Goal: Task Accomplishment & Management: Complete application form

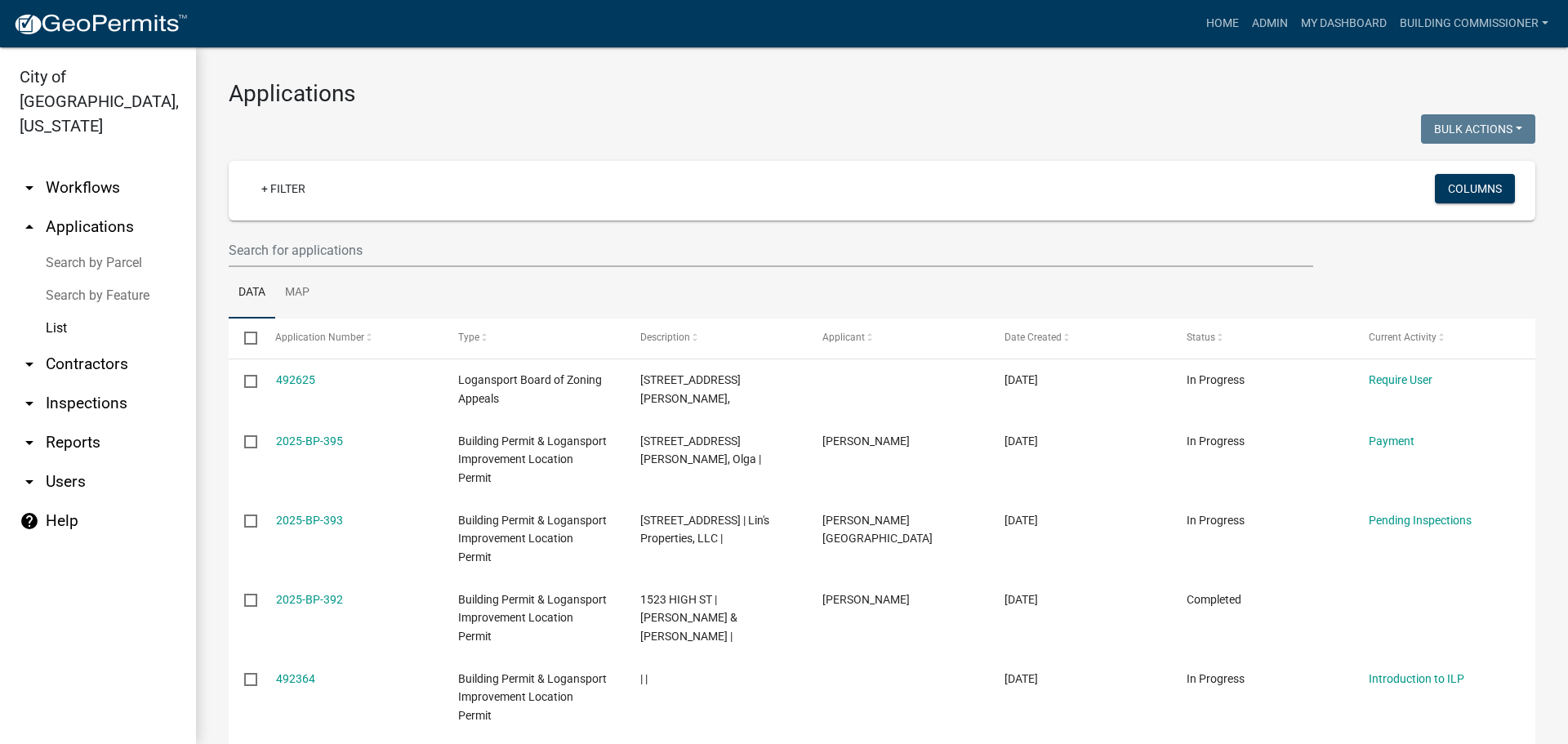
select select "3: 100"
click at [1333, 21] on link "My Dashboard" at bounding box center [1344, 23] width 99 height 31
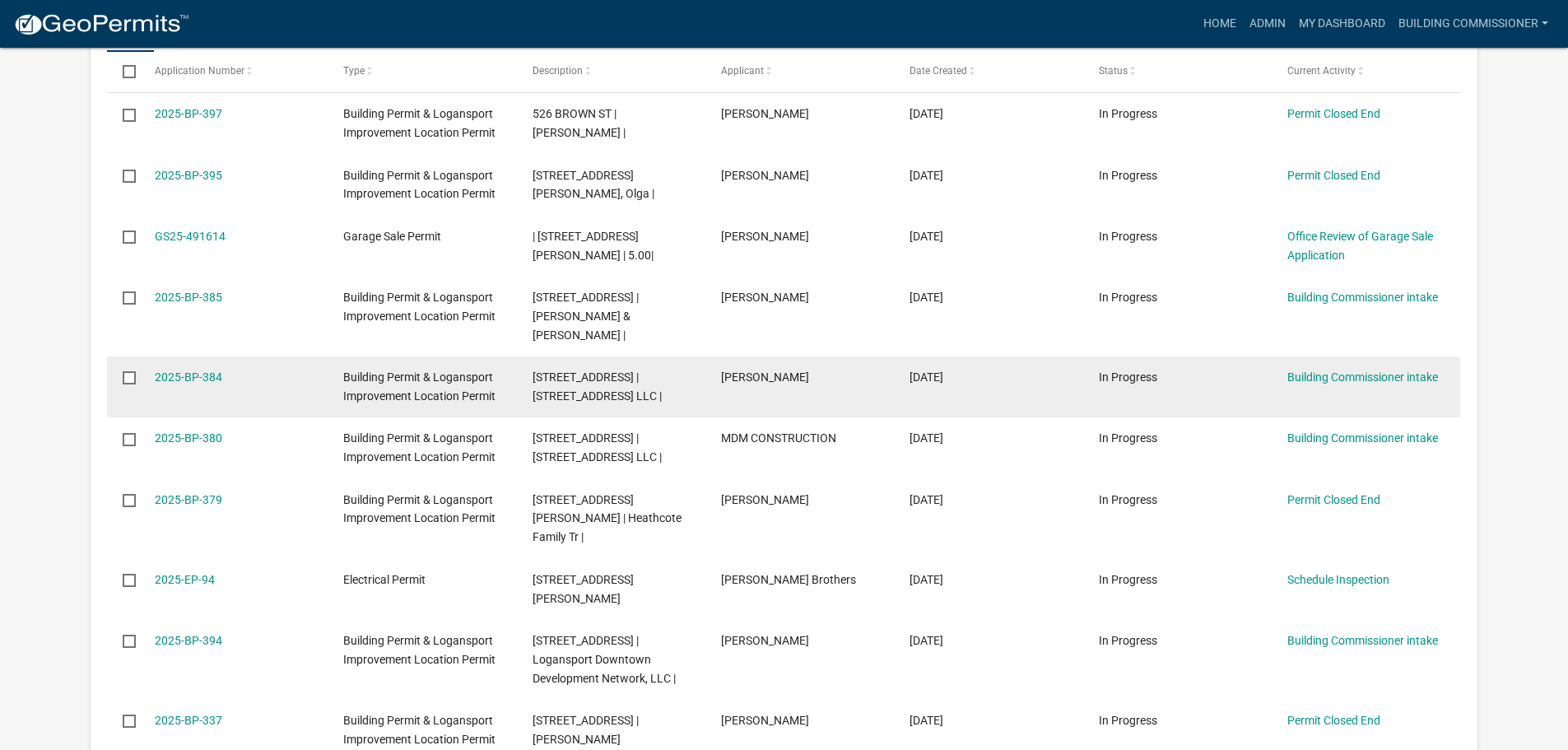
scroll to position [959, 0]
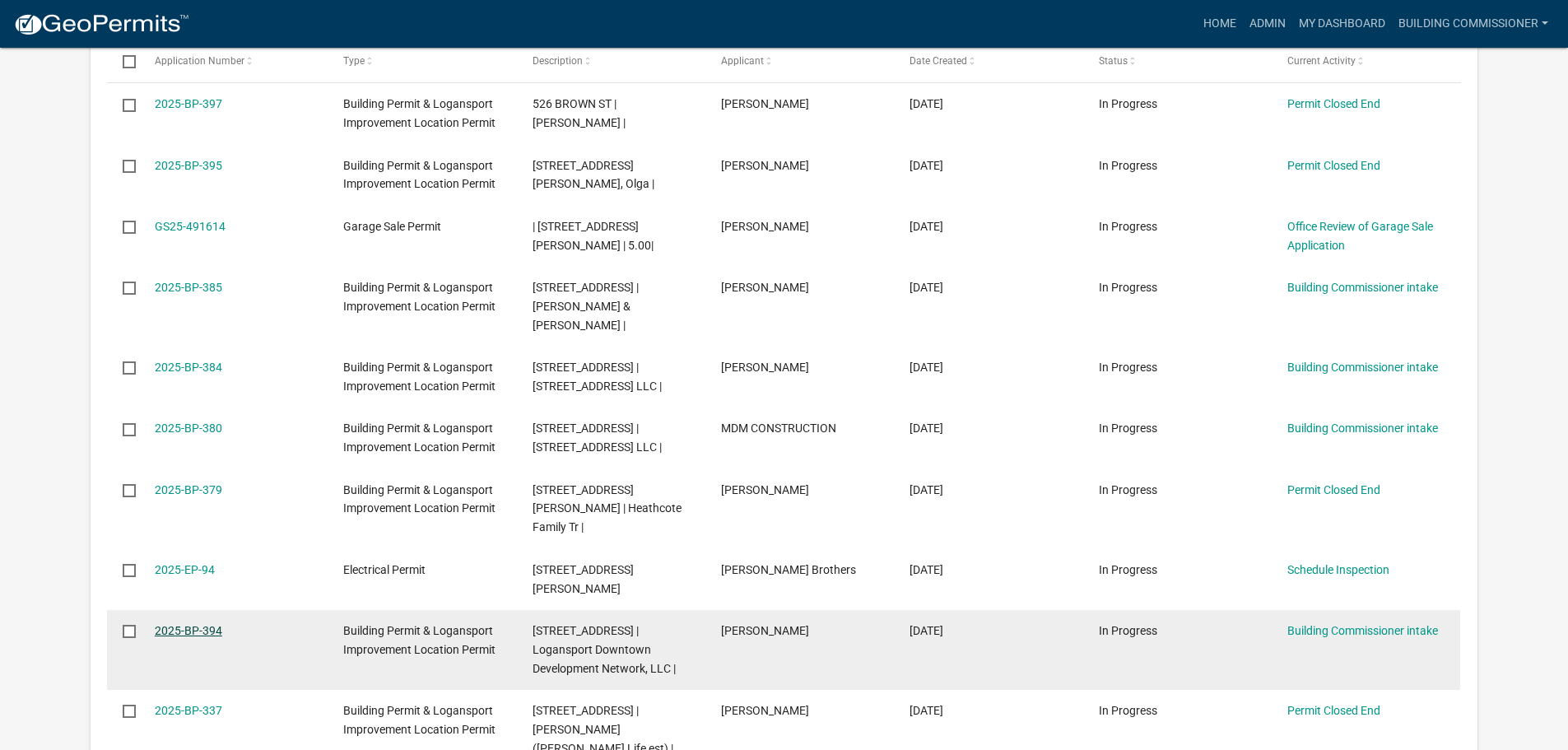
click at [197, 624] on link "2025-BP-394" at bounding box center [188, 630] width 68 height 14
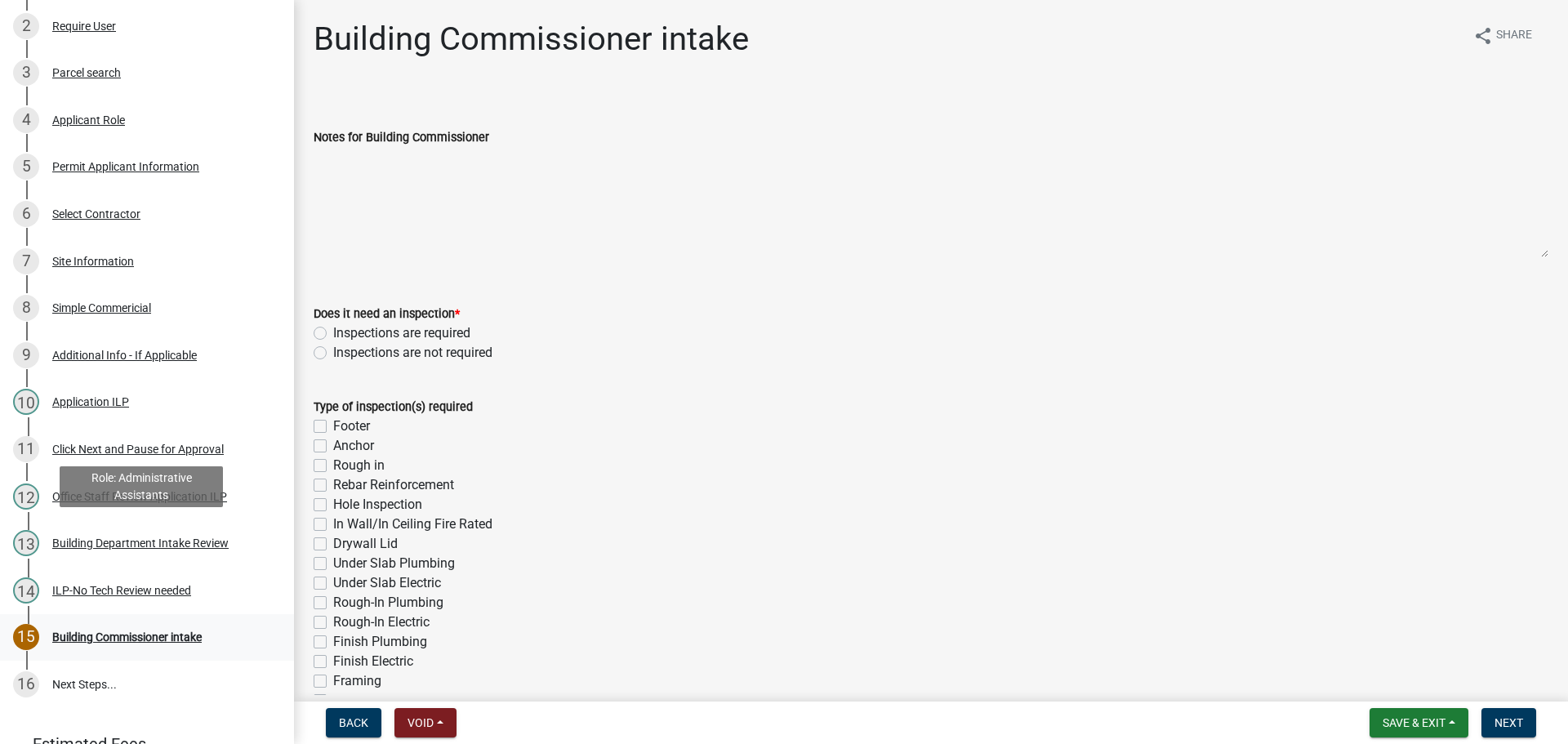
scroll to position [421, 0]
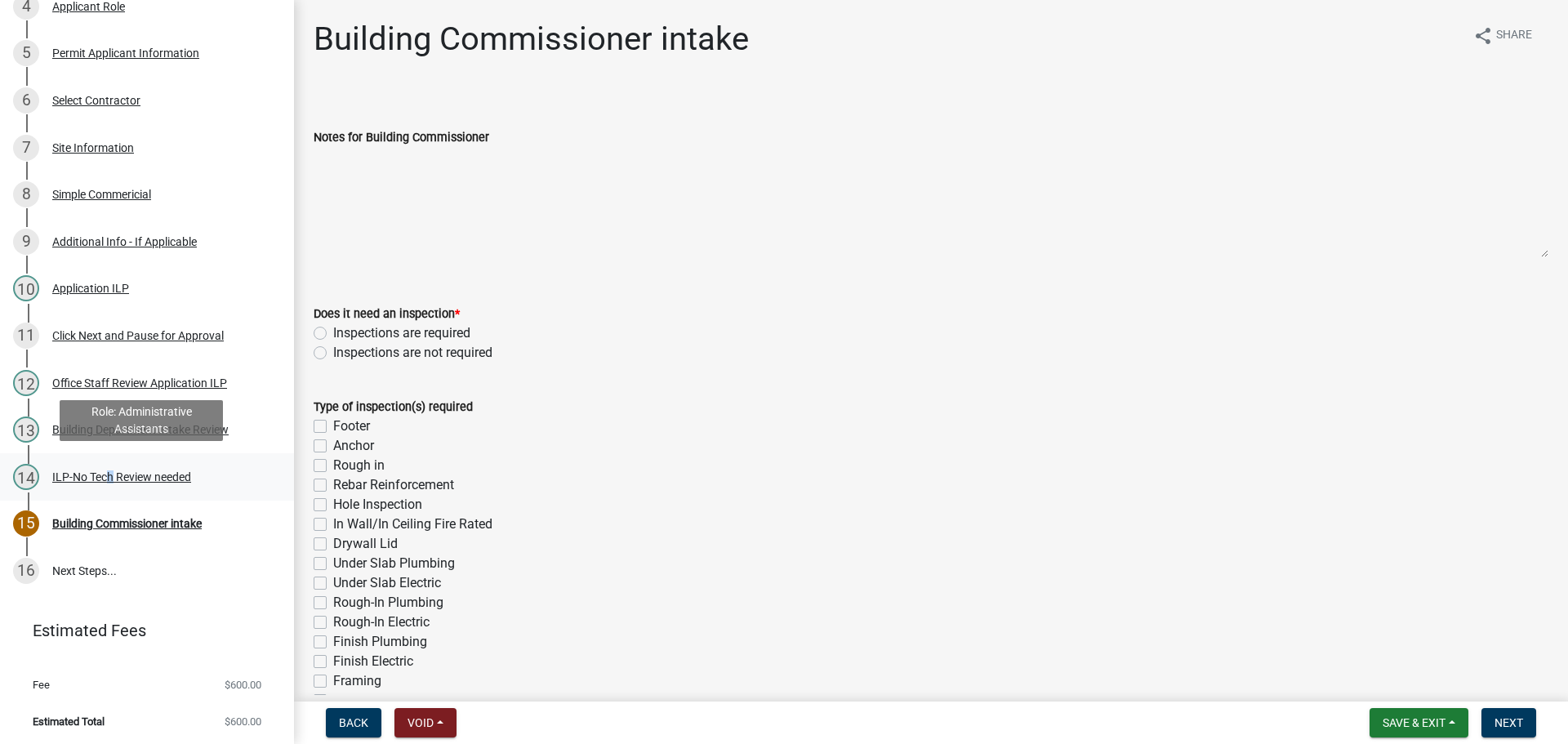
click at [105, 474] on div "ILP-No Tech Review needed" at bounding box center [122, 476] width 138 height 12
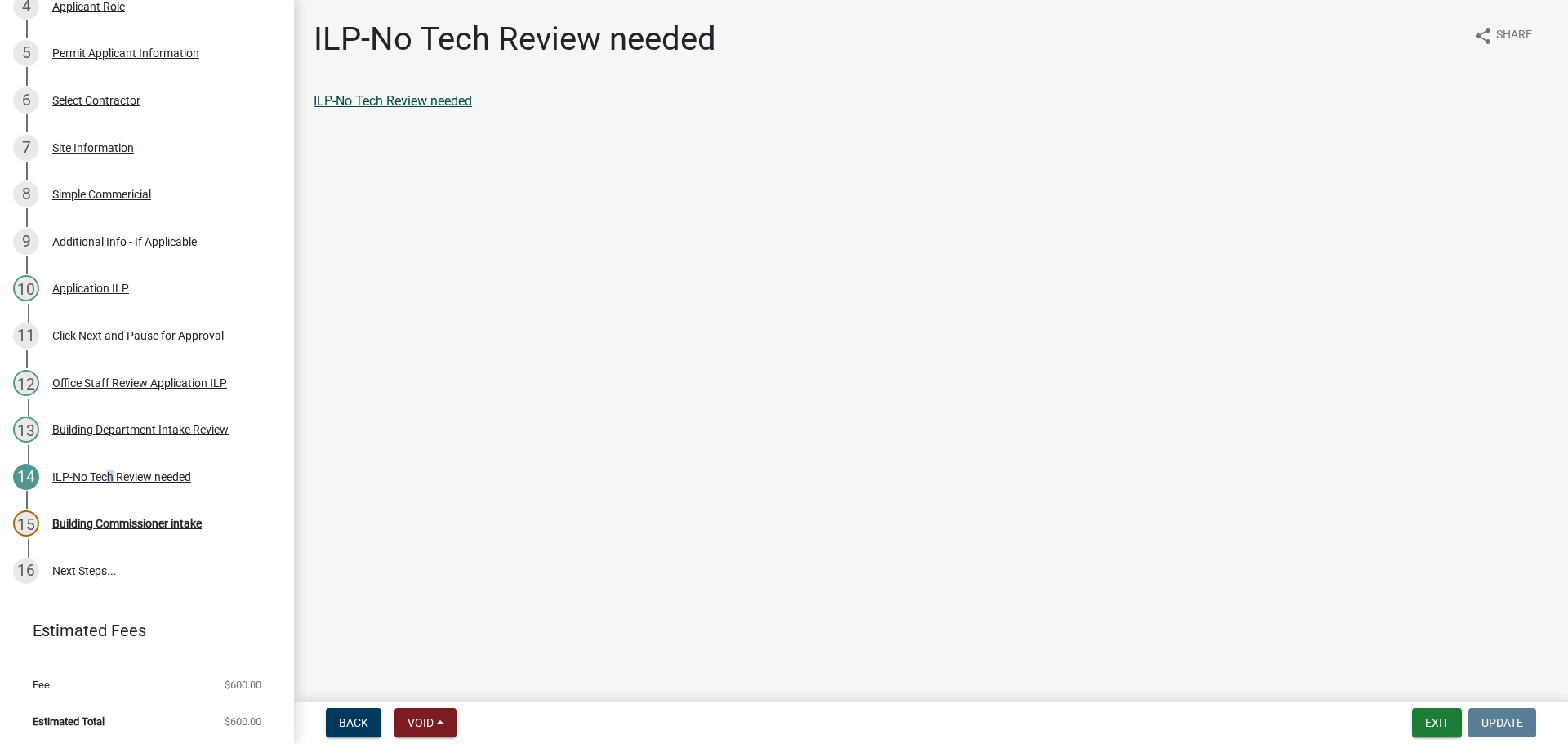
click at [376, 97] on link "ILP-No Tech Review needed" at bounding box center [392, 100] width 158 height 15
click at [135, 519] on div "Building Commissioner intake" at bounding box center [127, 523] width 149 height 12
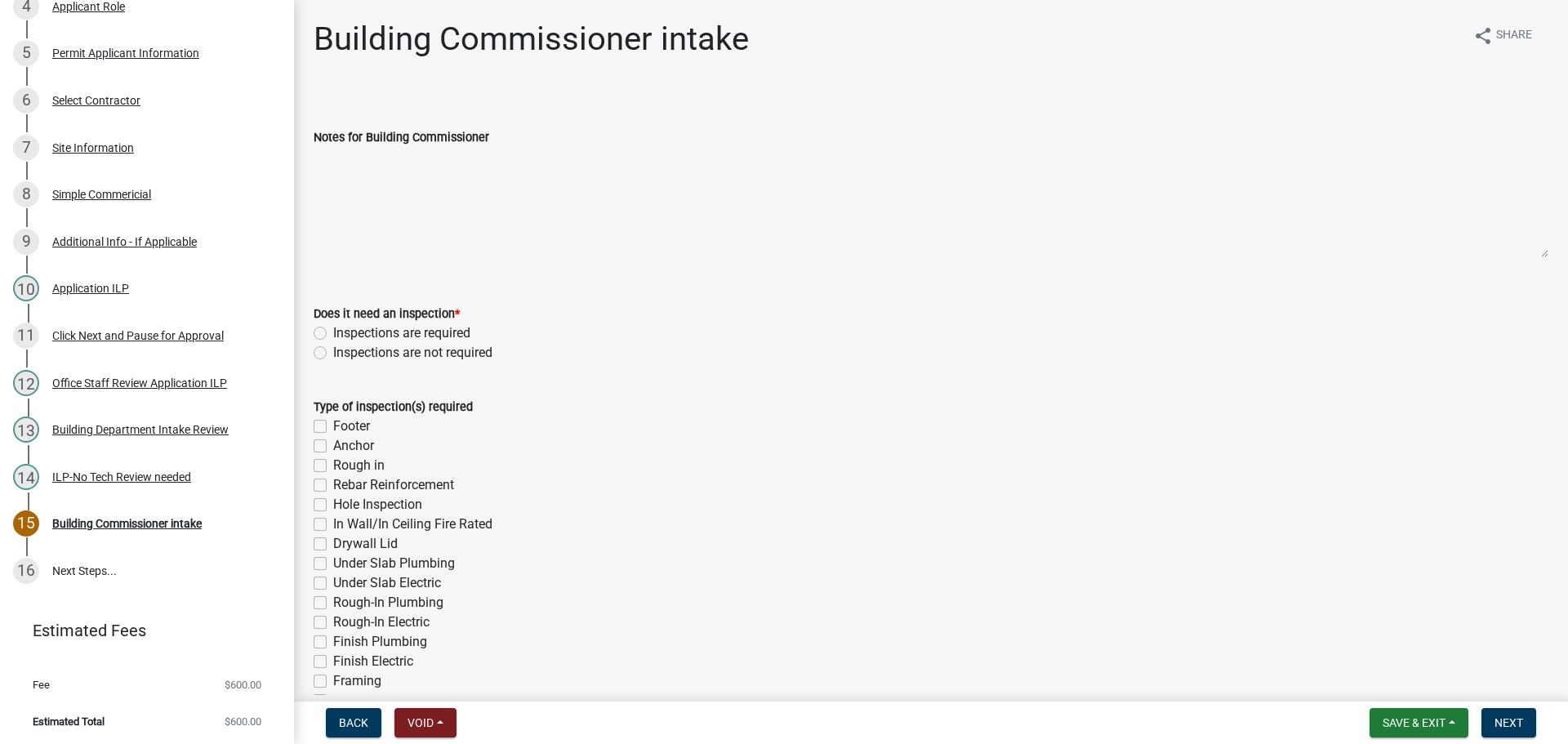
click at [333, 328] on label "Inspections are required" at bounding box center [402, 333] width 138 height 20
click at [333, 328] on input "Inspections are required" at bounding box center [339, 329] width 11 height 11
radio input "true"
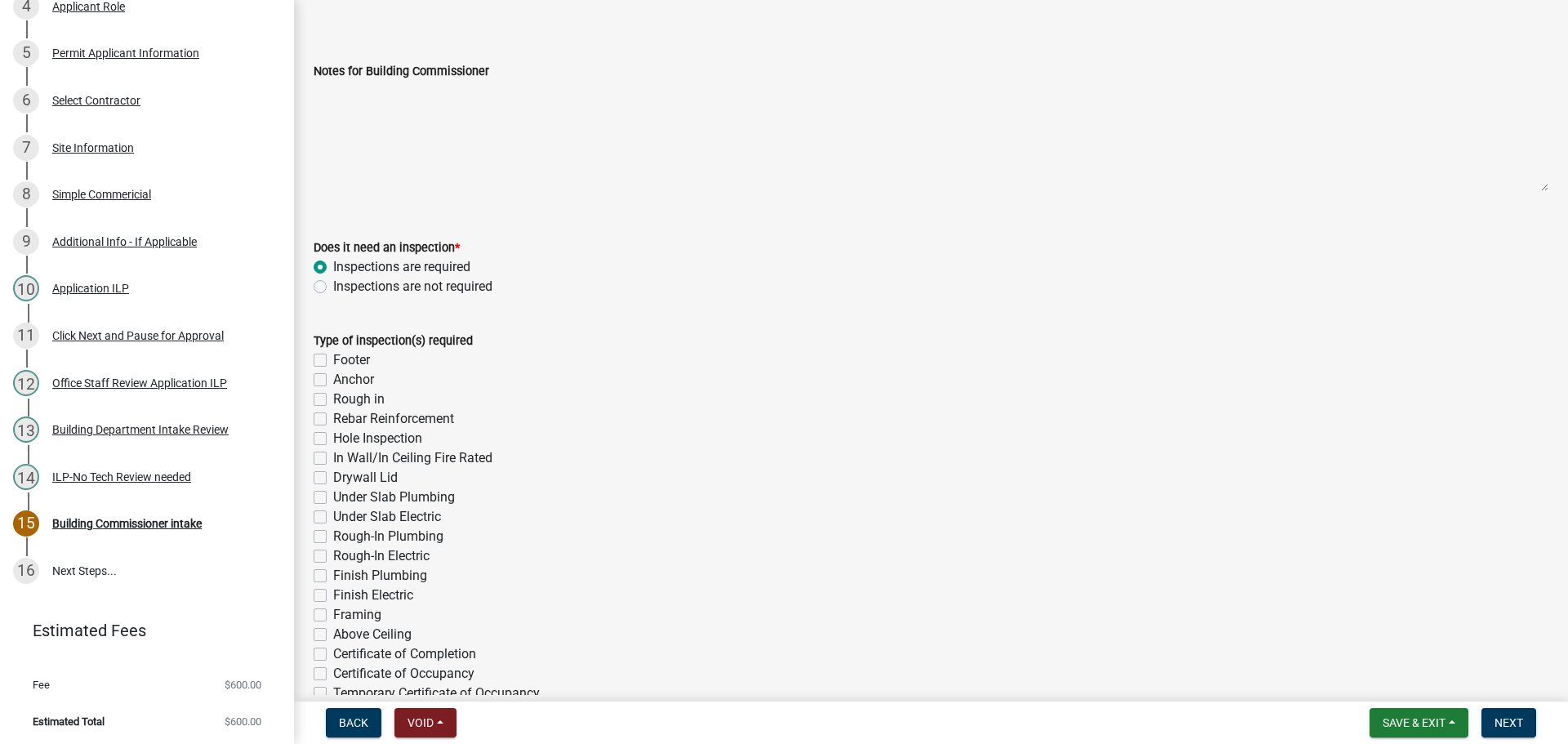
scroll to position [245, 0]
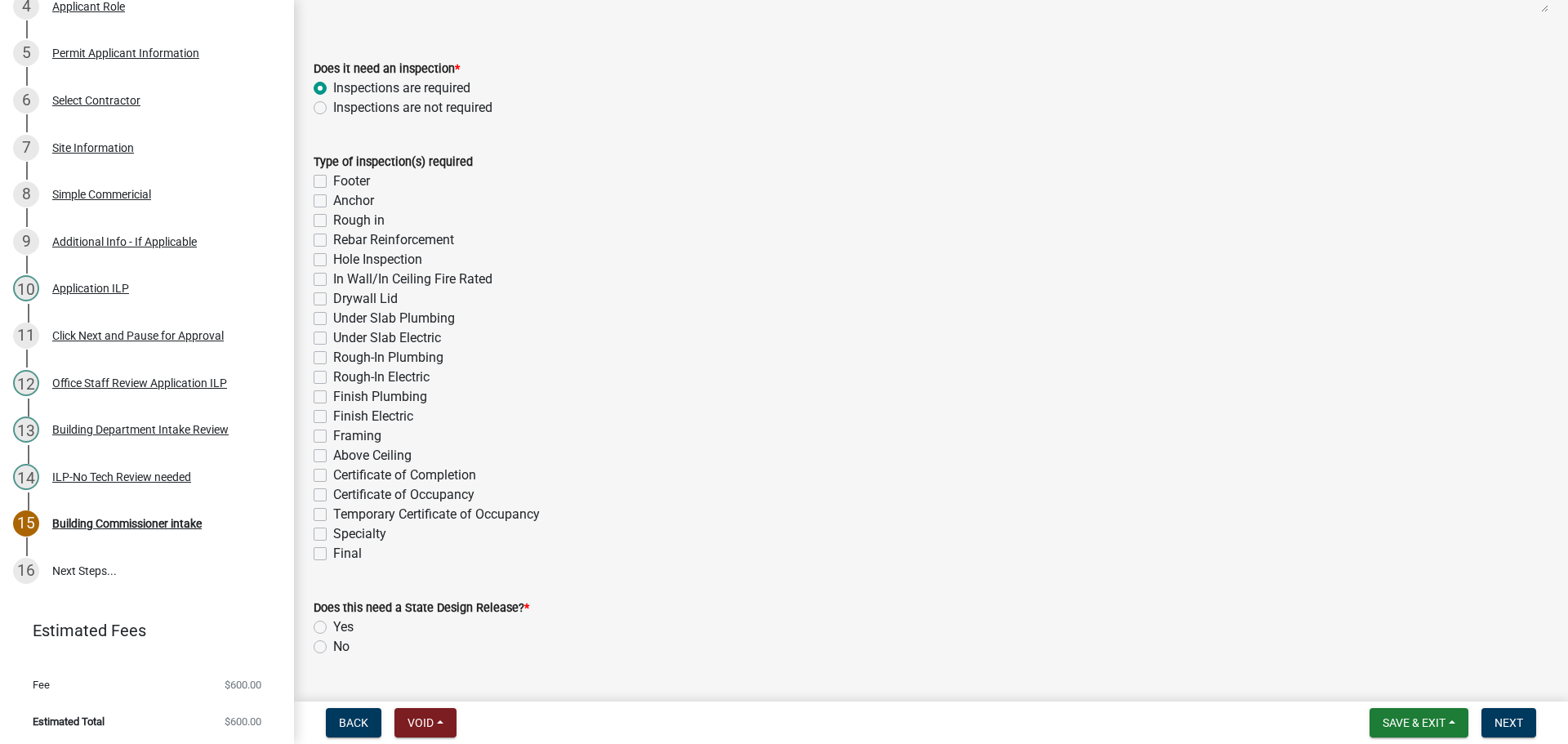
click at [333, 276] on label "In Wall/In Ceiling Fire Rated" at bounding box center [413, 280] width 159 height 20
click at [333, 276] on input "In Wall/In Ceiling Fire Rated" at bounding box center [339, 275] width 11 height 11
checkbox input "true"
checkbox input "false"
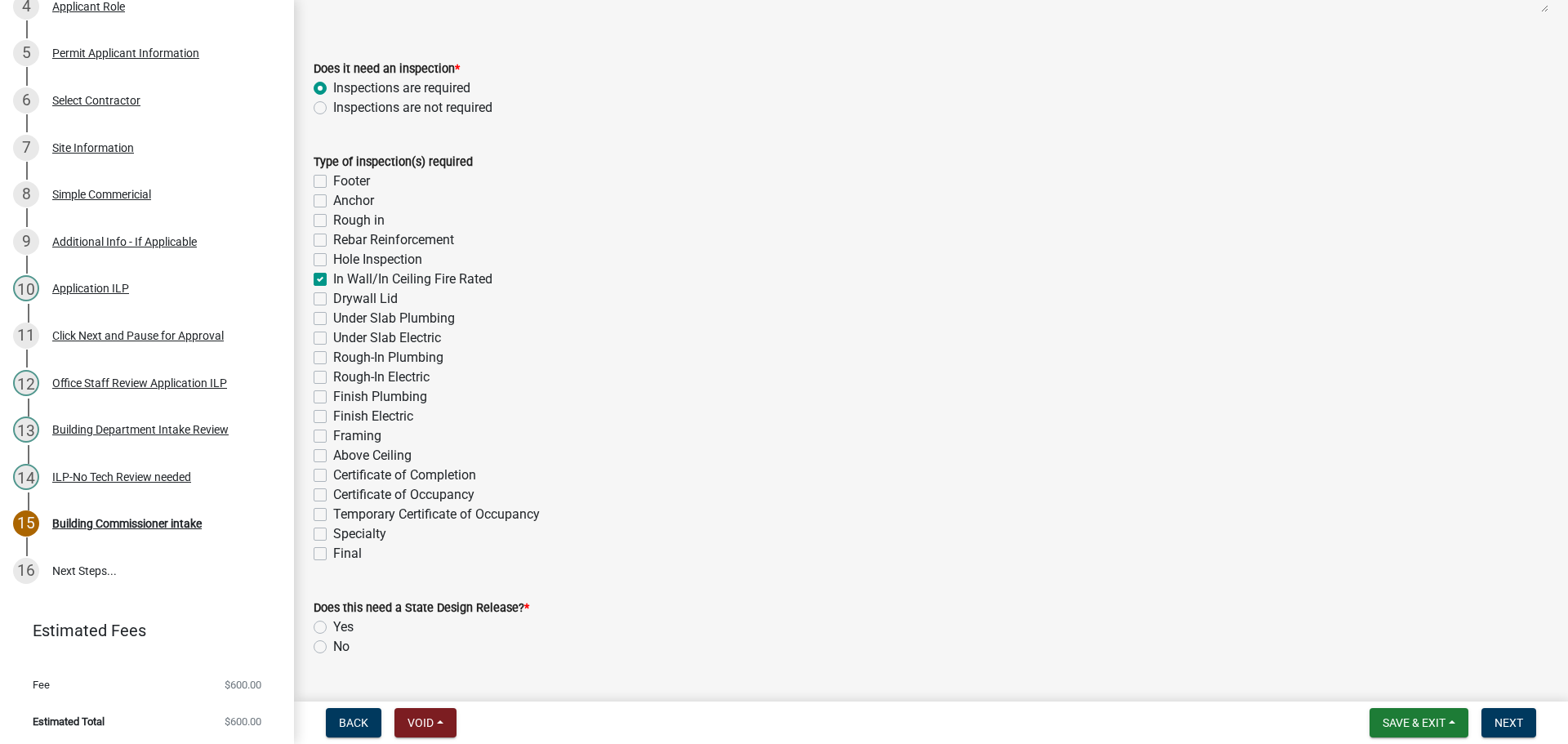
checkbox input "false"
checkbox input "true"
checkbox input "false"
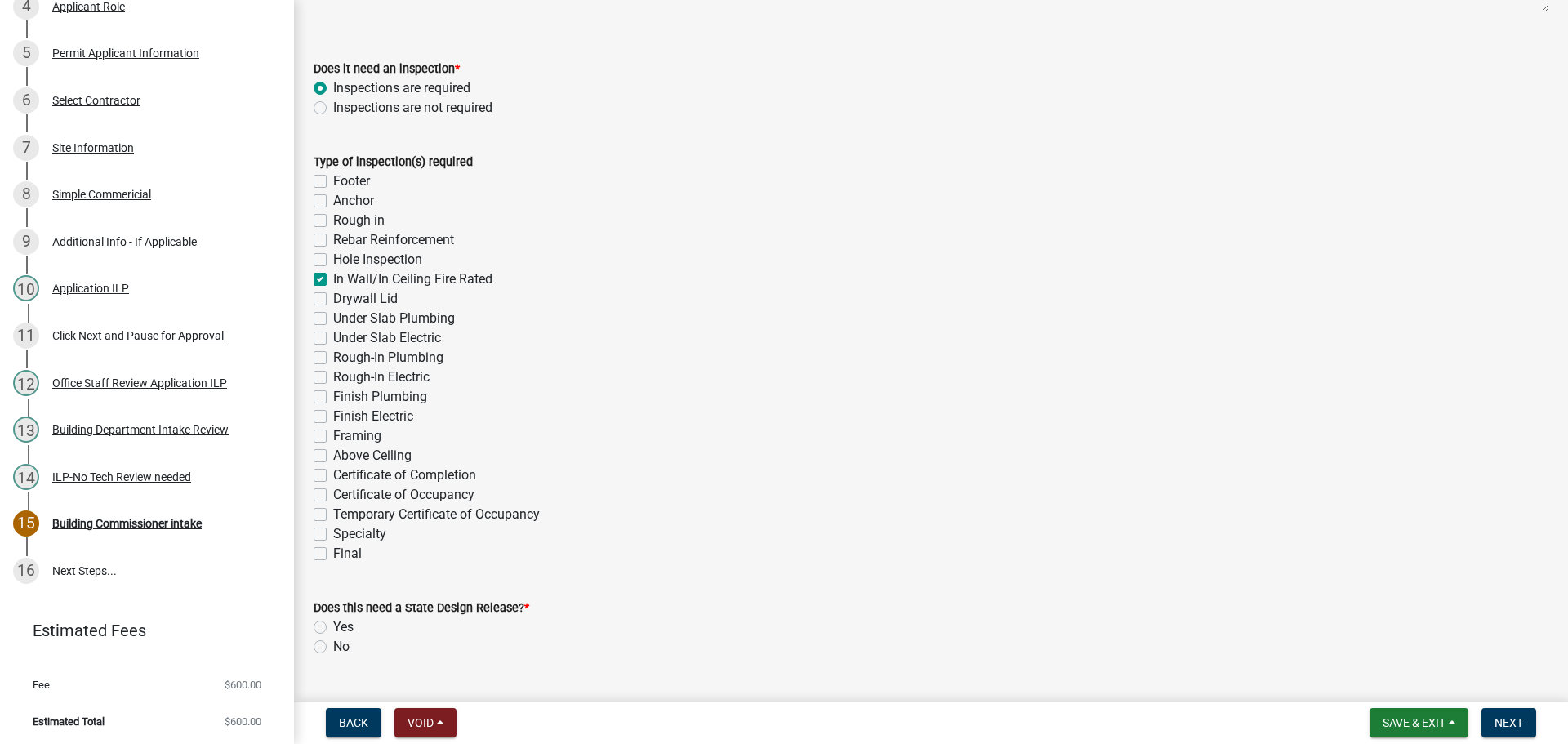
checkbox input "false"
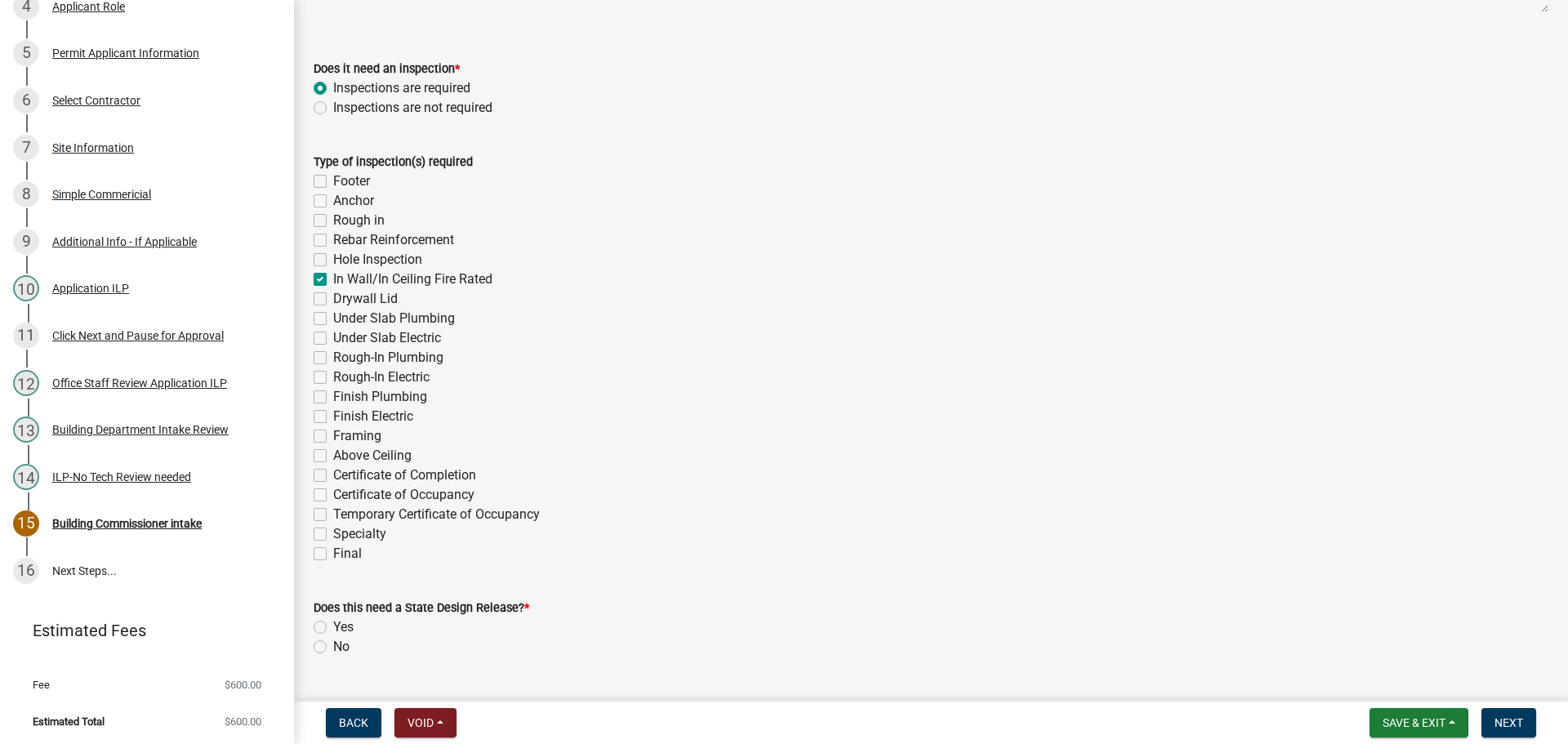
checkbox input "false"
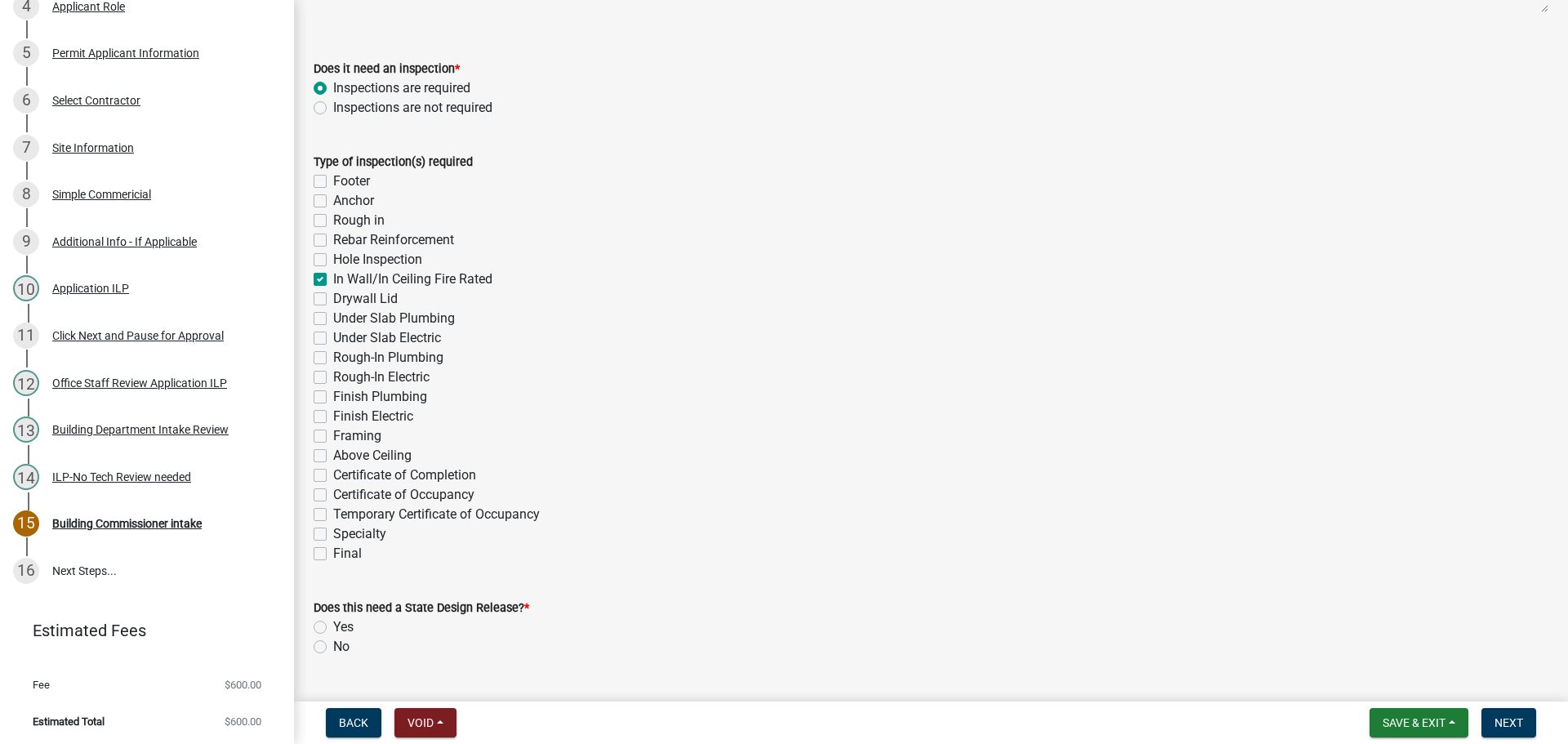
checkbox input "false"
click at [333, 356] on label "Rough-In Plumbing" at bounding box center [388, 357] width 110 height 20
click at [333, 356] on input "Rough-In Plumbing" at bounding box center [339, 353] width 11 height 11
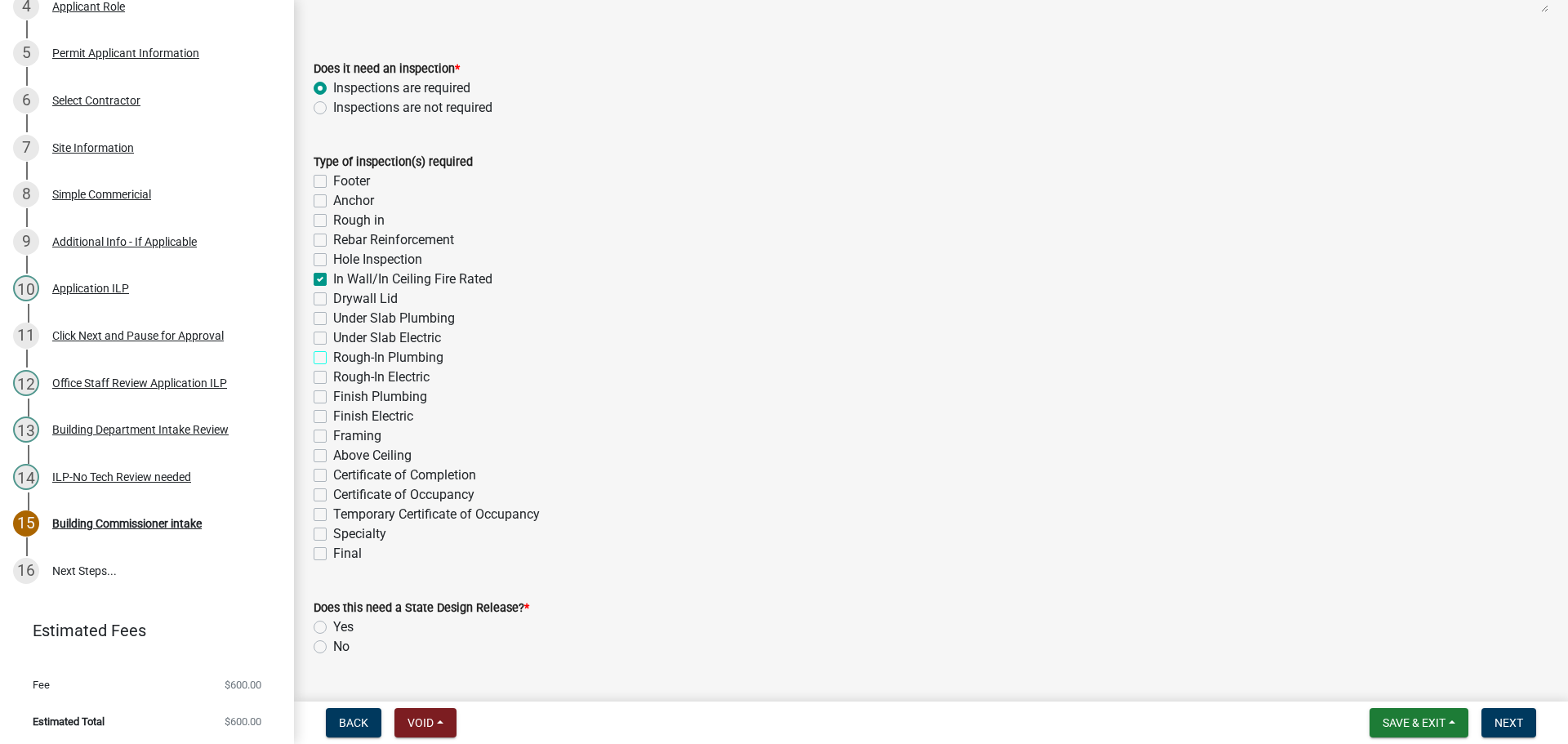
checkbox input "true"
checkbox input "false"
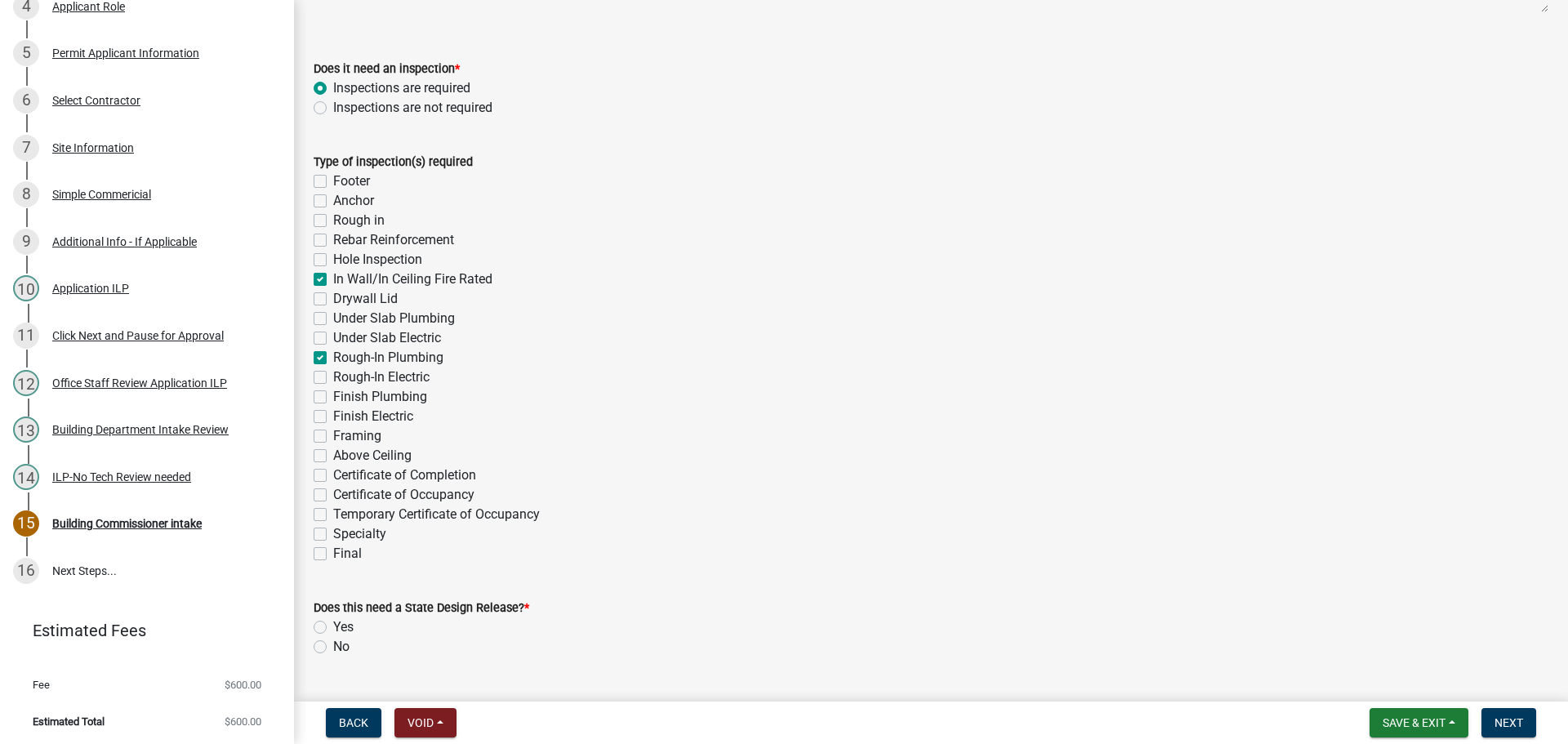
checkbox input "false"
checkbox input "true"
checkbox input "false"
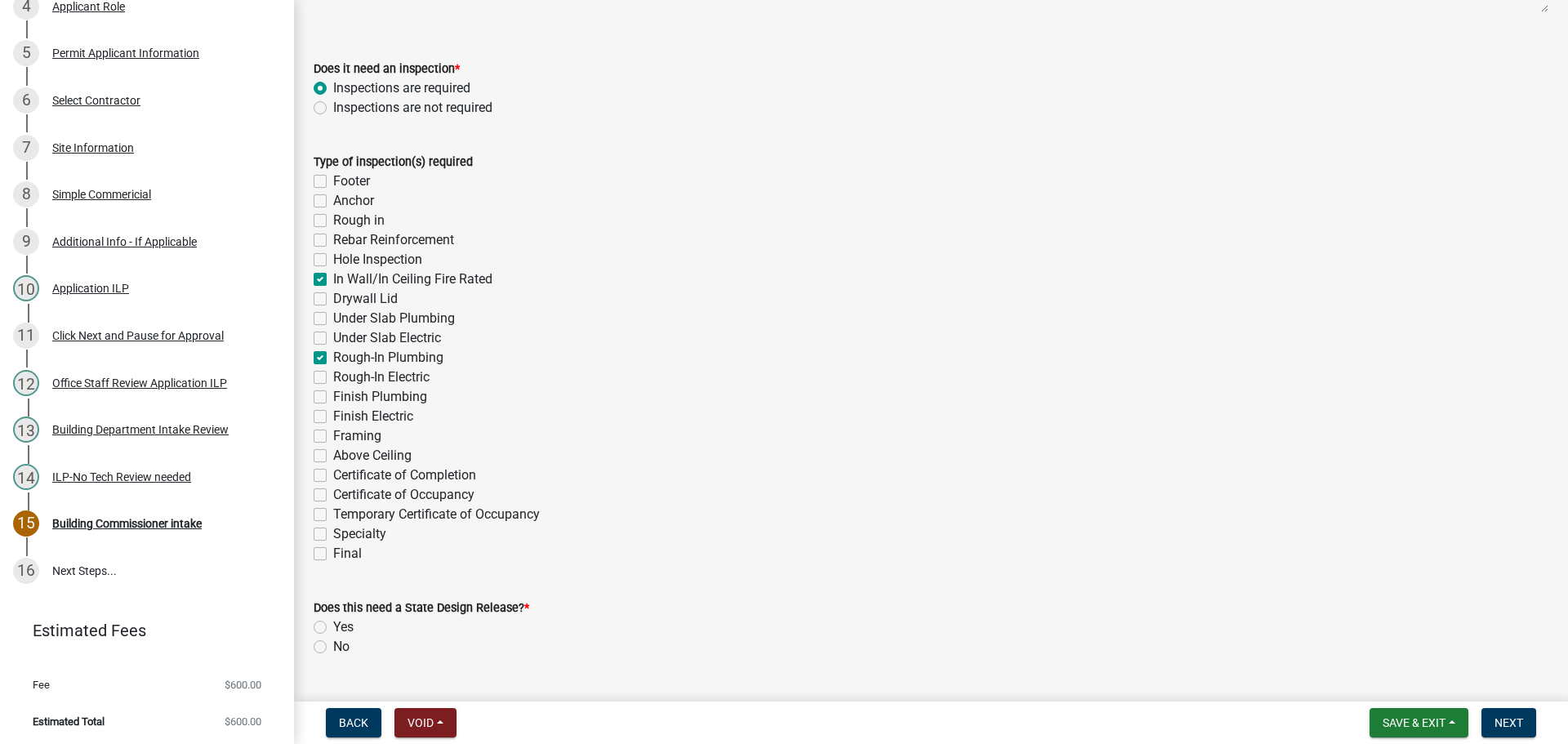
checkbox input "true"
checkbox input "false"
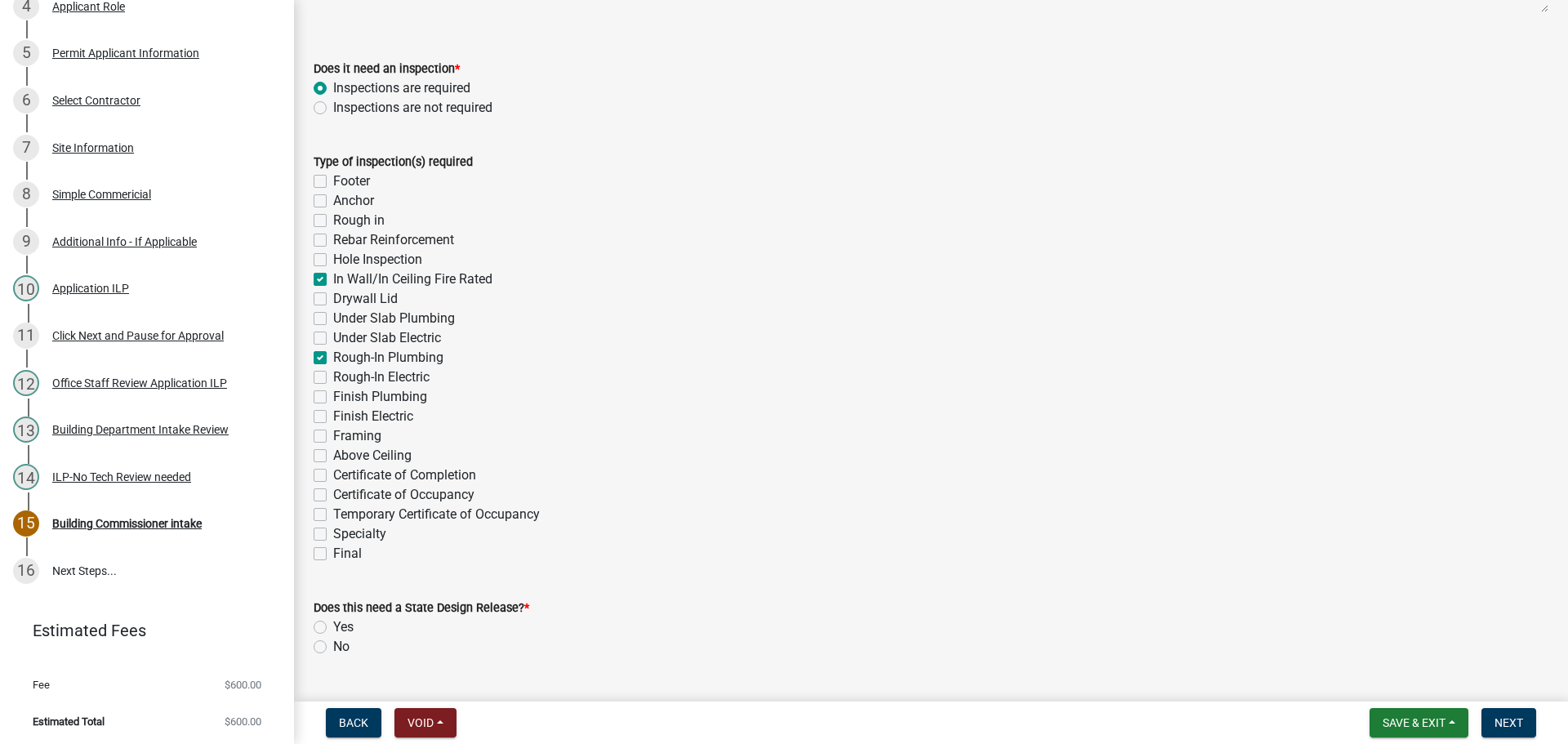
checkbox input "false"
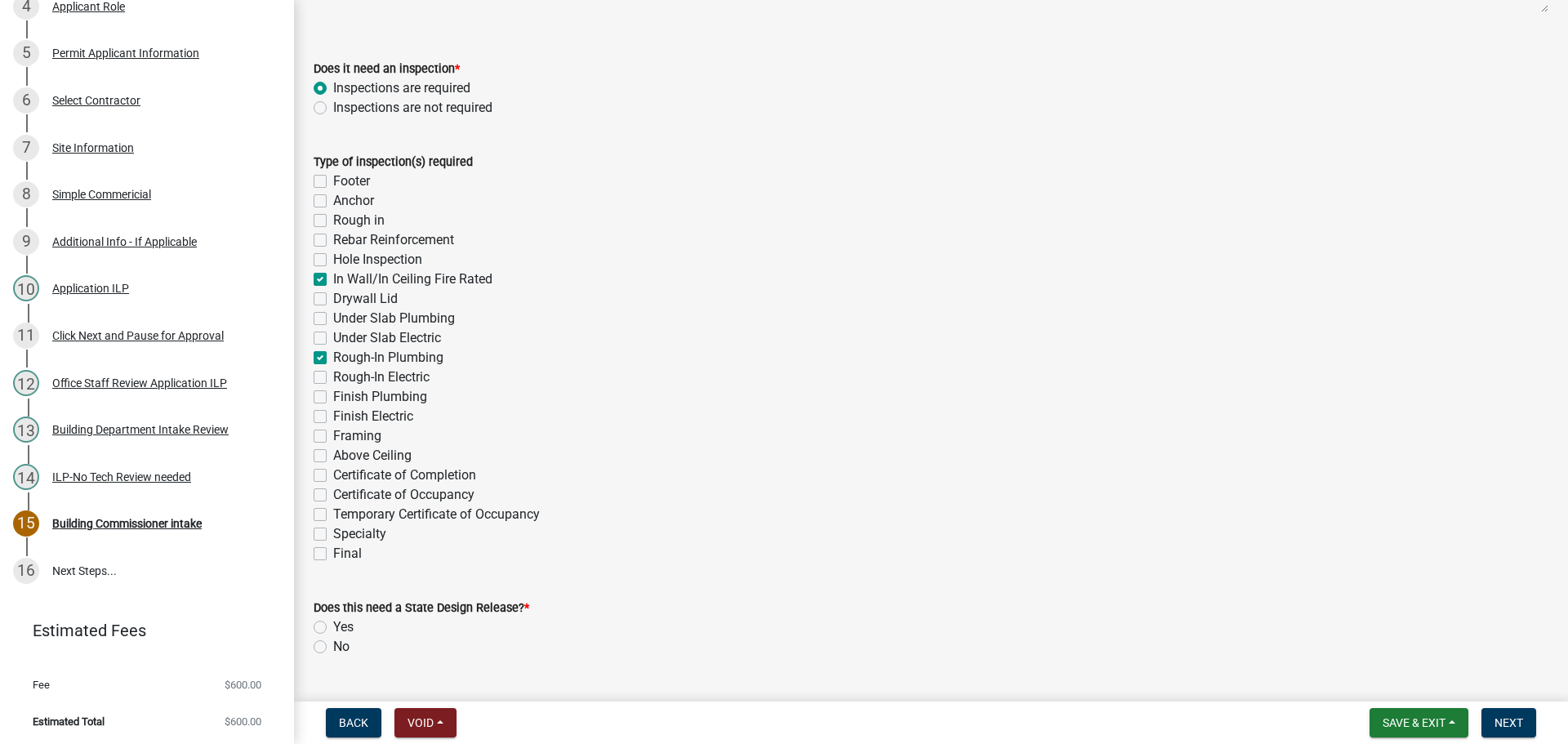
checkbox input "false"
click at [333, 375] on label "Rough-In Electric" at bounding box center [382, 377] width 96 height 20
click at [333, 375] on input "Rough-In Electric" at bounding box center [339, 372] width 11 height 11
checkbox input "true"
checkbox input "false"
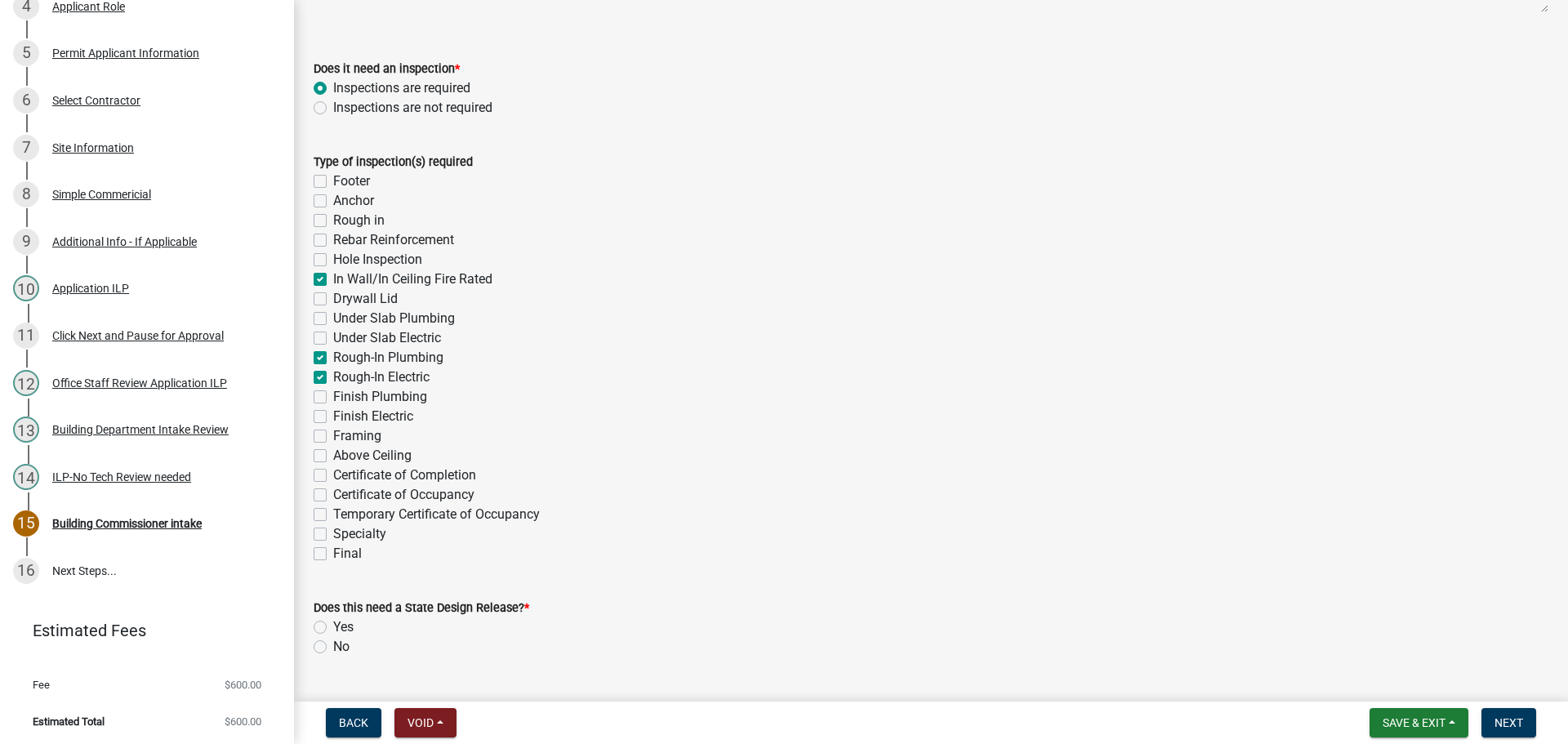
checkbox input "false"
checkbox input "true"
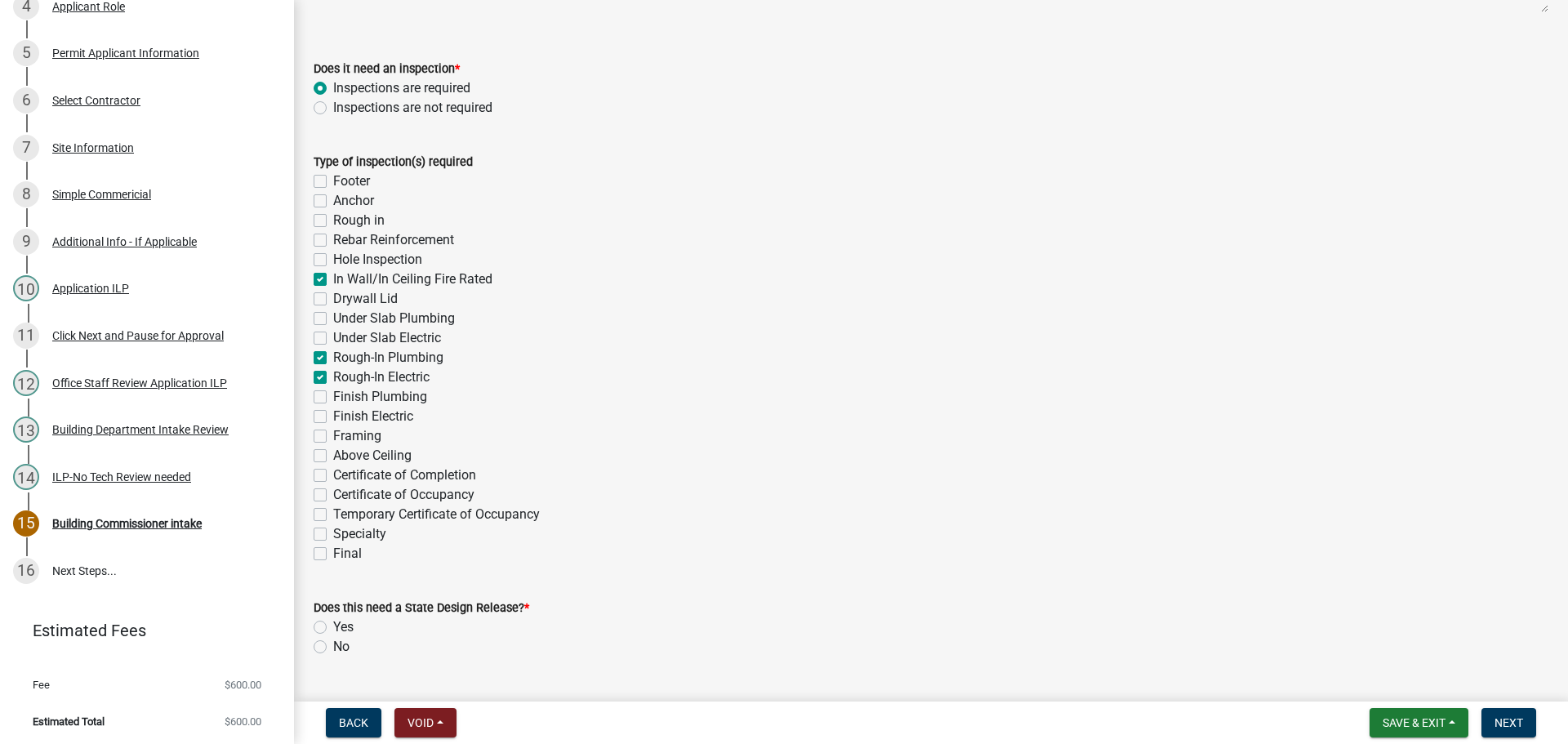
checkbox input "false"
checkbox input "true"
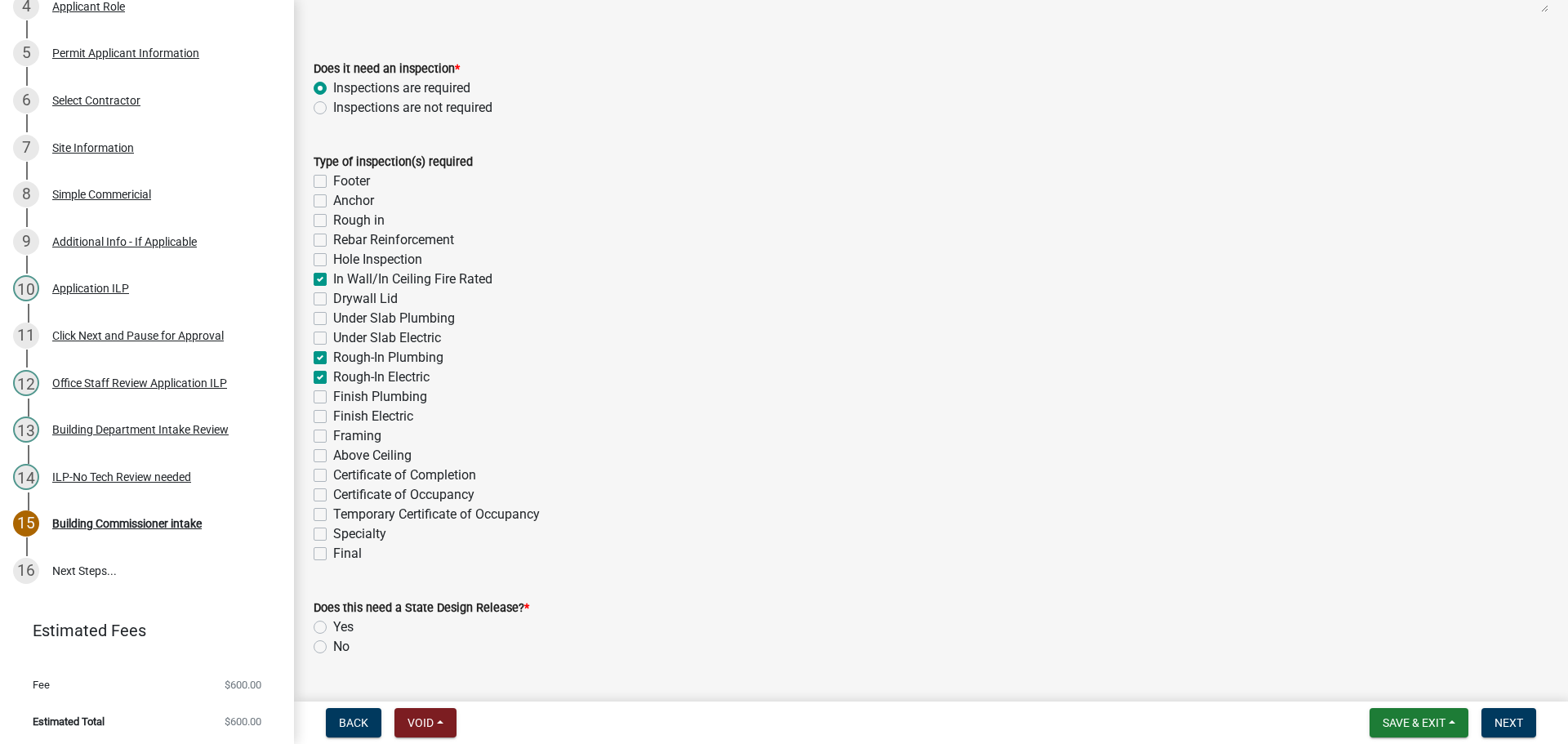
checkbox input "false"
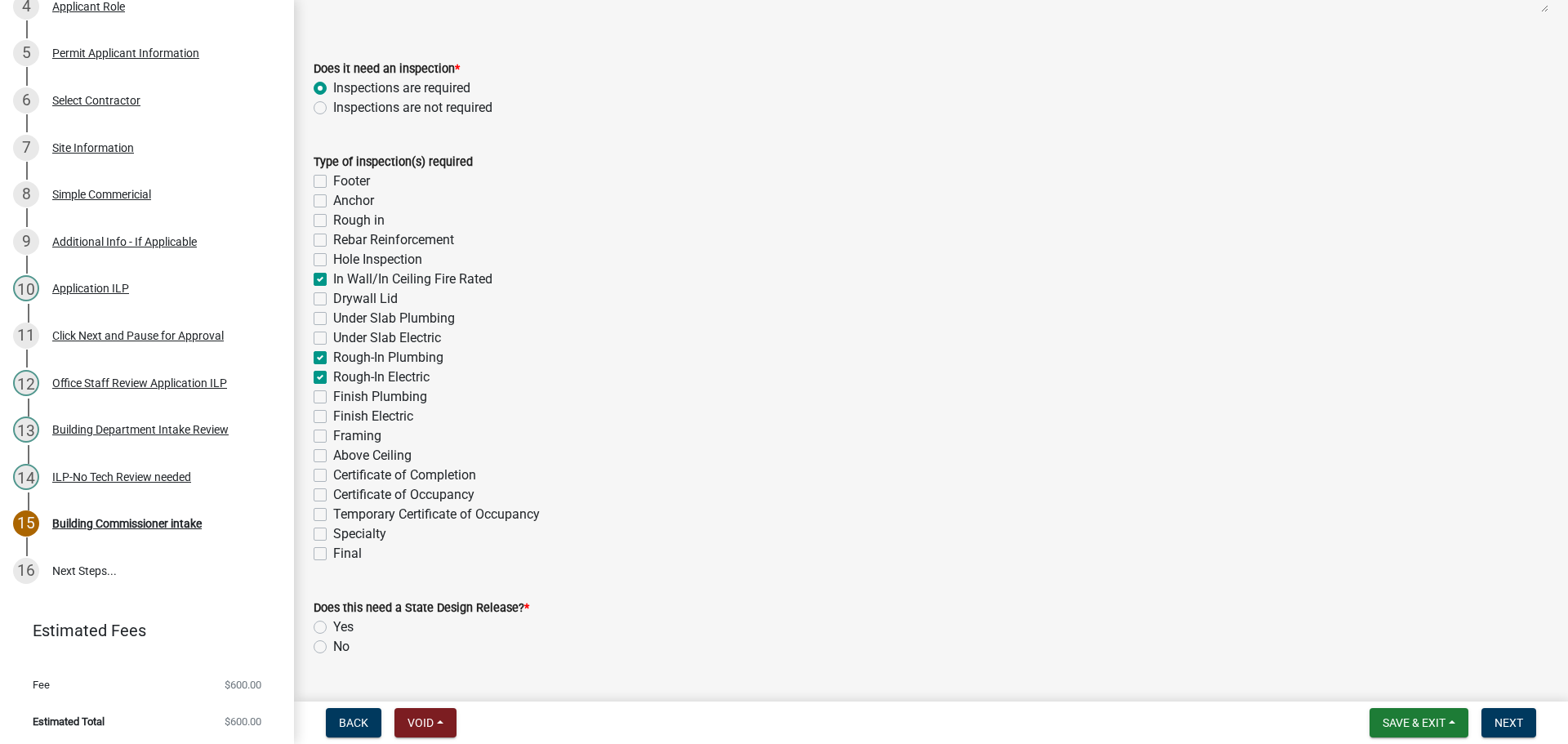
checkbox input "false"
click at [333, 395] on label "Finish Plumbing" at bounding box center [380, 397] width 94 height 20
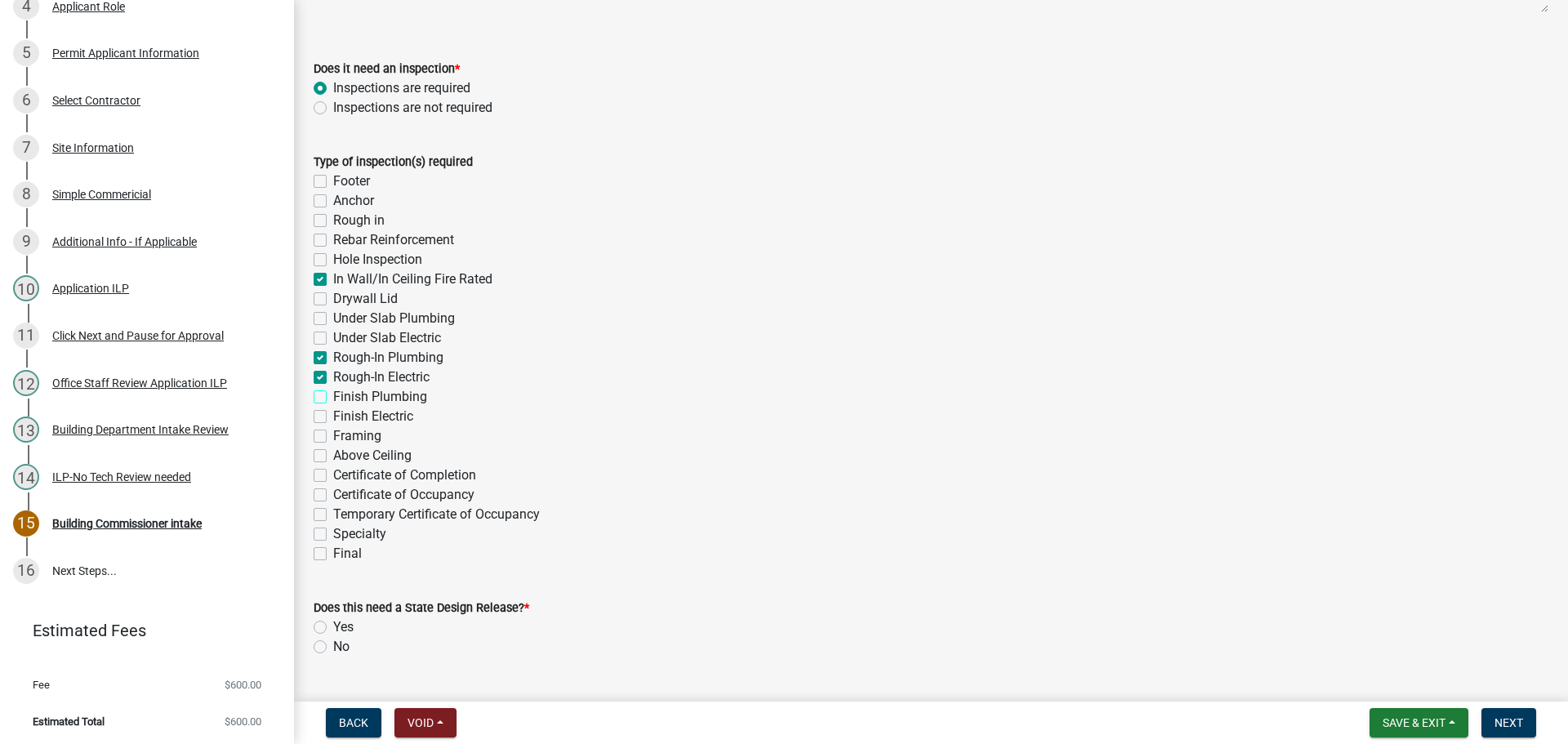
click at [333, 395] on input "Finish Plumbing" at bounding box center [339, 392] width 11 height 11
checkbox input "true"
checkbox input "false"
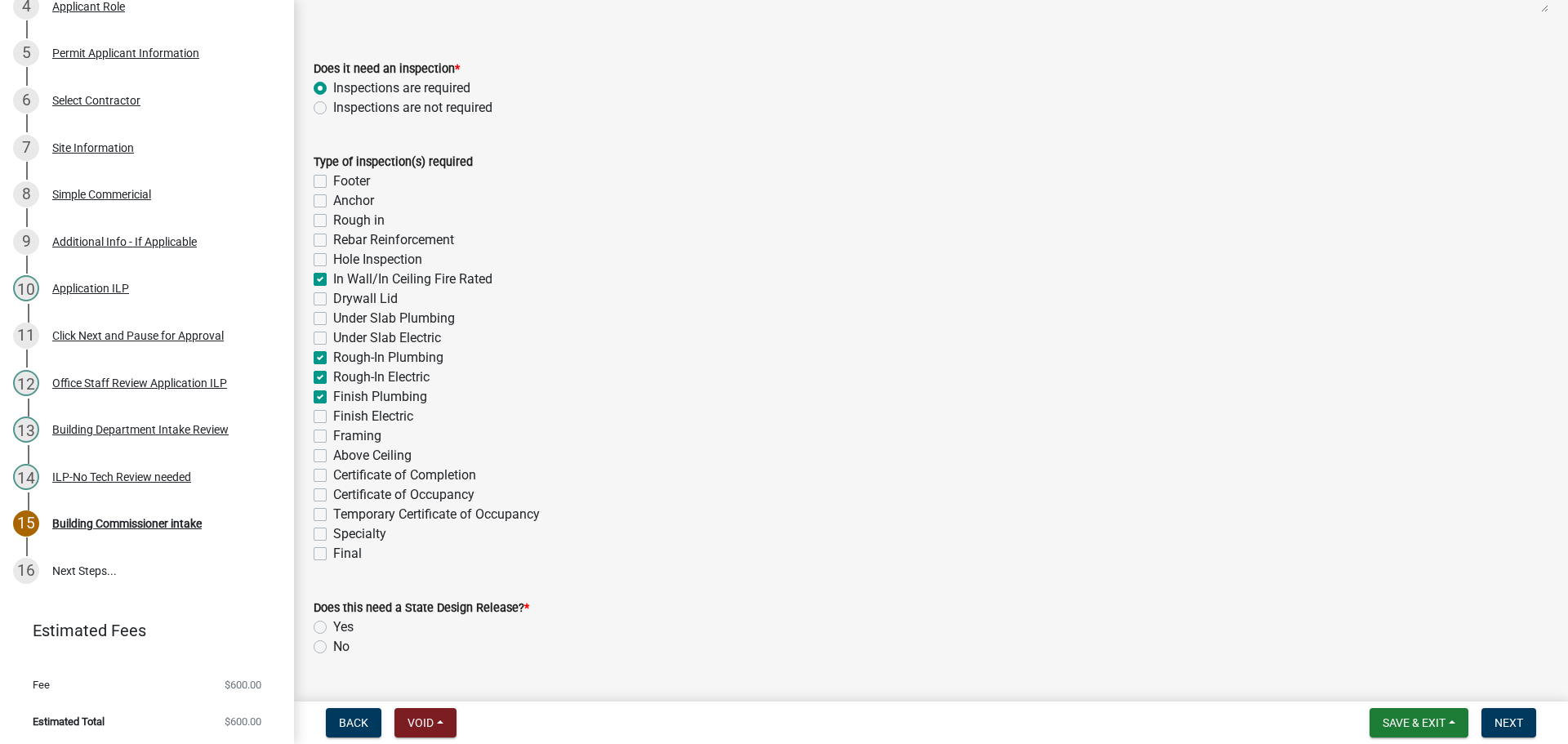
checkbox input "false"
checkbox input "true"
checkbox input "false"
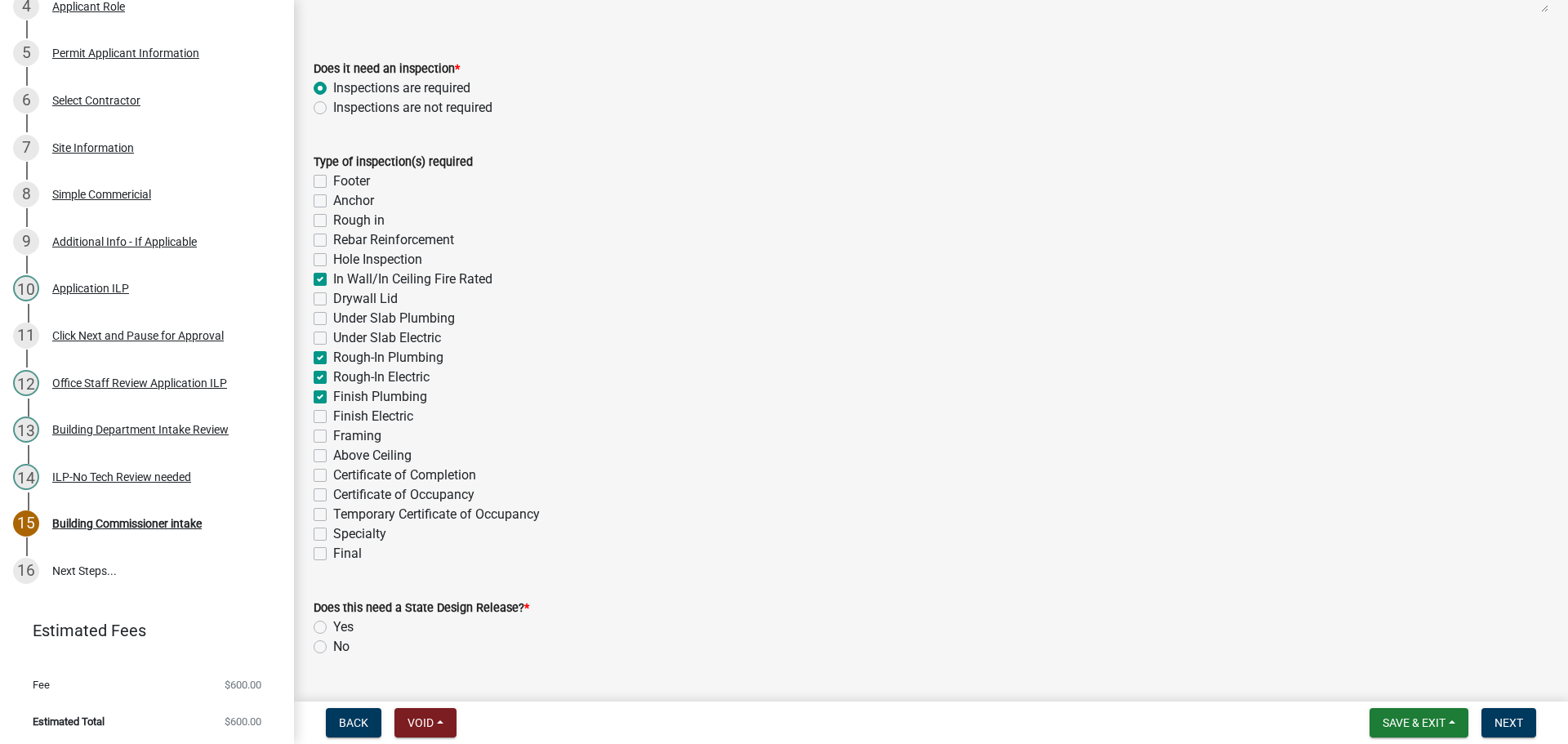
checkbox input "false"
checkbox input "true"
checkbox input "false"
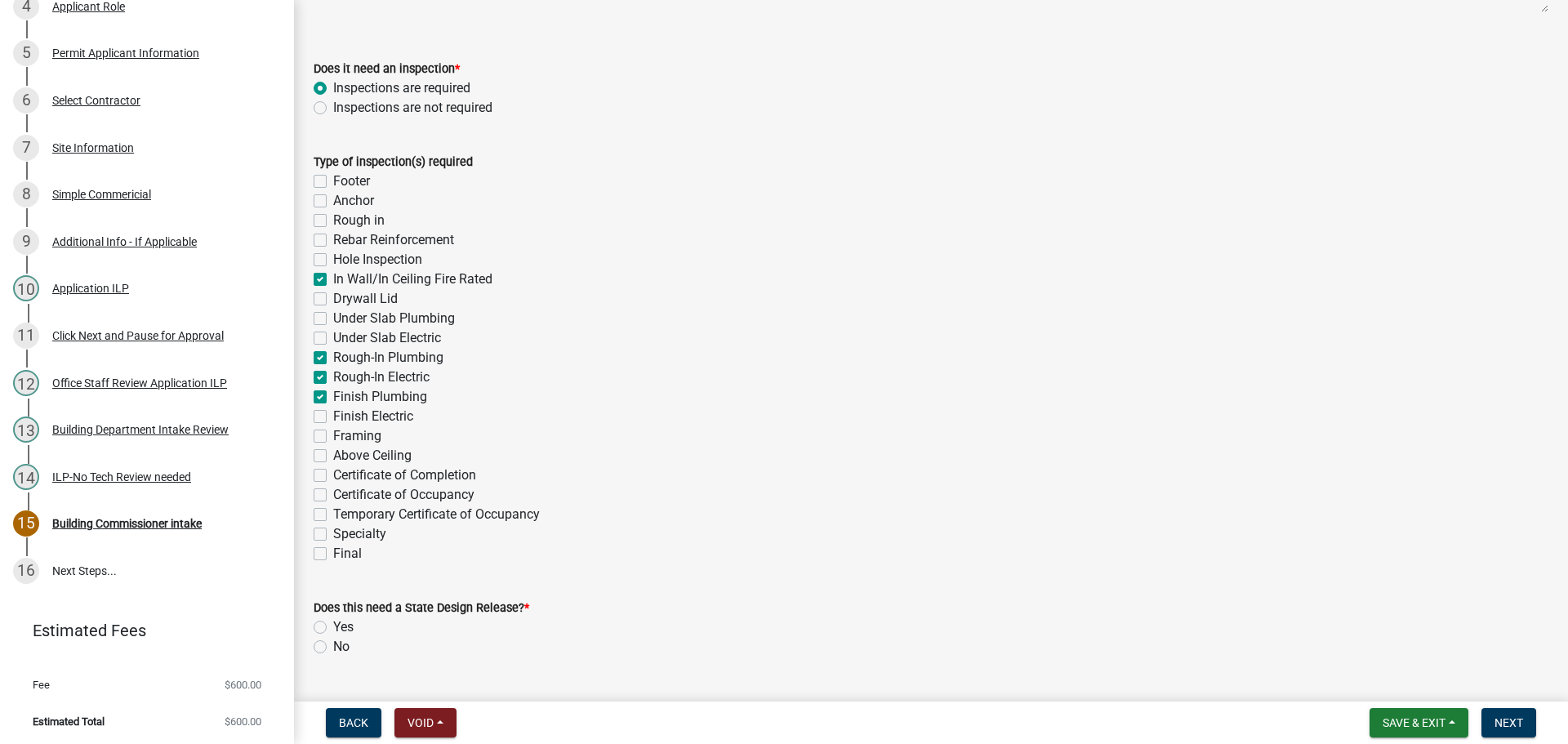
checkbox input "false"
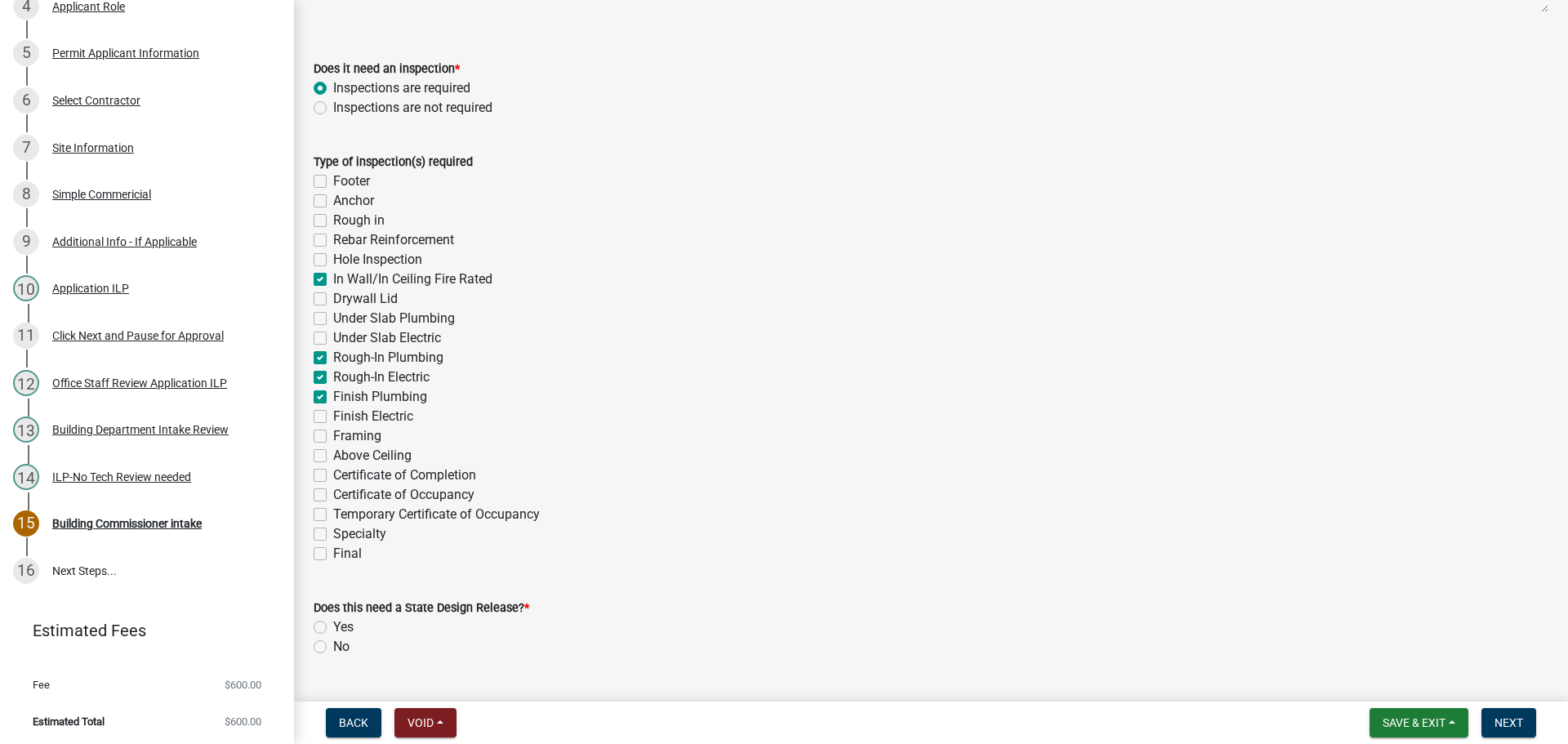
checkbox input "false"
click at [333, 414] on label "Finish Electric" at bounding box center [373, 416] width 80 height 20
click at [333, 414] on input "Finish Electric" at bounding box center [339, 412] width 11 height 11
checkbox input "true"
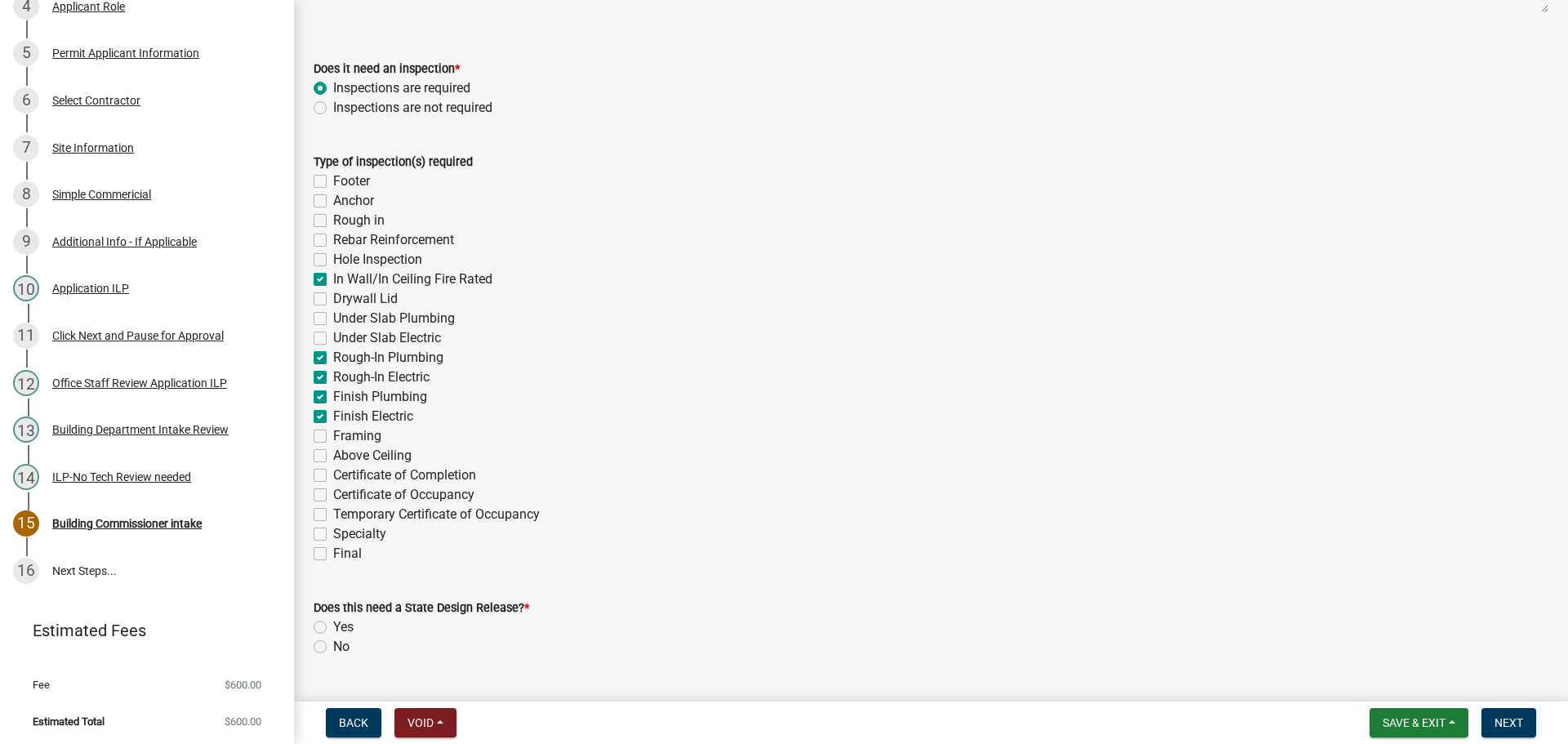
checkbox input "false"
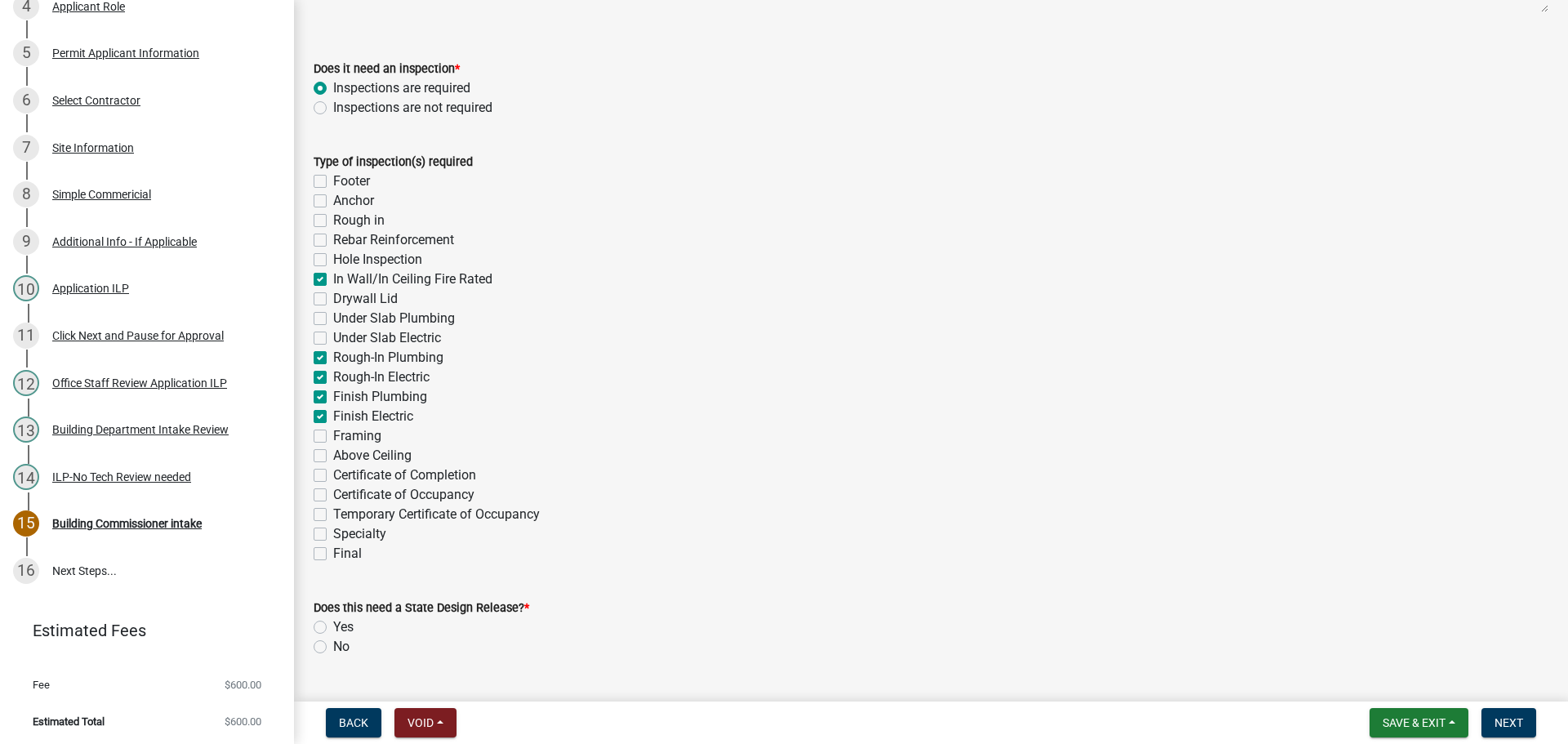
checkbox input "true"
checkbox input "false"
checkbox input "true"
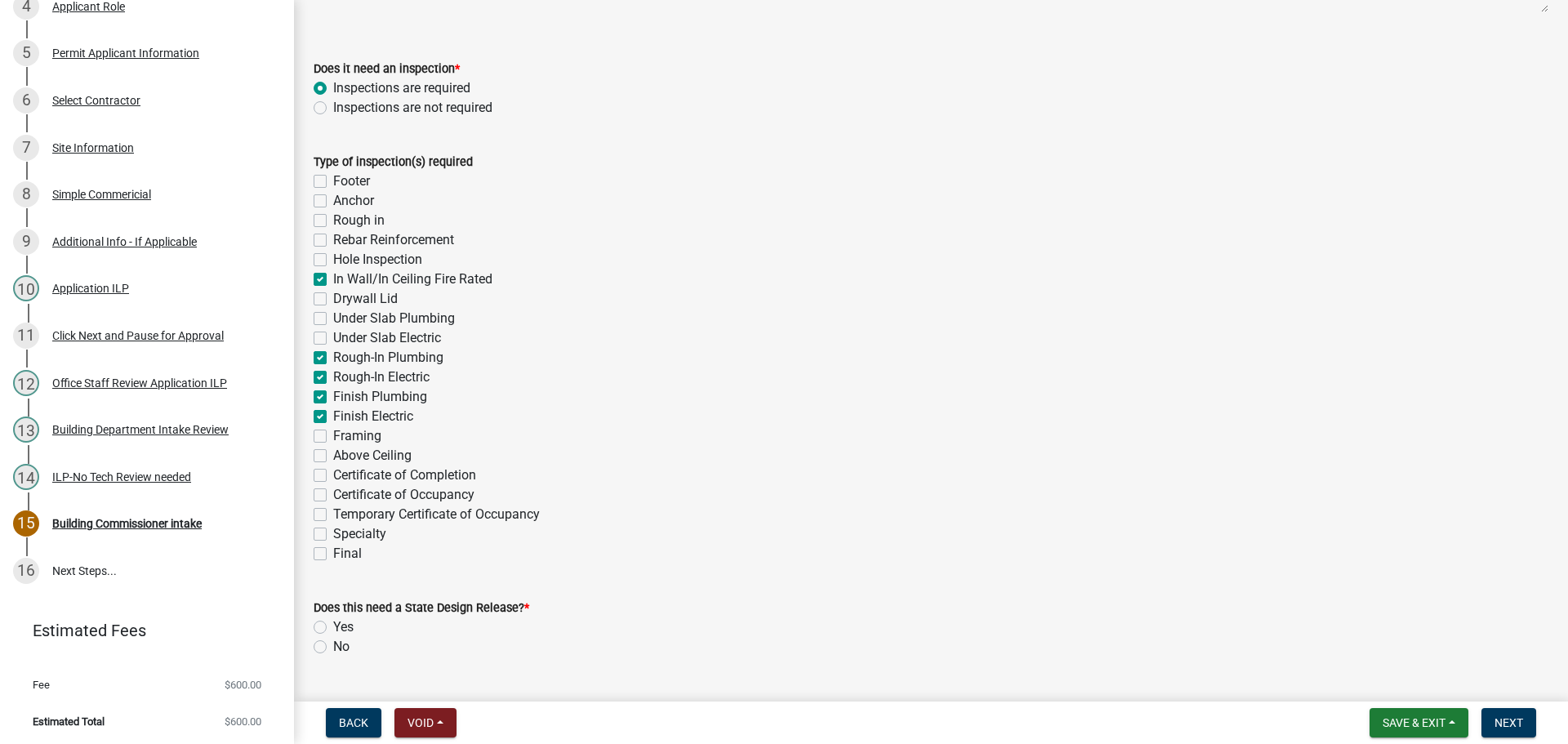
checkbox input "true"
checkbox input "false"
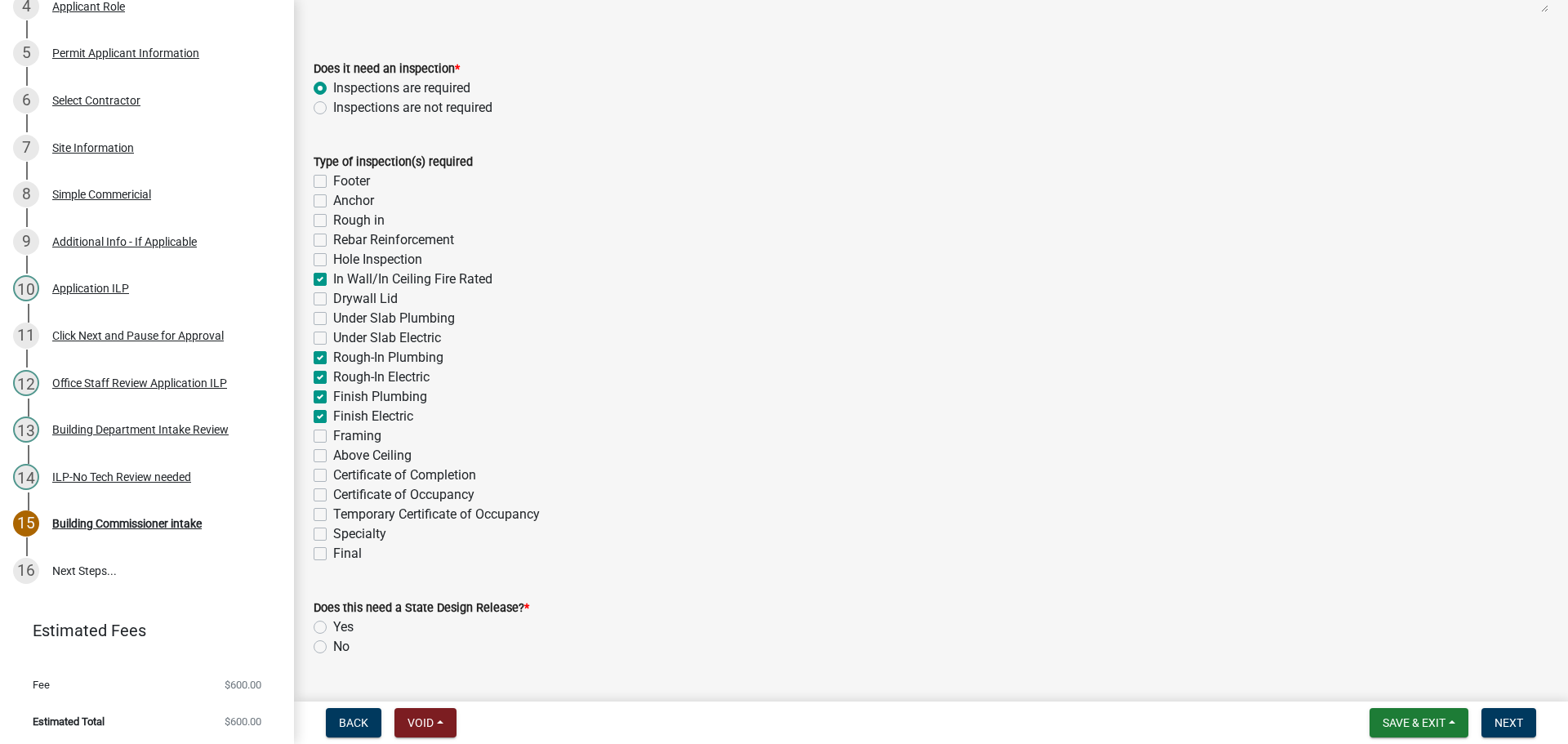
checkbox input "false"
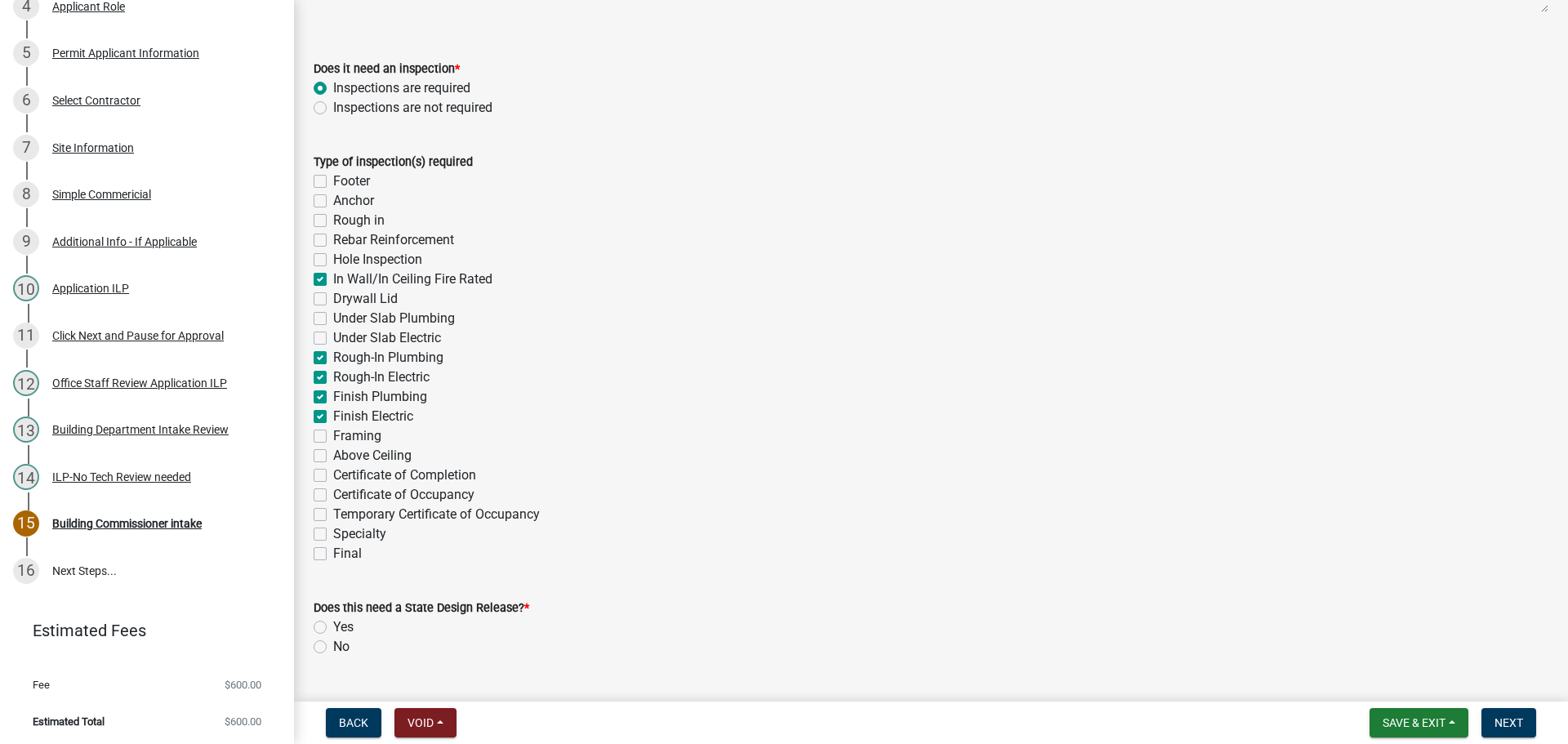
click at [333, 490] on label "Certificate of Occupancy" at bounding box center [404, 495] width 141 height 20
click at [333, 490] on input "Certificate of Occupancy" at bounding box center [339, 490] width 11 height 11
checkbox input "true"
checkbox input "false"
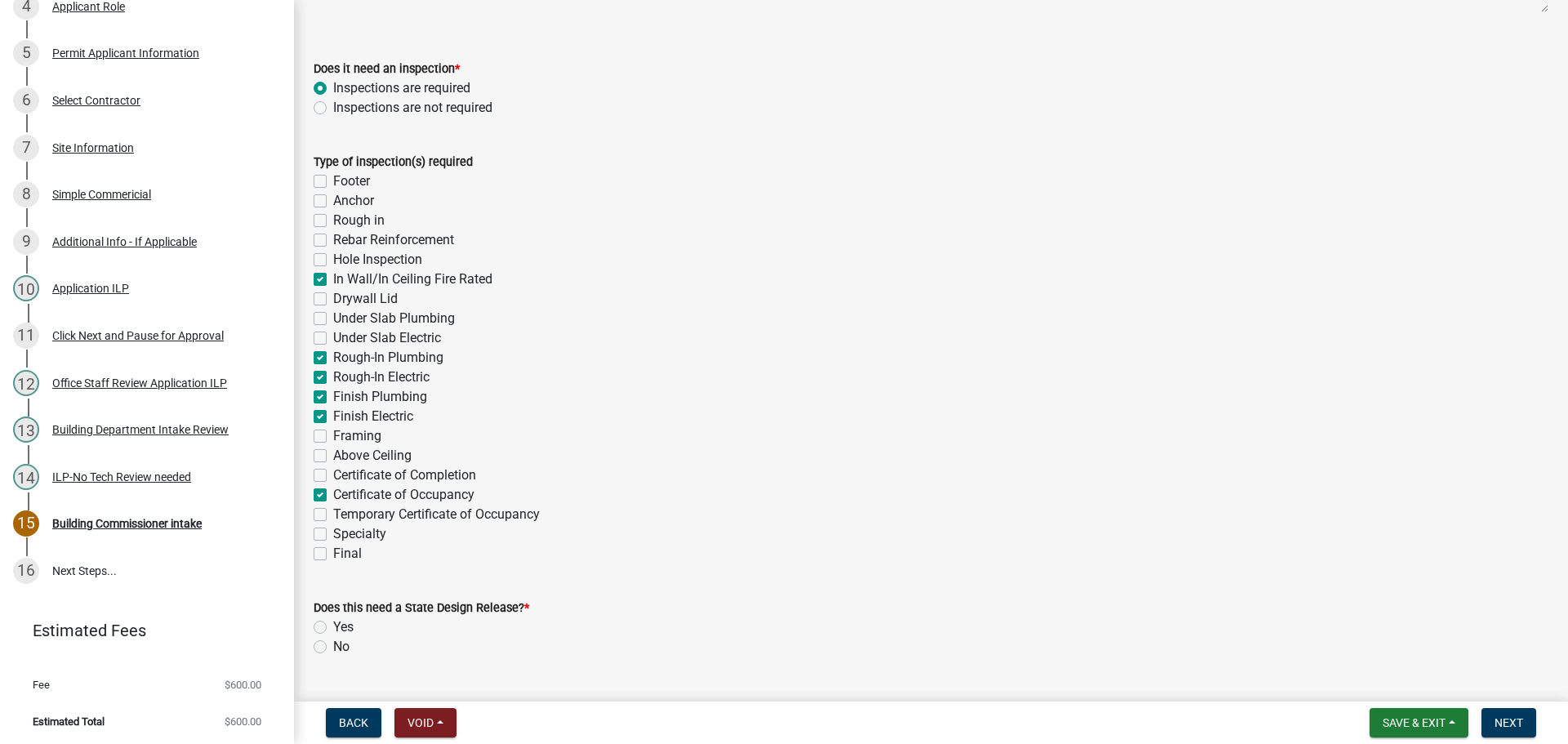
checkbox input "false"
checkbox input "true"
checkbox input "false"
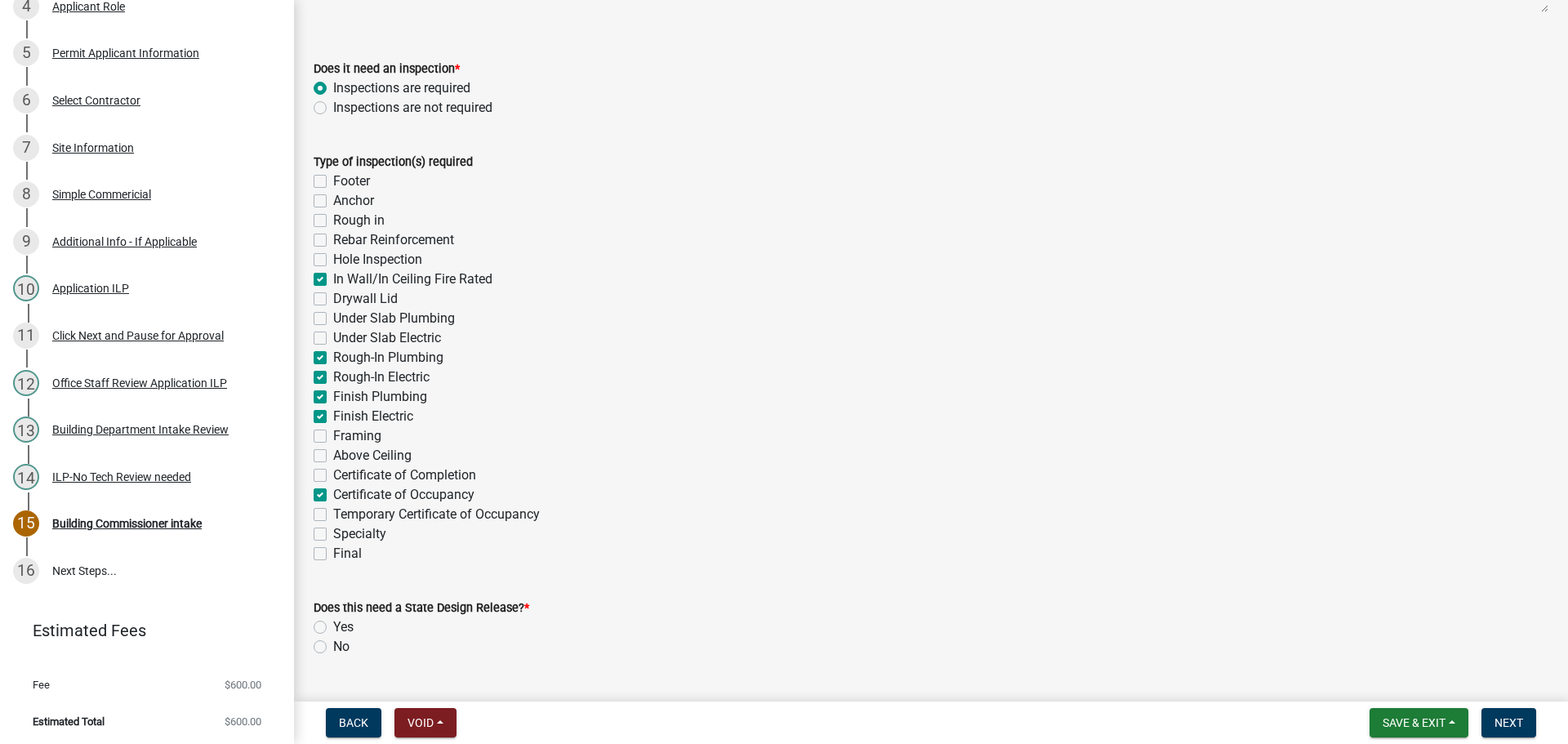
checkbox input "false"
checkbox input "true"
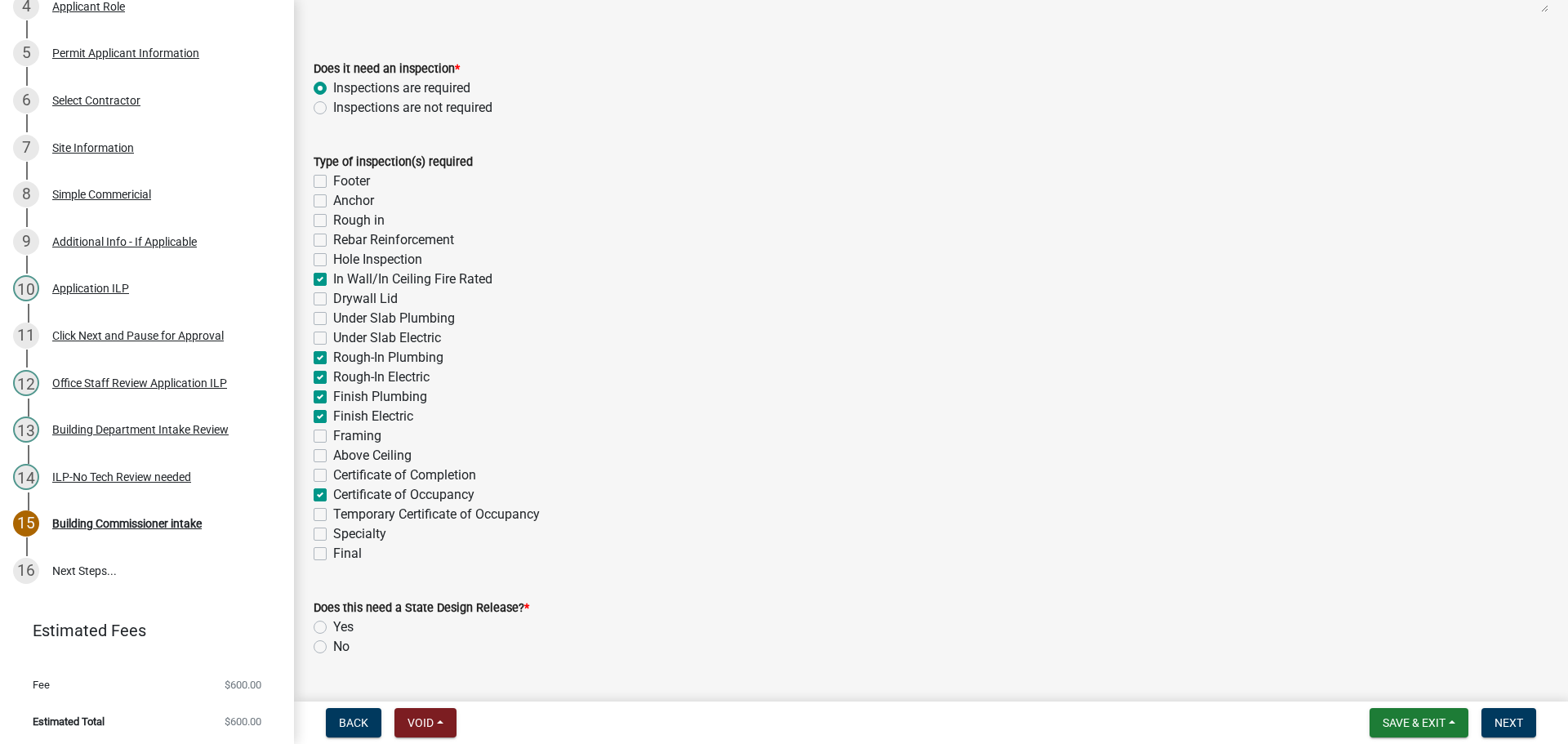
checkbox input "true"
checkbox input "false"
checkbox input "true"
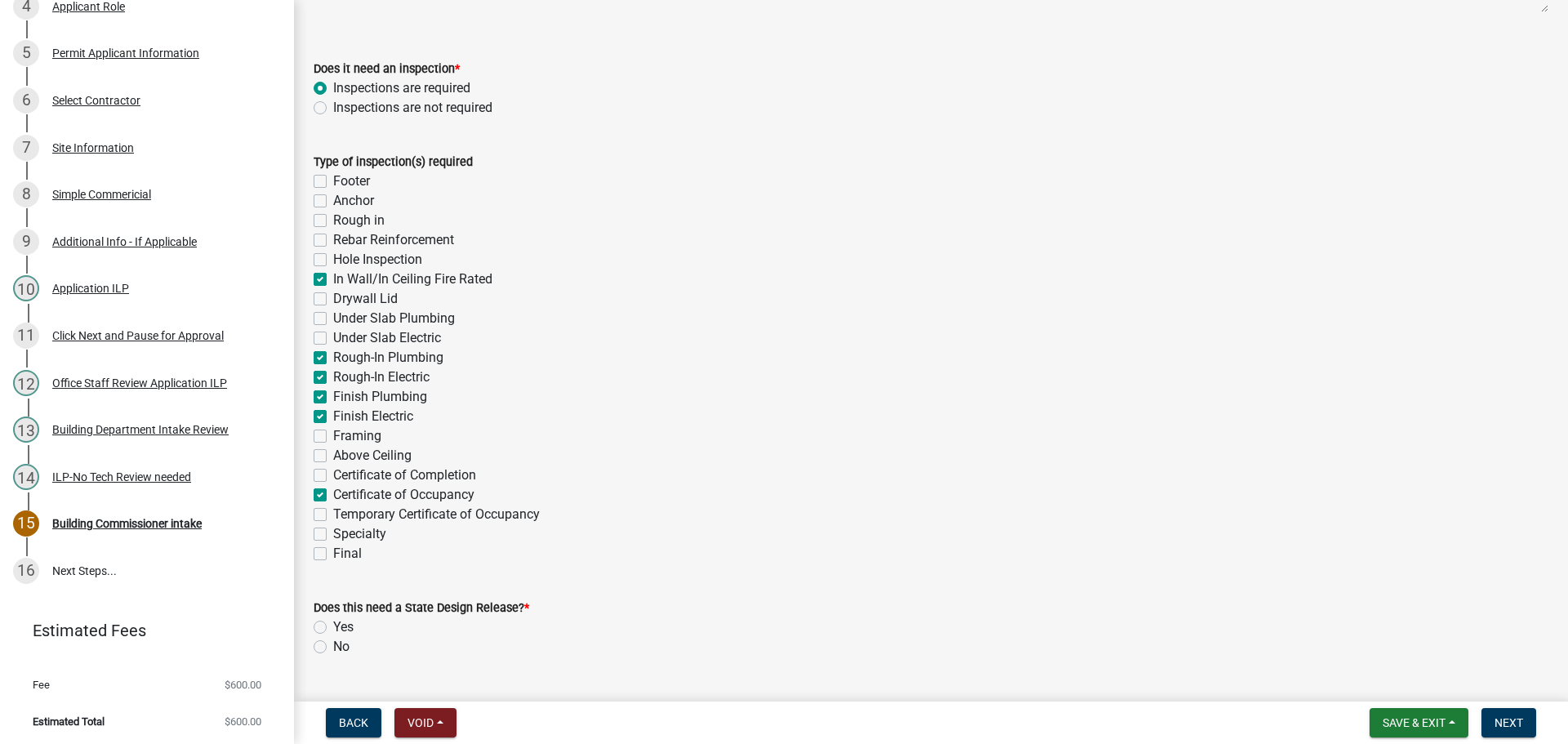
checkbox input "false"
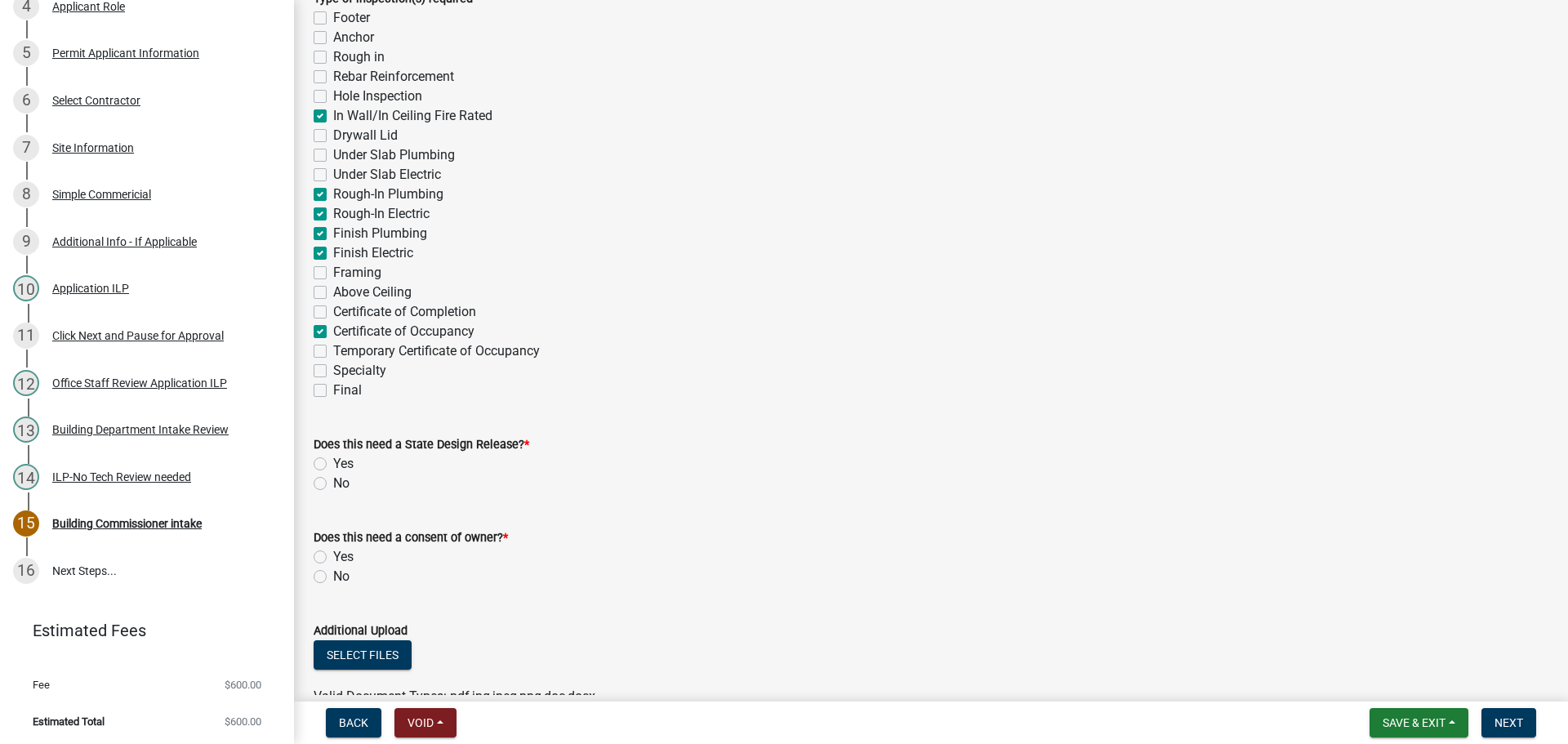
scroll to position [490, 0]
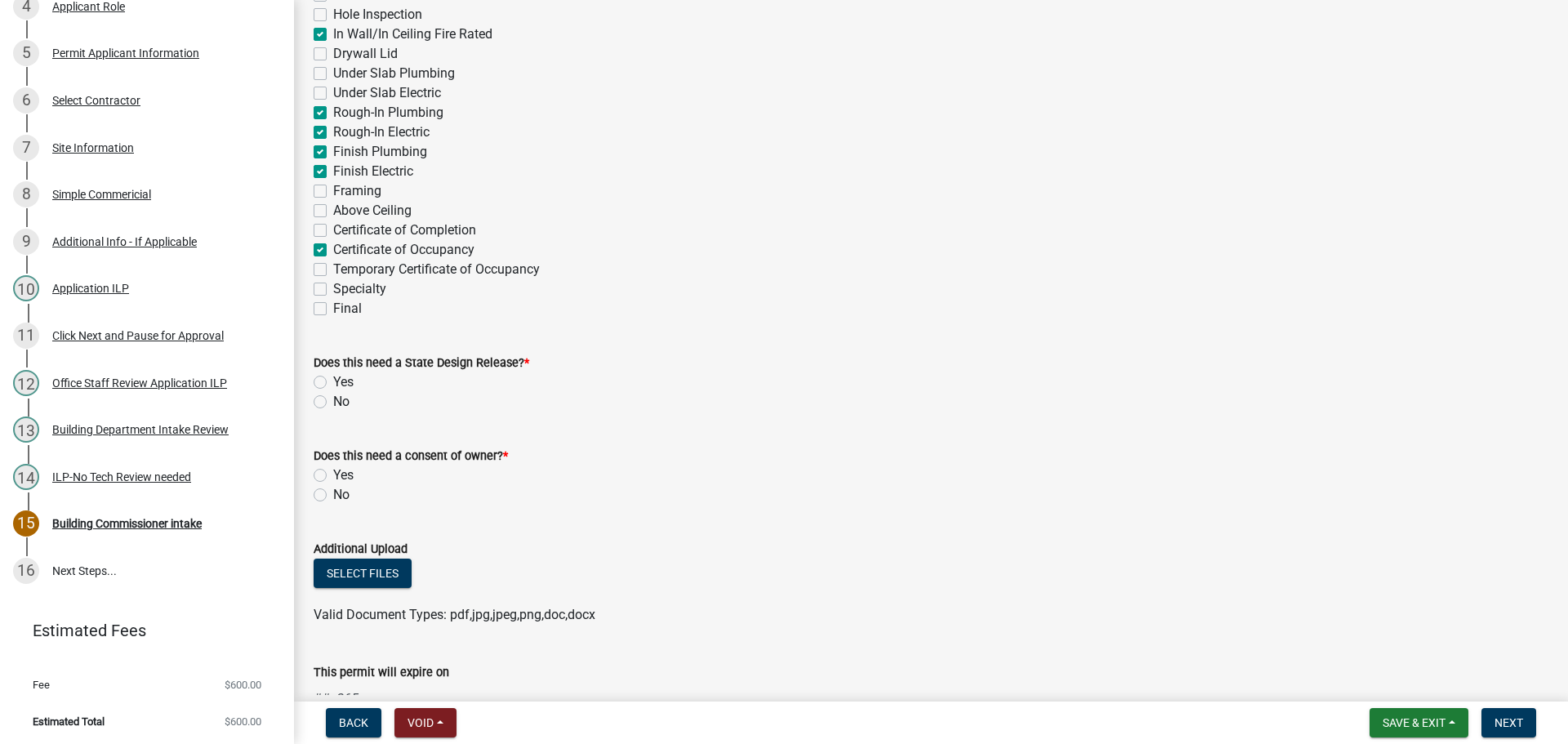
click at [333, 401] on label "No" at bounding box center [341, 402] width 16 height 20
click at [333, 401] on input "No" at bounding box center [339, 397] width 11 height 11
radio input "true"
click at [333, 491] on label "No" at bounding box center [341, 495] width 16 height 20
click at [333, 491] on input "No" at bounding box center [339, 490] width 11 height 11
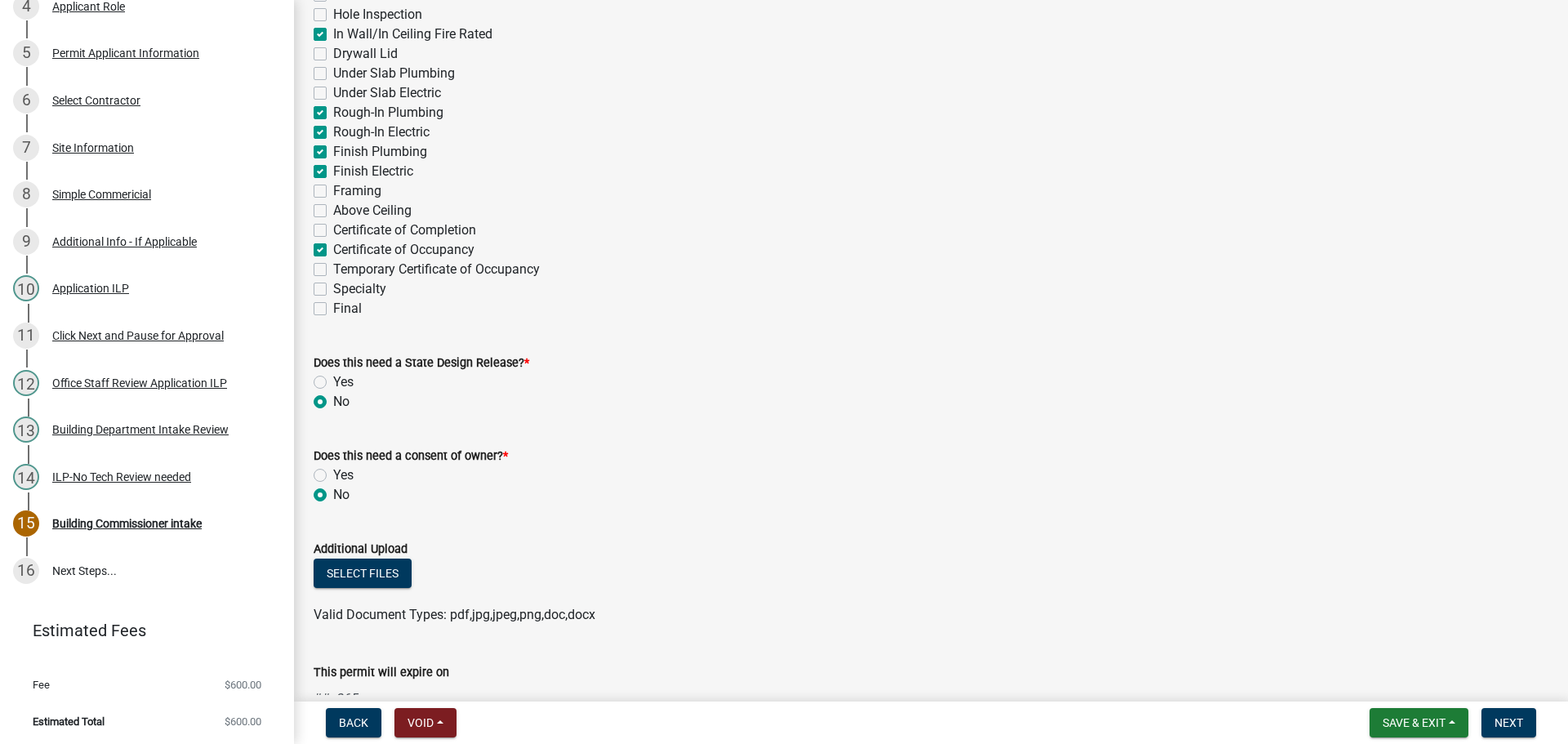
radio input "true"
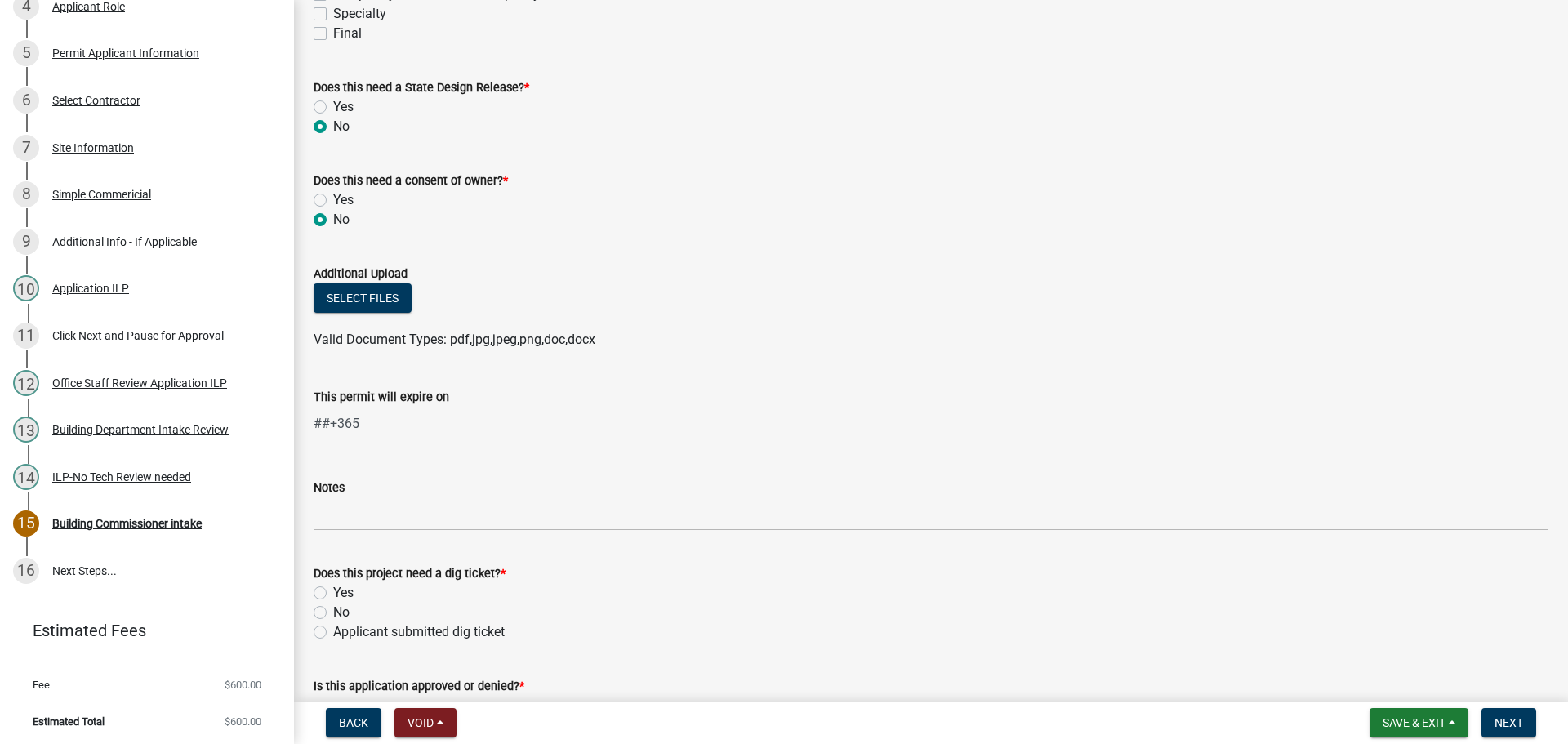
scroll to position [816, 0]
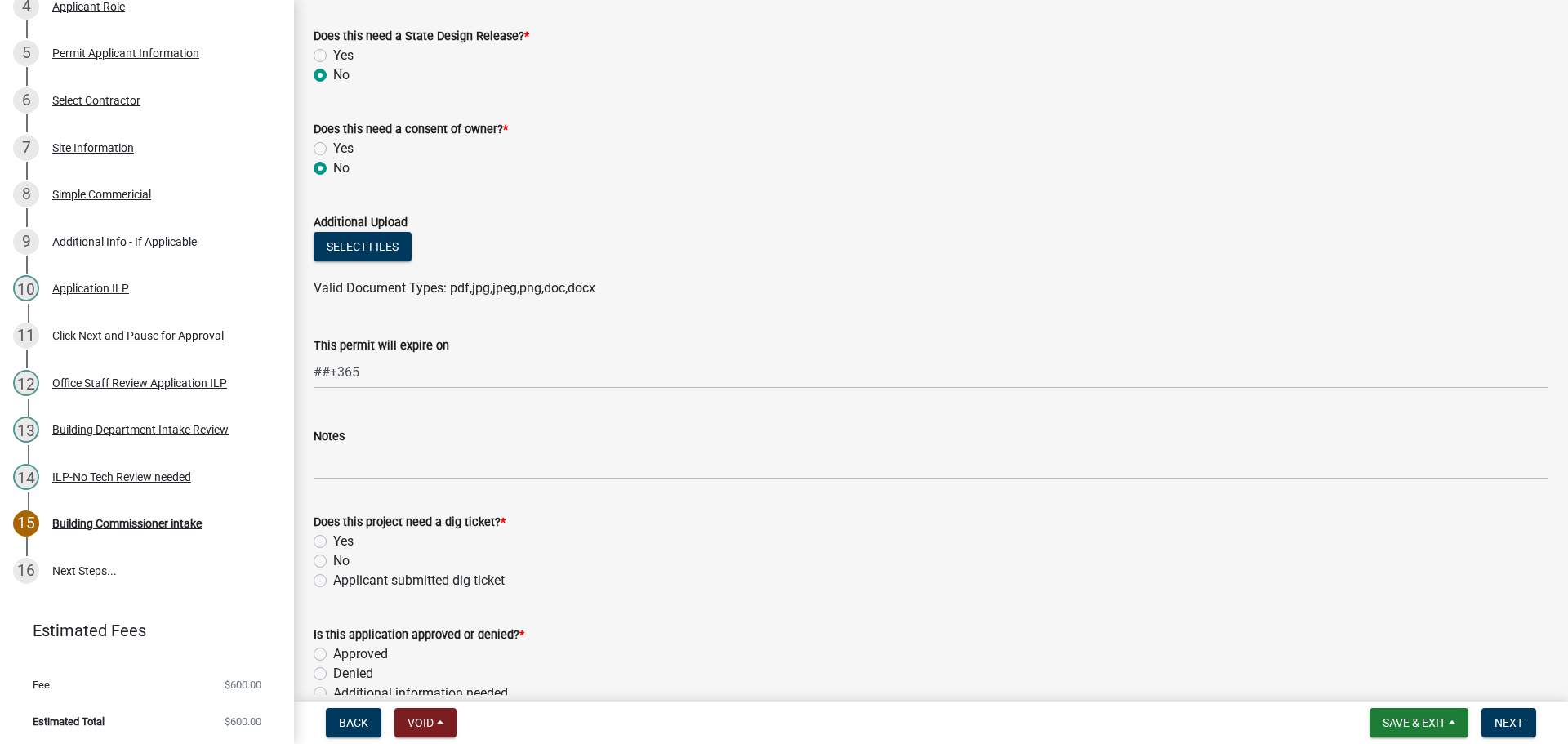
click at [318, 554] on div "No" at bounding box center [931, 561] width 1235 height 20
click at [333, 556] on label "No" at bounding box center [341, 561] width 16 height 20
click at [333, 556] on input "No" at bounding box center [339, 556] width 11 height 11
radio input "true"
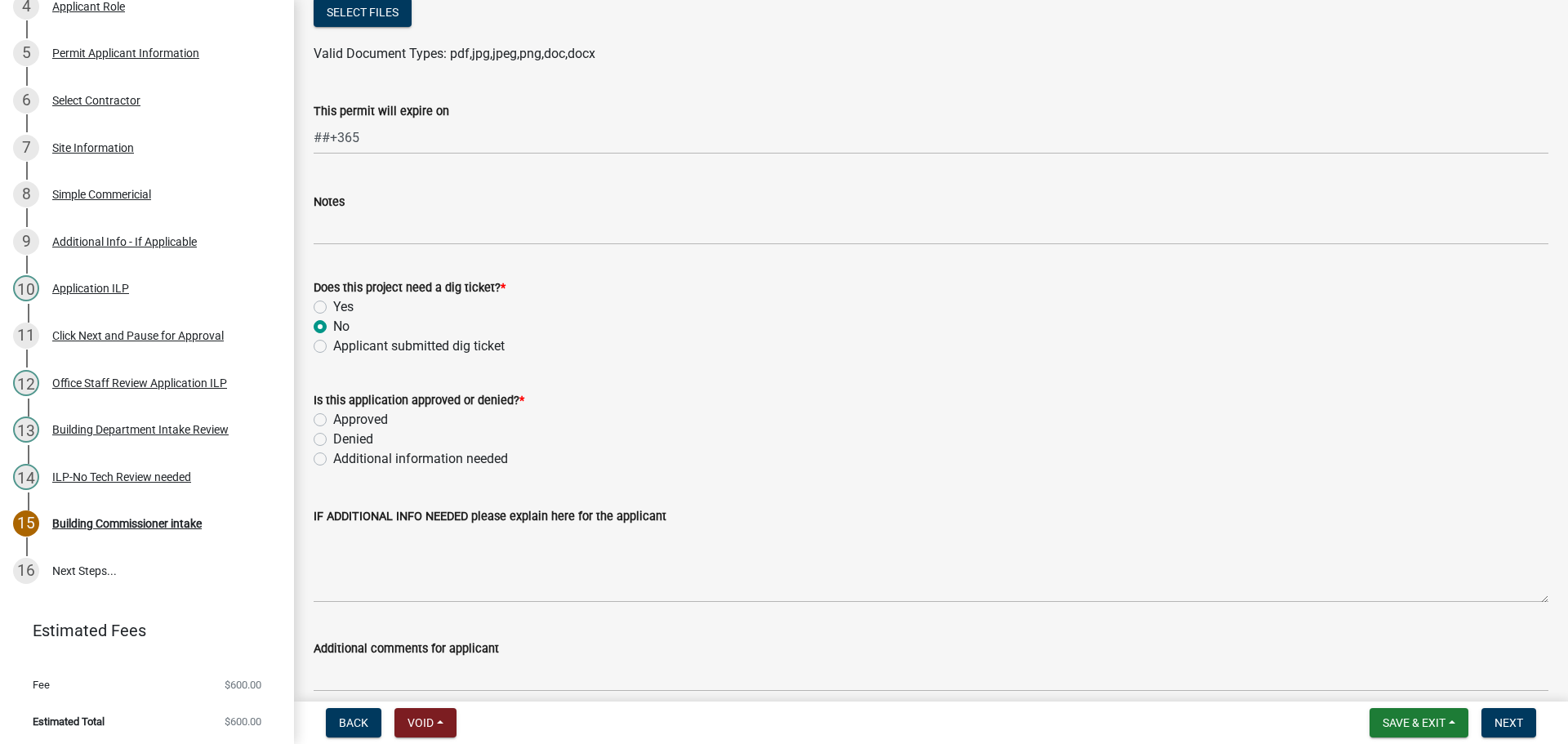
scroll to position [1061, 0]
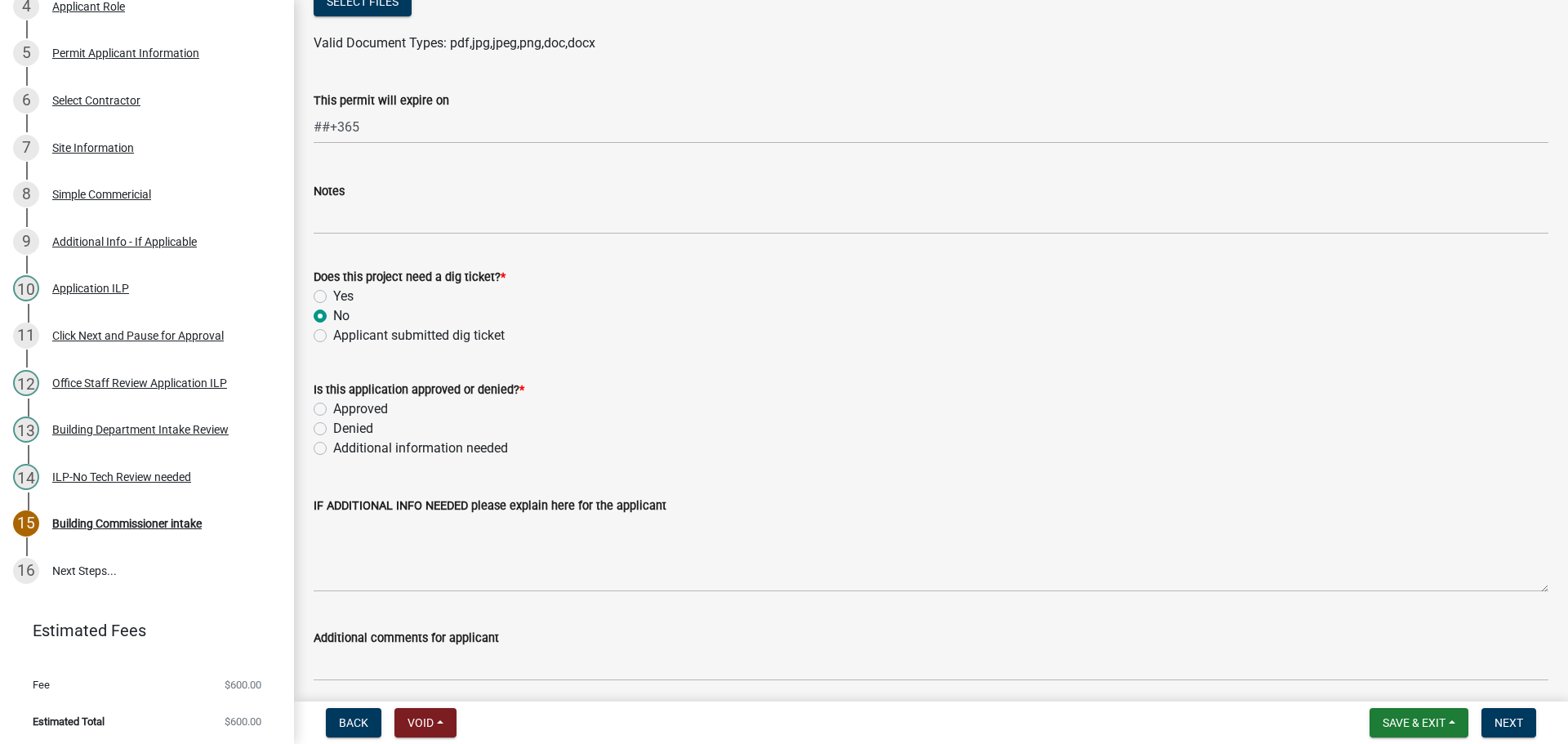
click at [333, 407] on label "Approved" at bounding box center [360, 409] width 55 height 20
click at [333, 407] on input "Approved" at bounding box center [339, 405] width 11 height 11
radio input "true"
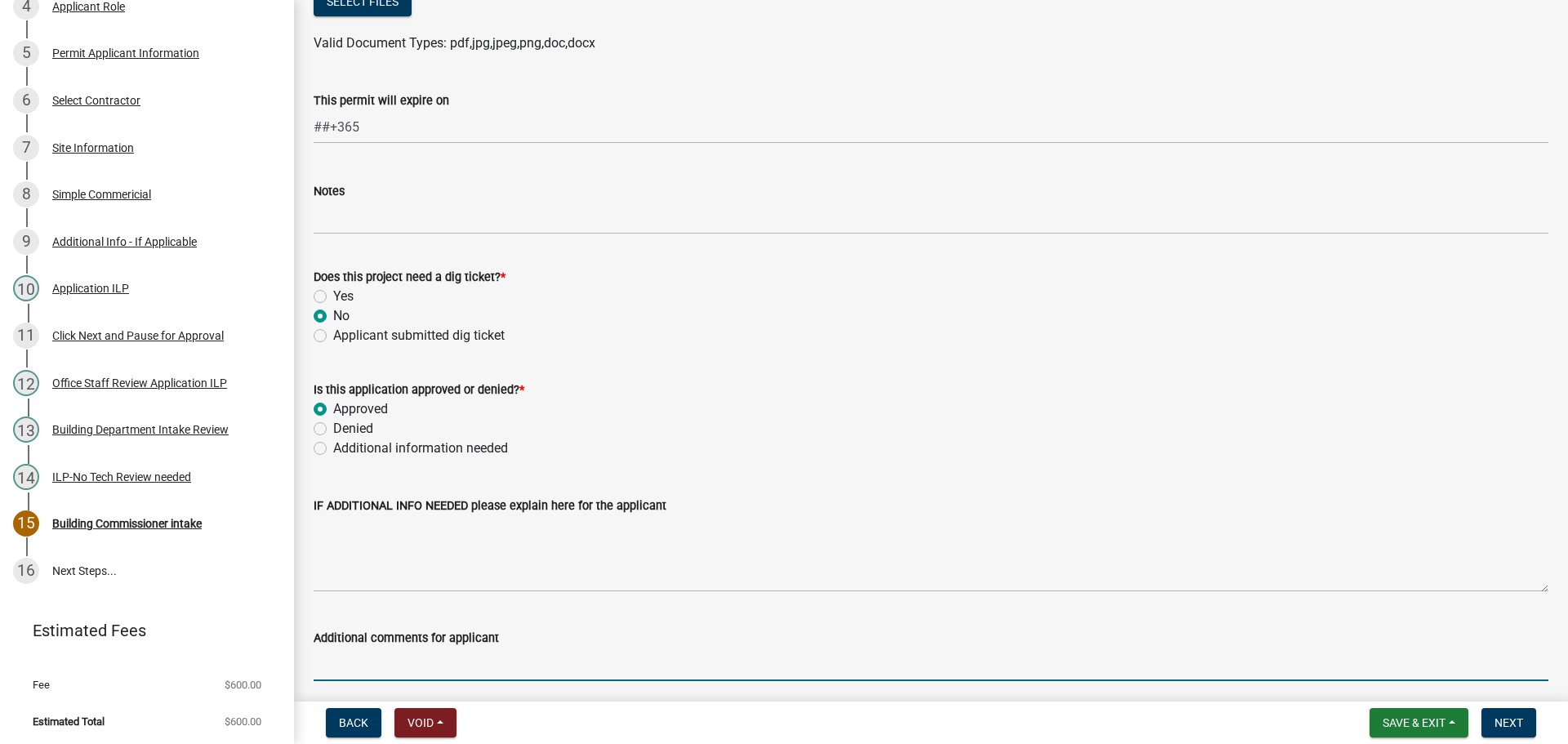
click at [366, 665] on input "Additional comments for applicant" at bounding box center [931, 664] width 1235 height 33
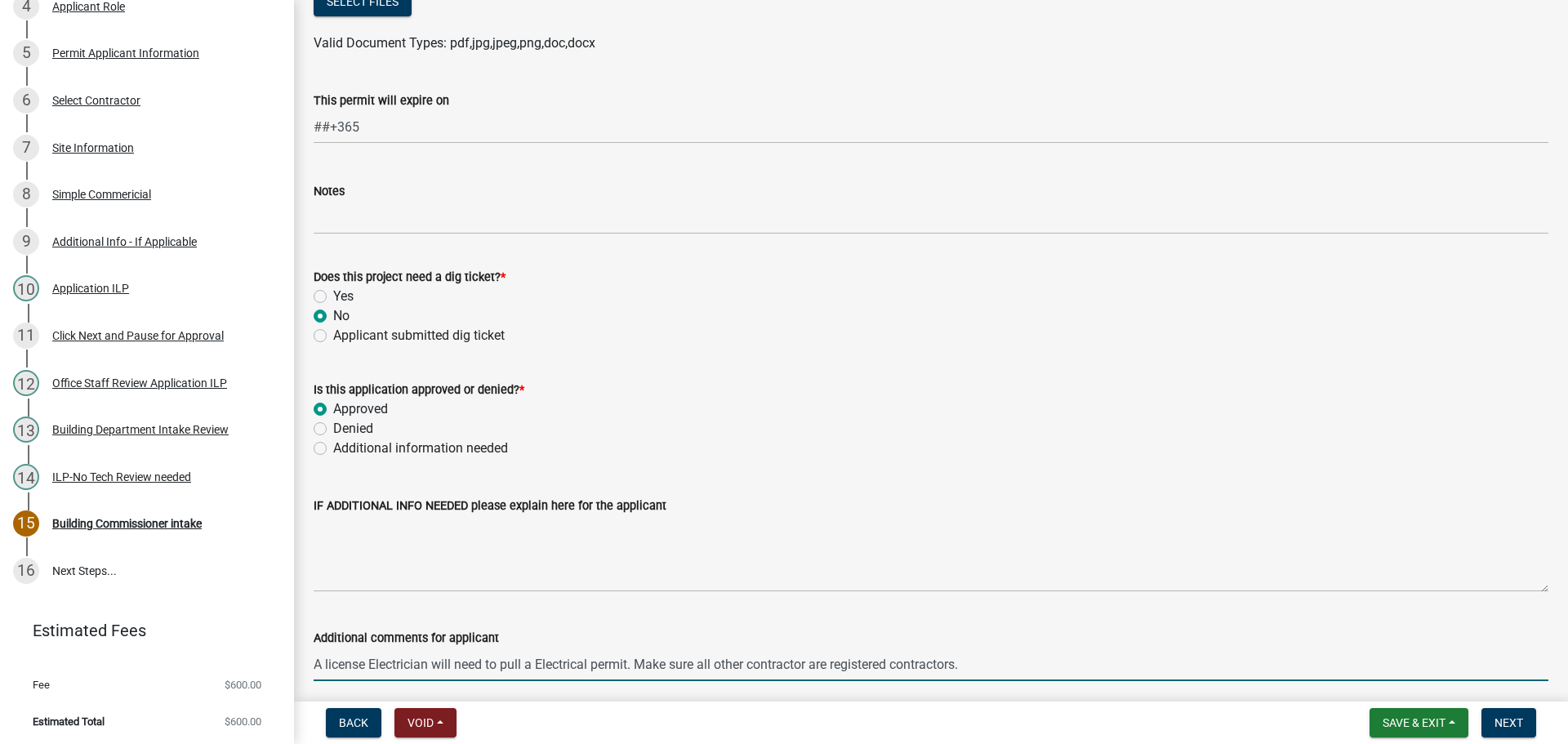
click at [977, 670] on input "A license Electrician will need to pull a Electrical permit. Make sure all othe…" at bounding box center [931, 664] width 1235 height 33
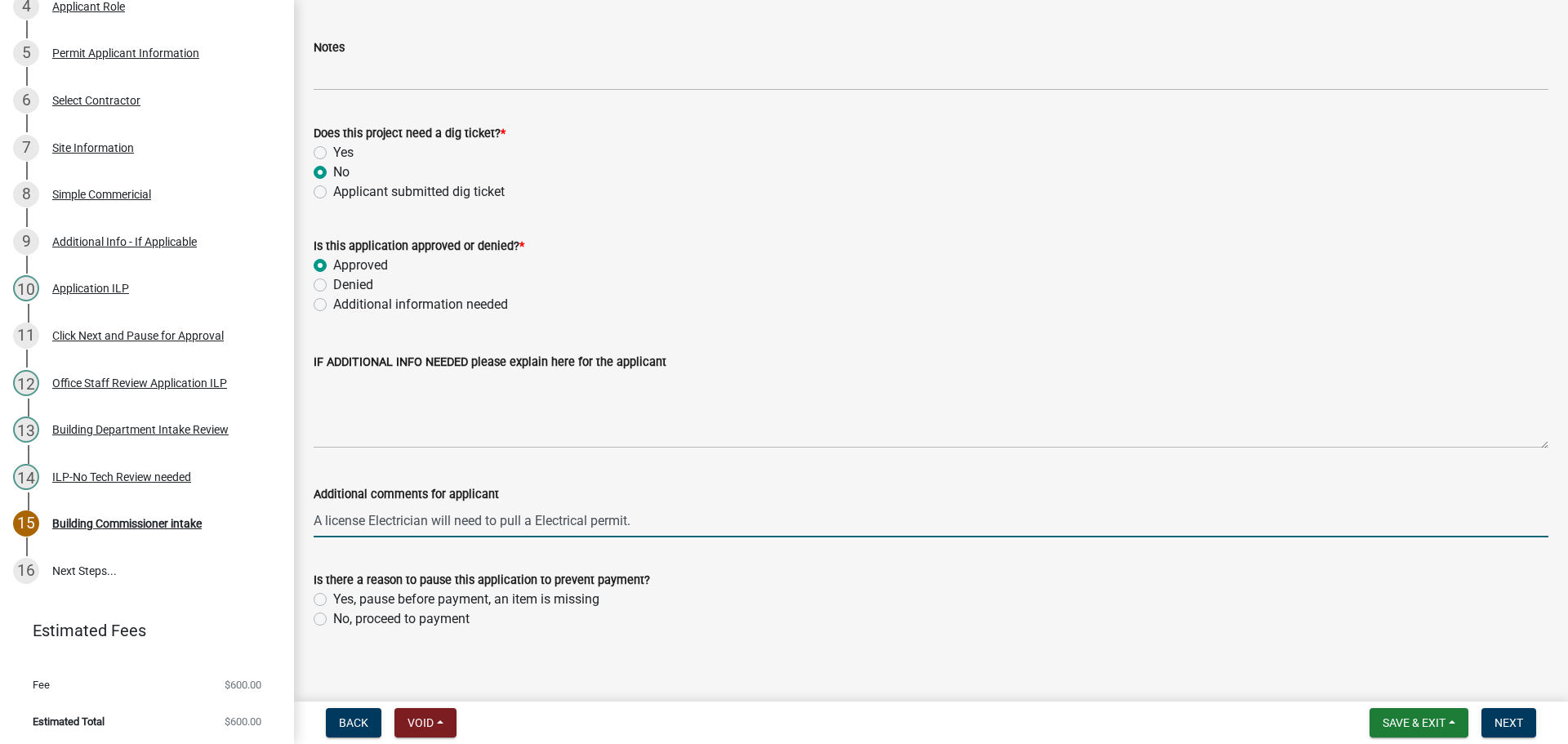
scroll to position [1217, 0]
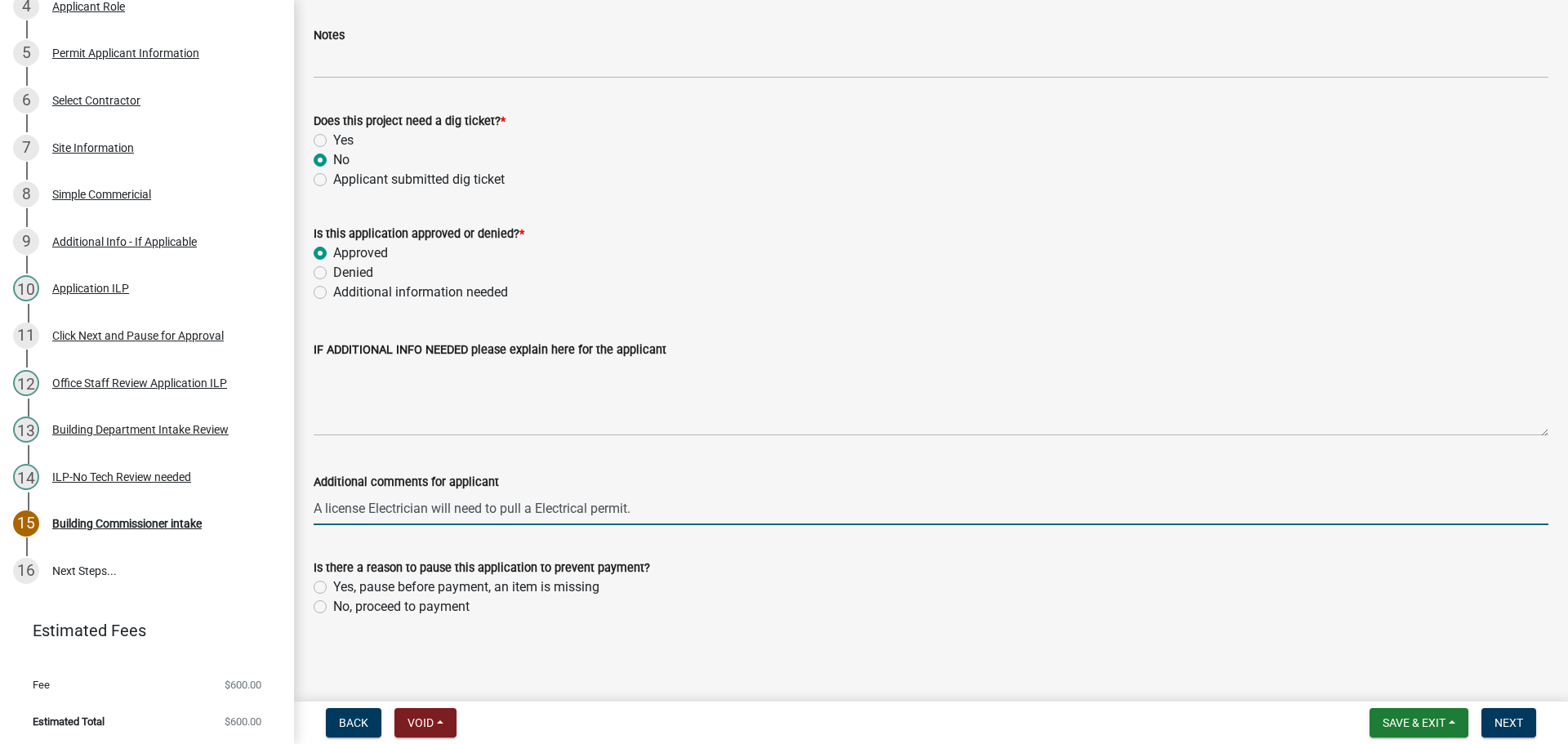
type input "A license Electrician will need to pull a Electrical permit."
click at [333, 606] on label "No, proceed to payment" at bounding box center [401, 606] width 137 height 20
click at [333, 606] on input "No, proceed to payment" at bounding box center [339, 602] width 11 height 11
radio input "true"
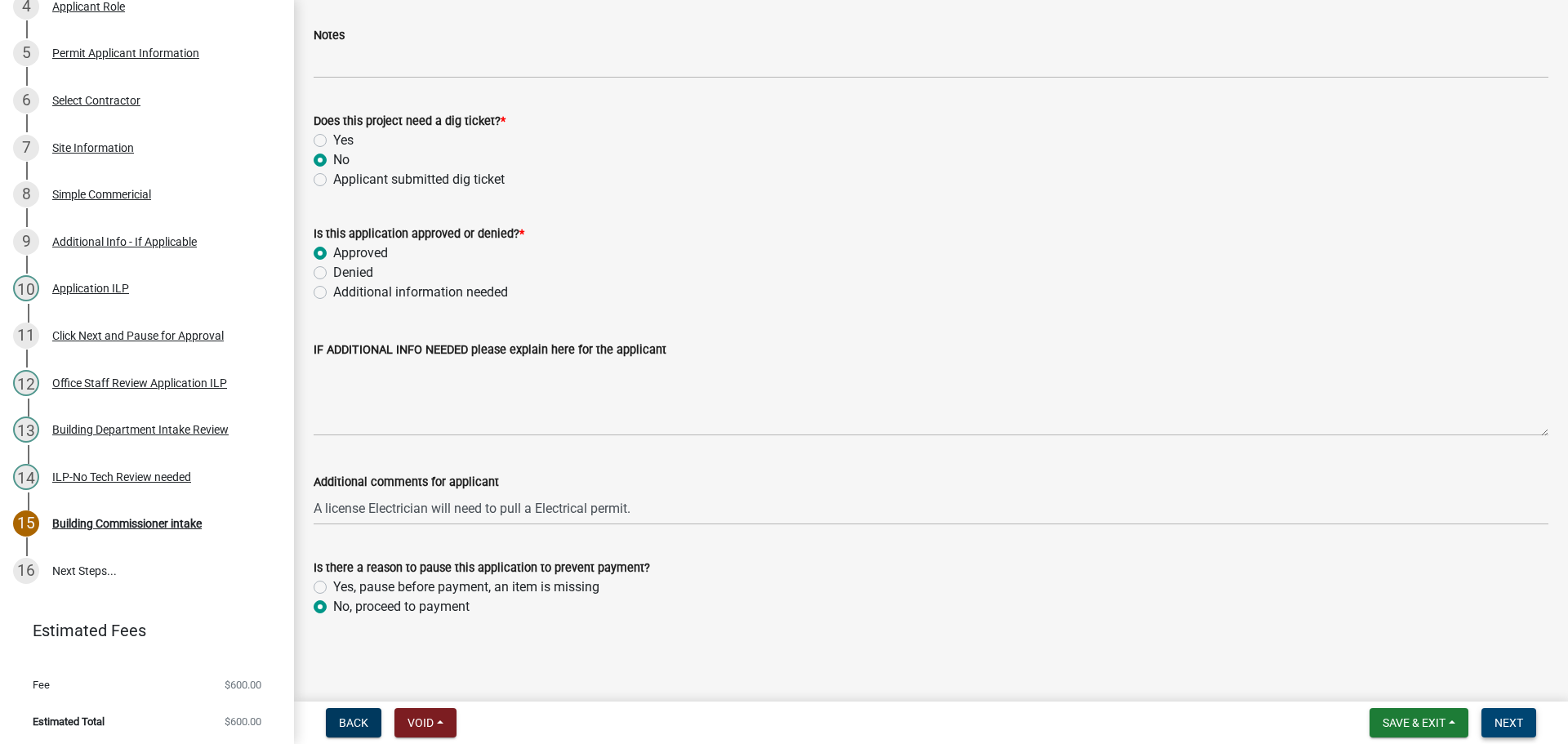
click at [1509, 716] on span "Next" at bounding box center [1509, 723] width 29 height 13
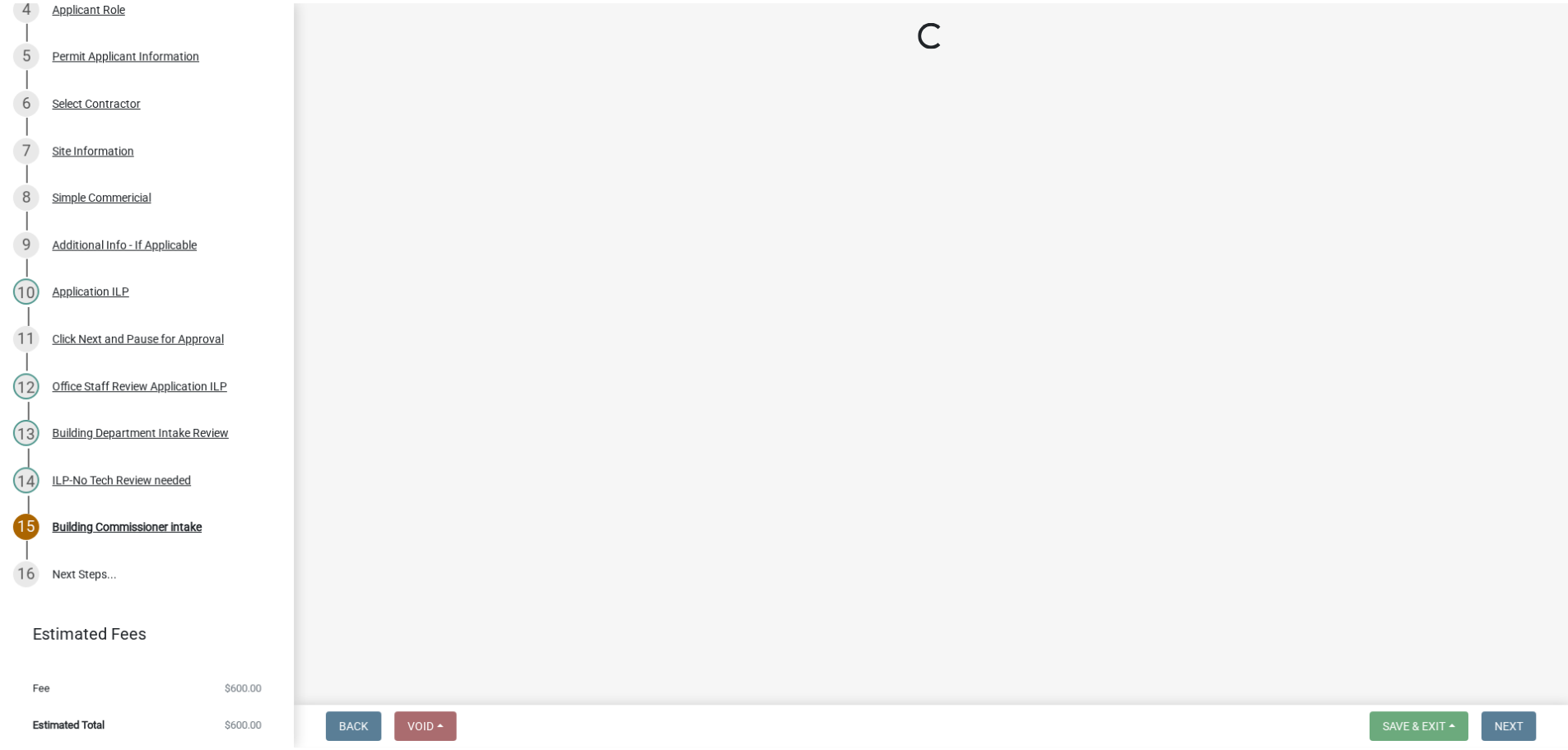
scroll to position [566, 0]
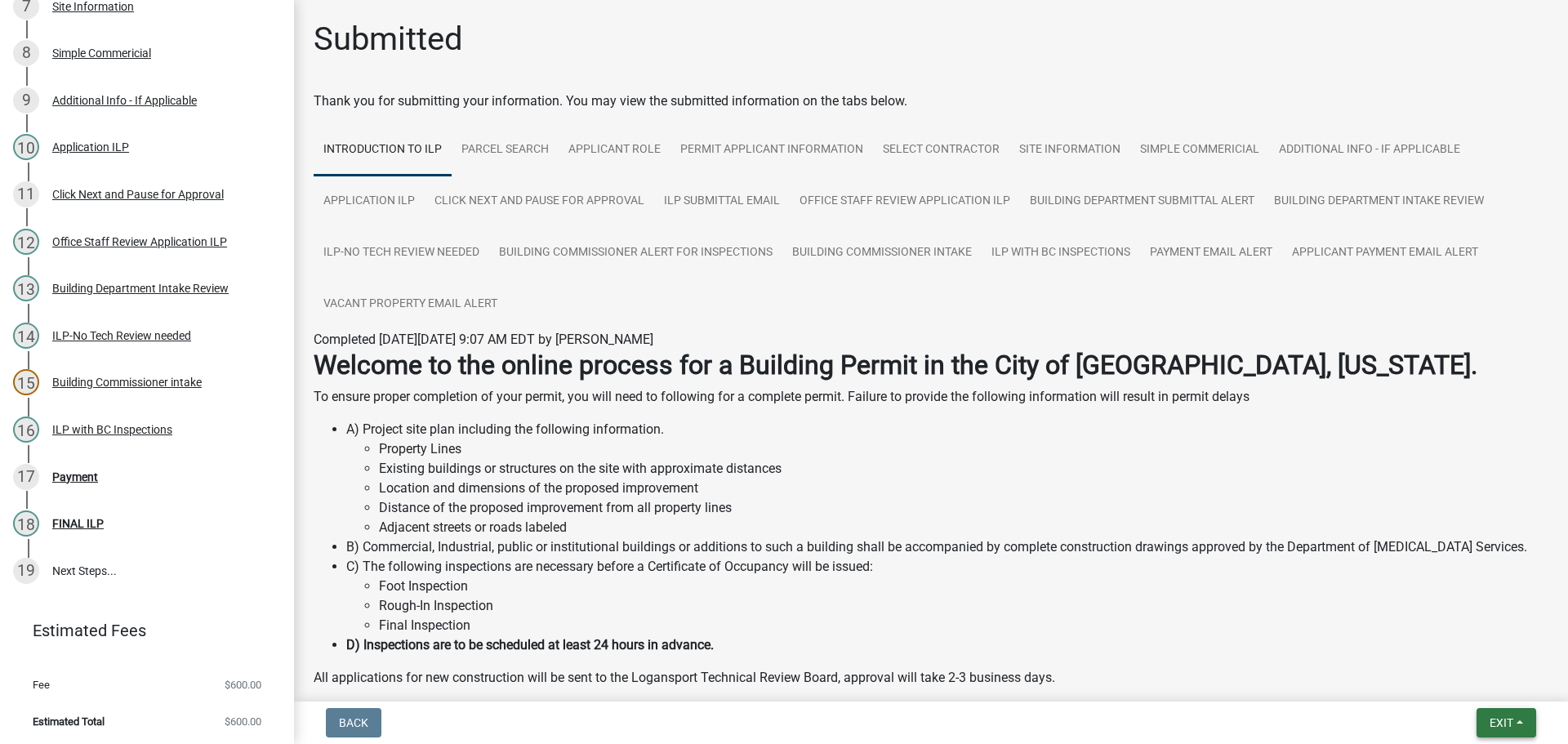
click at [1523, 720] on button "Exit" at bounding box center [1506, 723] width 60 height 29
click at [1480, 682] on button "Save & Exit" at bounding box center [1471, 681] width 130 height 39
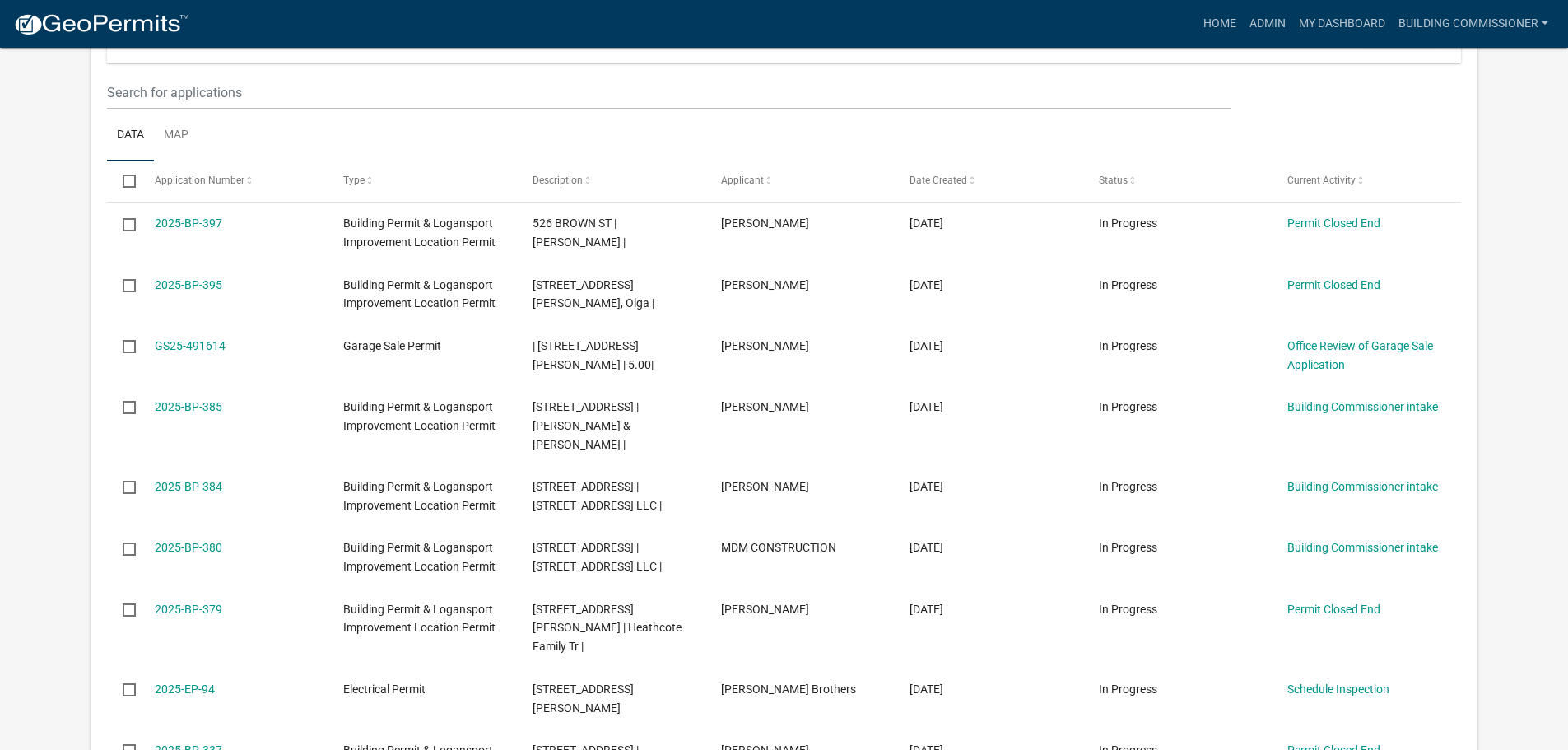
scroll to position [877, 0]
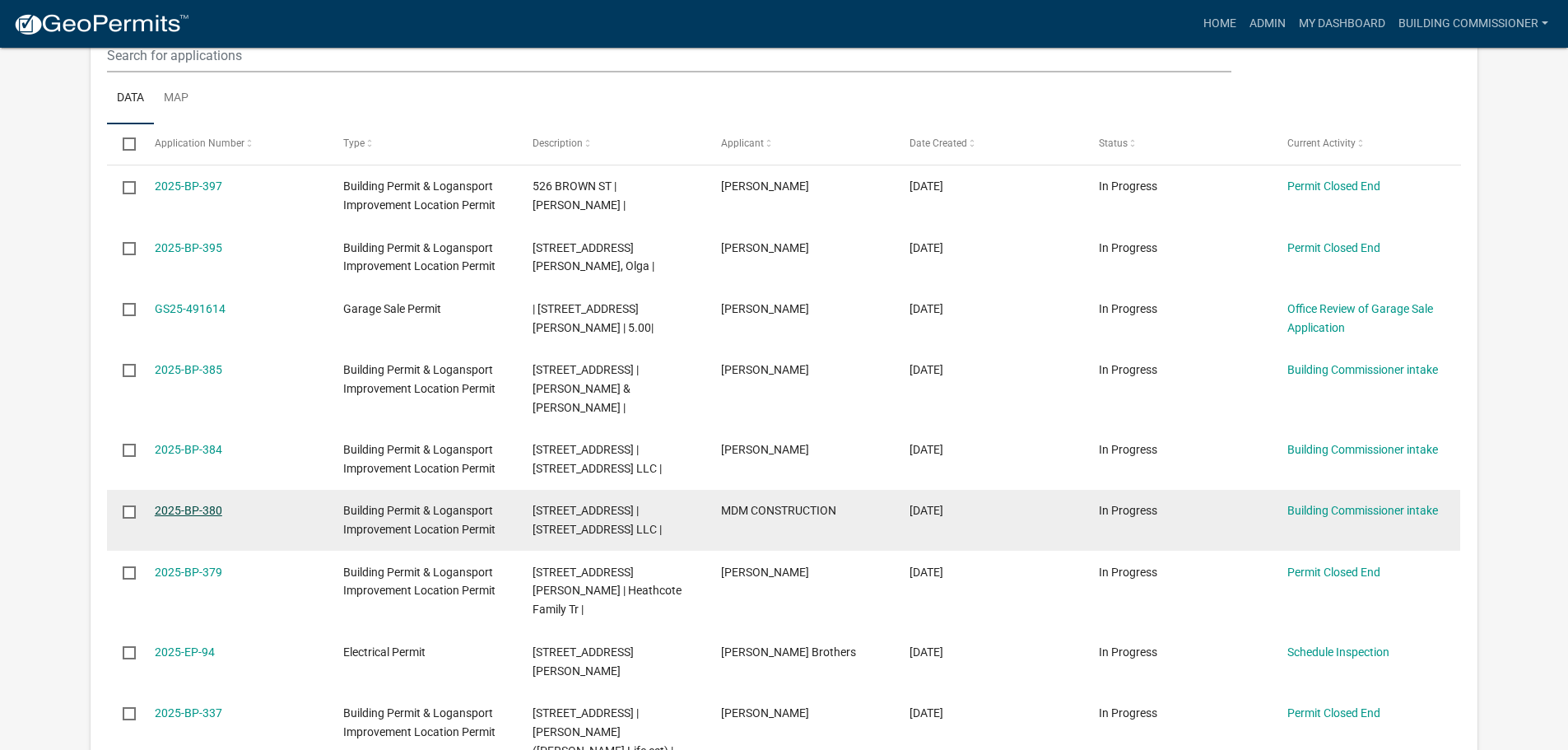
click at [182, 503] on link "2025-BP-380" at bounding box center [188, 510] width 68 height 14
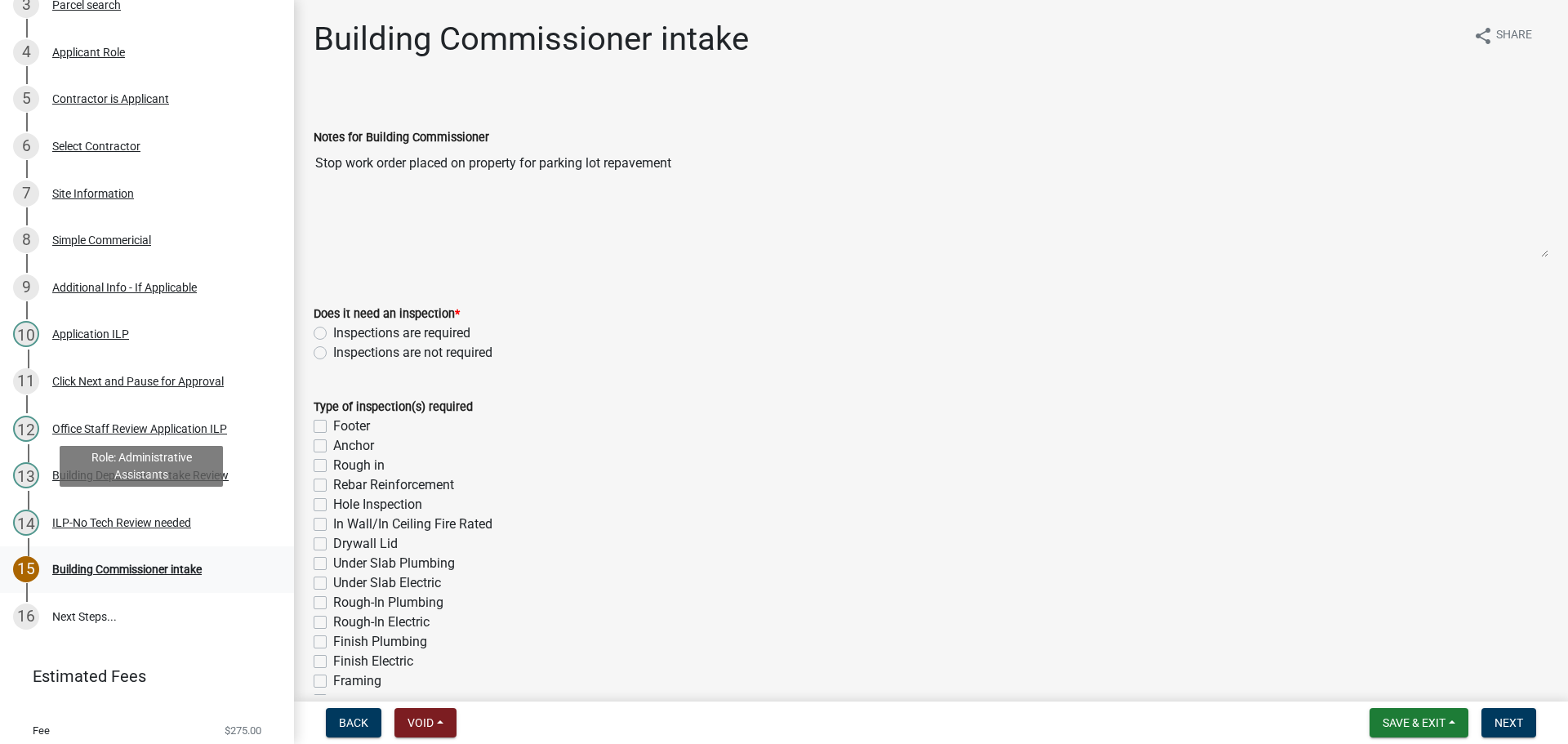
scroll to position [421, 0]
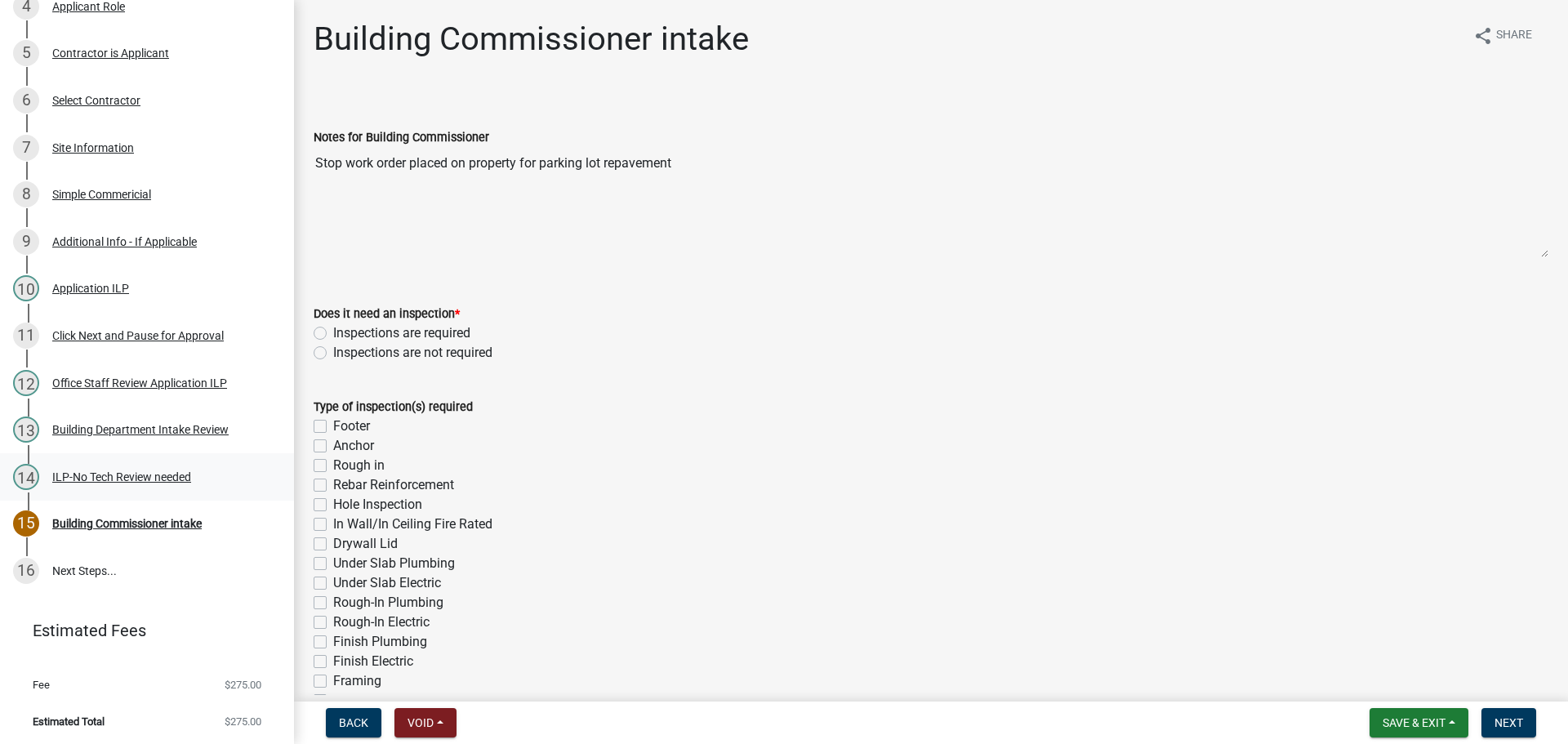
click at [111, 472] on div "ILP-No Tech Review needed" at bounding box center [122, 476] width 138 height 12
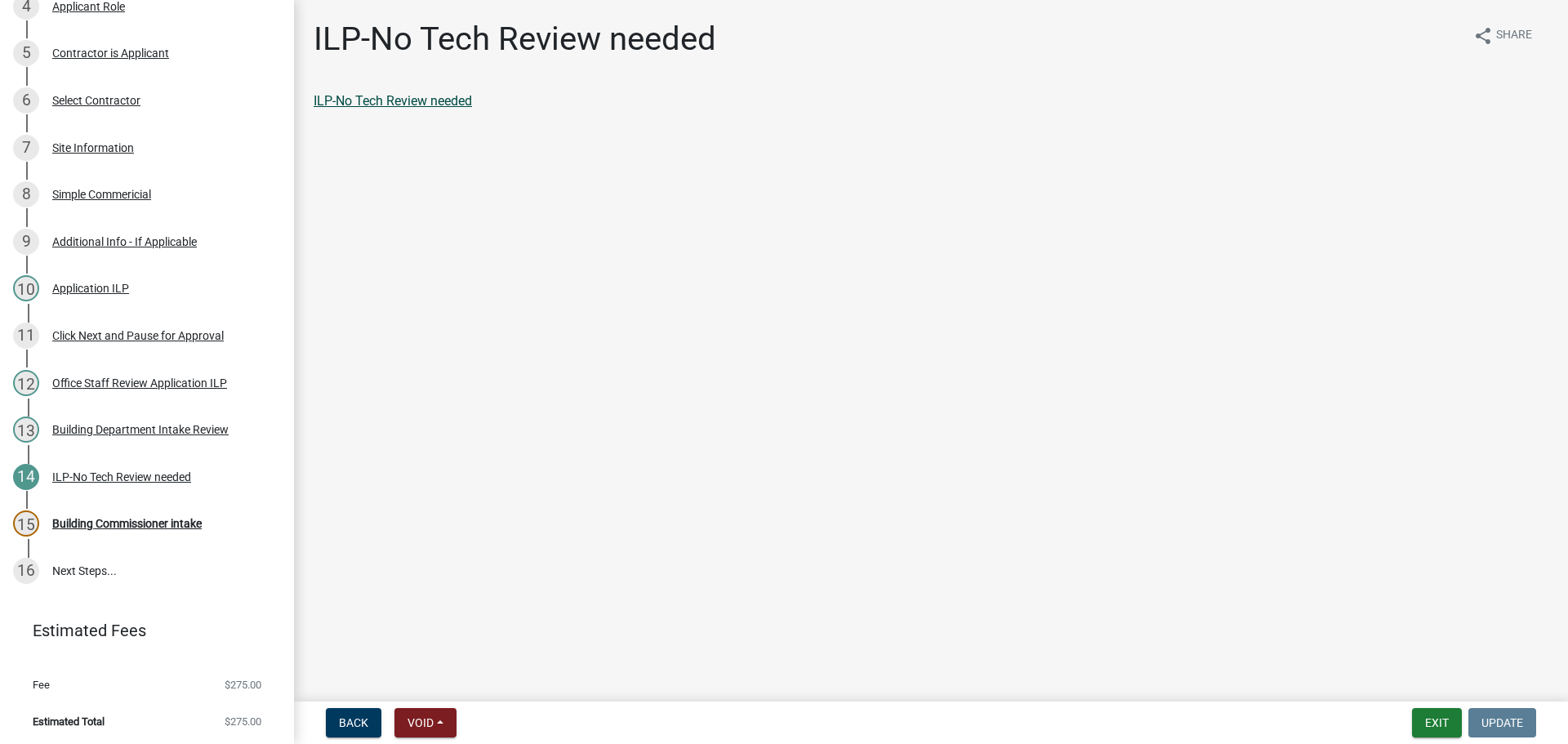
click at [396, 100] on link "ILP-No Tech Review needed" at bounding box center [392, 100] width 158 height 15
click at [147, 511] on div "15 Building Commissioner intake" at bounding box center [140, 522] width 255 height 26
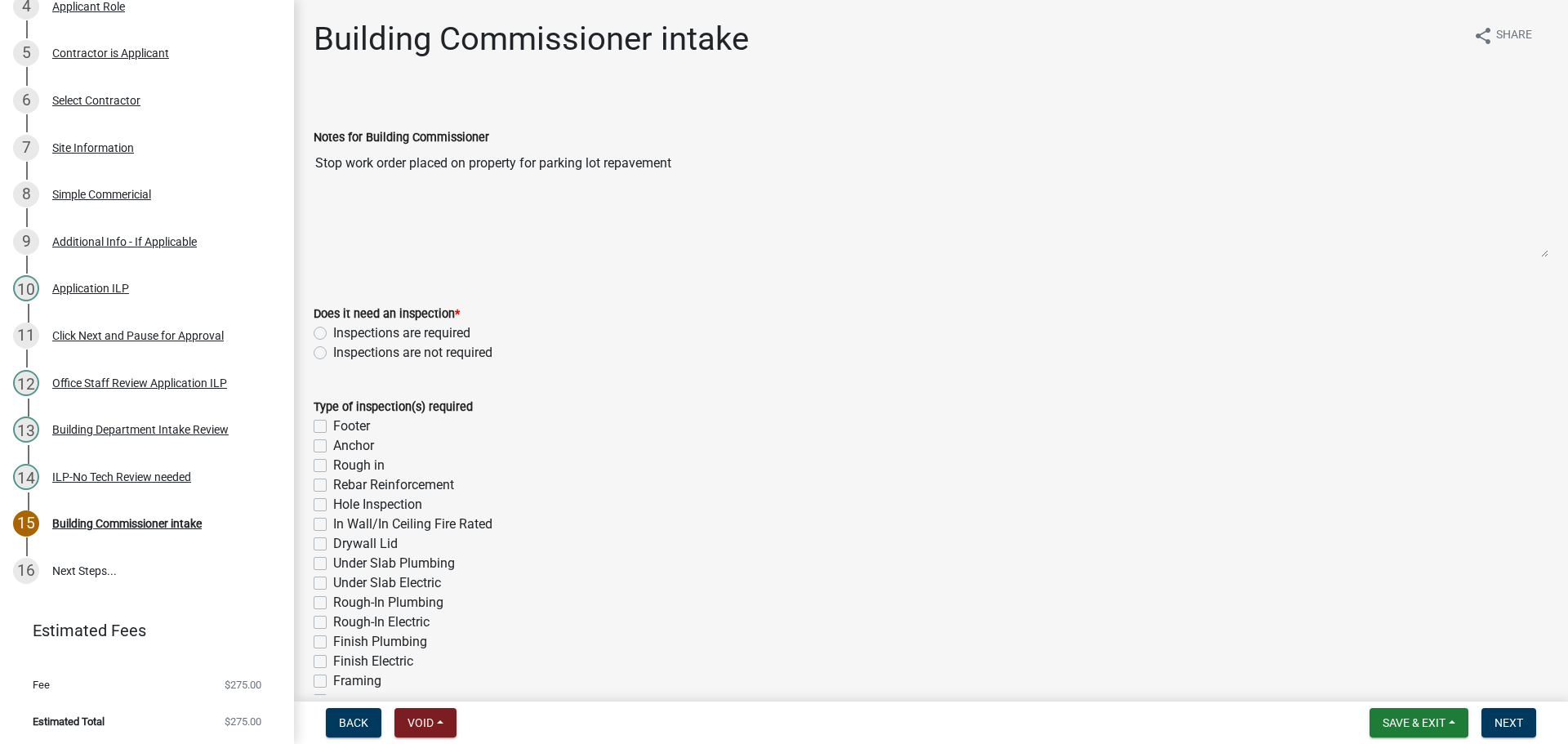
click at [333, 331] on label "Inspections are required" at bounding box center [402, 333] width 138 height 20
click at [333, 331] on input "Inspections are required" at bounding box center [339, 329] width 11 height 11
radio input "true"
click at [333, 459] on label "Rough in" at bounding box center [359, 465] width 52 height 20
click at [333, 459] on input "Rough in" at bounding box center [339, 461] width 11 height 11
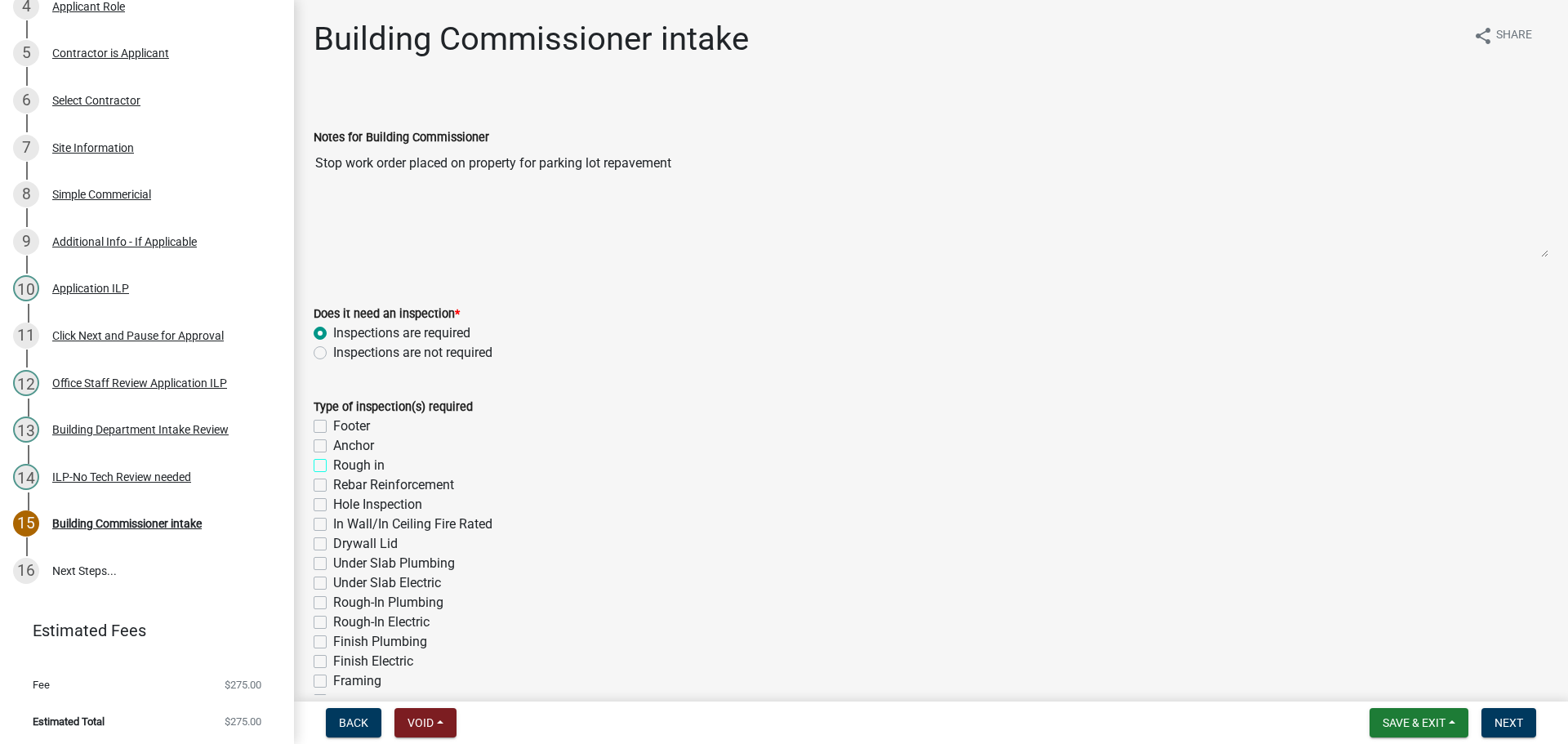
checkbox input "true"
checkbox input "false"
checkbox input "true"
checkbox input "false"
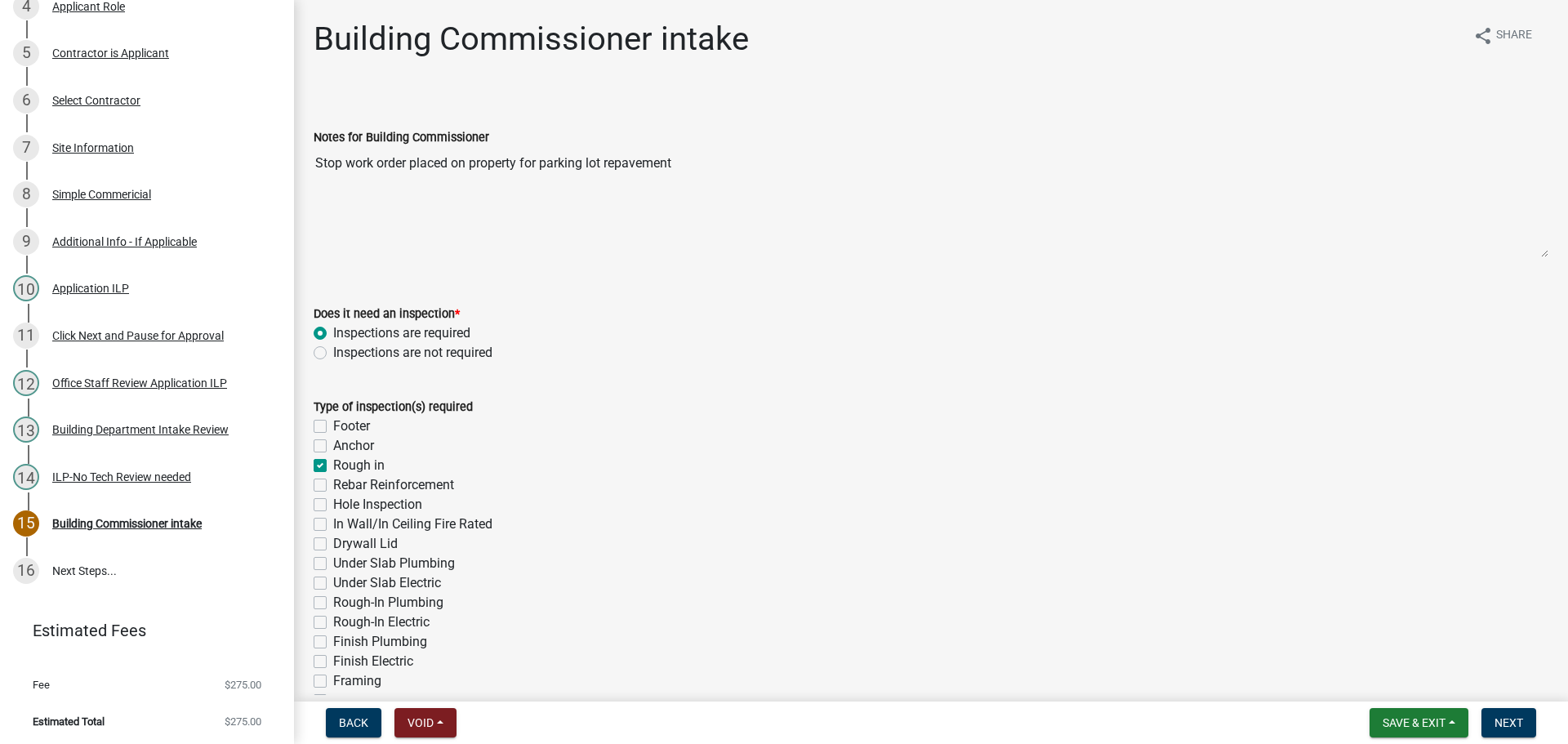
checkbox input "false"
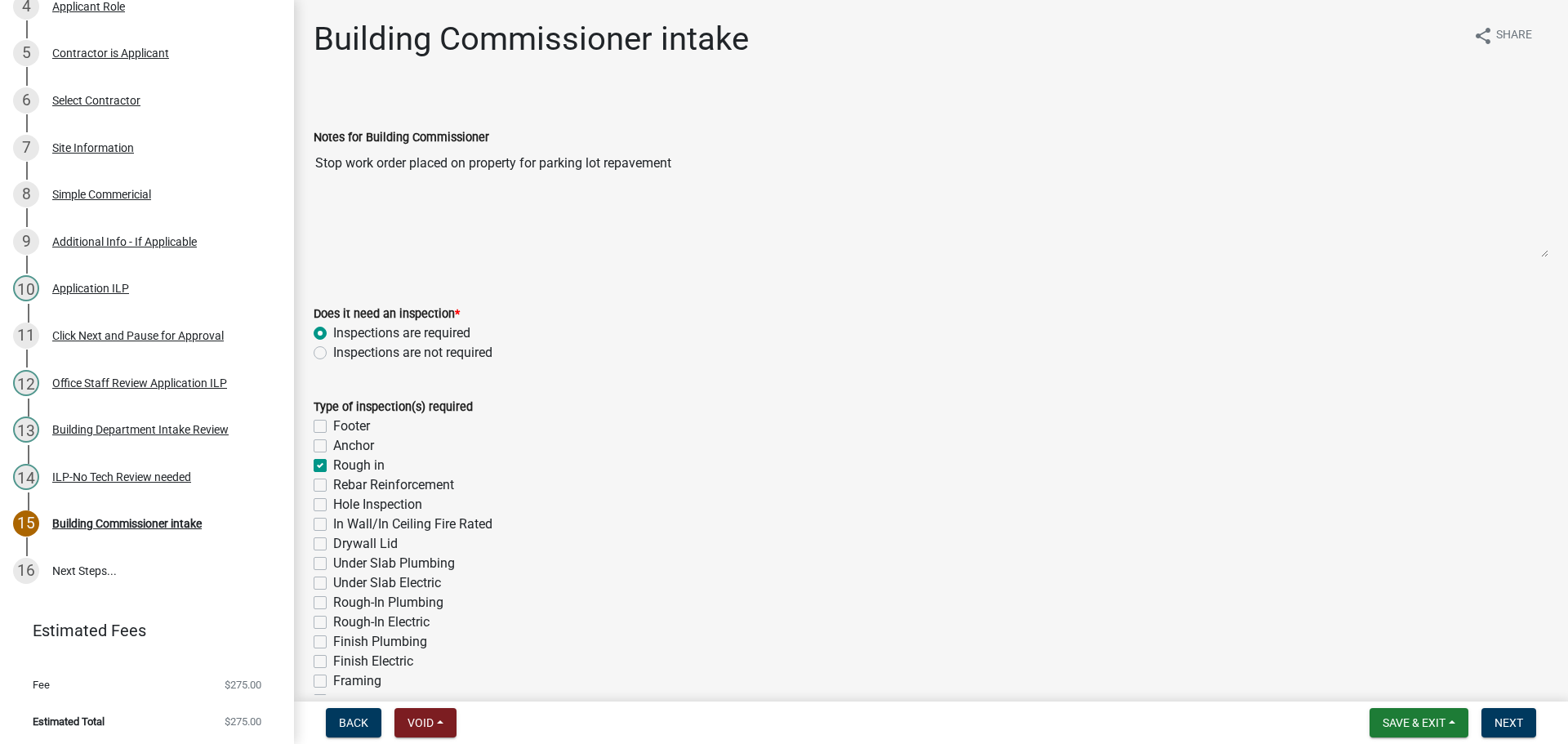
checkbox input "false"
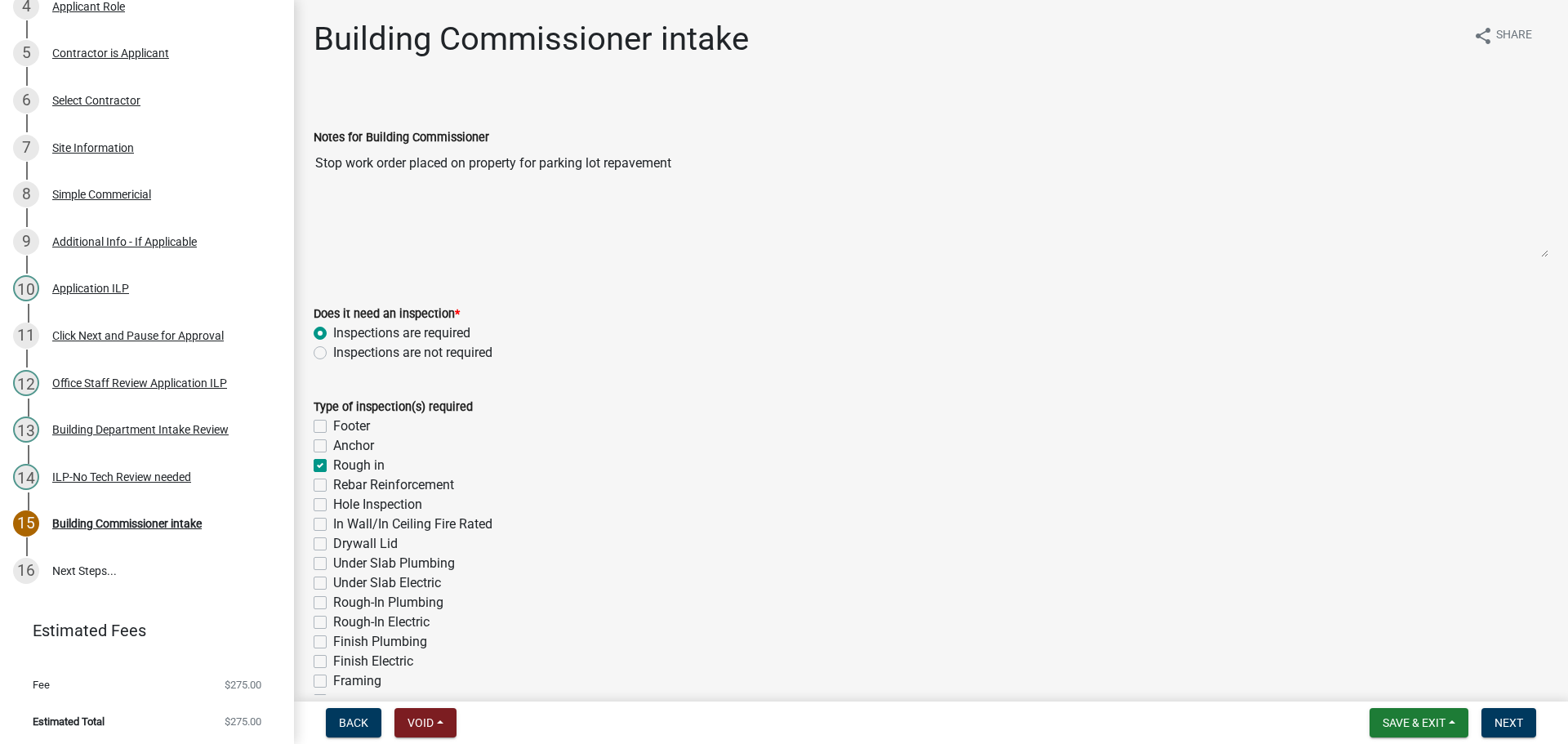
checkbox input "false"
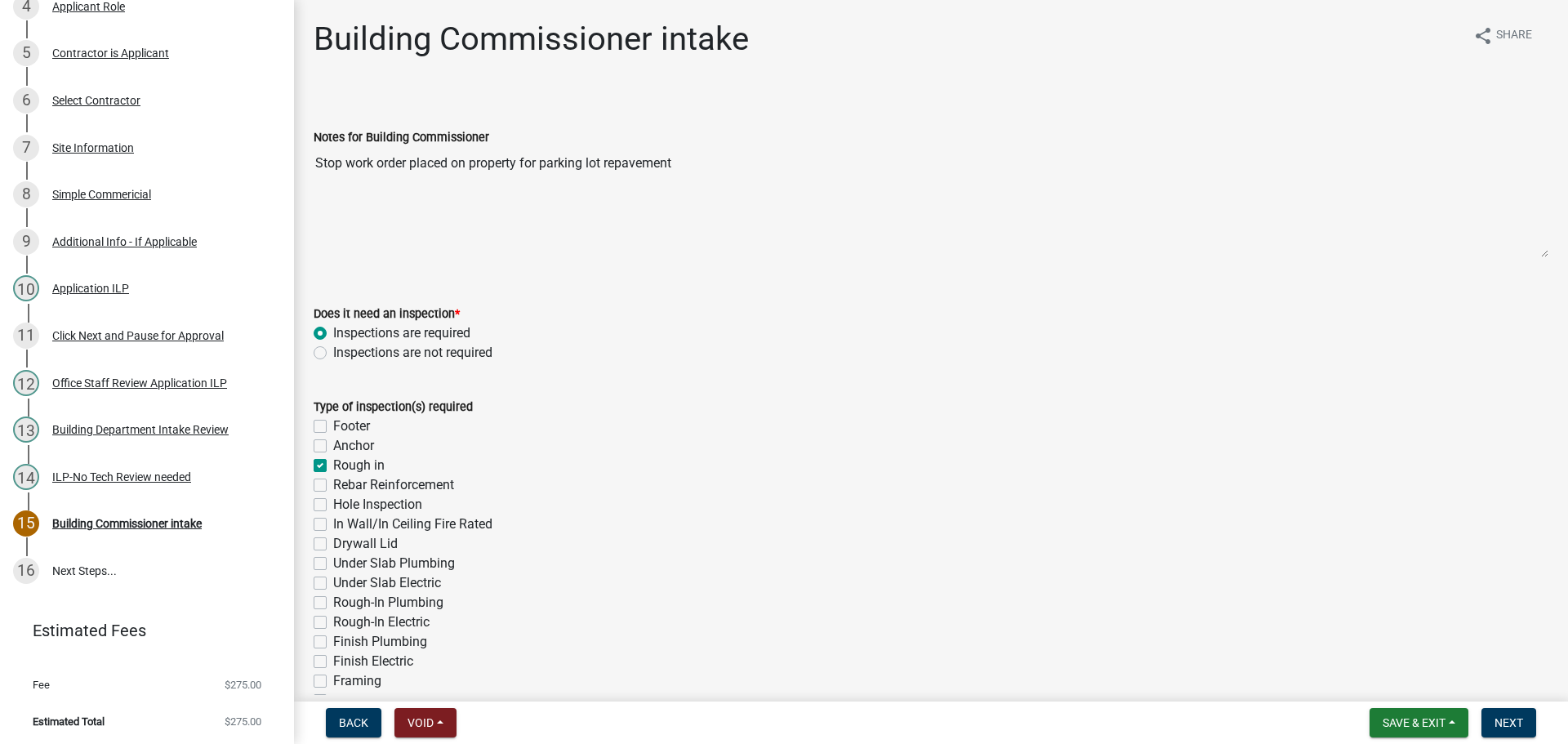
checkbox input "false"
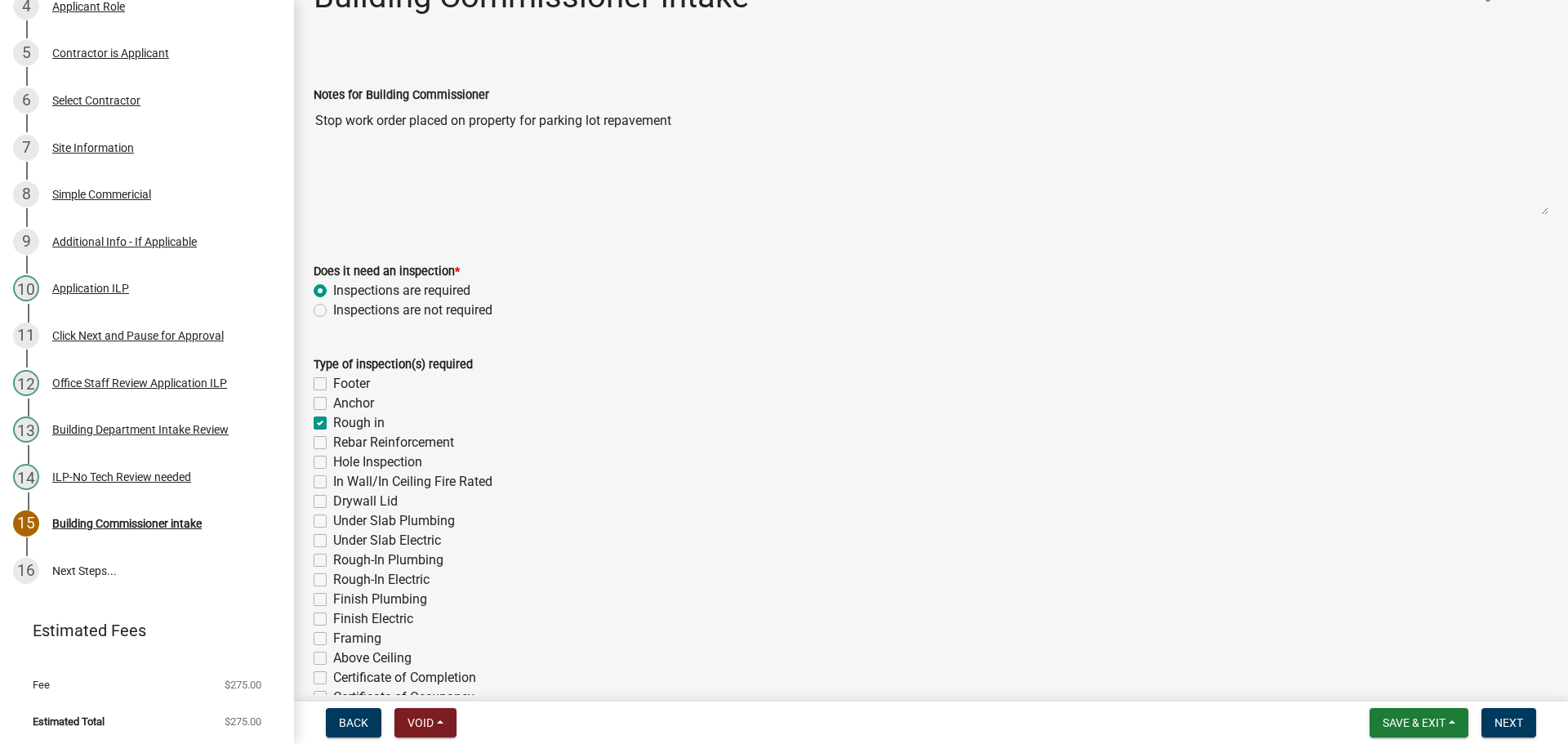
scroll to position [81, 0]
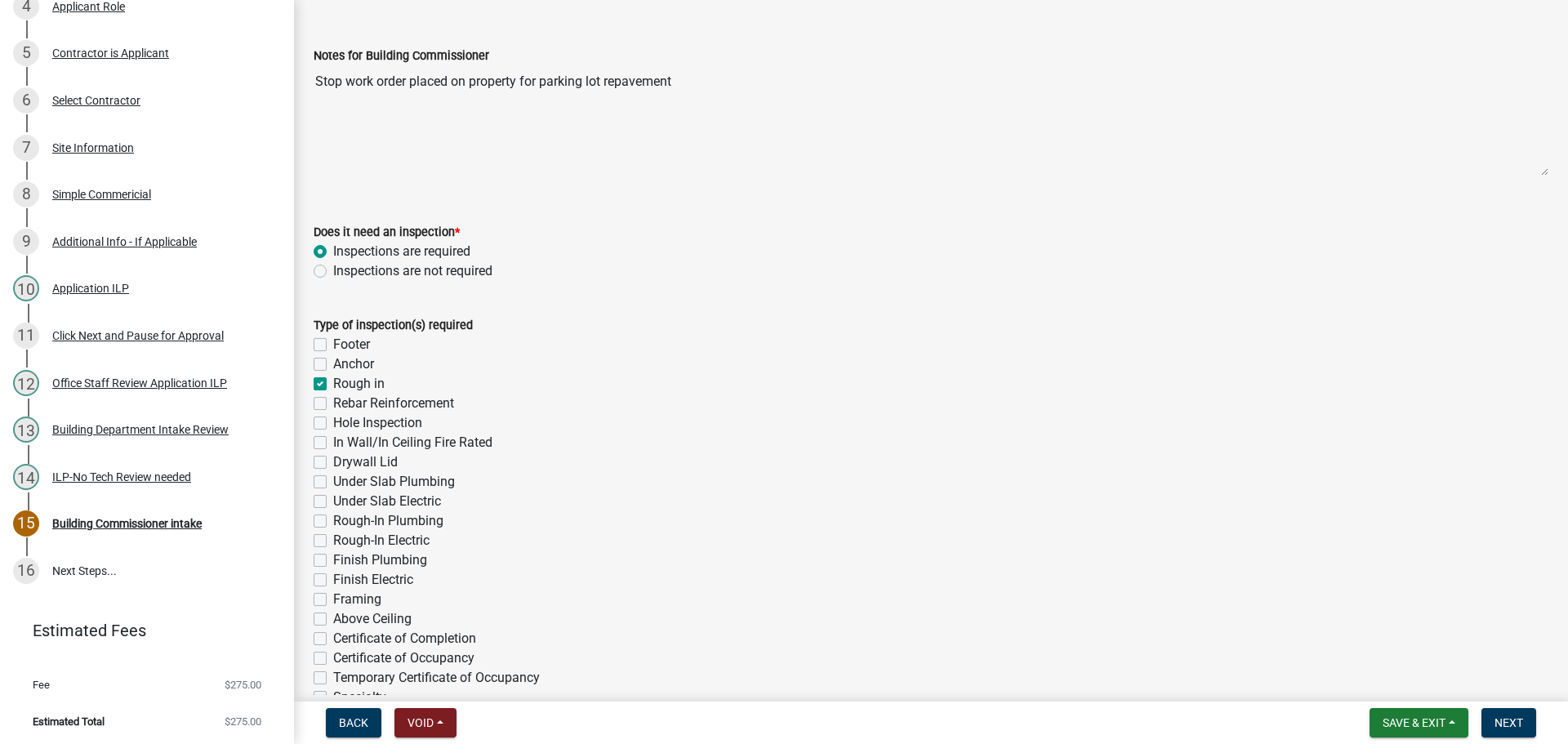
click at [333, 519] on label "Rough-In Plumbing" at bounding box center [388, 521] width 110 height 20
click at [333, 519] on input "Rough-In Plumbing" at bounding box center [339, 516] width 11 height 11
checkbox input "true"
checkbox input "false"
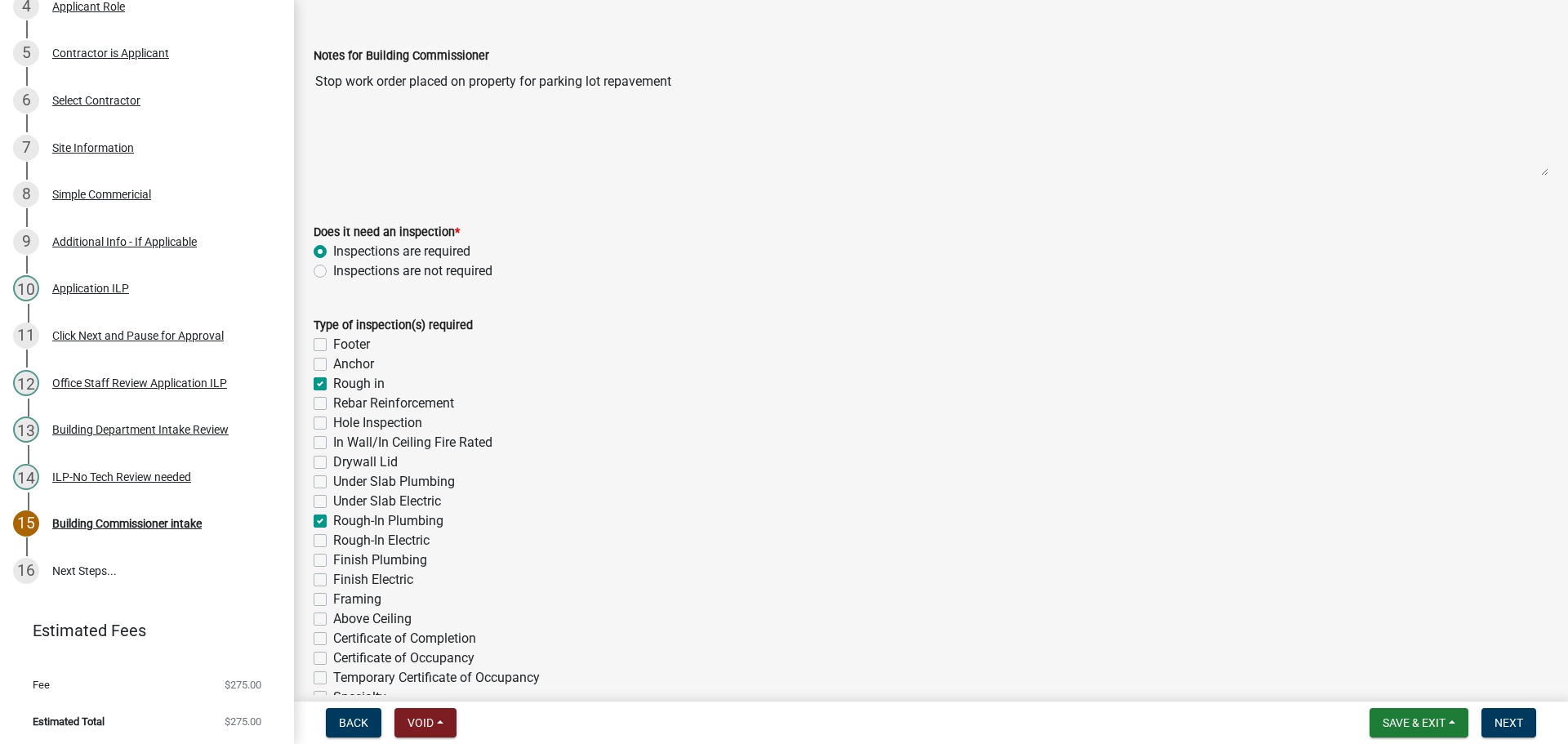
checkbox input "true"
checkbox input "false"
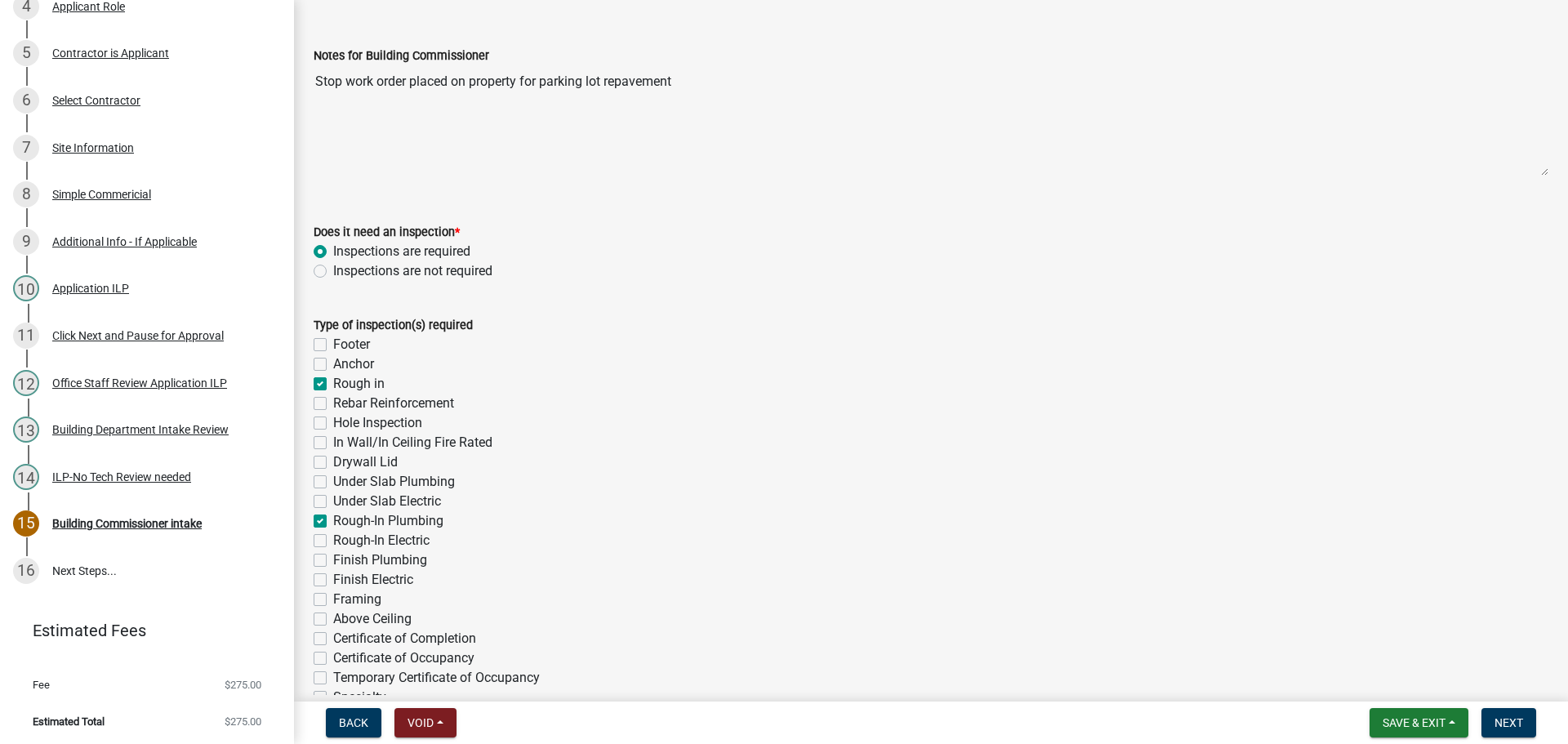
checkbox input "false"
checkbox input "true"
checkbox input "false"
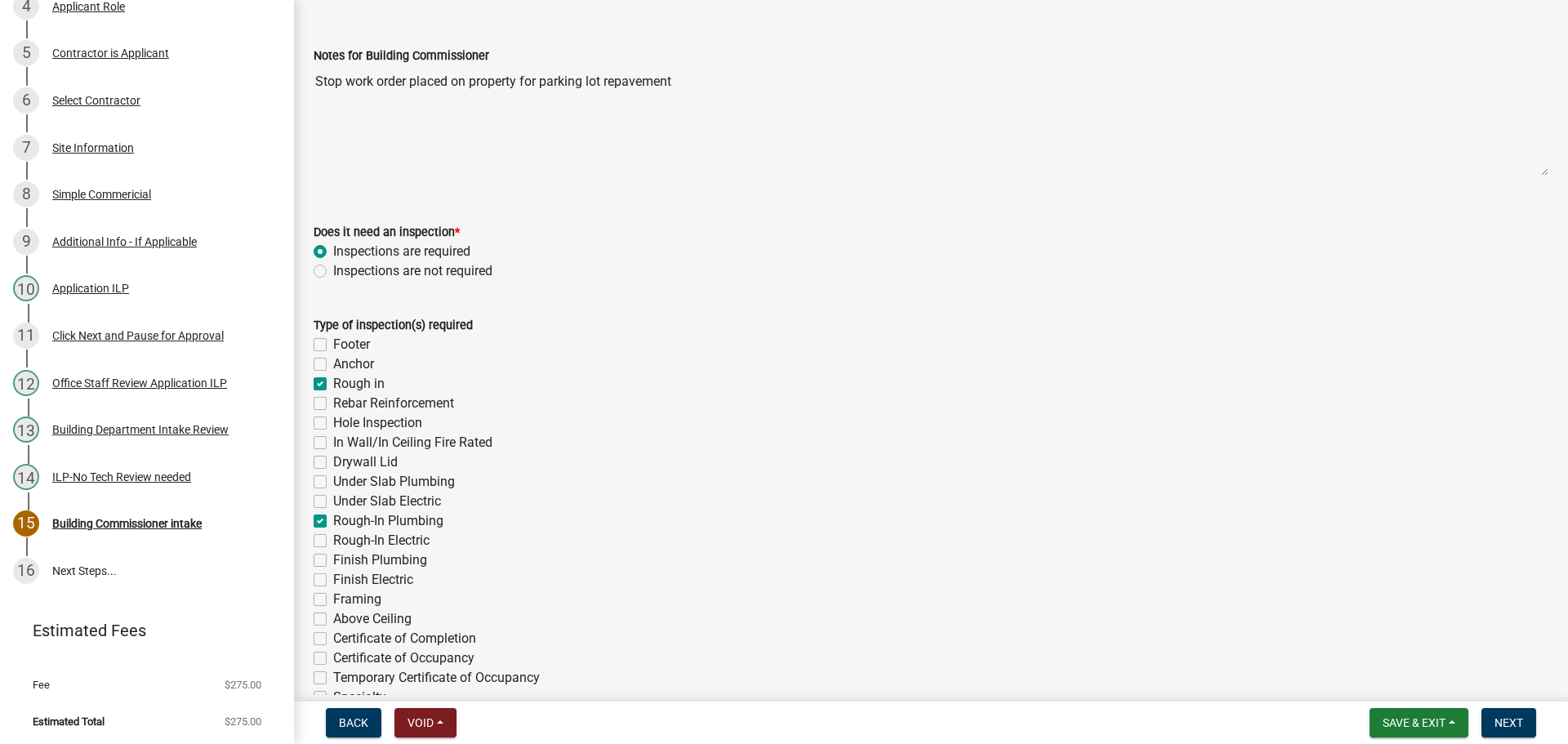
checkbox input "false"
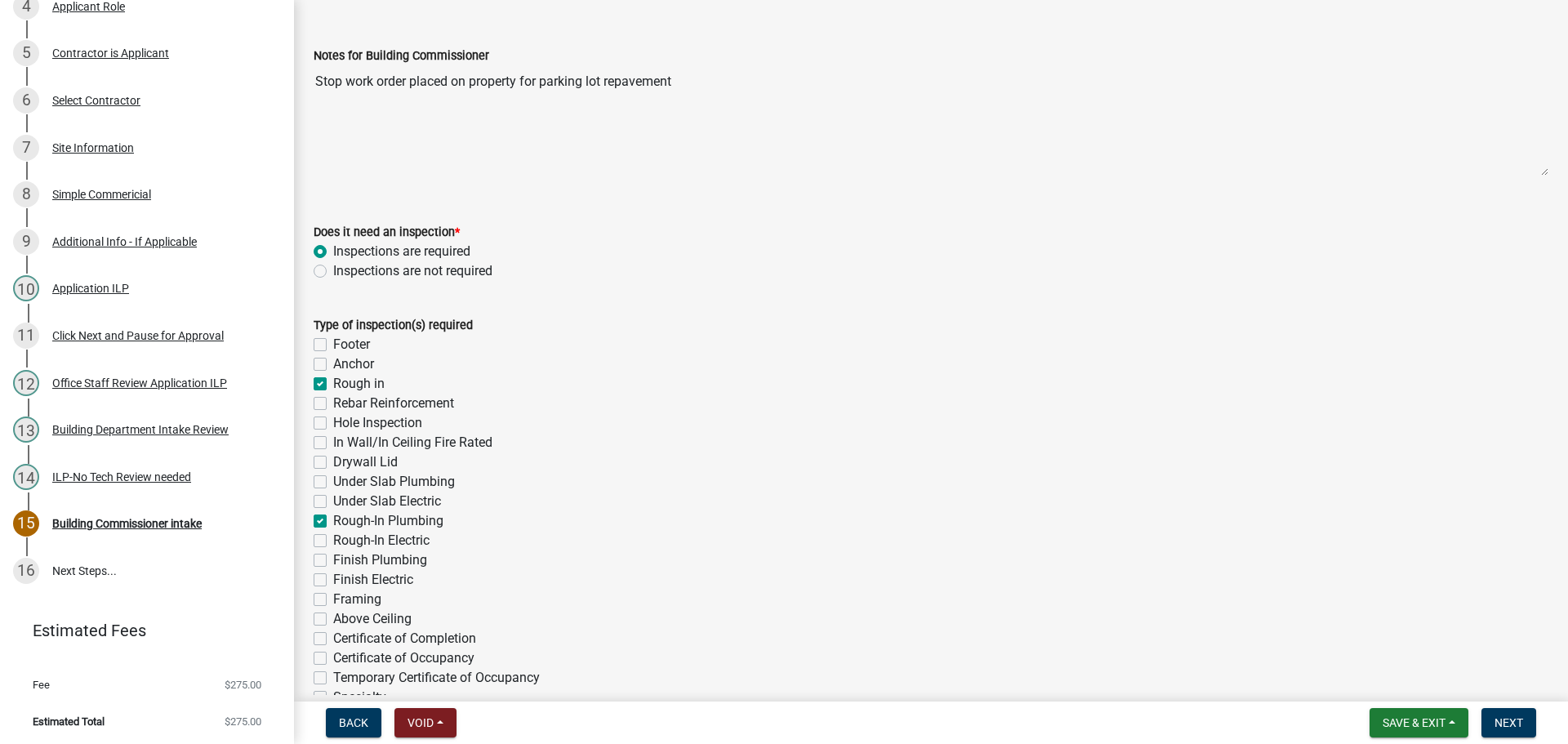
checkbox input "false"
click at [333, 541] on label "Rough-In Electric" at bounding box center [382, 540] width 96 height 20
click at [333, 541] on input "Rough-In Electric" at bounding box center [339, 536] width 11 height 11
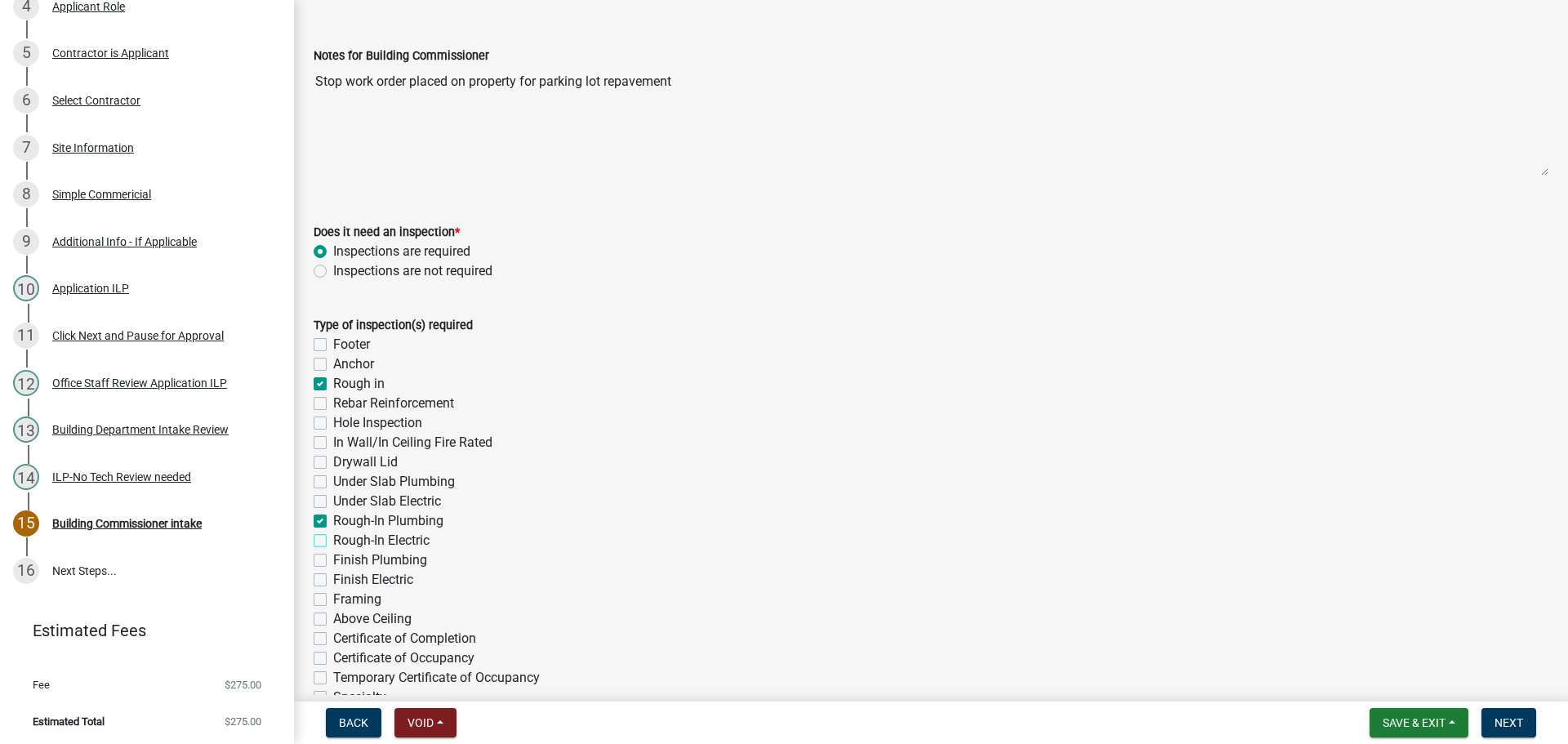
checkbox input "true"
checkbox input "false"
checkbox input "true"
checkbox input "false"
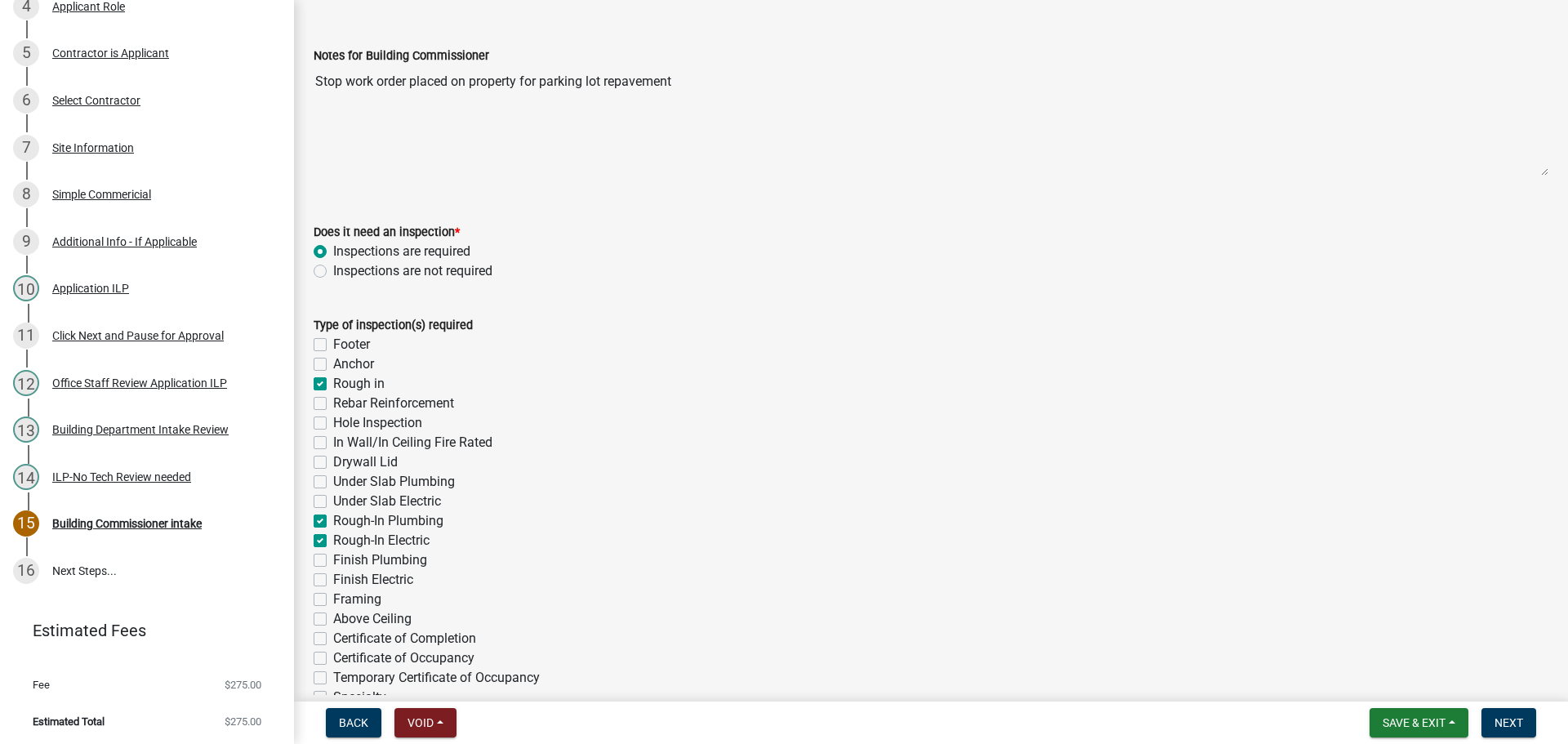
checkbox input "false"
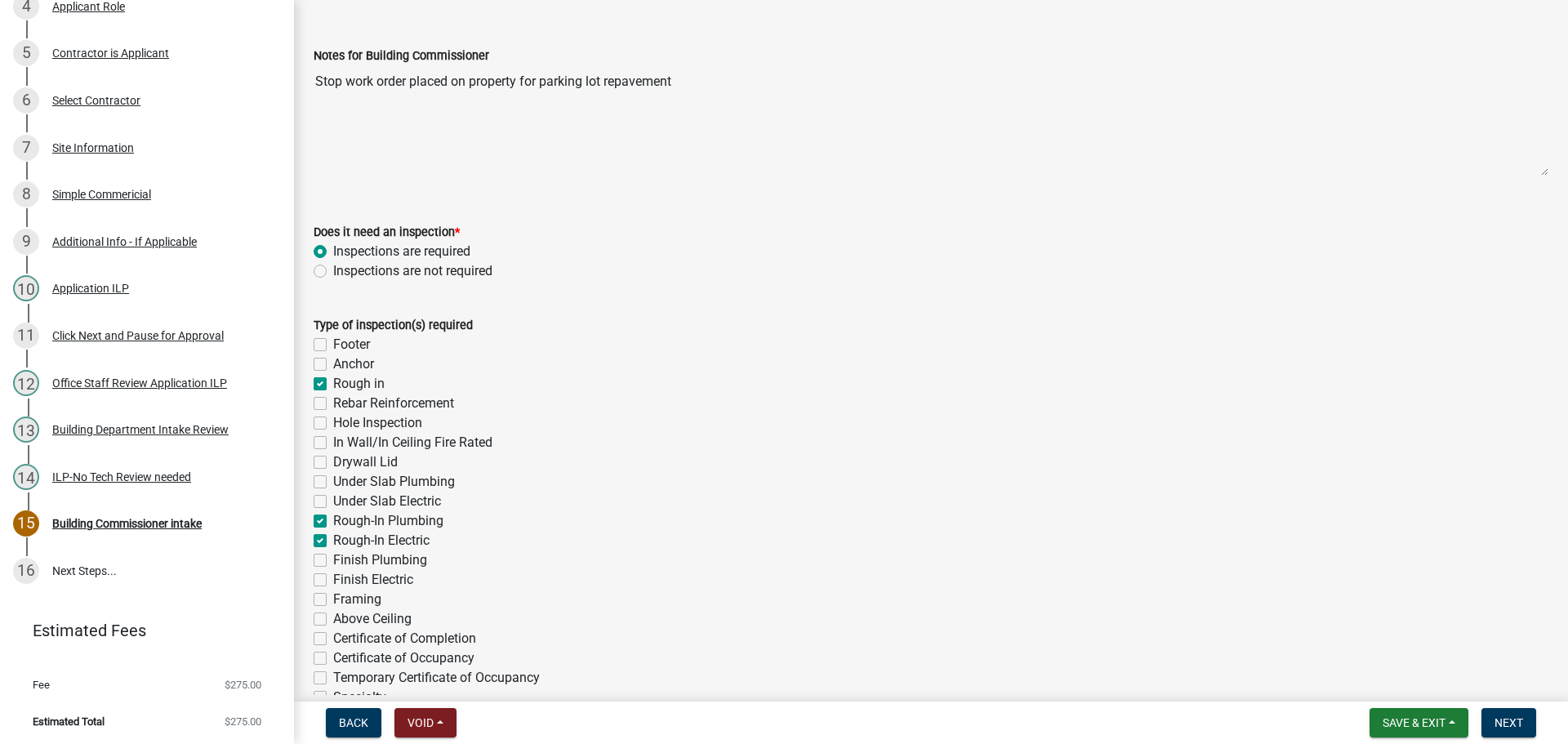
checkbox input "true"
checkbox input "false"
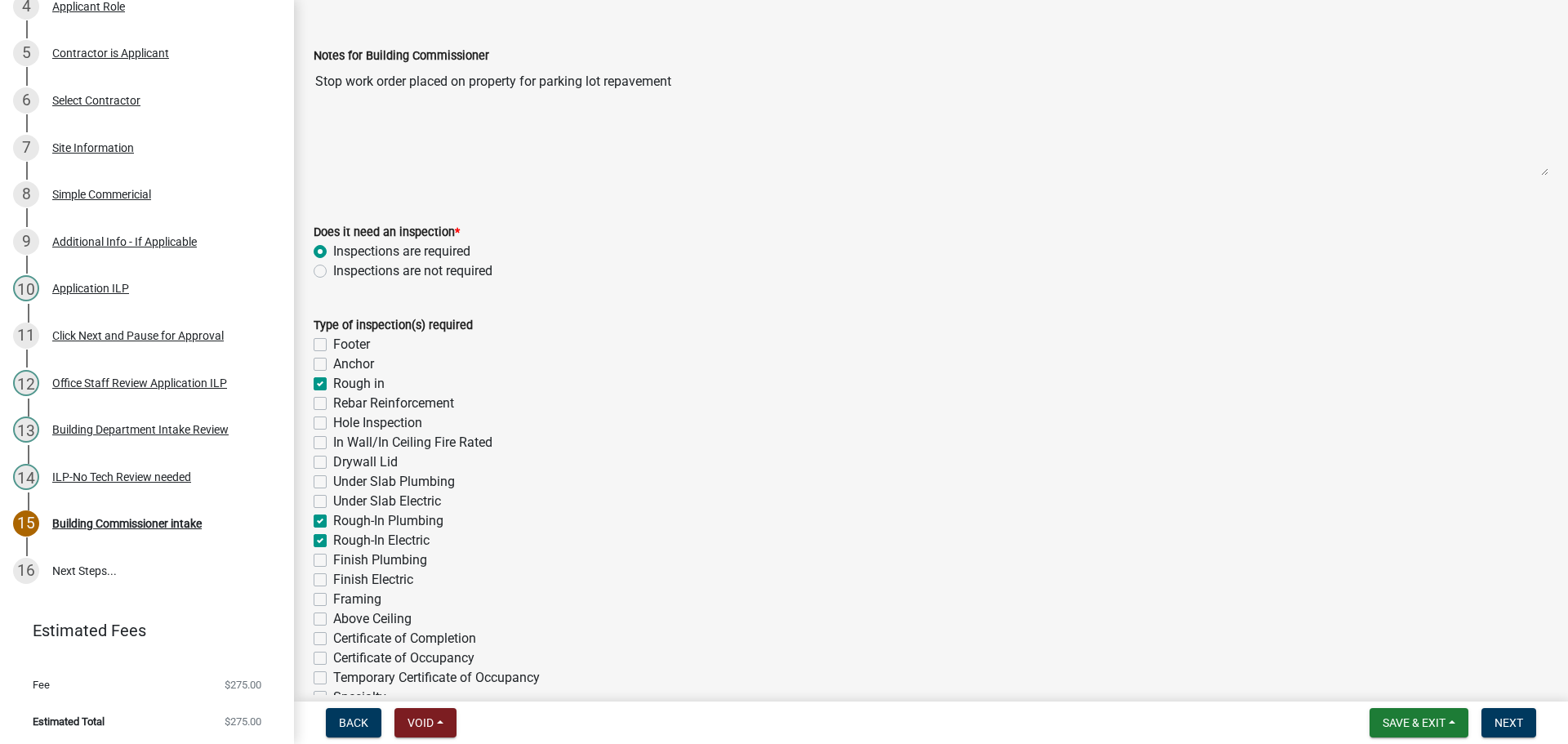
checkbox input "false"
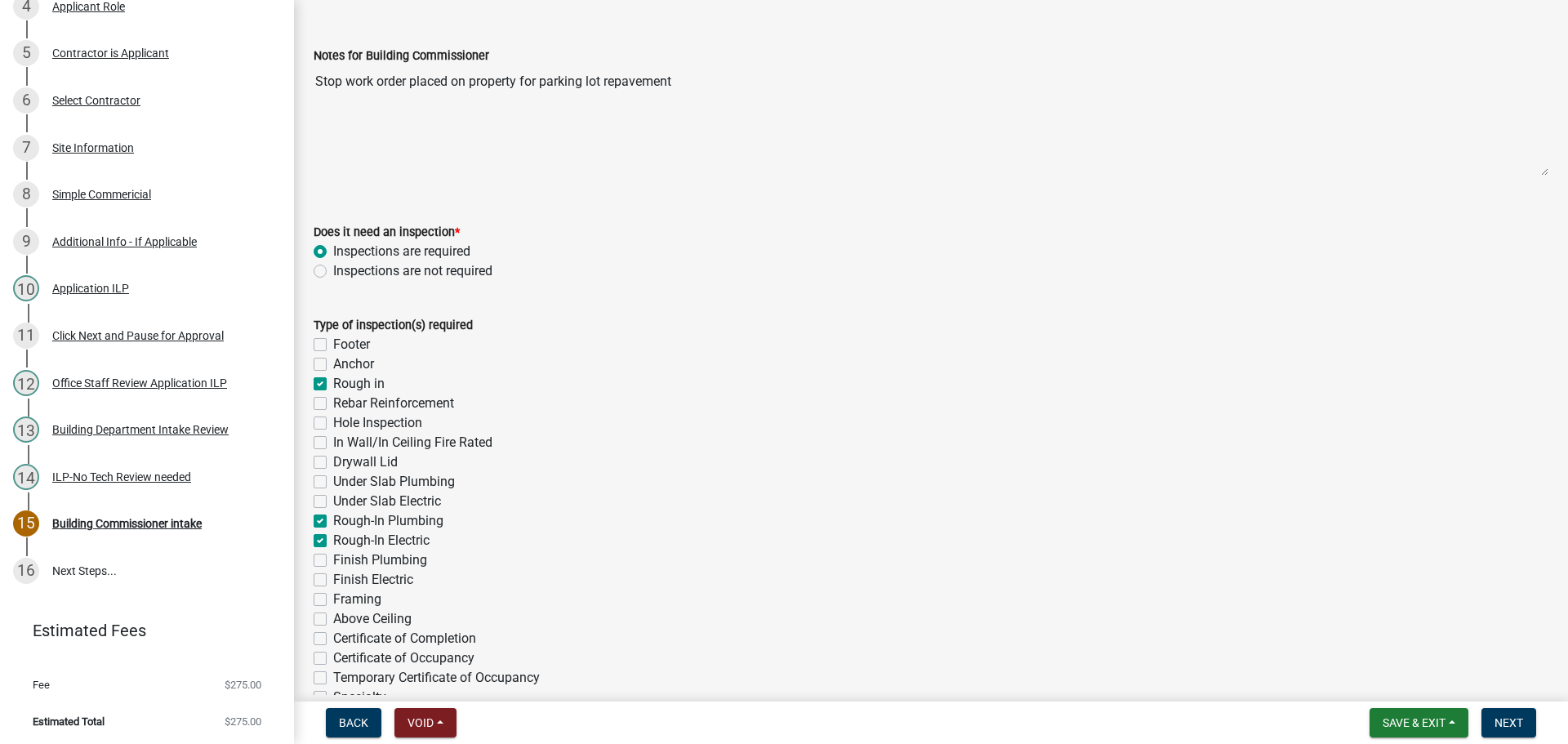
checkbox input "false"
click at [333, 560] on label "Finish Plumbing" at bounding box center [380, 560] width 94 height 20
click at [333, 560] on input "Finish Plumbing" at bounding box center [339, 556] width 11 height 11
checkbox input "true"
checkbox input "false"
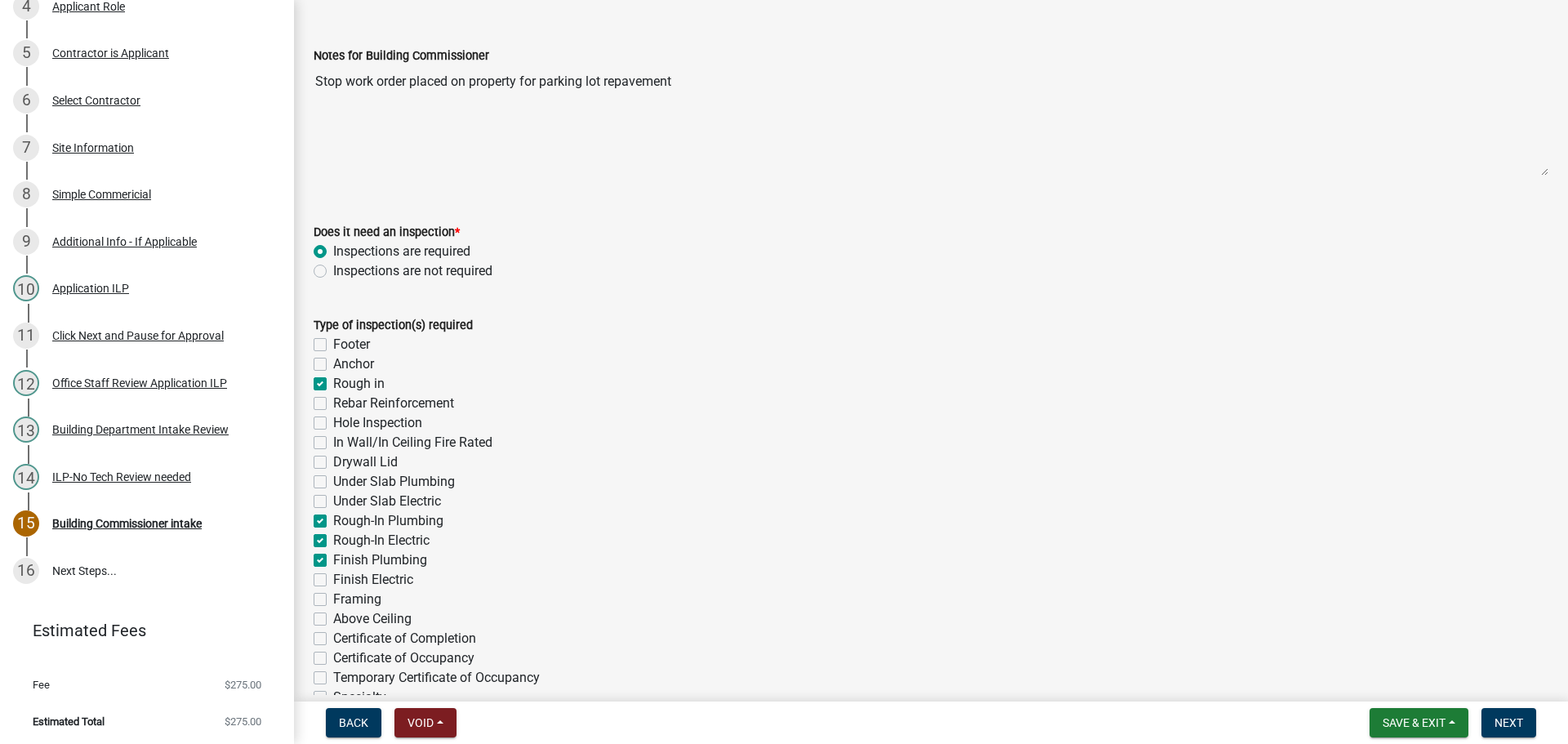
click at [333, 576] on label "Finish Electric" at bounding box center [373, 580] width 80 height 20
click at [333, 576] on input "Finish Electric" at bounding box center [339, 575] width 11 height 11
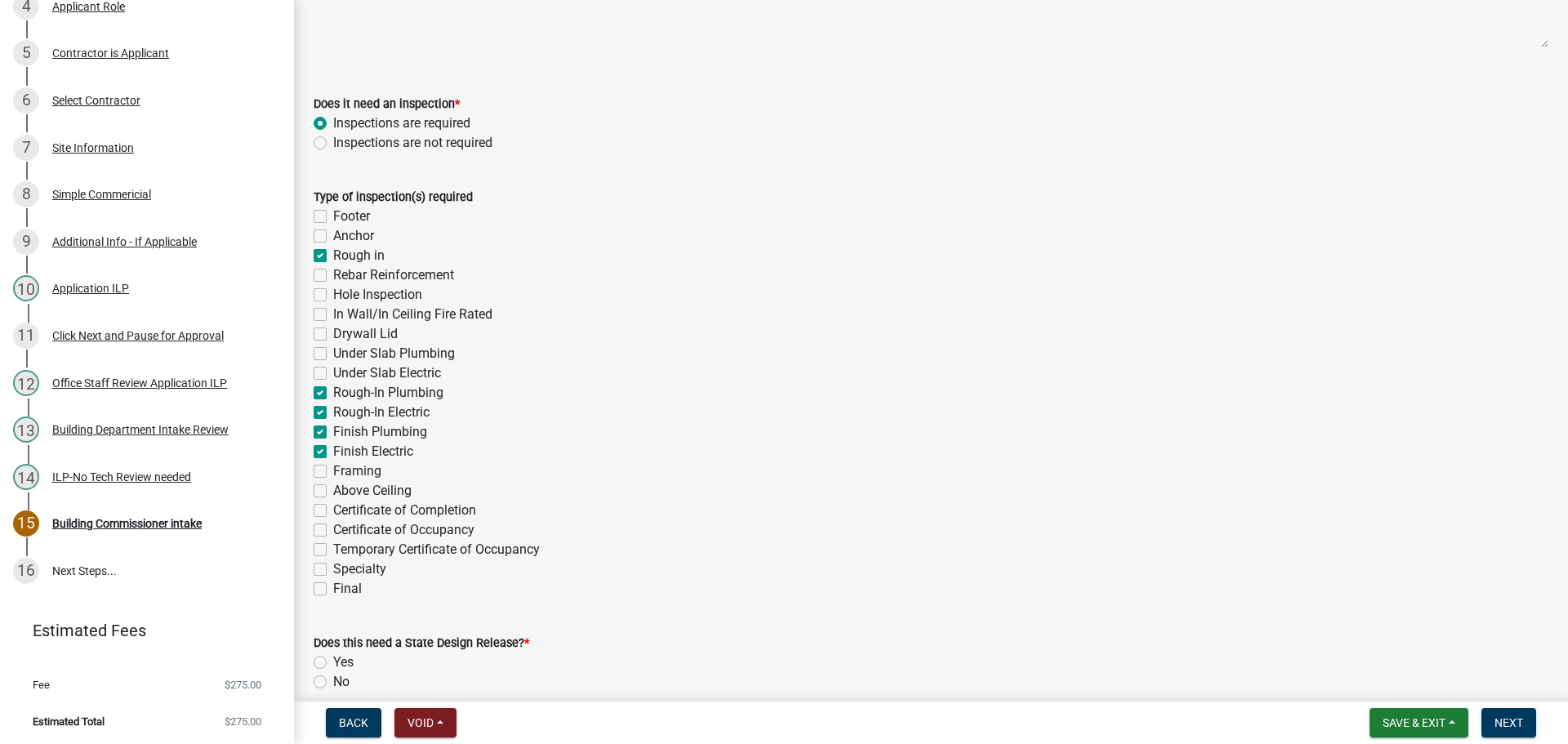
scroll to position [245, 0]
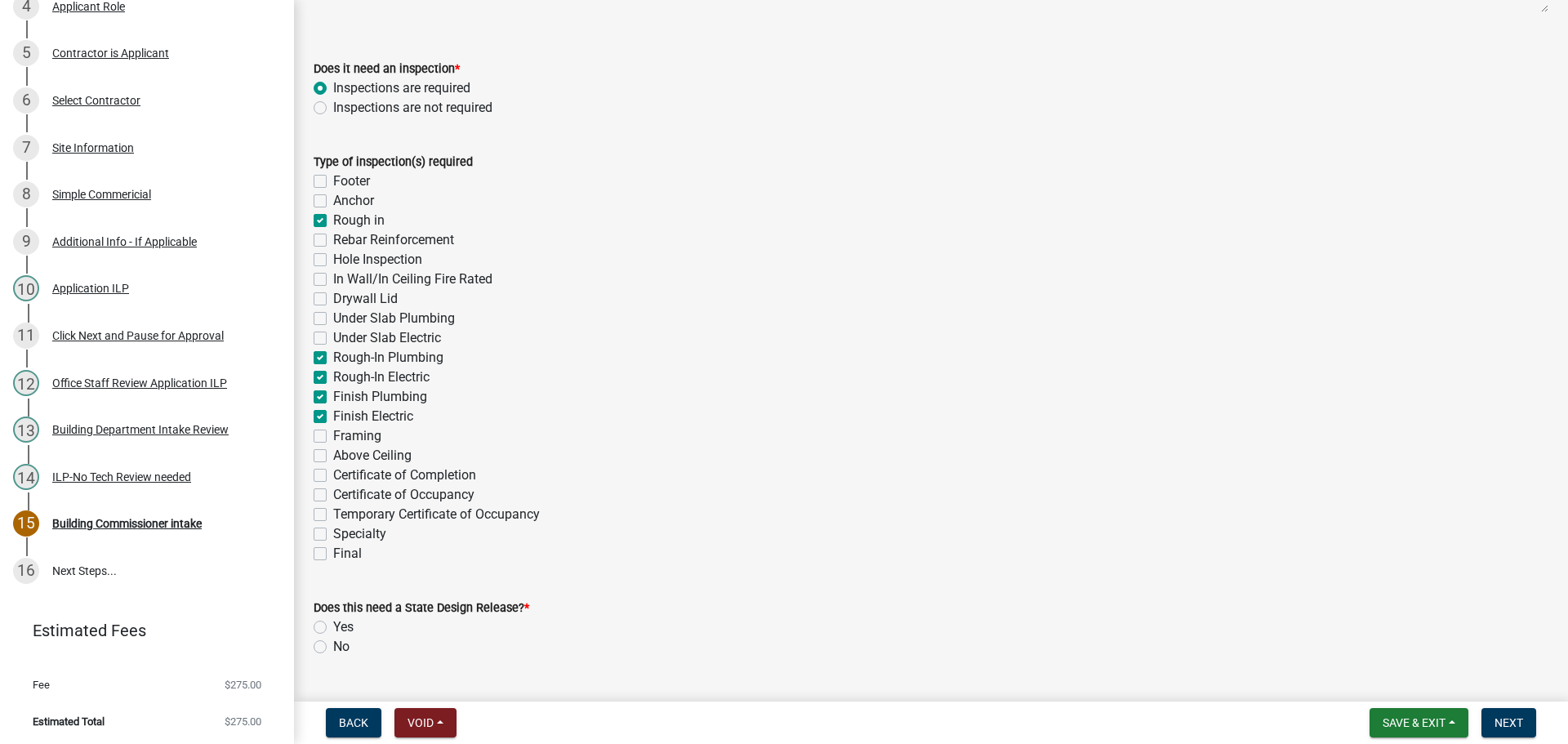
click at [333, 495] on label "Certificate of Occupancy" at bounding box center [404, 495] width 141 height 20
click at [333, 495] on input "Certificate of Occupancy" at bounding box center [339, 490] width 11 height 11
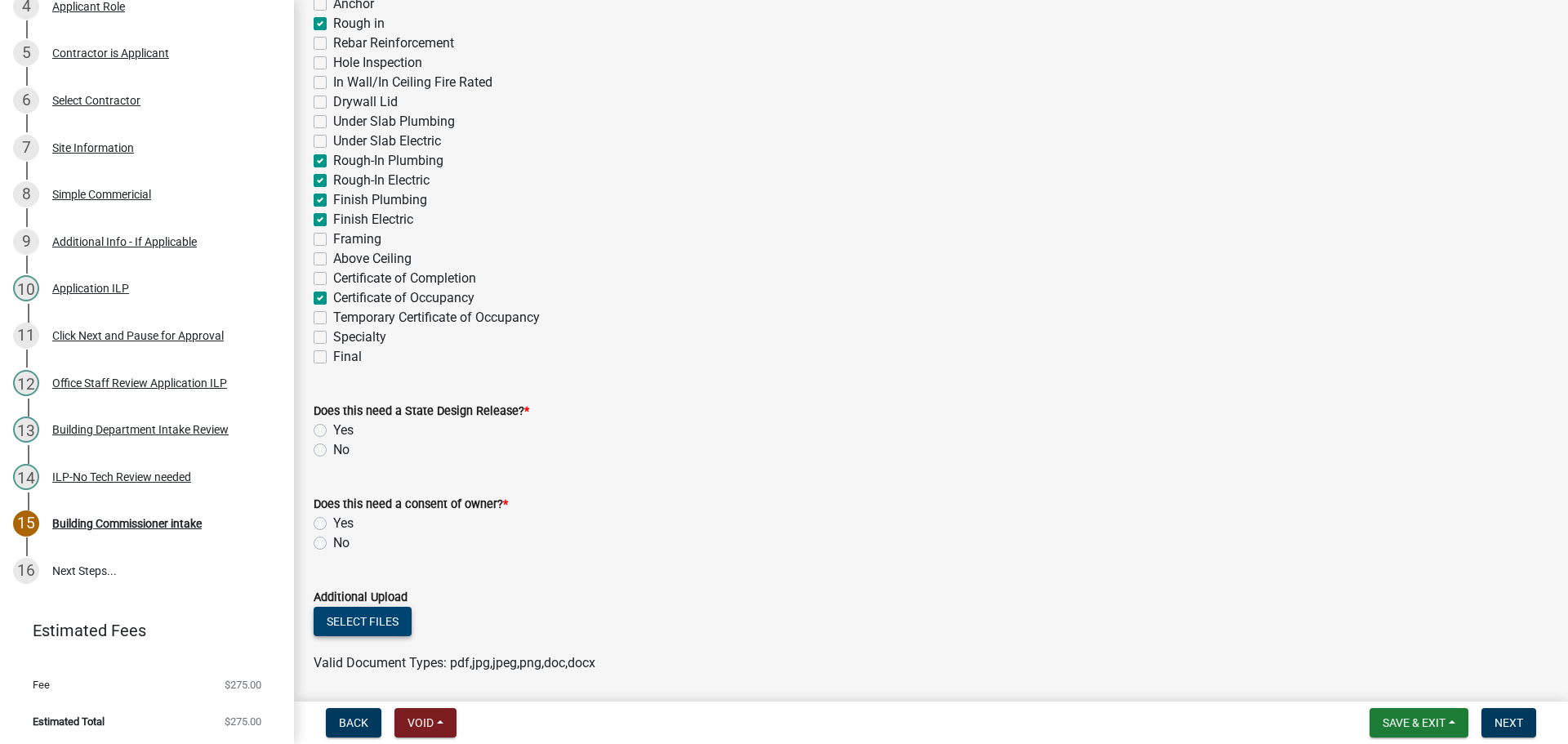
scroll to position [490, 0]
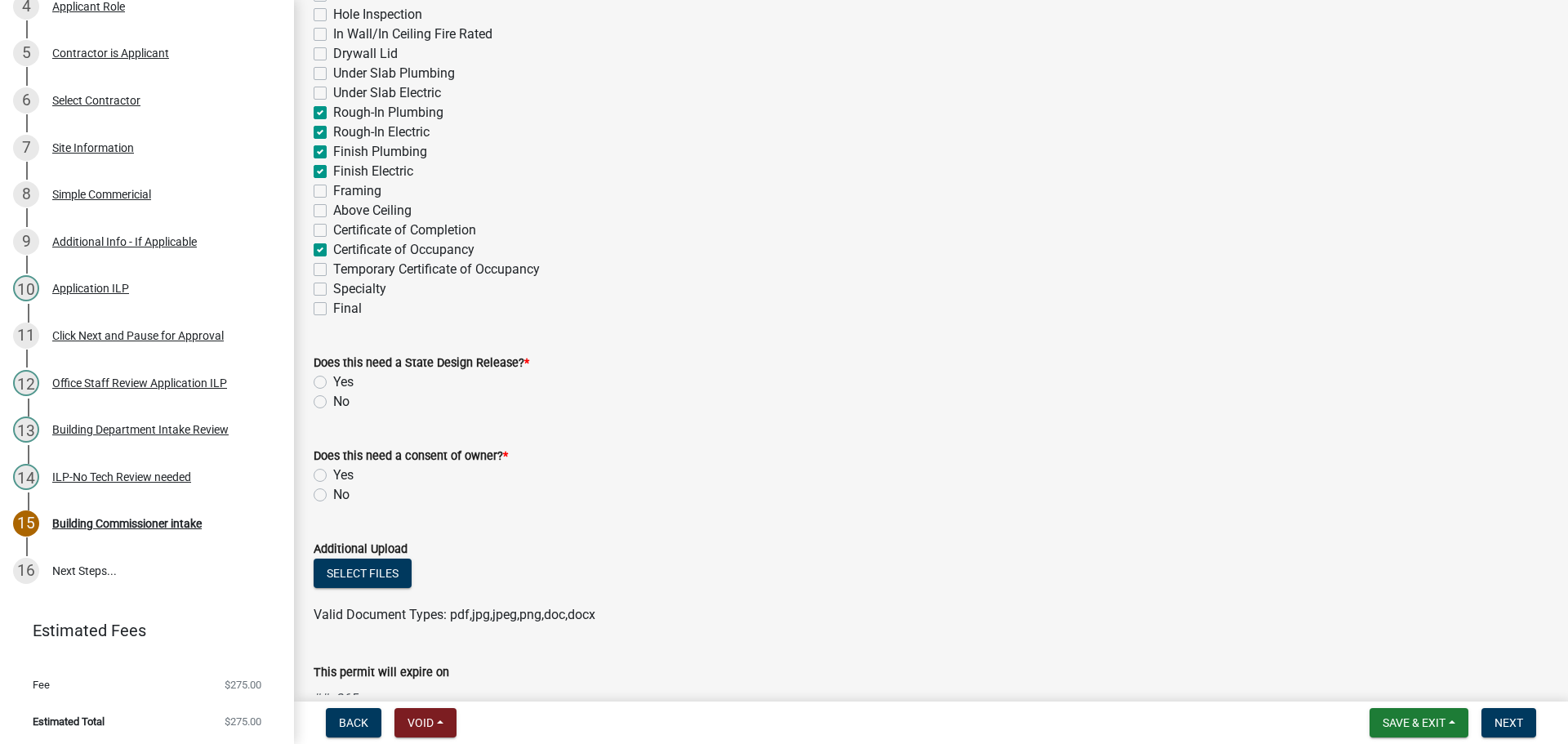
click at [333, 400] on label "No" at bounding box center [341, 402] width 16 height 20
click at [333, 400] on input "No" at bounding box center [339, 397] width 11 height 11
click at [333, 494] on label "No" at bounding box center [341, 495] width 16 height 20
click at [333, 494] on input "No" at bounding box center [339, 490] width 11 height 11
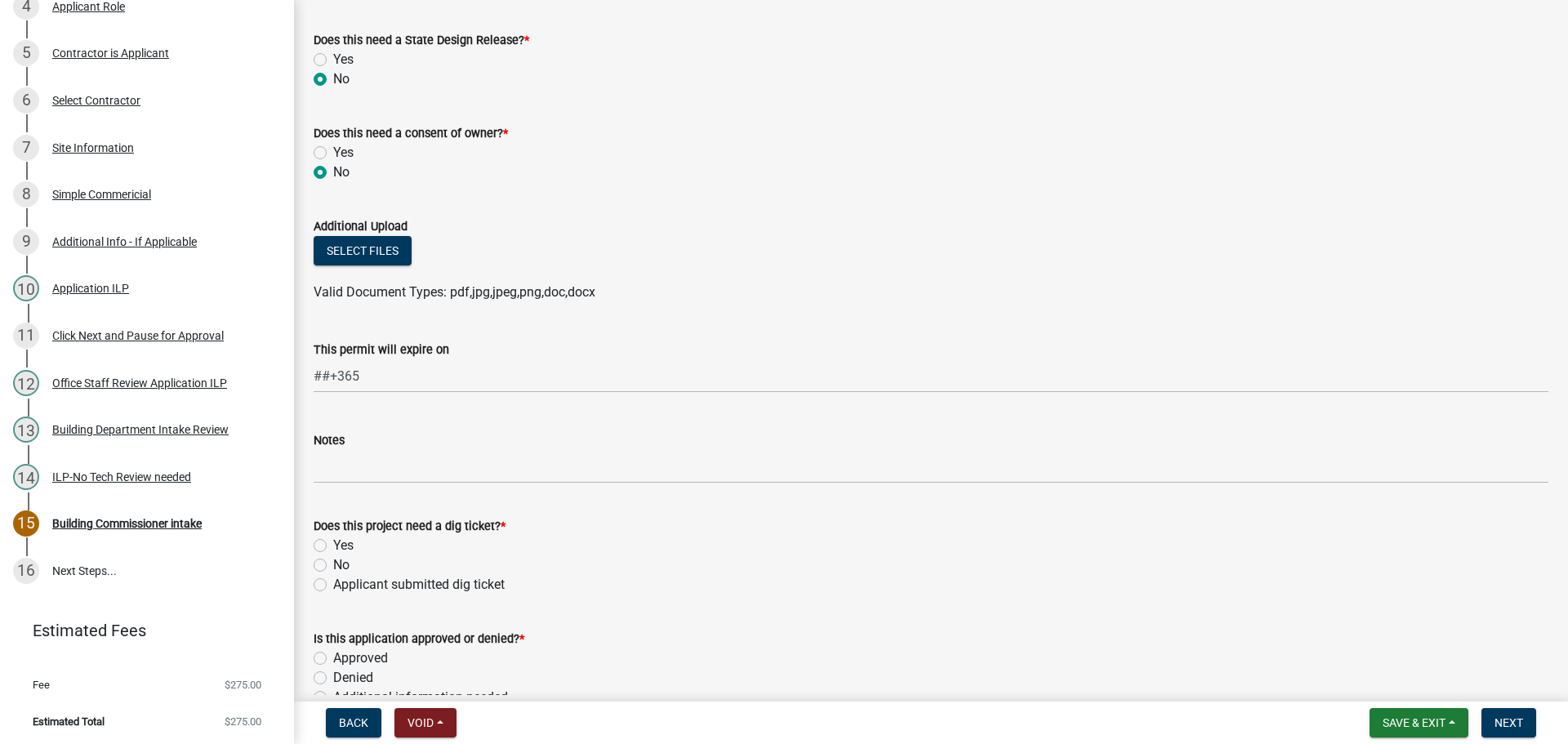
scroll to position [816, 0]
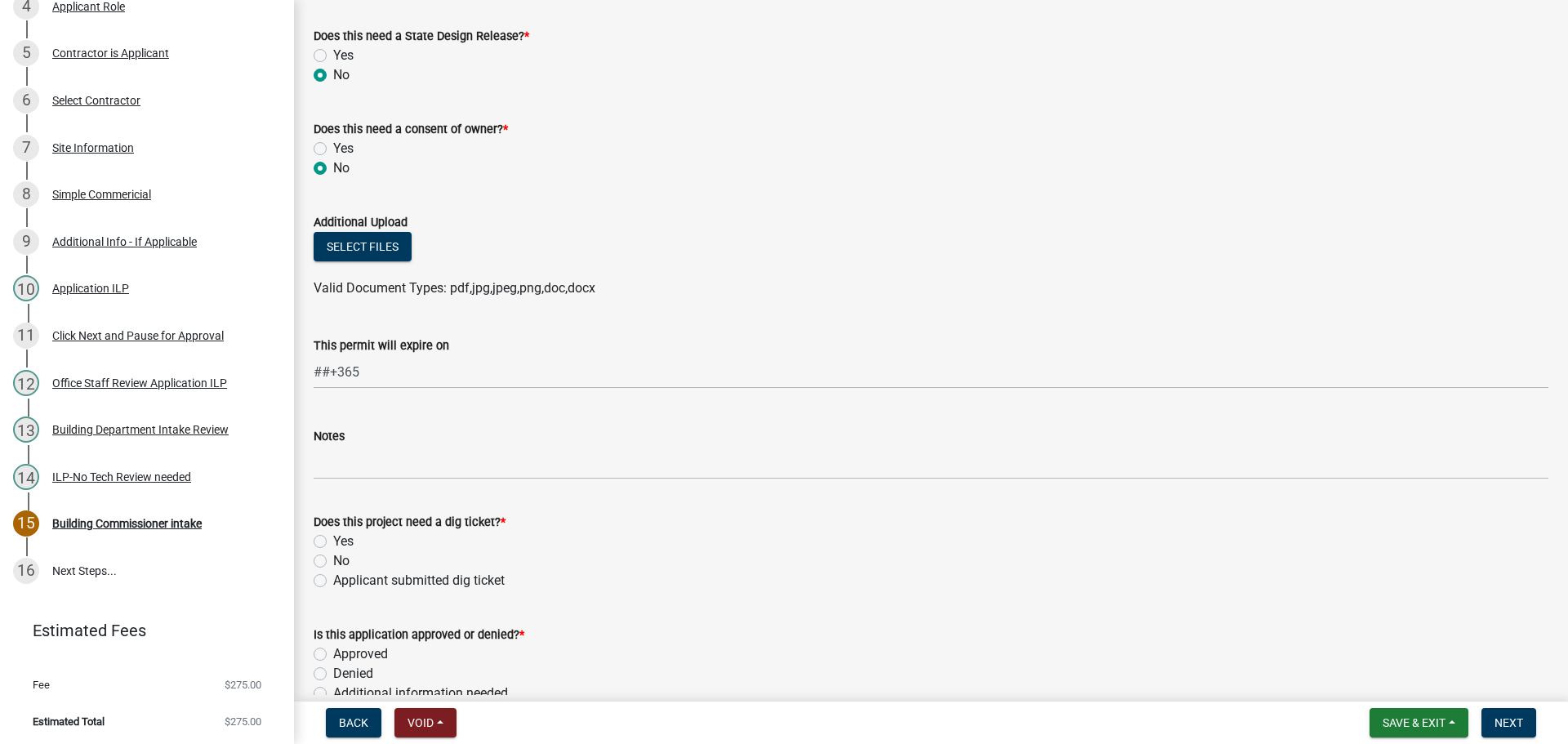
click at [333, 556] on label "No" at bounding box center [341, 561] width 16 height 20
click at [333, 556] on input "No" at bounding box center [339, 556] width 11 height 11
click at [333, 652] on label "Approved" at bounding box center [360, 654] width 55 height 20
click at [333, 652] on input "Approved" at bounding box center [339, 649] width 11 height 11
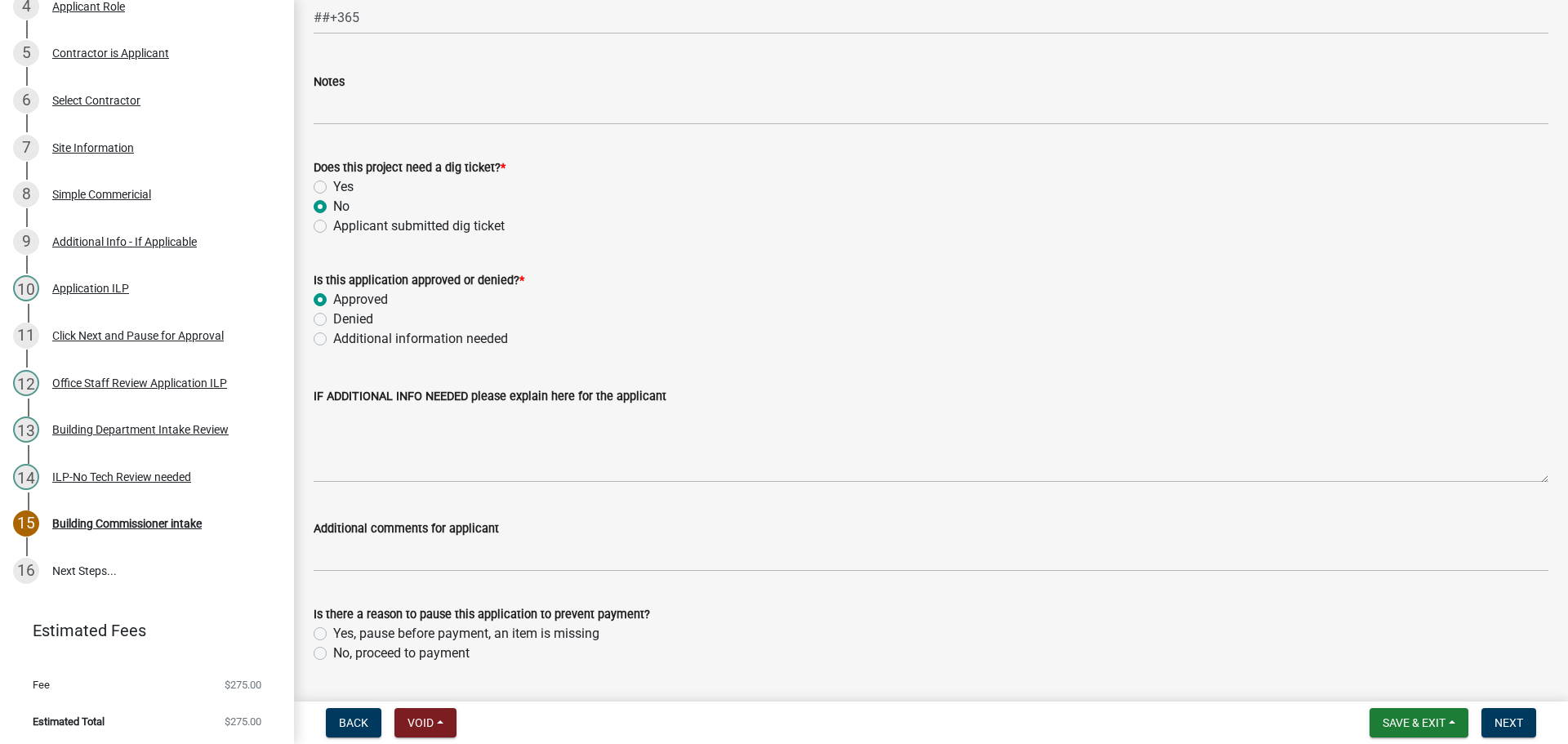
scroll to position [1217, 0]
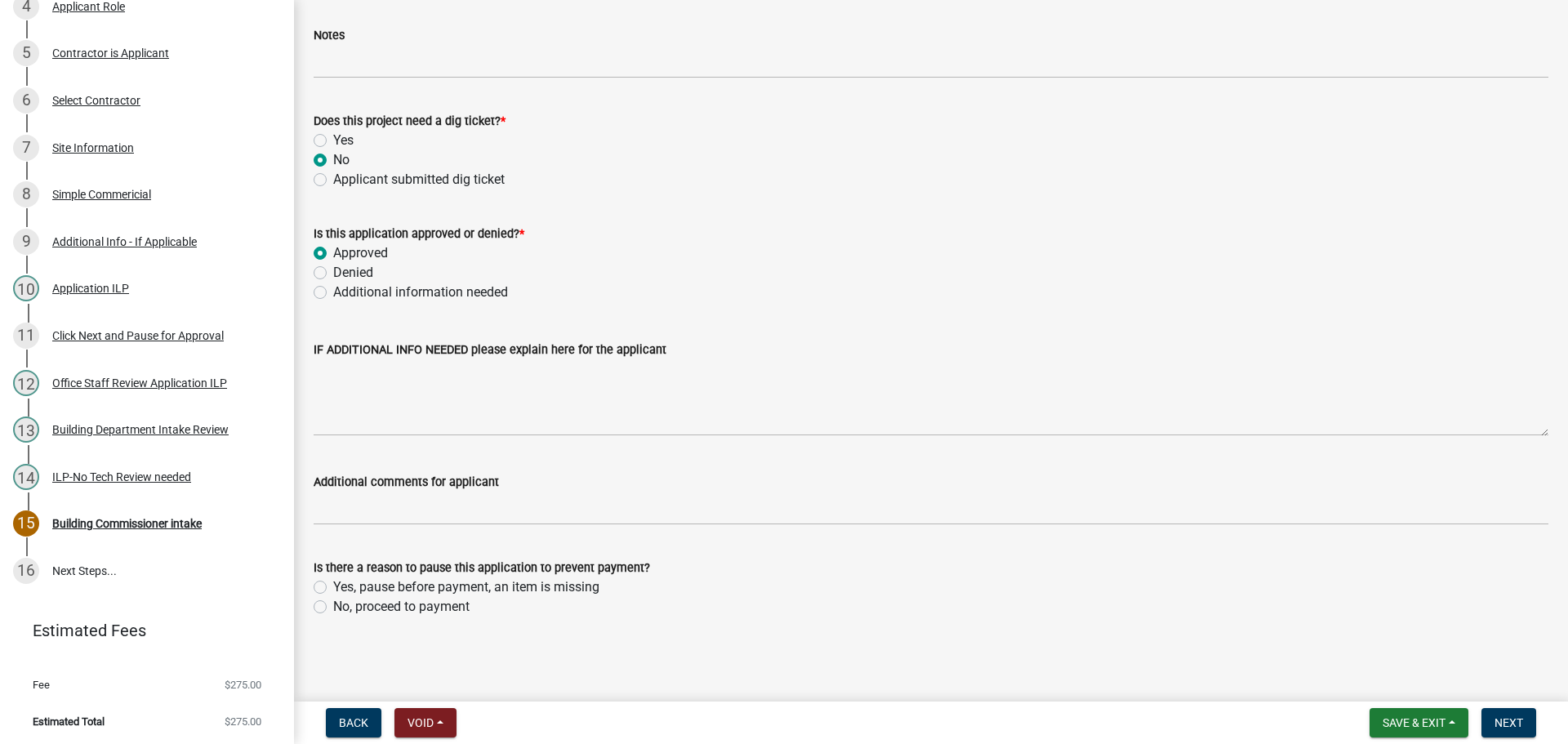
drag, startPoint x: 320, startPoint y: 609, endPoint x: 461, endPoint y: 589, distance: 142.4
click at [333, 605] on label "No, proceed to payment" at bounding box center [401, 606] width 137 height 20
click at [333, 605] on input "No, proceed to payment" at bounding box center [339, 602] width 11 height 11
click at [1522, 720] on span "Next" at bounding box center [1509, 723] width 29 height 13
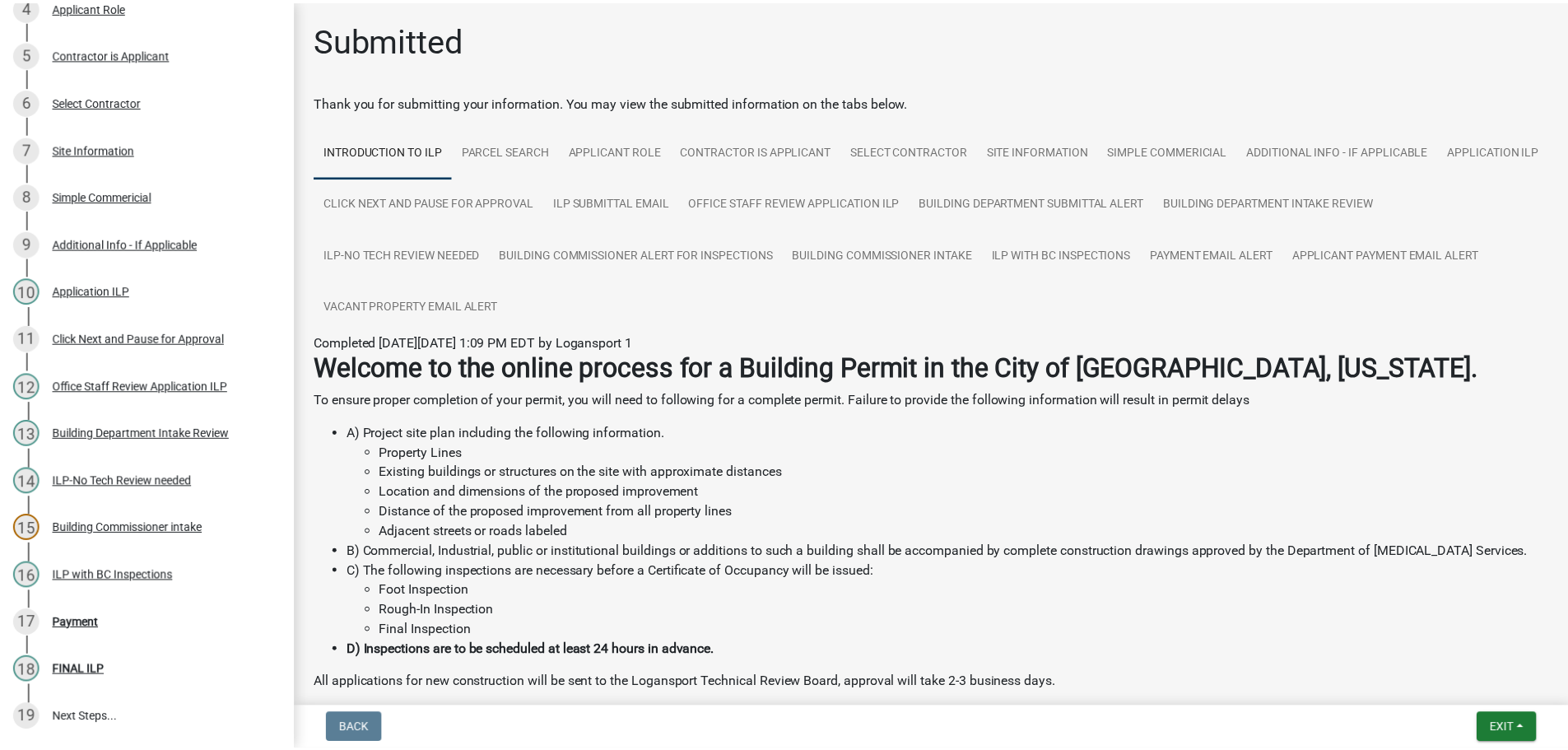
scroll to position [566, 0]
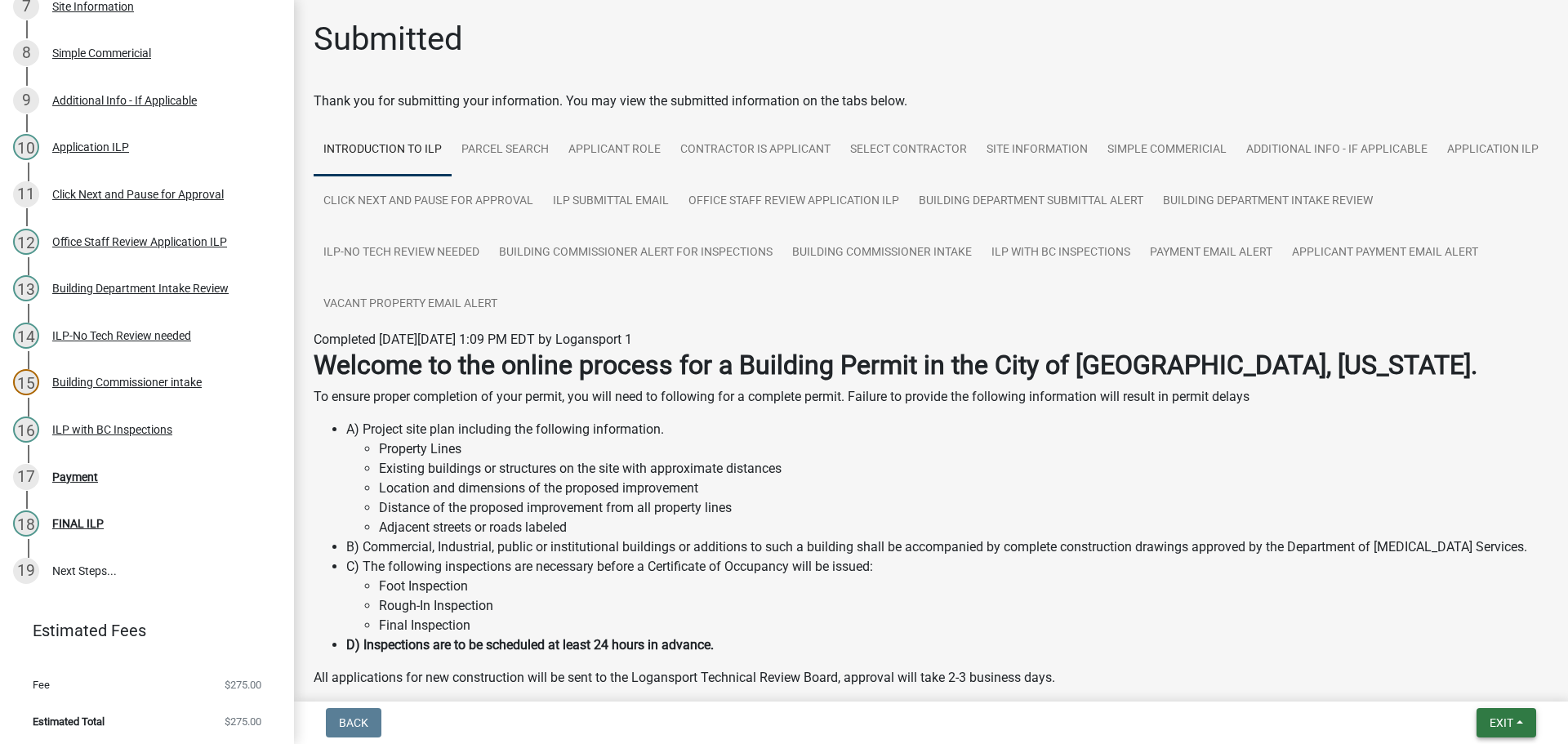
click at [1510, 724] on span "Exit" at bounding box center [1501, 723] width 24 height 13
click at [1471, 682] on button "Save & Exit" at bounding box center [1471, 681] width 130 height 39
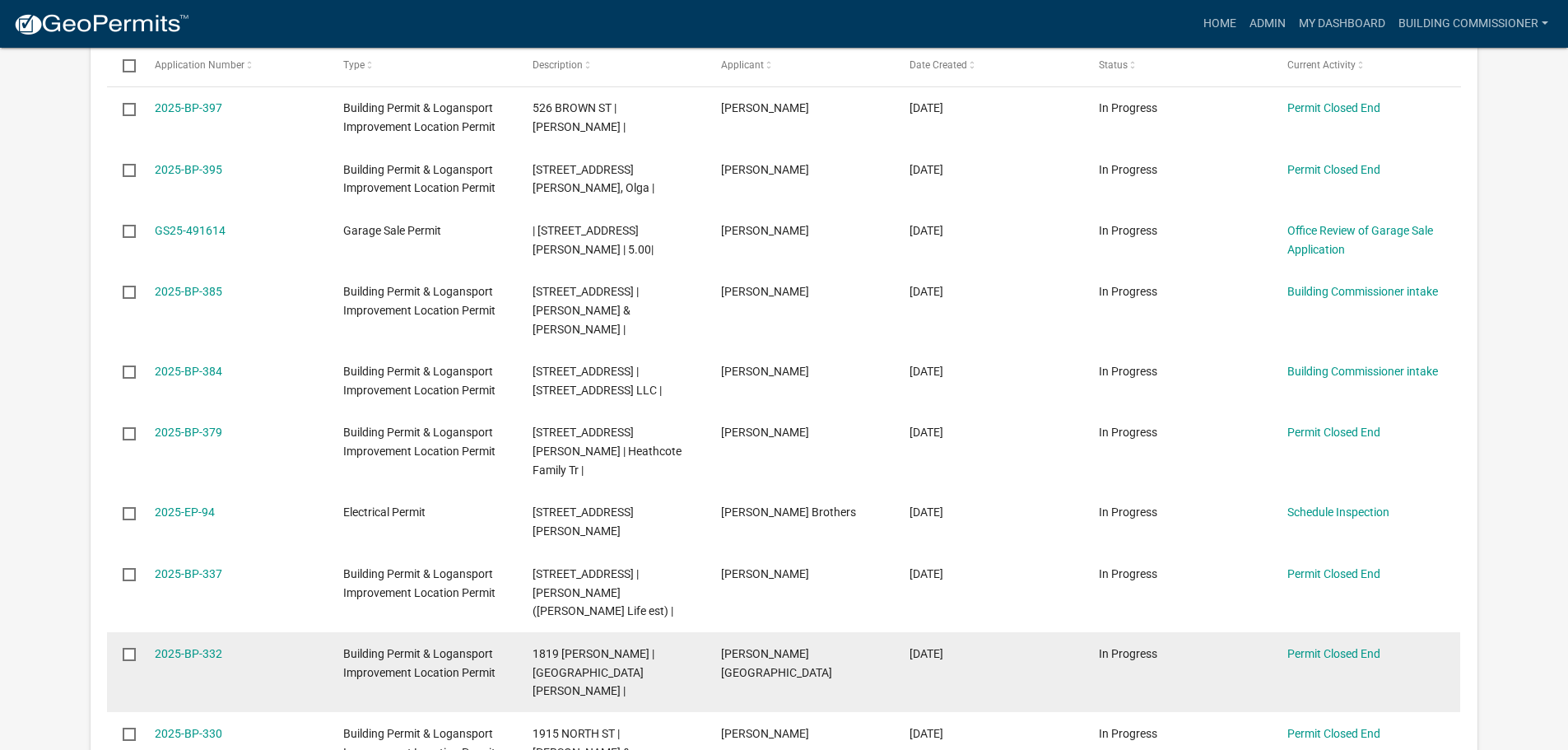
scroll to position [878, 0]
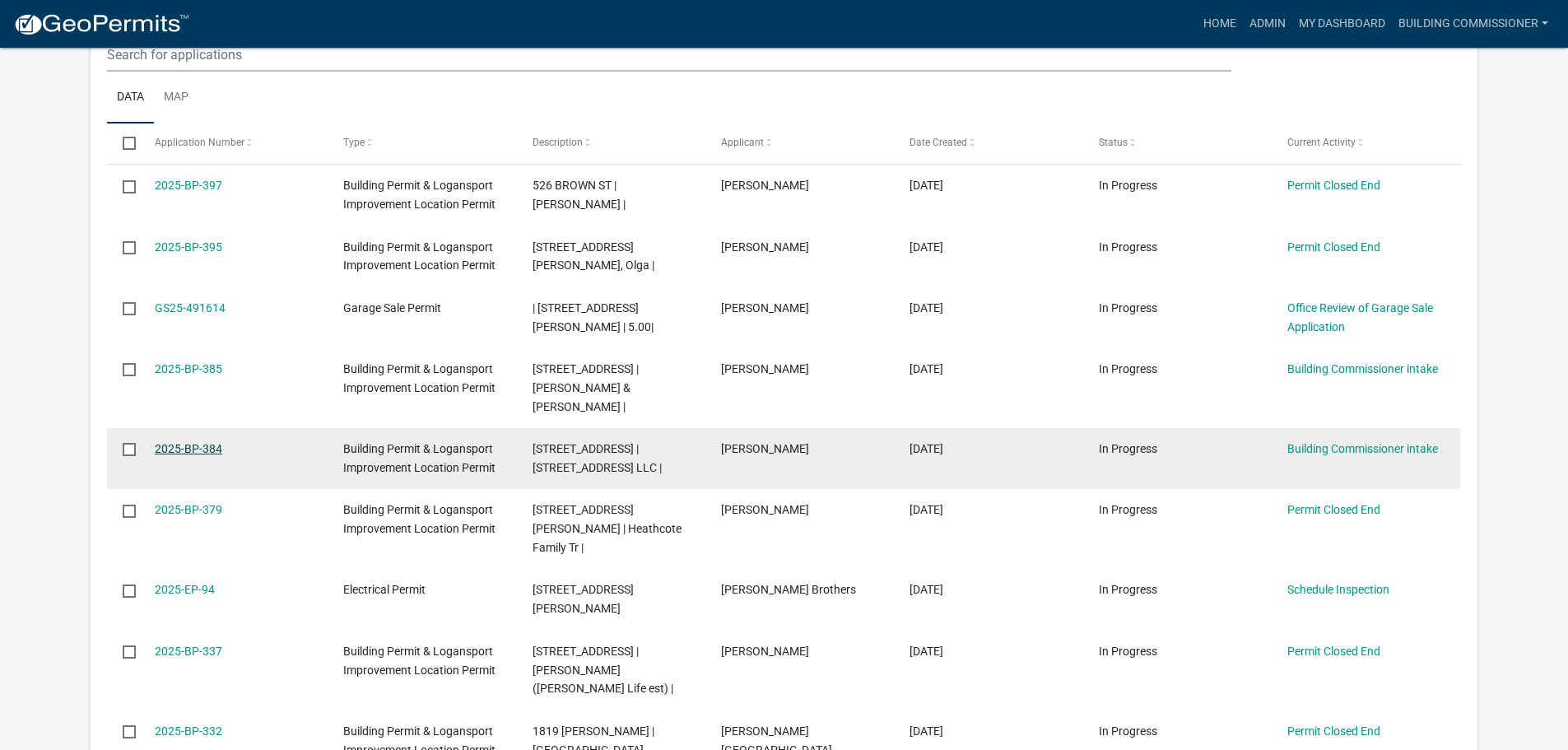
click at [181, 442] on link "2025-BP-384" at bounding box center [188, 448] width 68 height 14
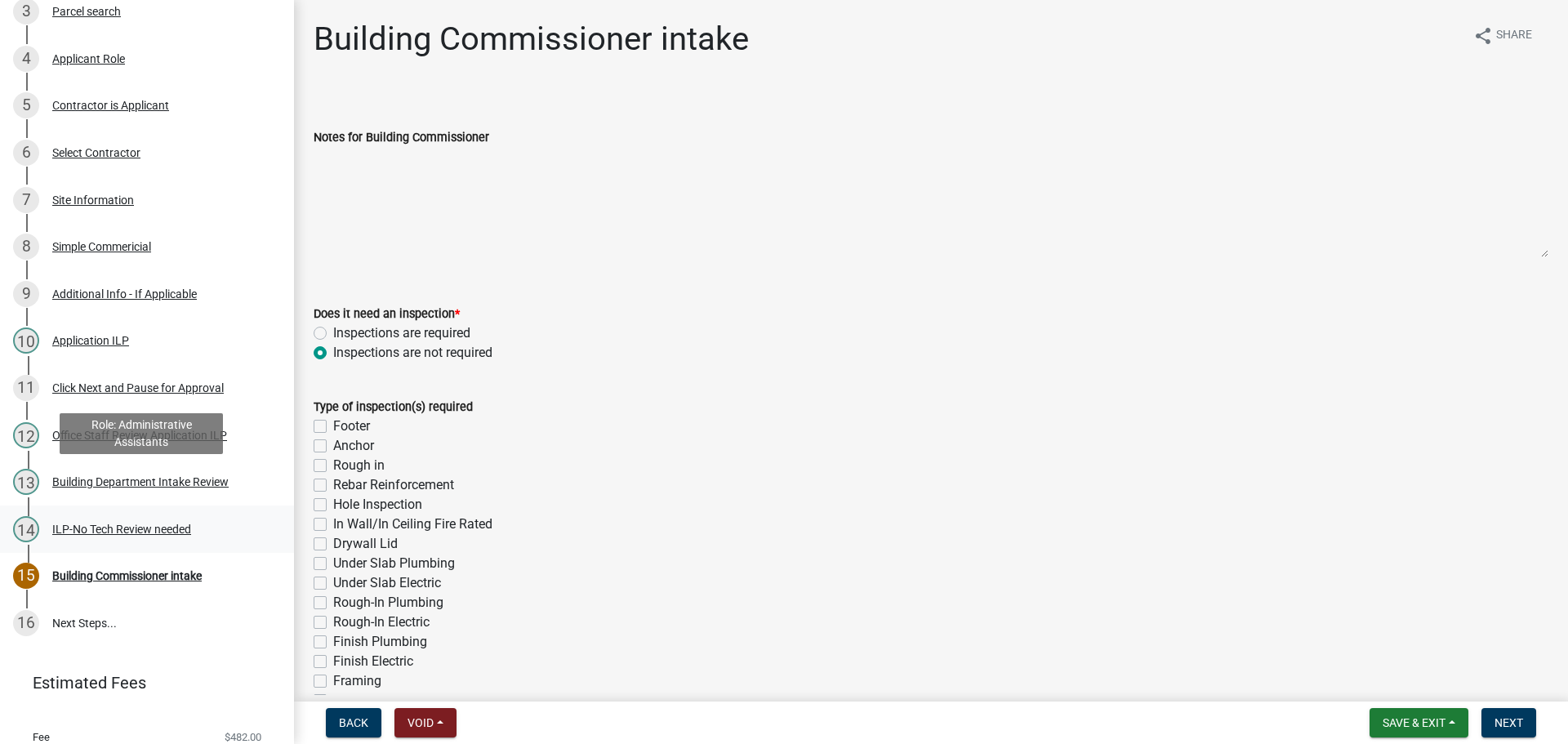
scroll to position [408, 0]
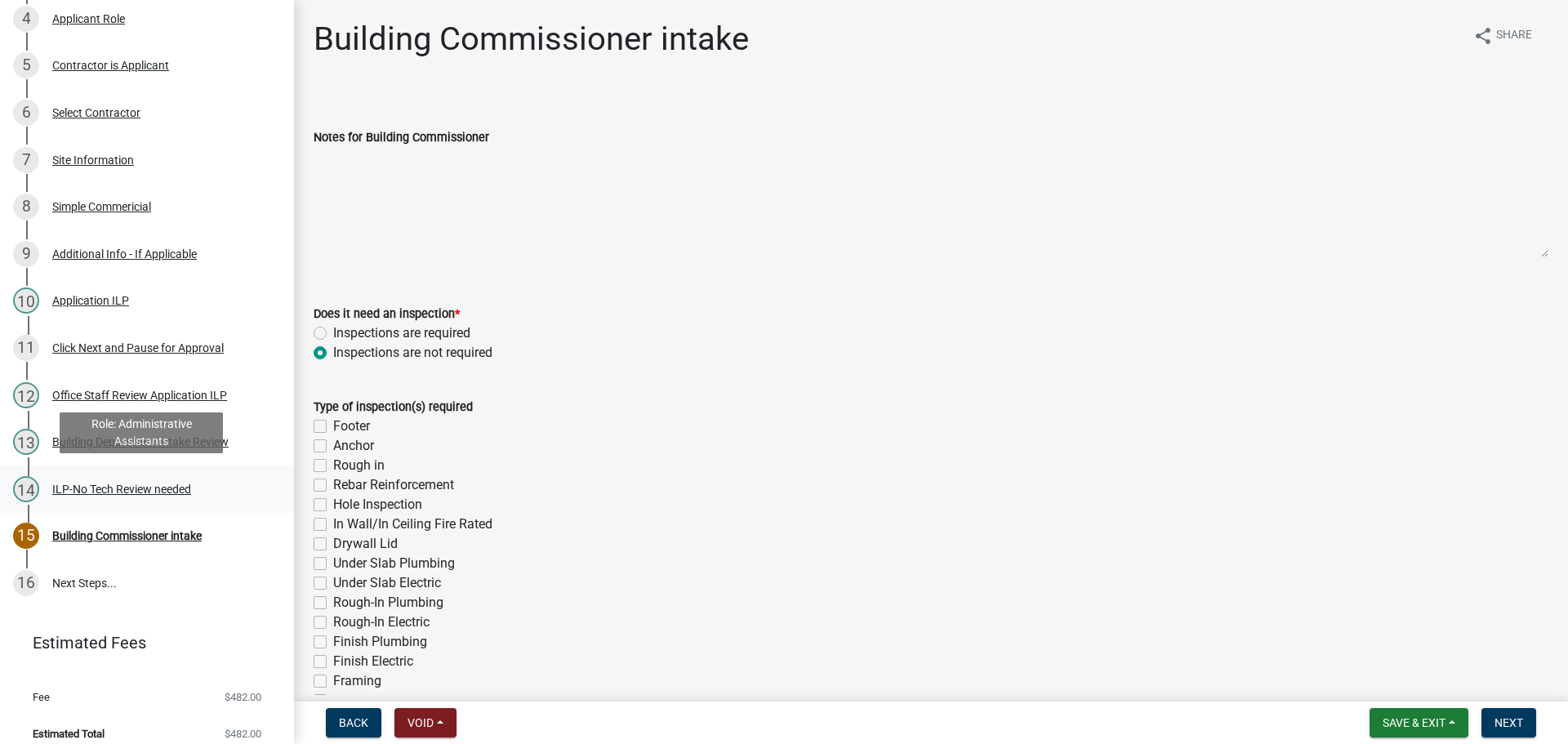
click at [120, 483] on div "ILP-No Tech Review needed" at bounding box center [122, 489] width 138 height 12
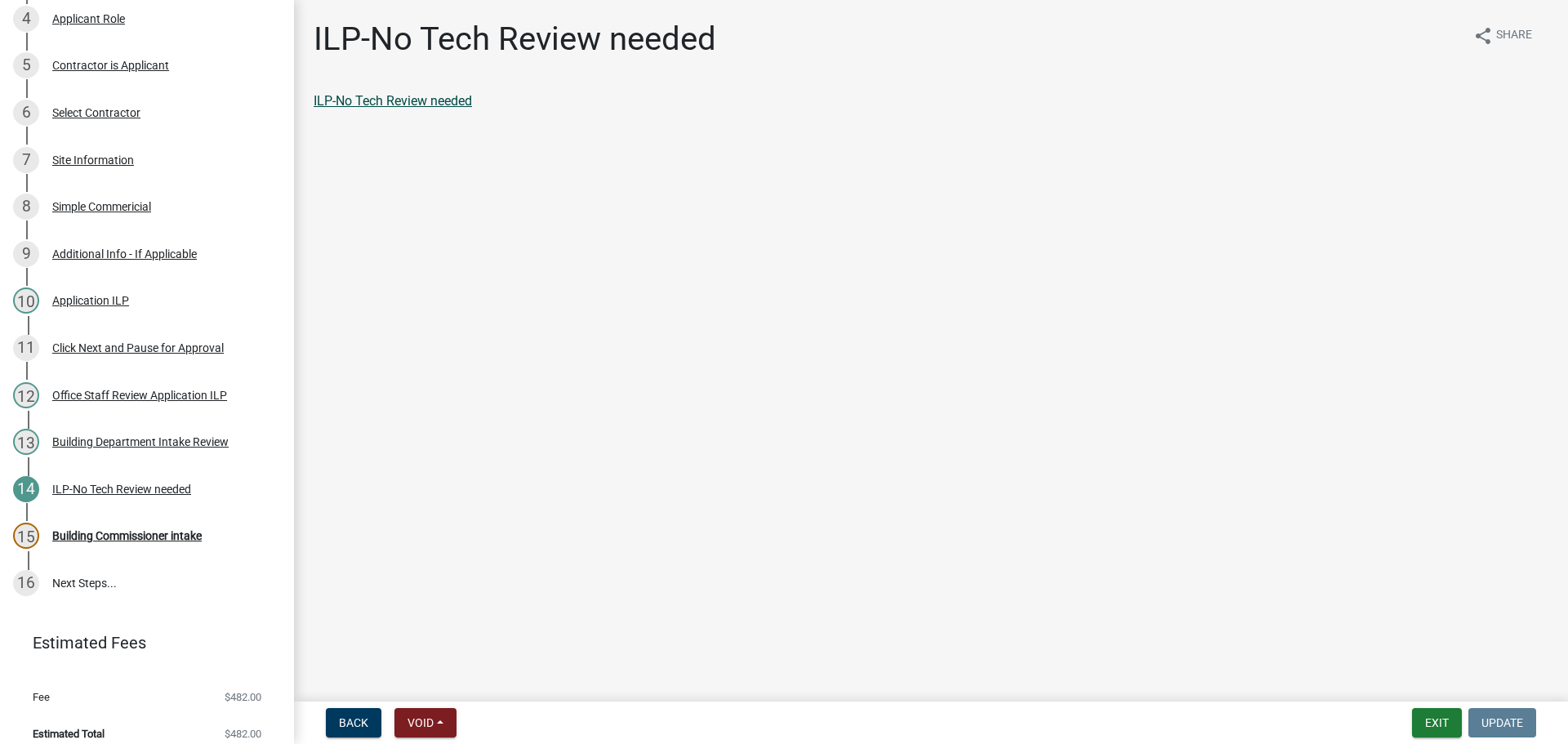
click at [407, 100] on link "ILP-No Tech Review needed" at bounding box center [392, 100] width 158 height 15
click at [128, 533] on div "Building Commissioner intake" at bounding box center [127, 535] width 149 height 12
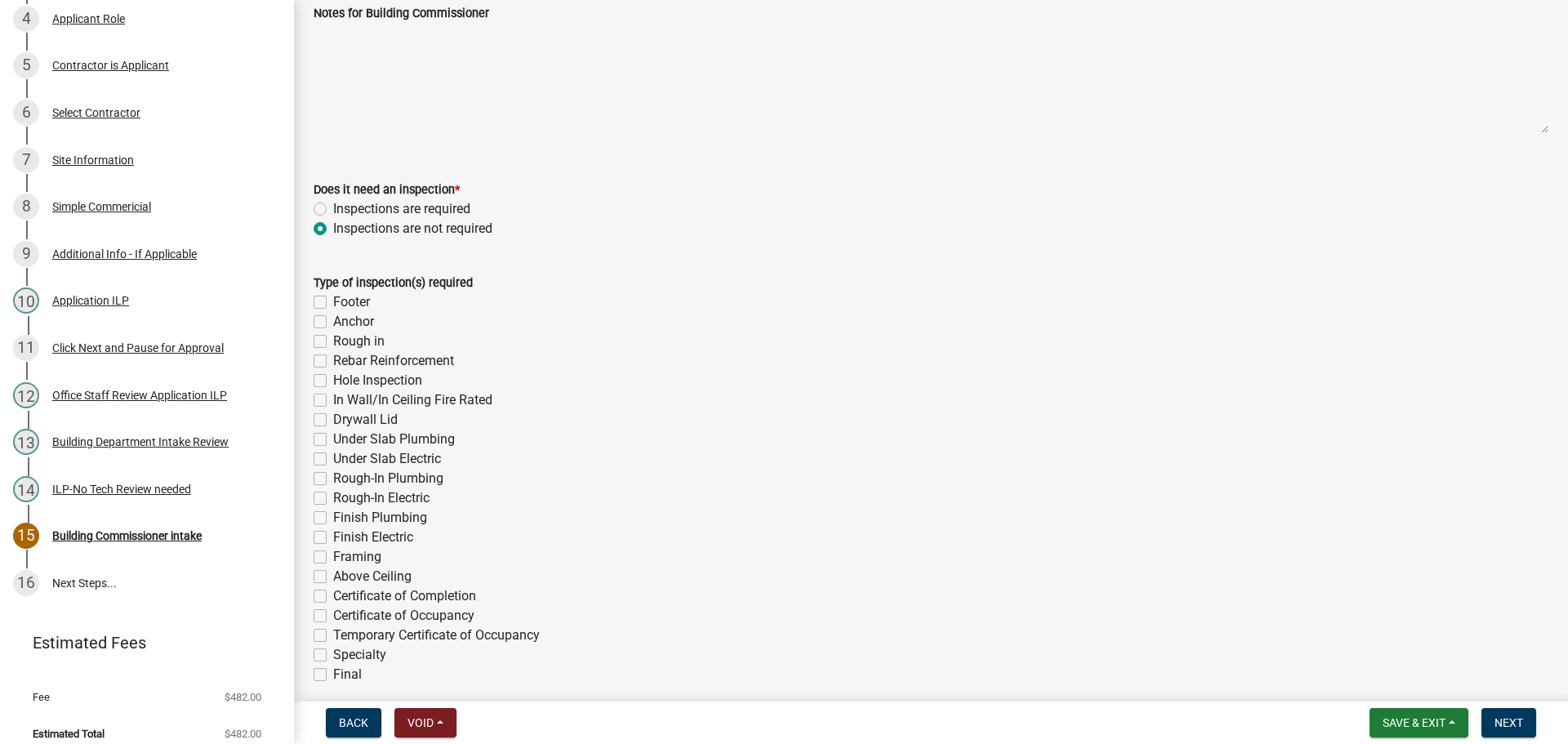
scroll to position [163, 0]
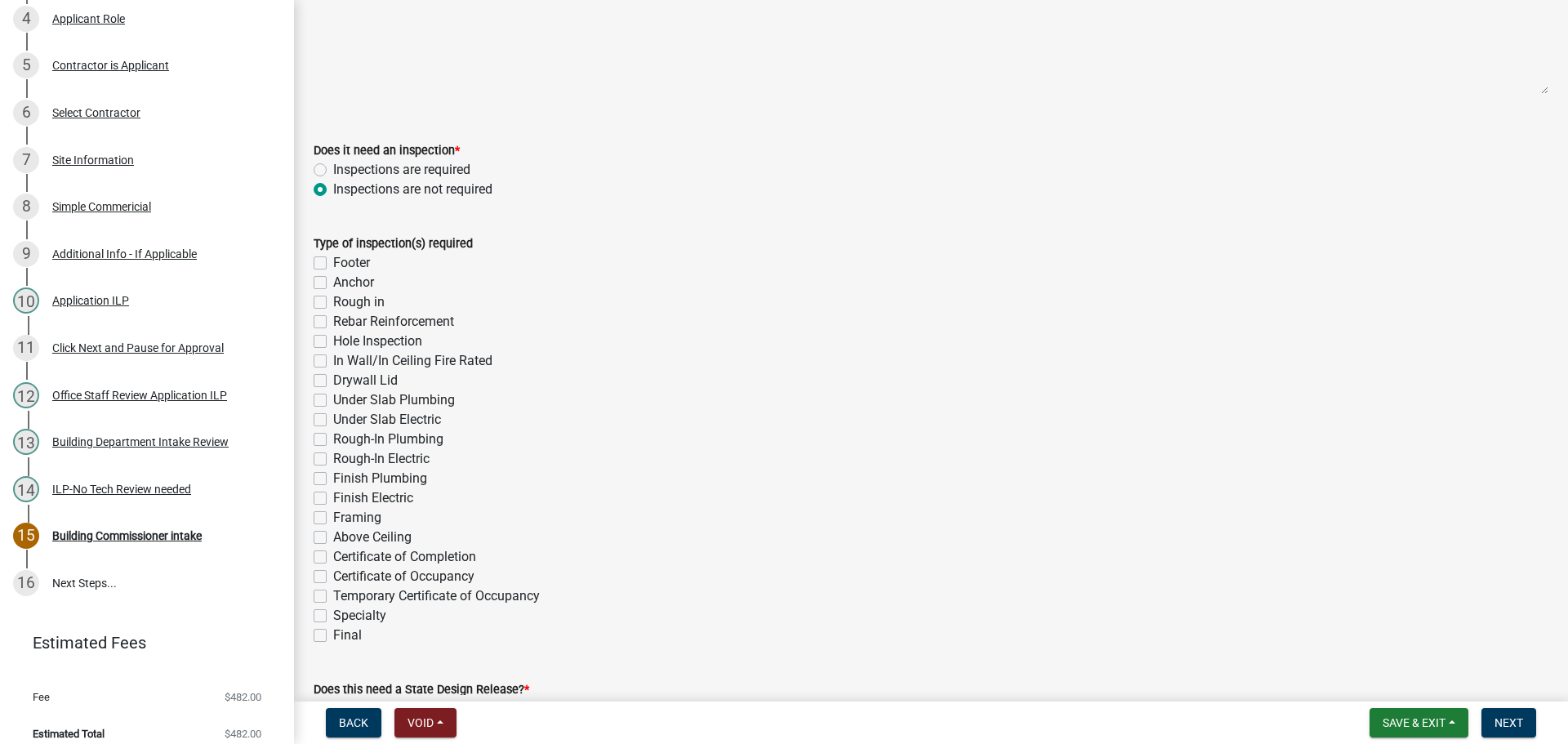
click at [333, 174] on label "Inspections are required" at bounding box center [402, 170] width 138 height 20
click at [333, 171] on input "Inspections are required" at bounding box center [339, 165] width 11 height 11
click at [333, 635] on label "Final" at bounding box center [348, 635] width 29 height 20
click at [333, 635] on input "Final" at bounding box center [339, 631] width 11 height 11
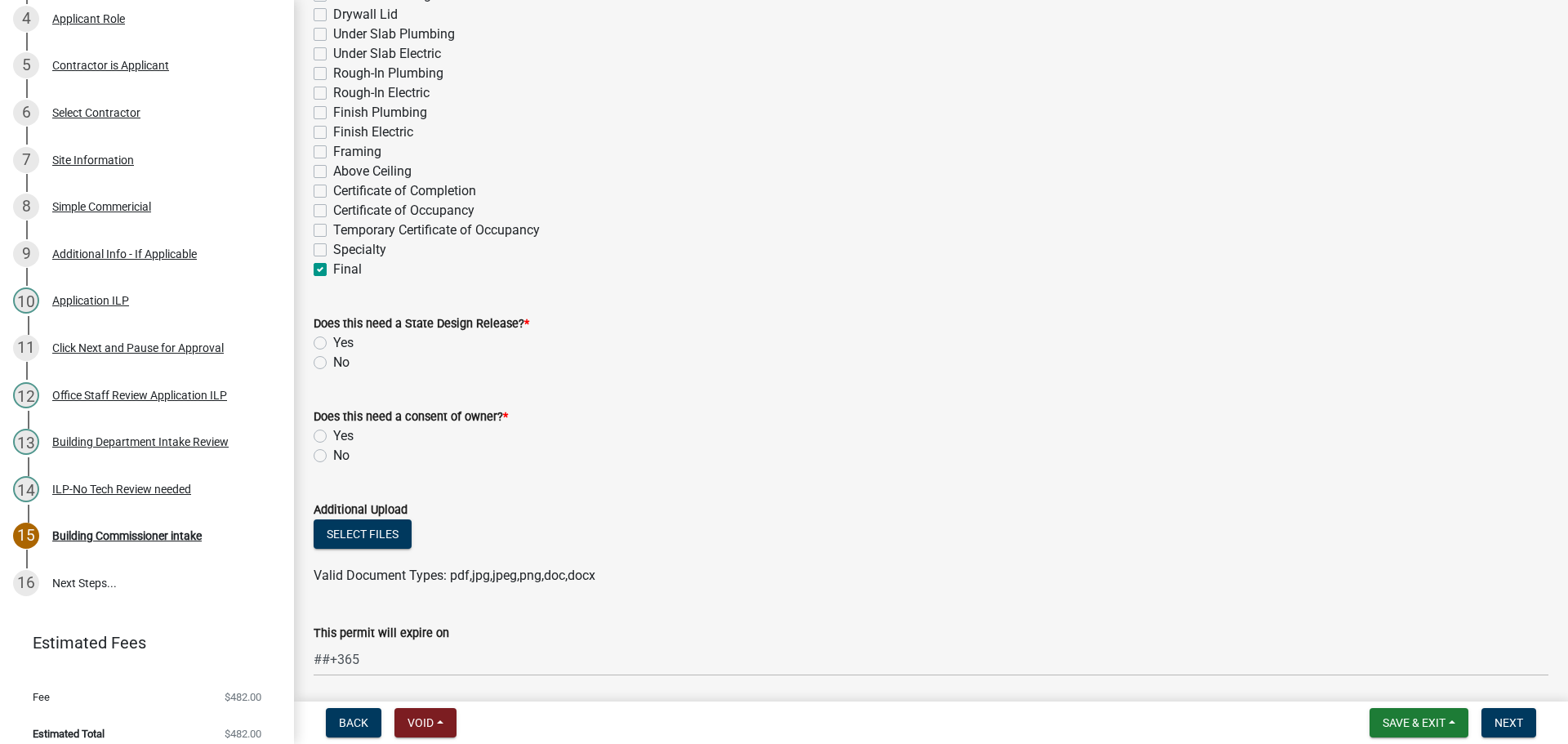
scroll to position [572, 0]
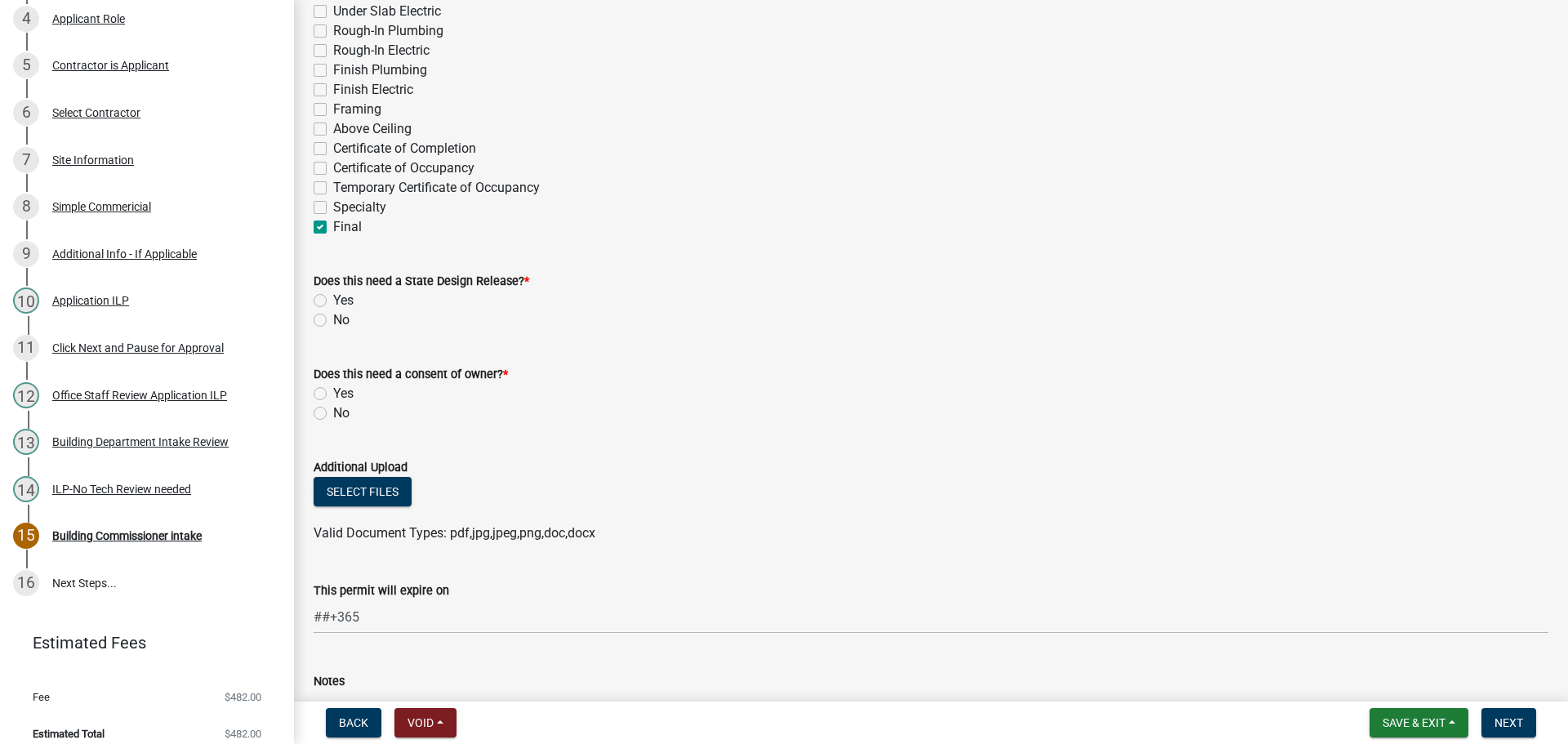
drag, startPoint x: 322, startPoint y: 319, endPoint x: 321, endPoint y: 328, distance: 9.1
click at [333, 319] on label "No" at bounding box center [341, 320] width 16 height 20
click at [333, 319] on input "No" at bounding box center [339, 315] width 11 height 11
click at [333, 412] on label "No" at bounding box center [341, 414] width 16 height 20
click at [333, 412] on input "No" at bounding box center [339, 409] width 11 height 11
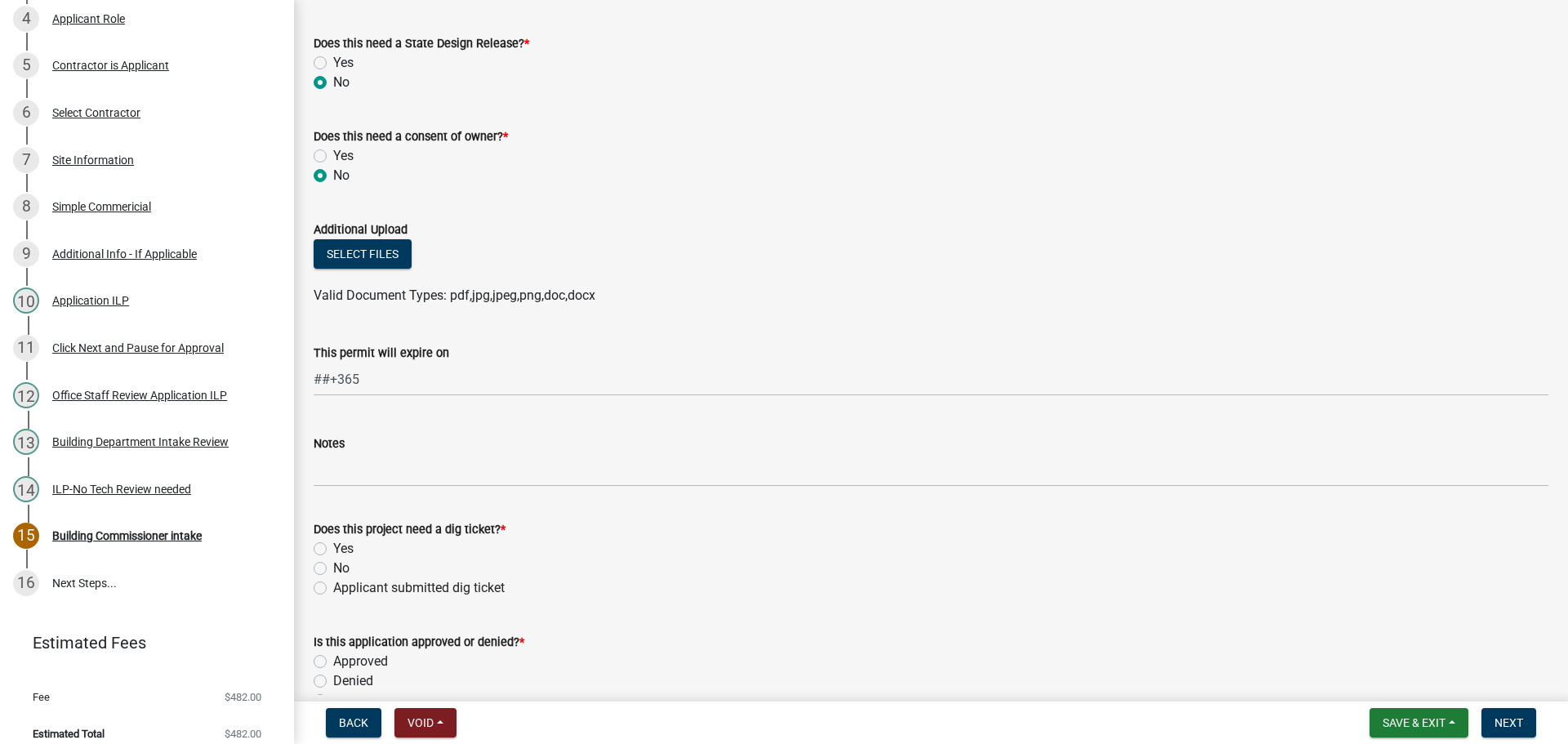
scroll to position [816, 0]
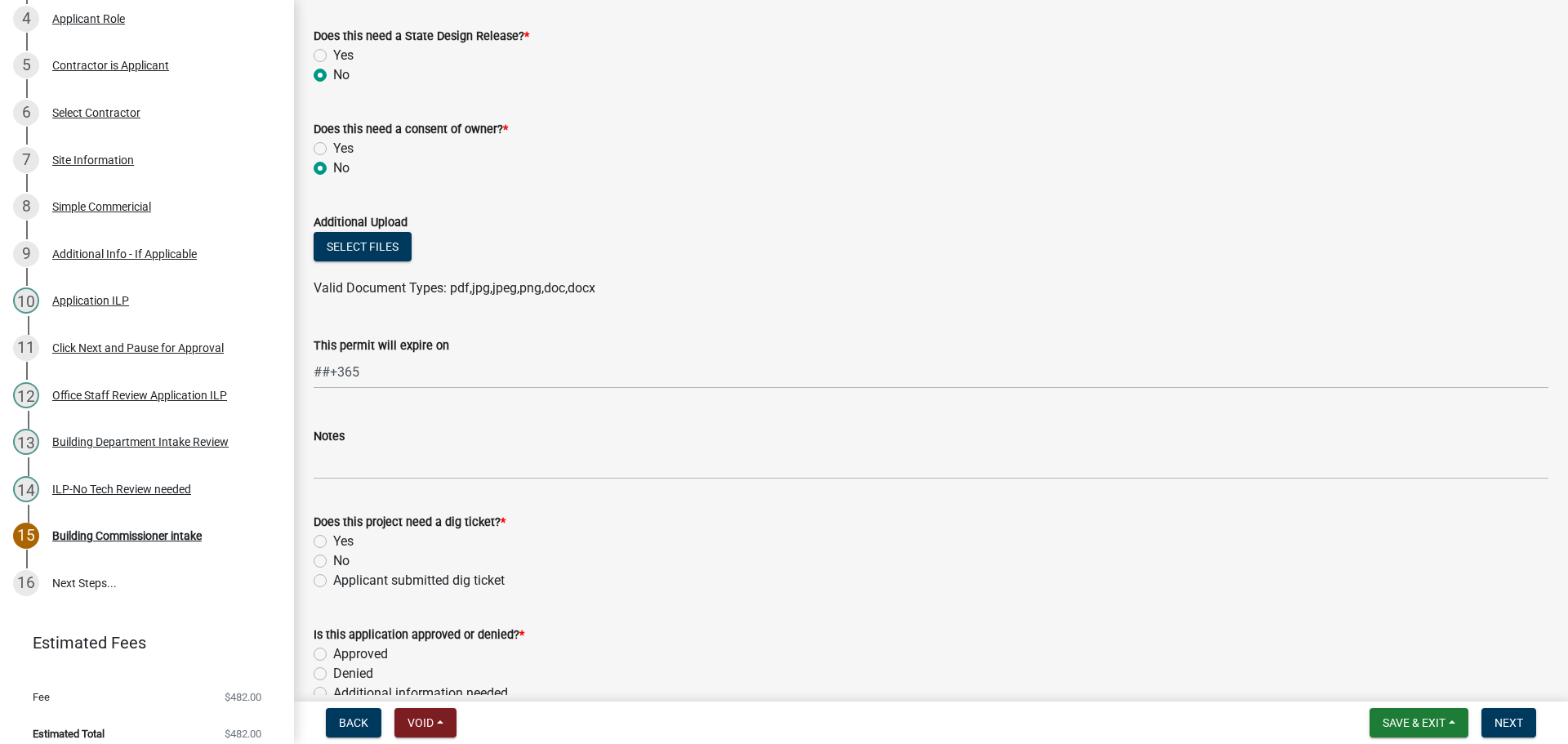
click at [333, 564] on label "No" at bounding box center [341, 561] width 16 height 20
click at [333, 562] on input "No" at bounding box center [339, 556] width 11 height 11
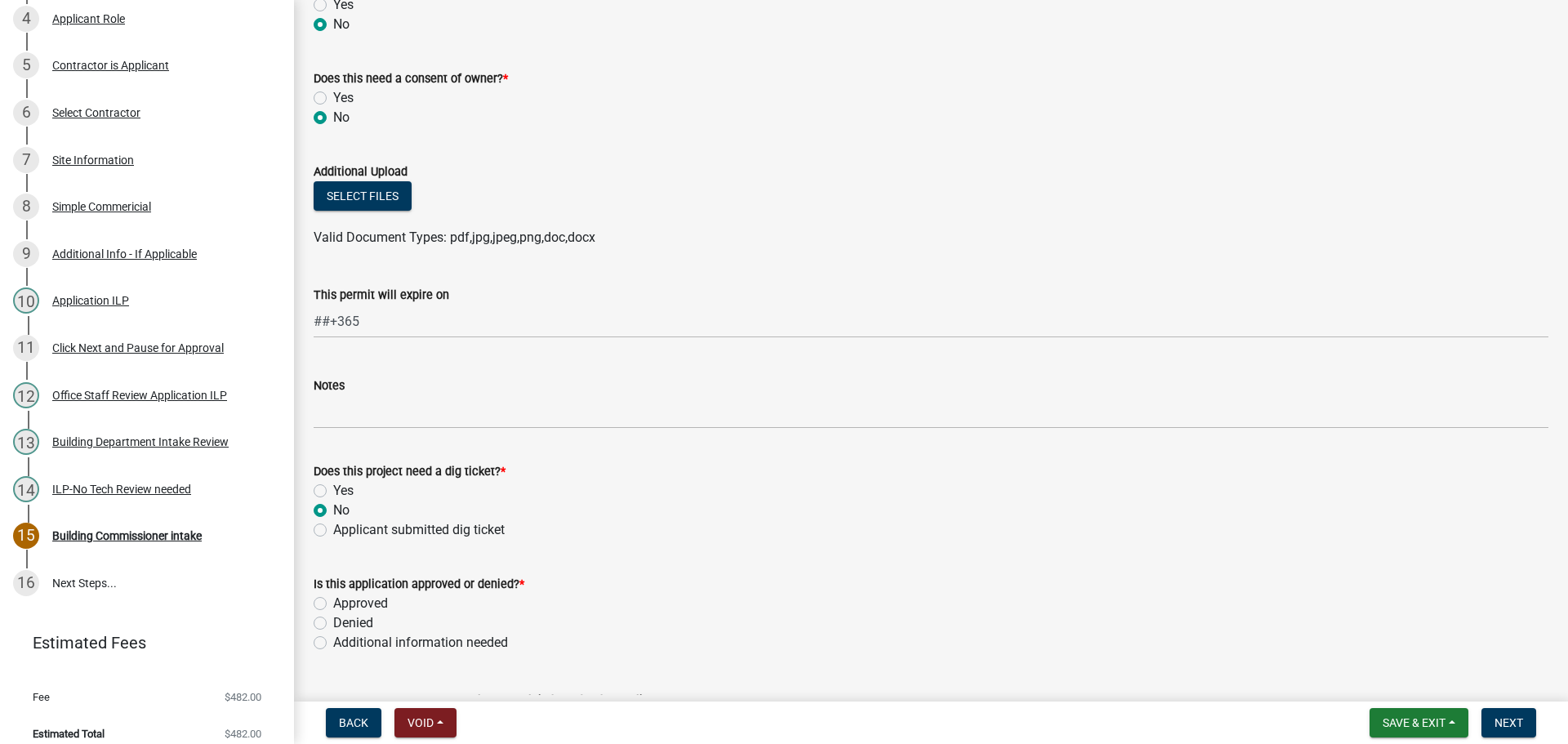
scroll to position [1061, 0]
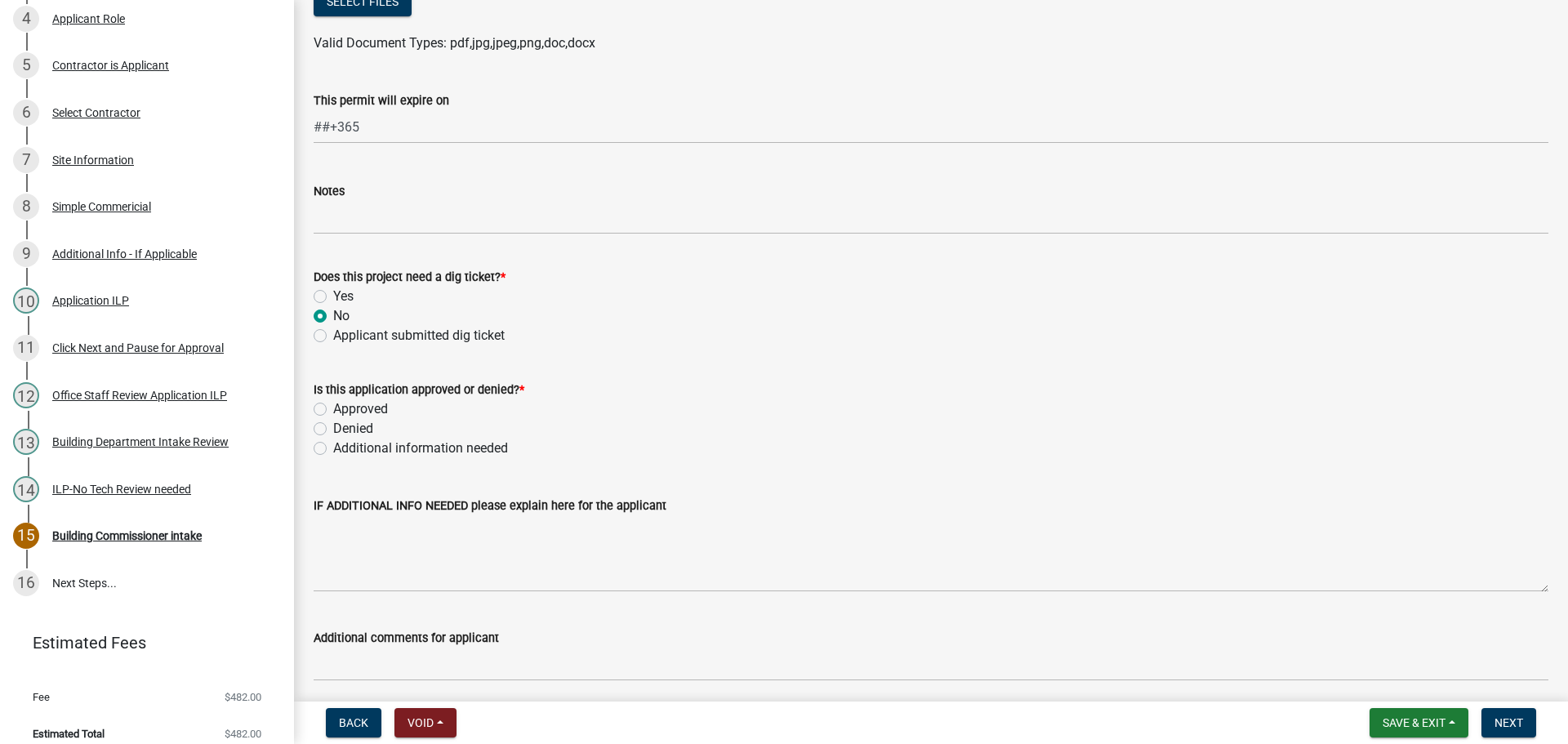
click at [333, 406] on label "Approved" at bounding box center [360, 409] width 55 height 20
click at [333, 406] on input "Approved" at bounding box center [339, 405] width 11 height 11
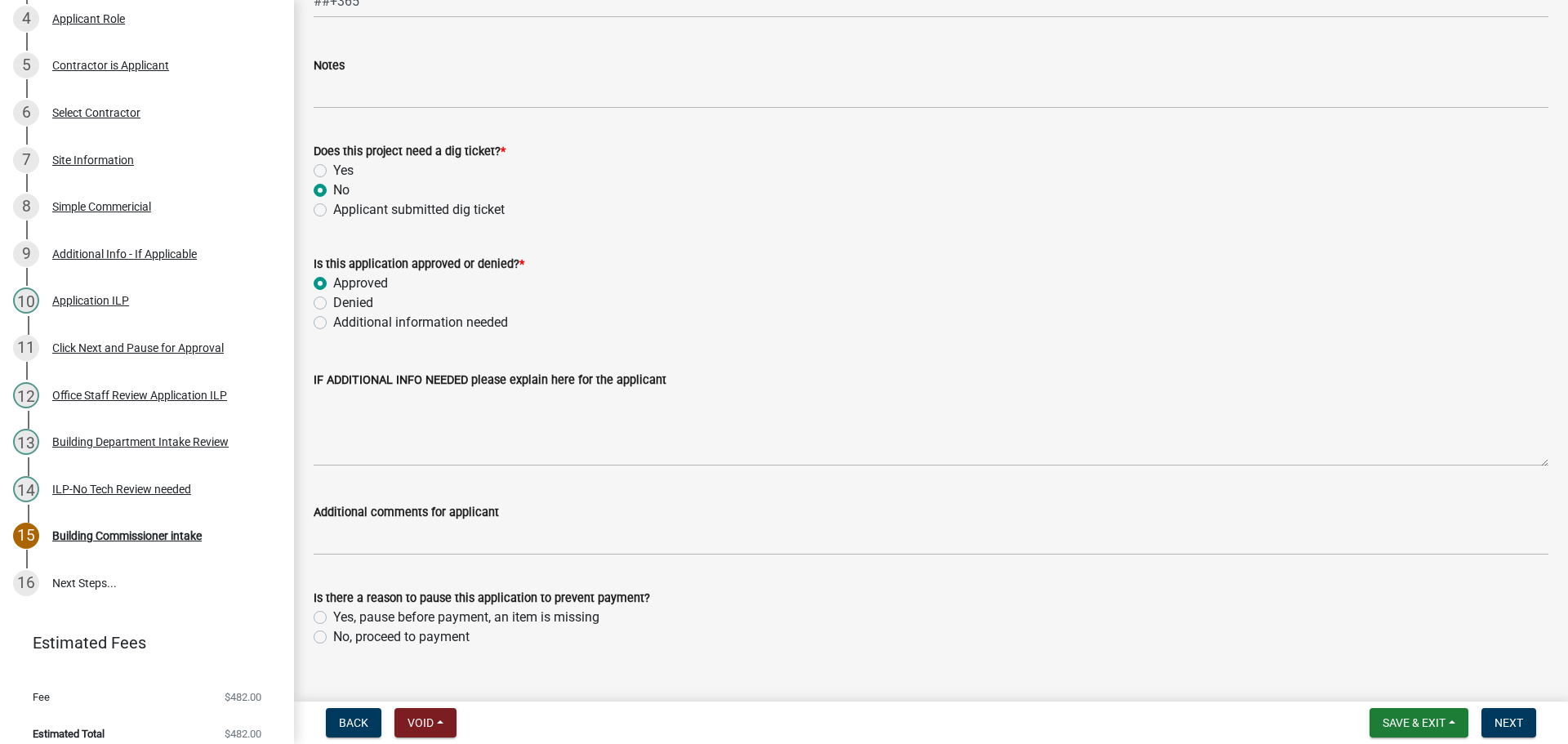
scroll to position [1217, 0]
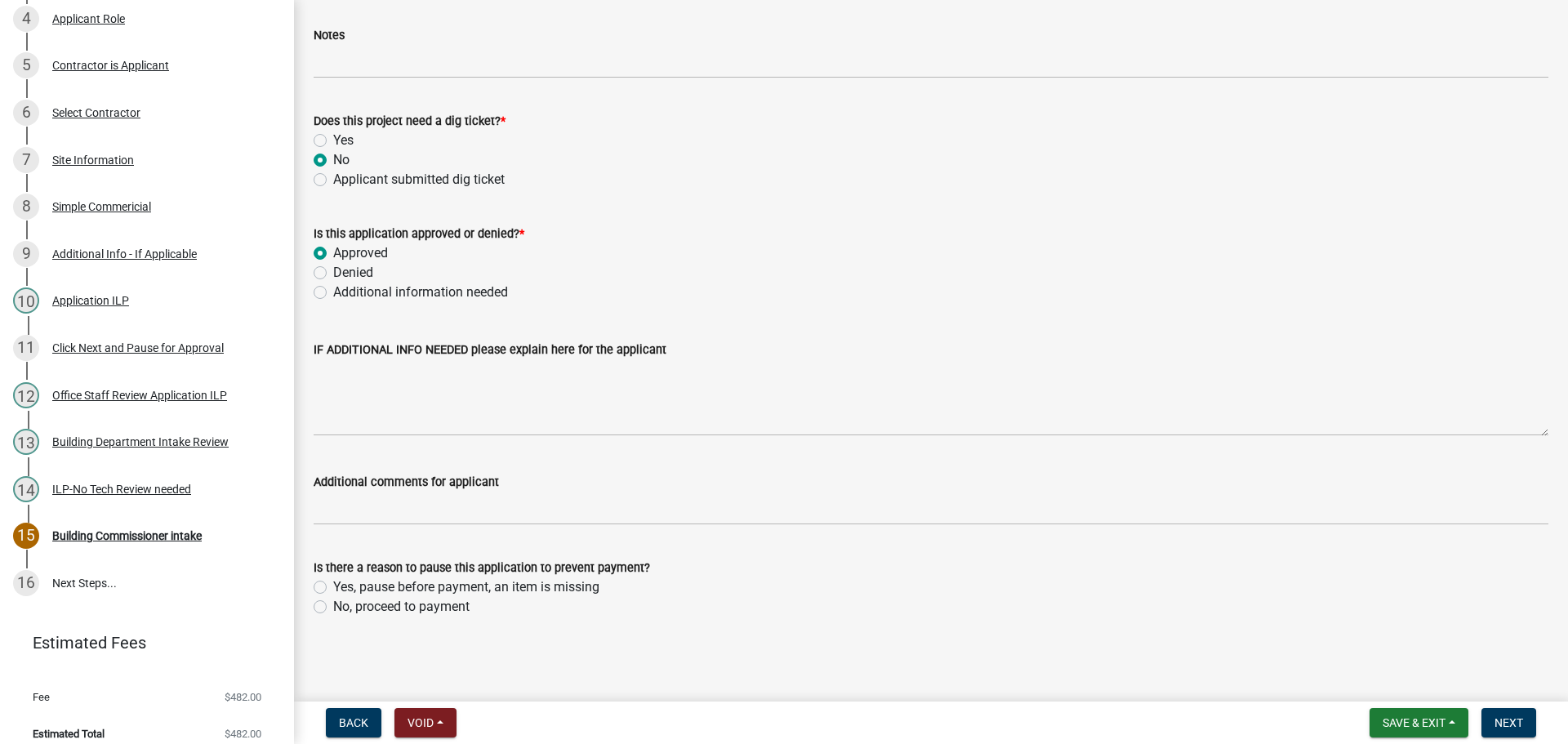
click at [333, 604] on label "No, proceed to payment" at bounding box center [401, 606] width 137 height 20
click at [333, 604] on input "No, proceed to payment" at bounding box center [339, 602] width 11 height 11
click at [1518, 716] on span "Next" at bounding box center [1509, 723] width 29 height 13
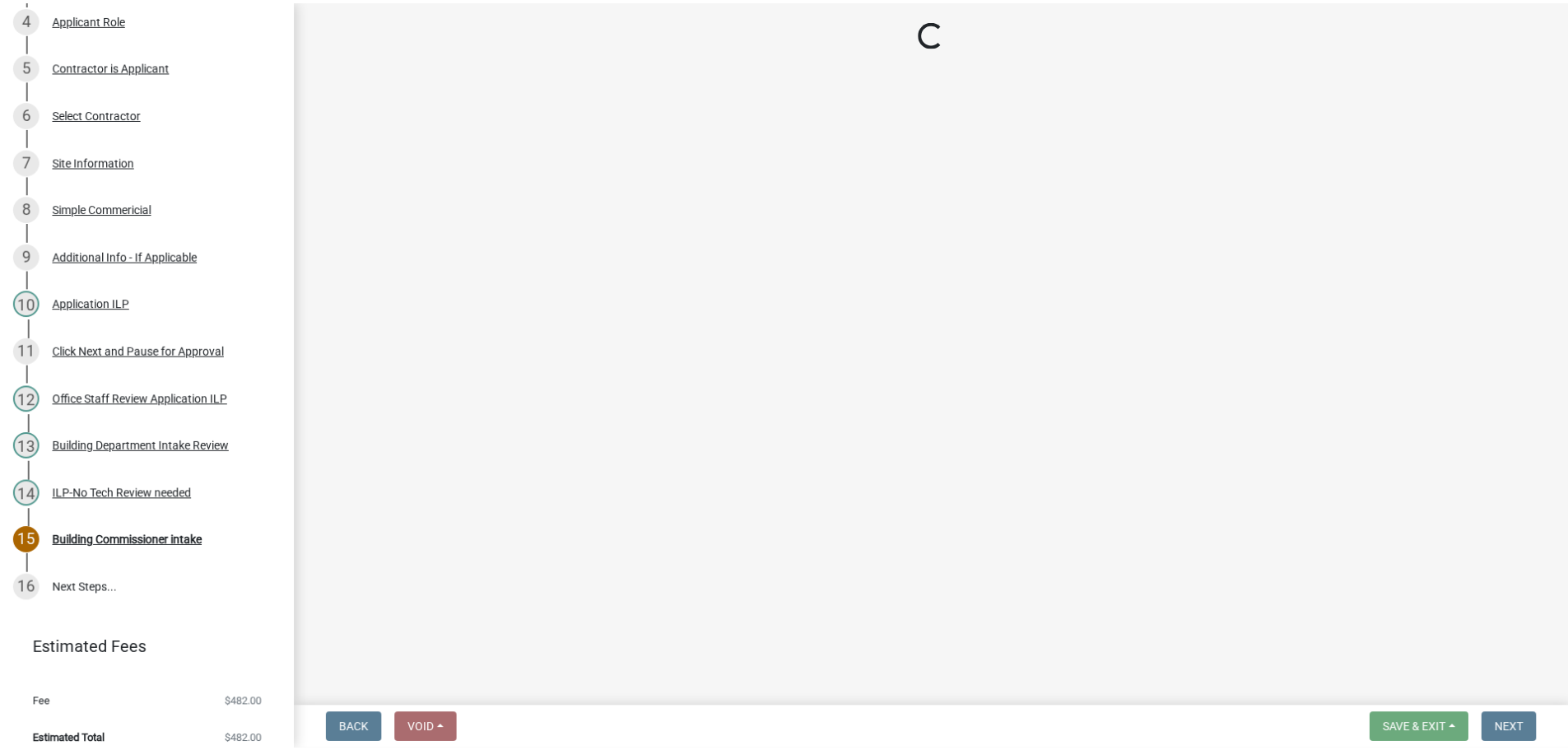
scroll to position [554, 0]
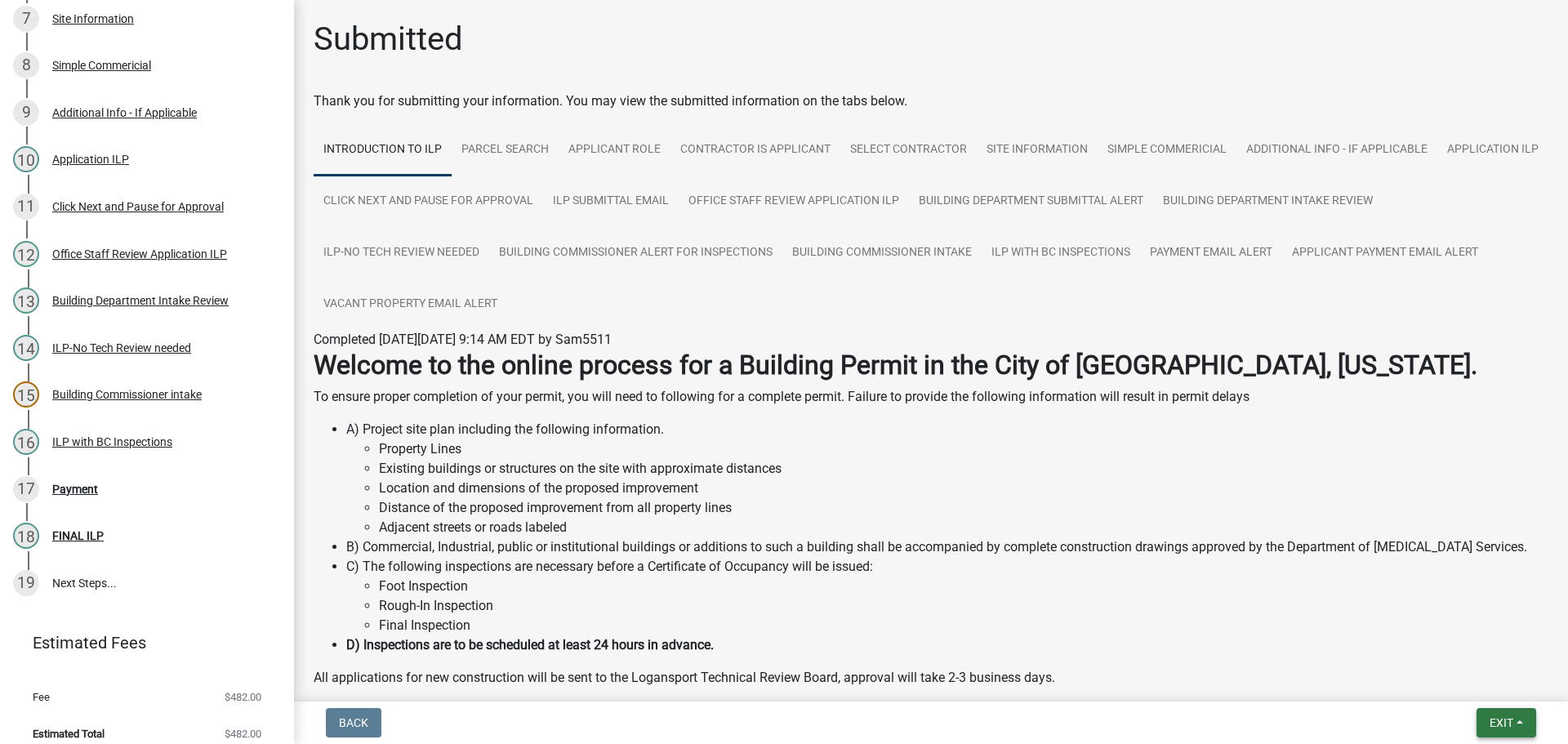
click at [1505, 723] on span "Exit" at bounding box center [1501, 723] width 24 height 13
click at [1478, 682] on button "Save & Exit" at bounding box center [1471, 681] width 130 height 39
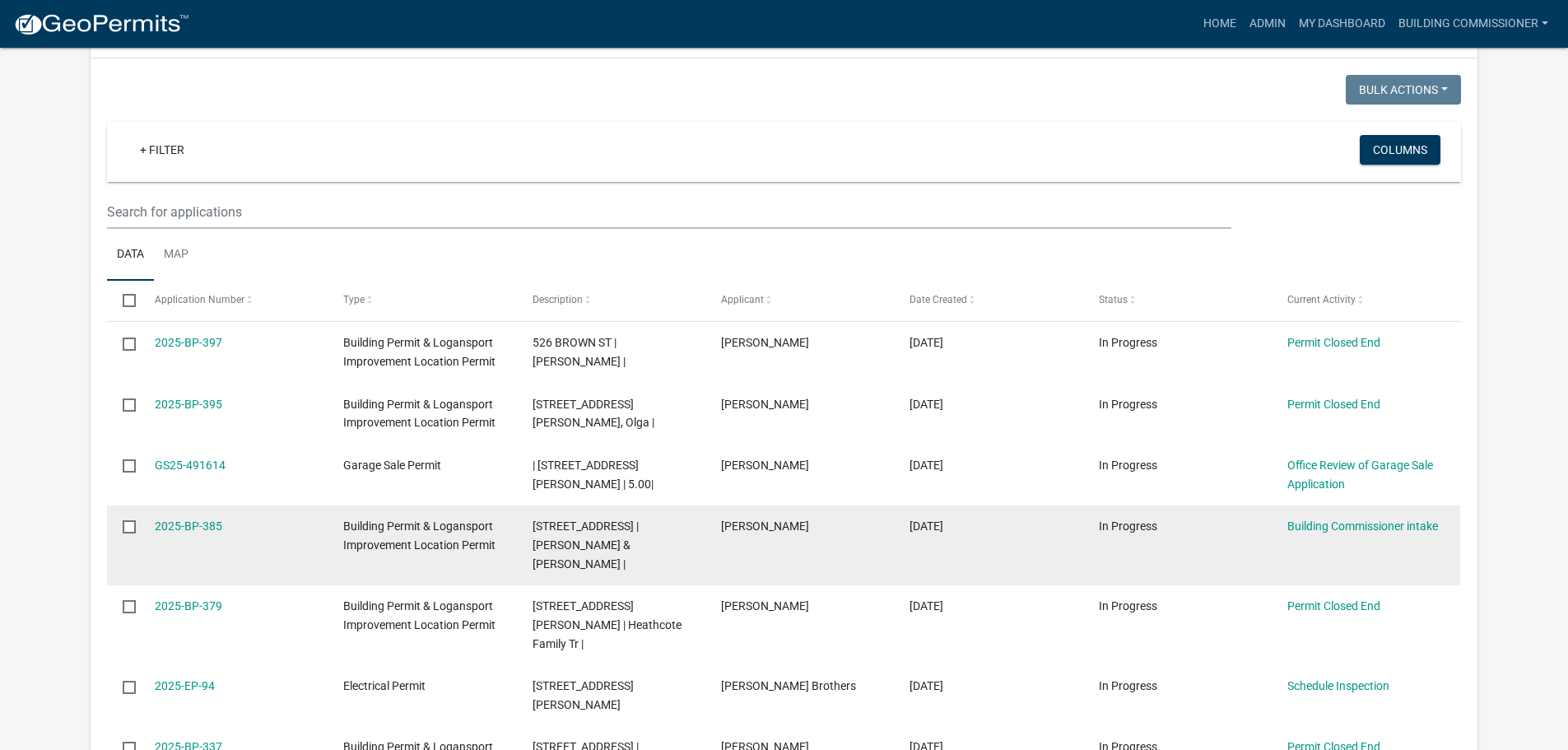
scroll to position [741, 0]
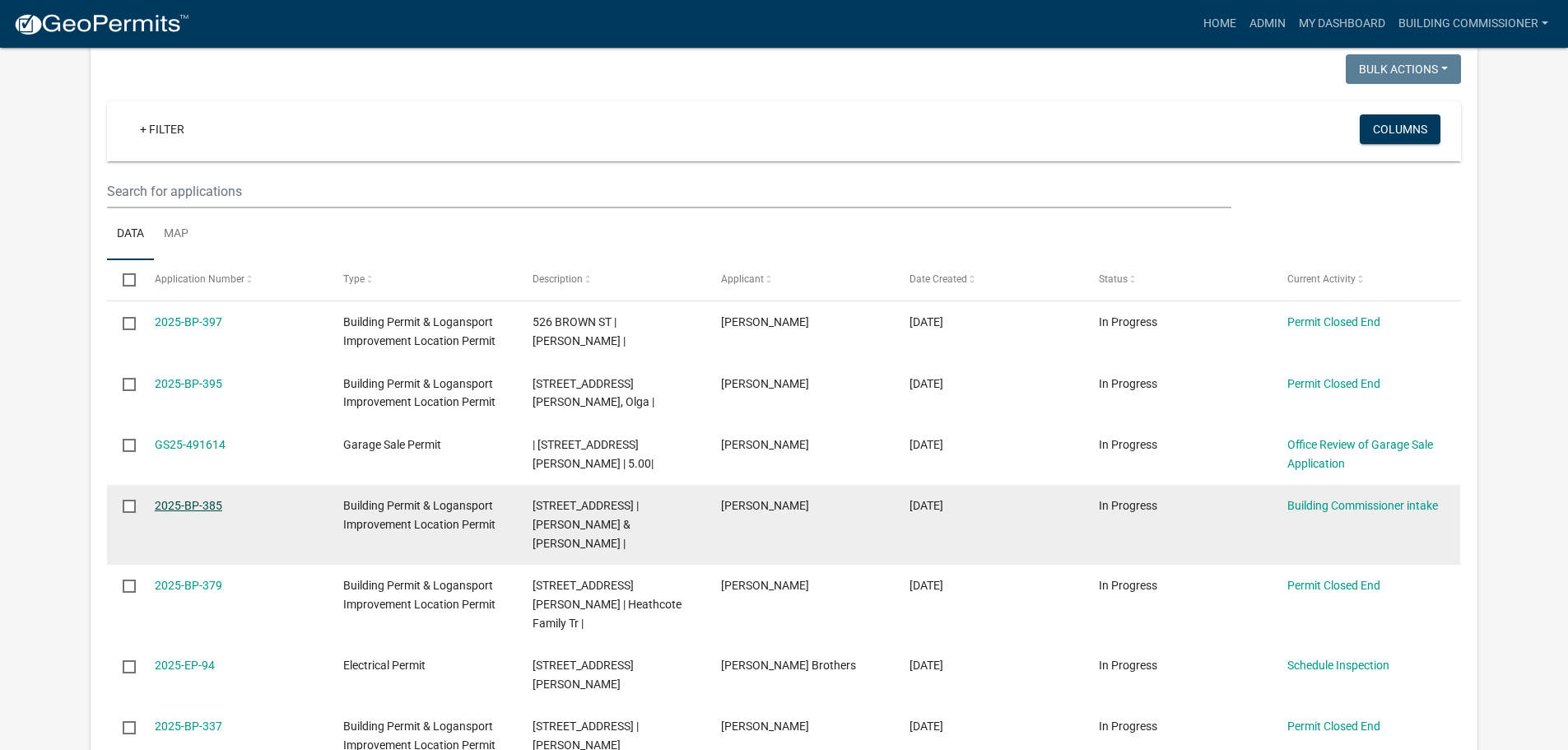
click at [187, 499] on link "2025-BP-385" at bounding box center [188, 505] width 68 height 14
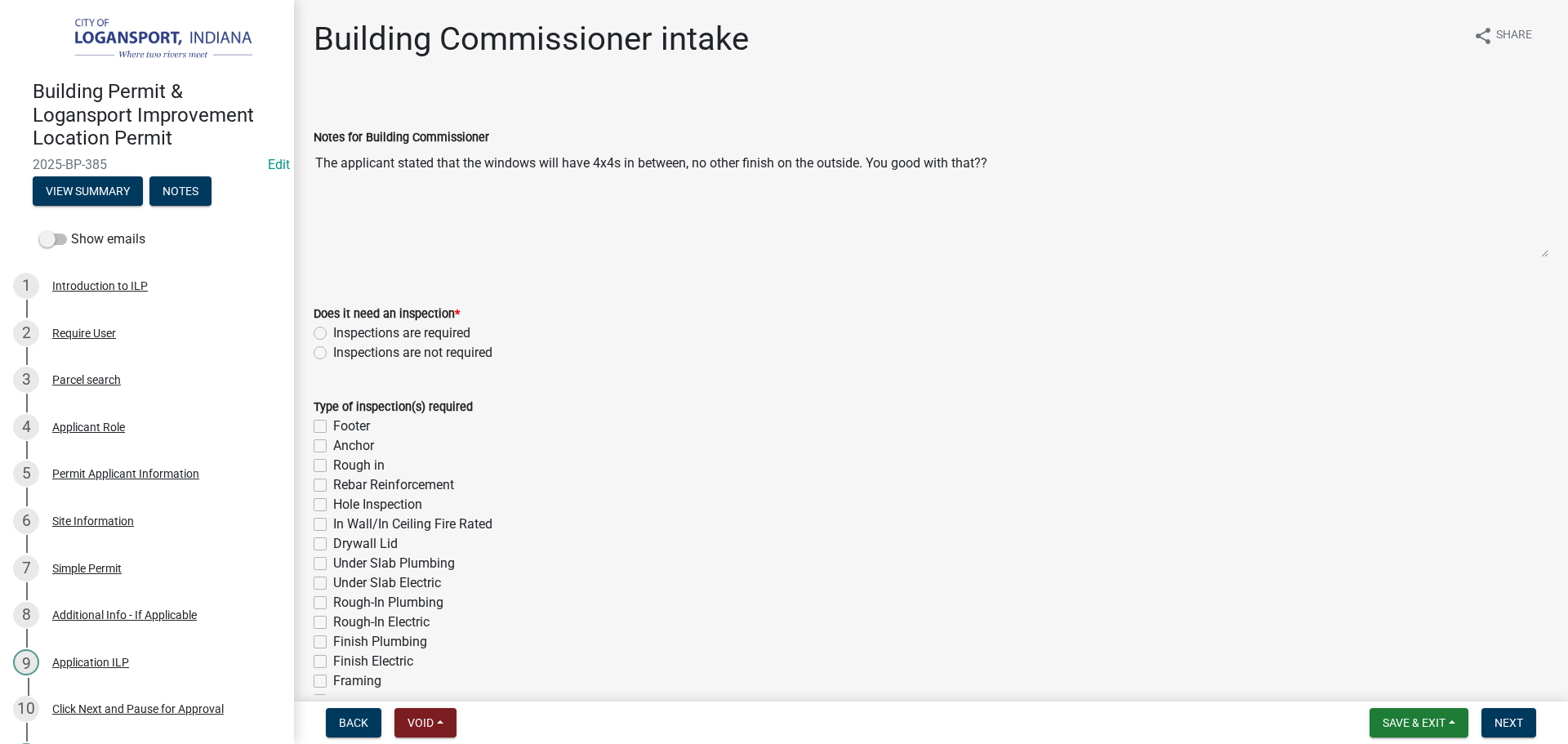
click at [333, 330] on label "Inspections are required" at bounding box center [402, 333] width 138 height 20
click at [333, 330] on input "Inspections are required" at bounding box center [339, 329] width 11 height 11
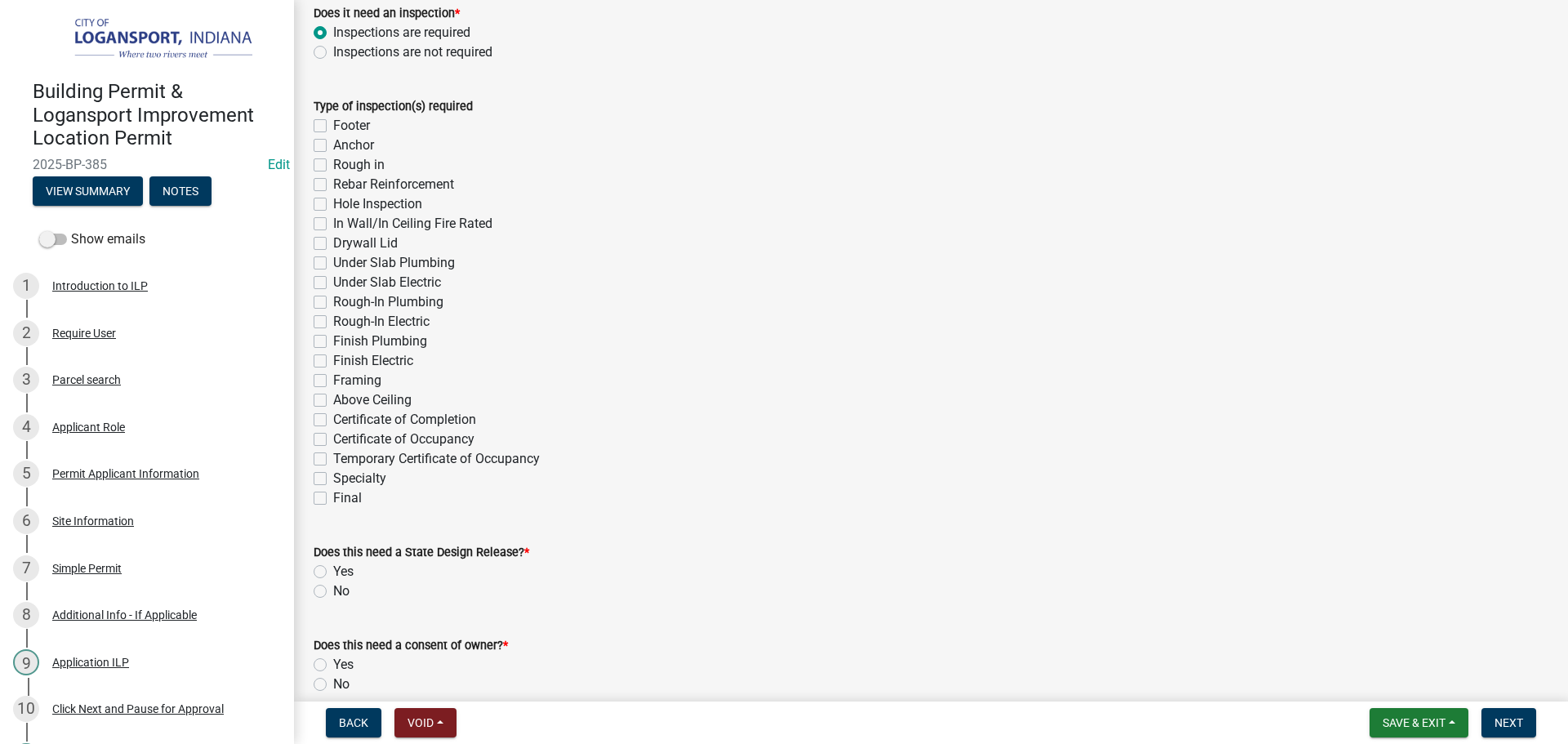
scroll to position [327, 0]
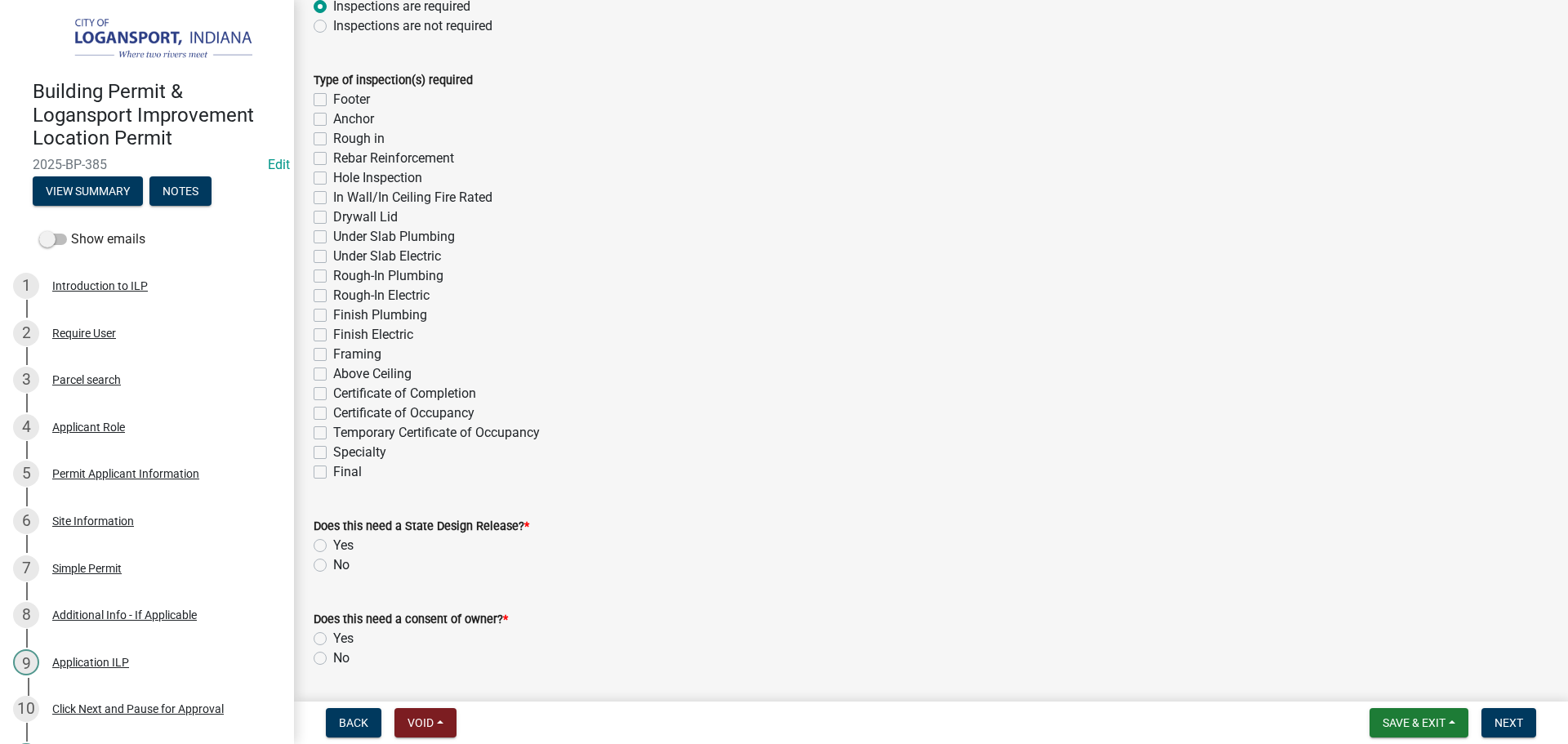
click at [333, 450] on label "Specialty" at bounding box center [359, 452] width 53 height 20
click at [333, 450] on input "Specialty" at bounding box center [339, 447] width 11 height 11
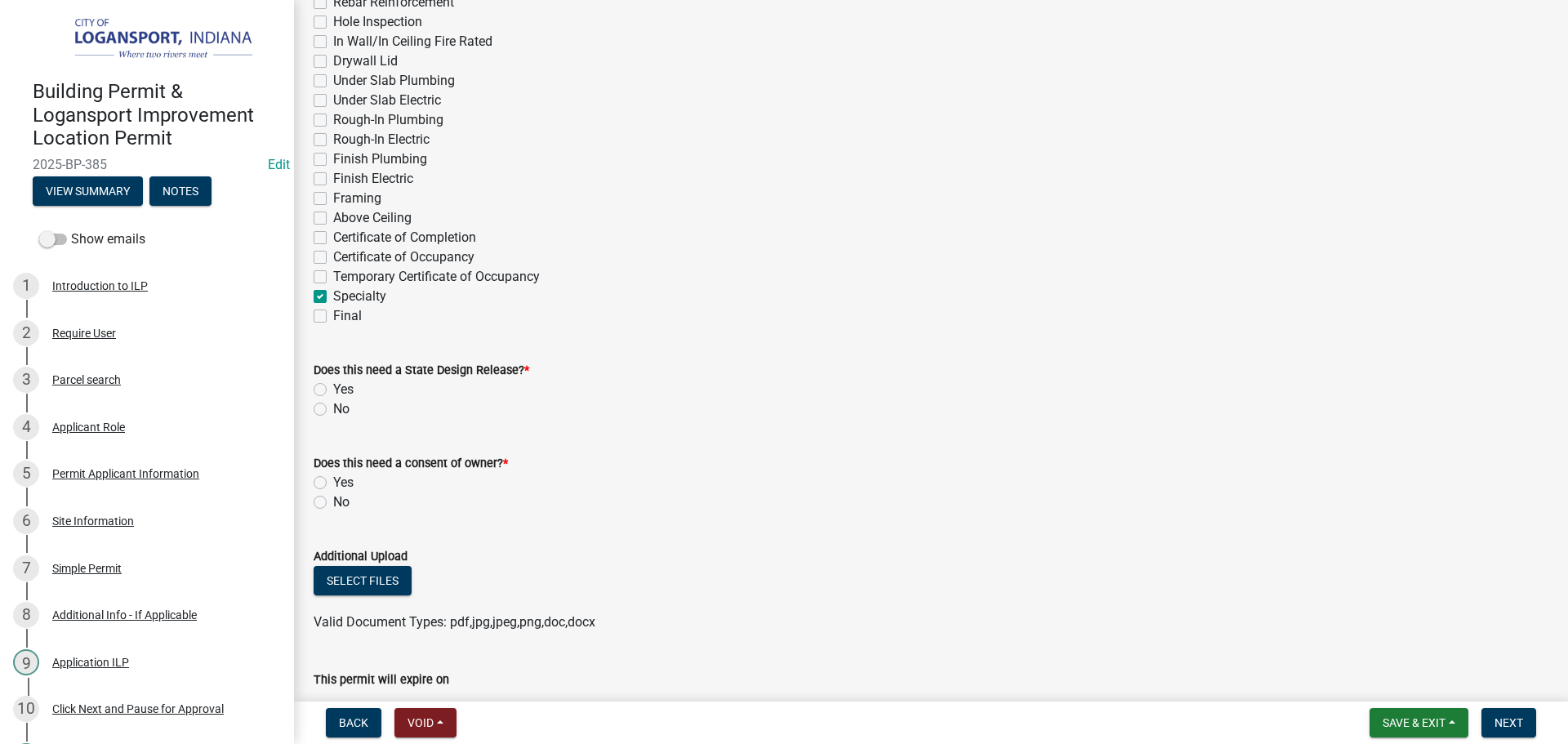
scroll to position [490, 0]
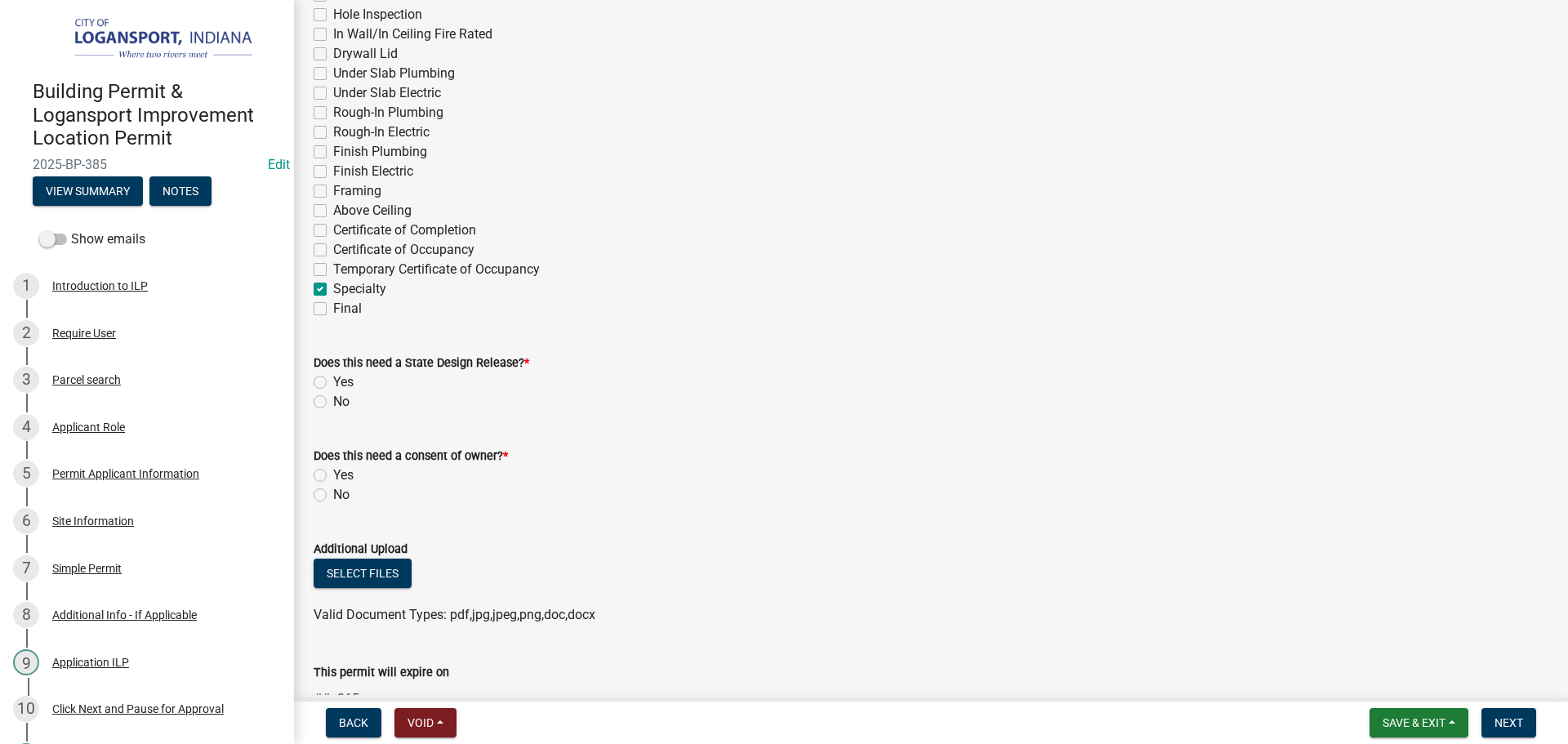
click at [333, 399] on label "No" at bounding box center [341, 402] width 16 height 20
click at [333, 399] on input "No" at bounding box center [339, 397] width 11 height 11
click at [333, 493] on label "No" at bounding box center [341, 495] width 16 height 20
click at [333, 493] on input "No" at bounding box center [339, 490] width 11 height 11
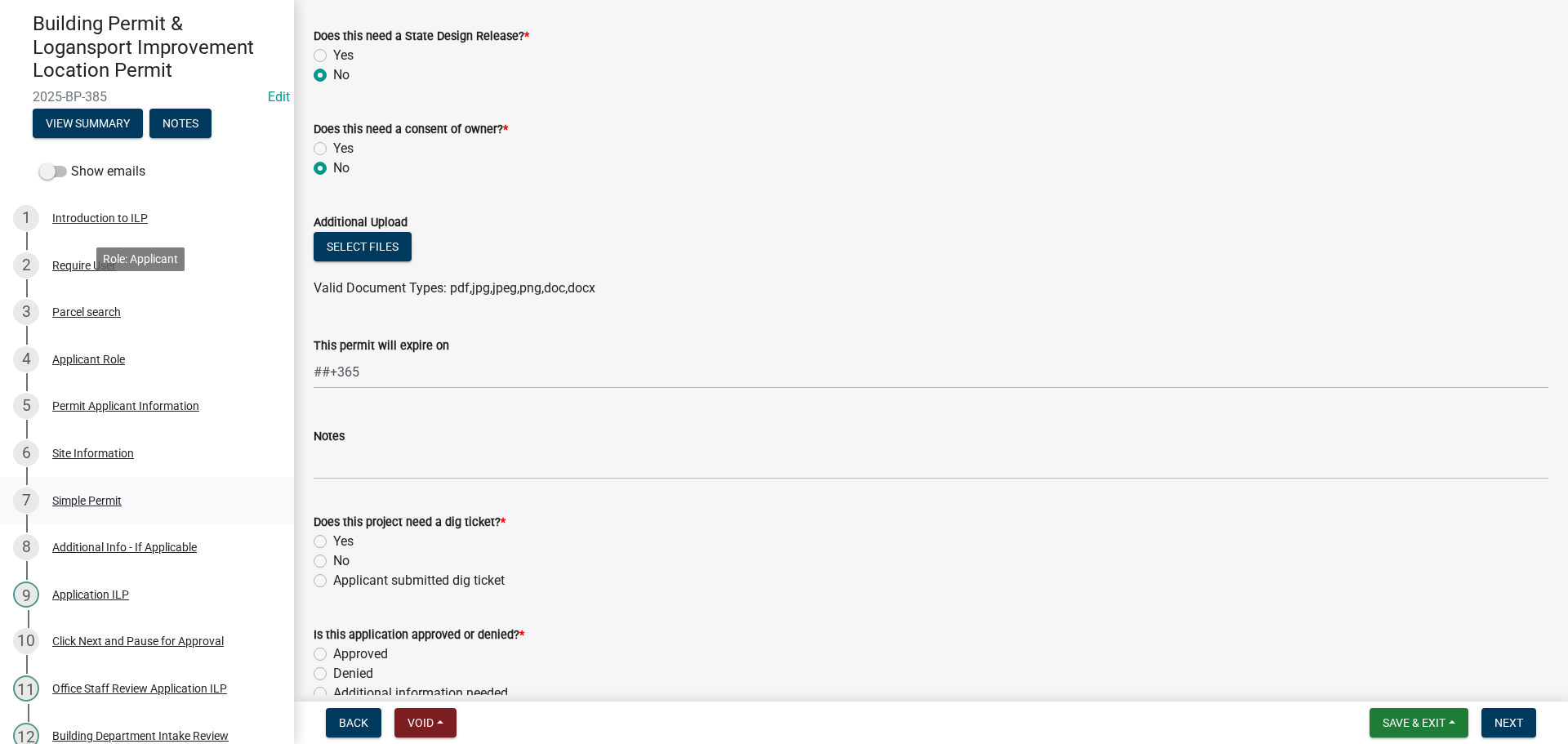
scroll to position [327, 0]
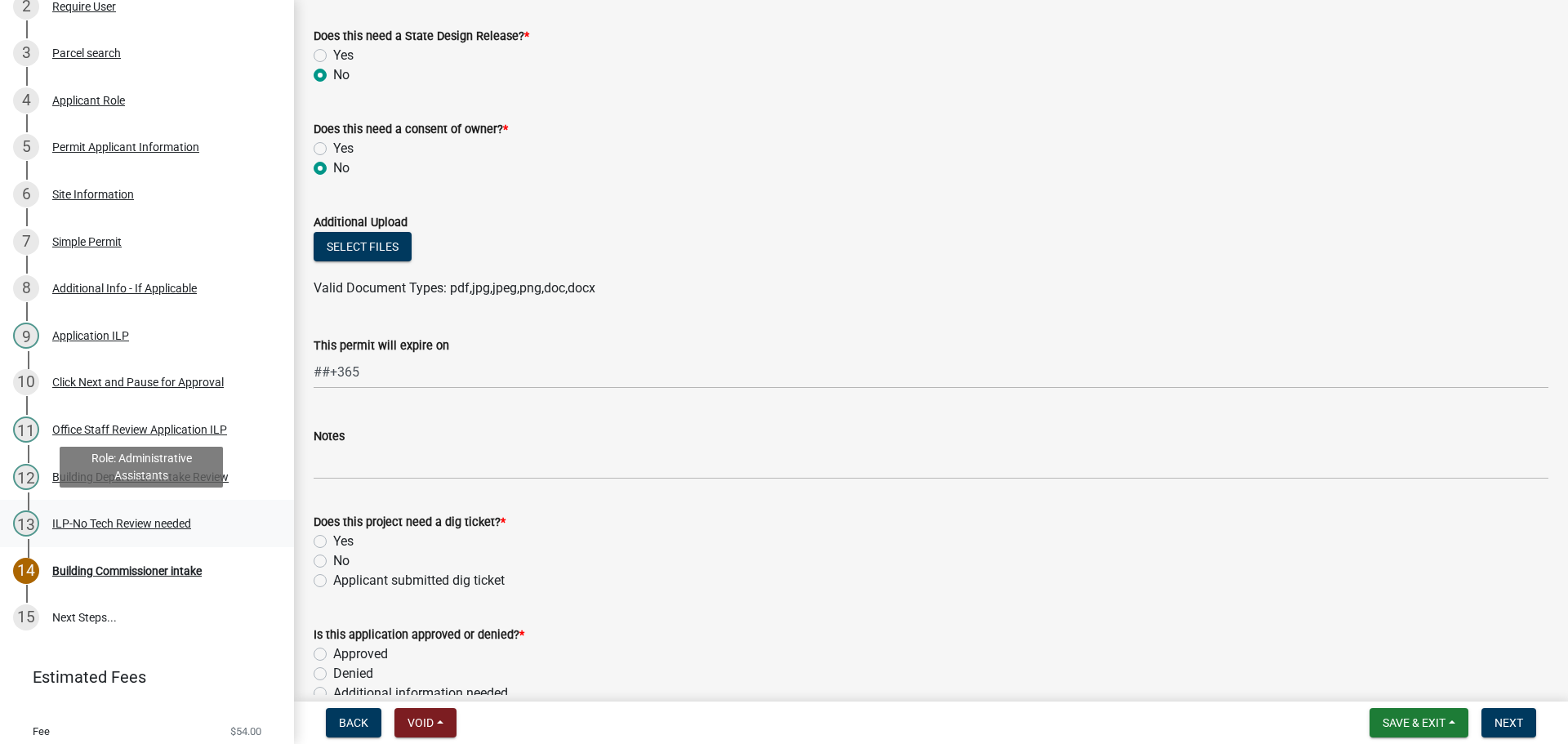
click at [122, 520] on div "ILP-No Tech Review needed" at bounding box center [122, 523] width 138 height 12
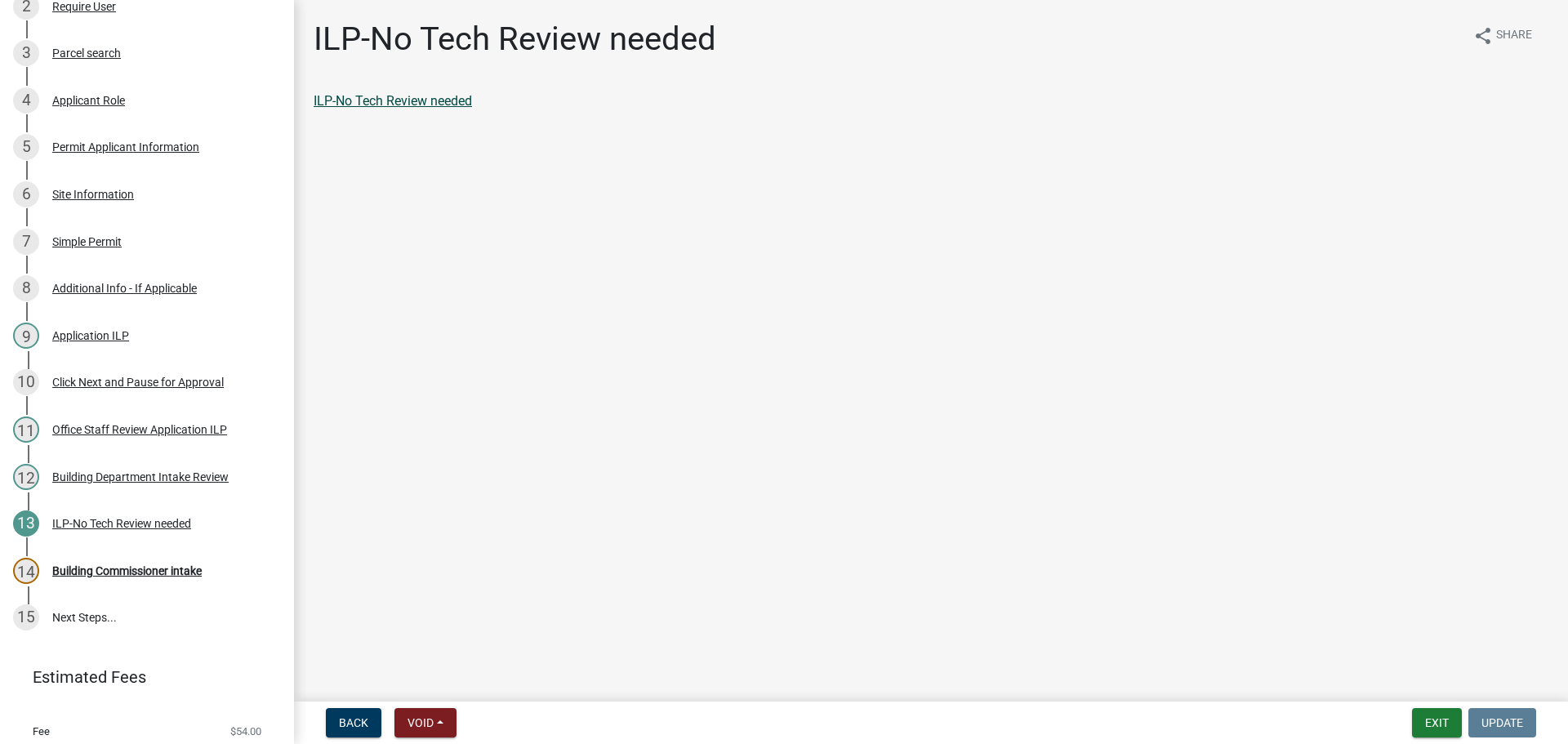
click at [389, 100] on link "ILP-No Tech Review needed" at bounding box center [392, 100] width 158 height 15
click at [127, 566] on div "Building Commissioner intake" at bounding box center [127, 571] width 149 height 12
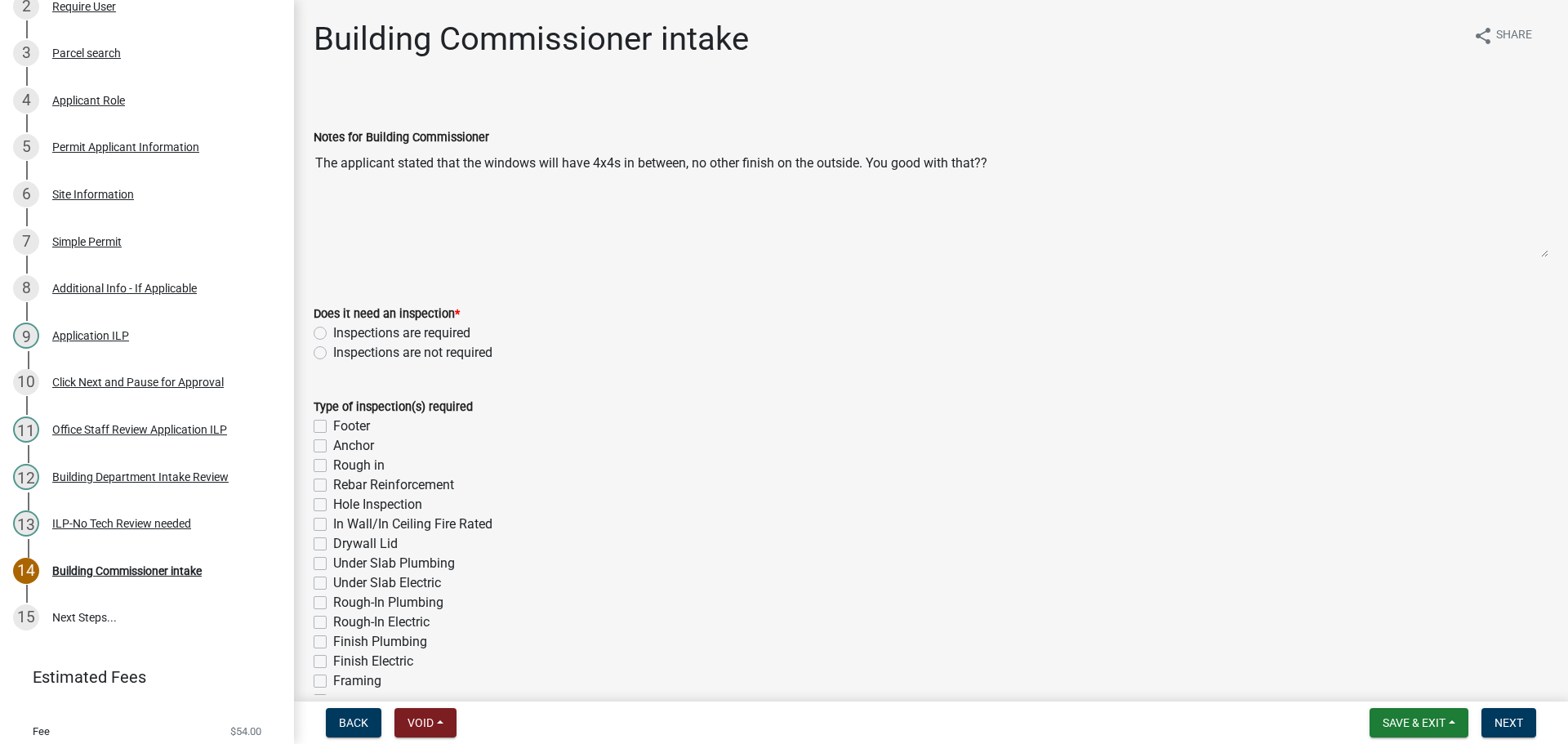
click at [333, 328] on label "Inspections are required" at bounding box center [402, 333] width 138 height 20
click at [333, 328] on input "Inspections are required" at bounding box center [339, 329] width 11 height 11
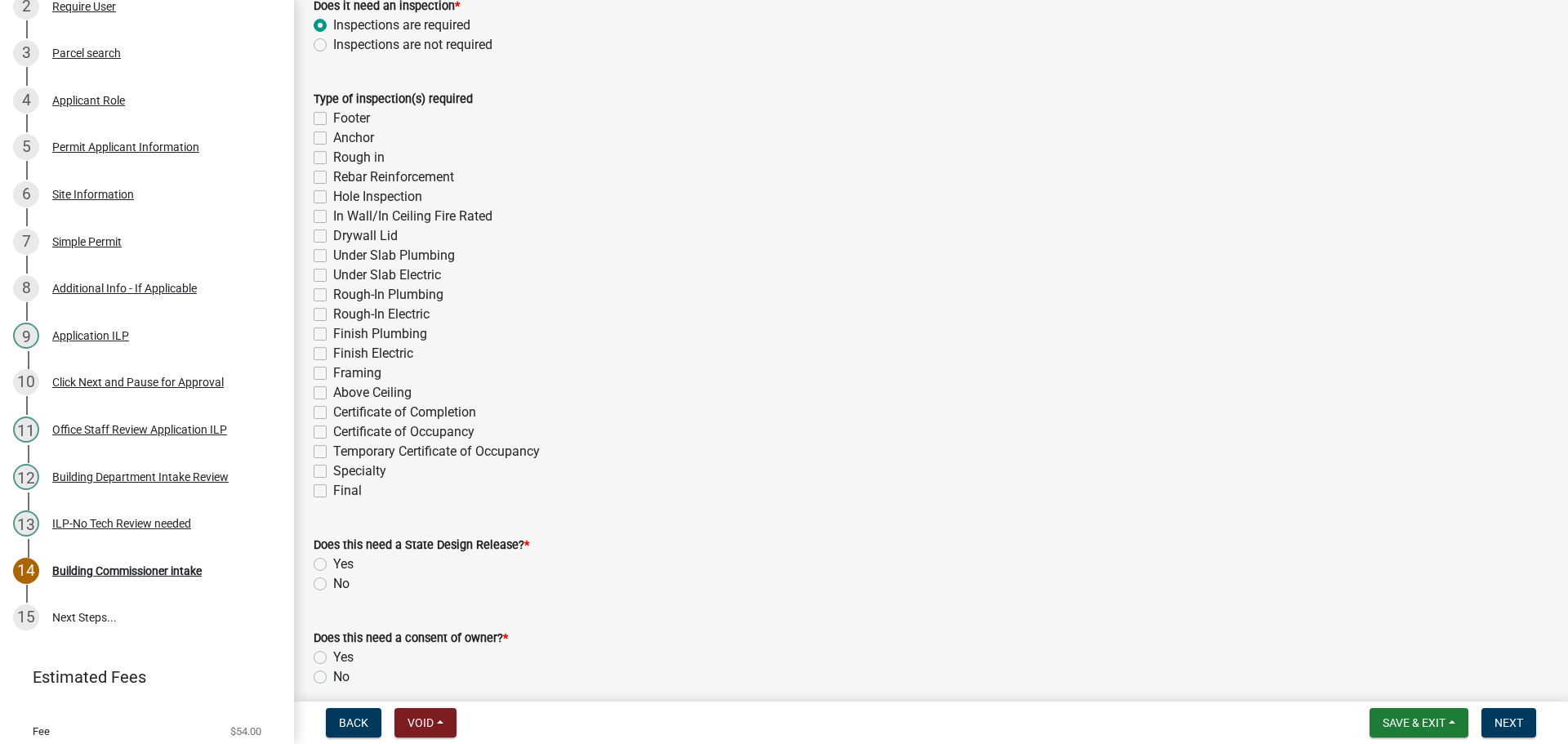
scroll to position [327, 0]
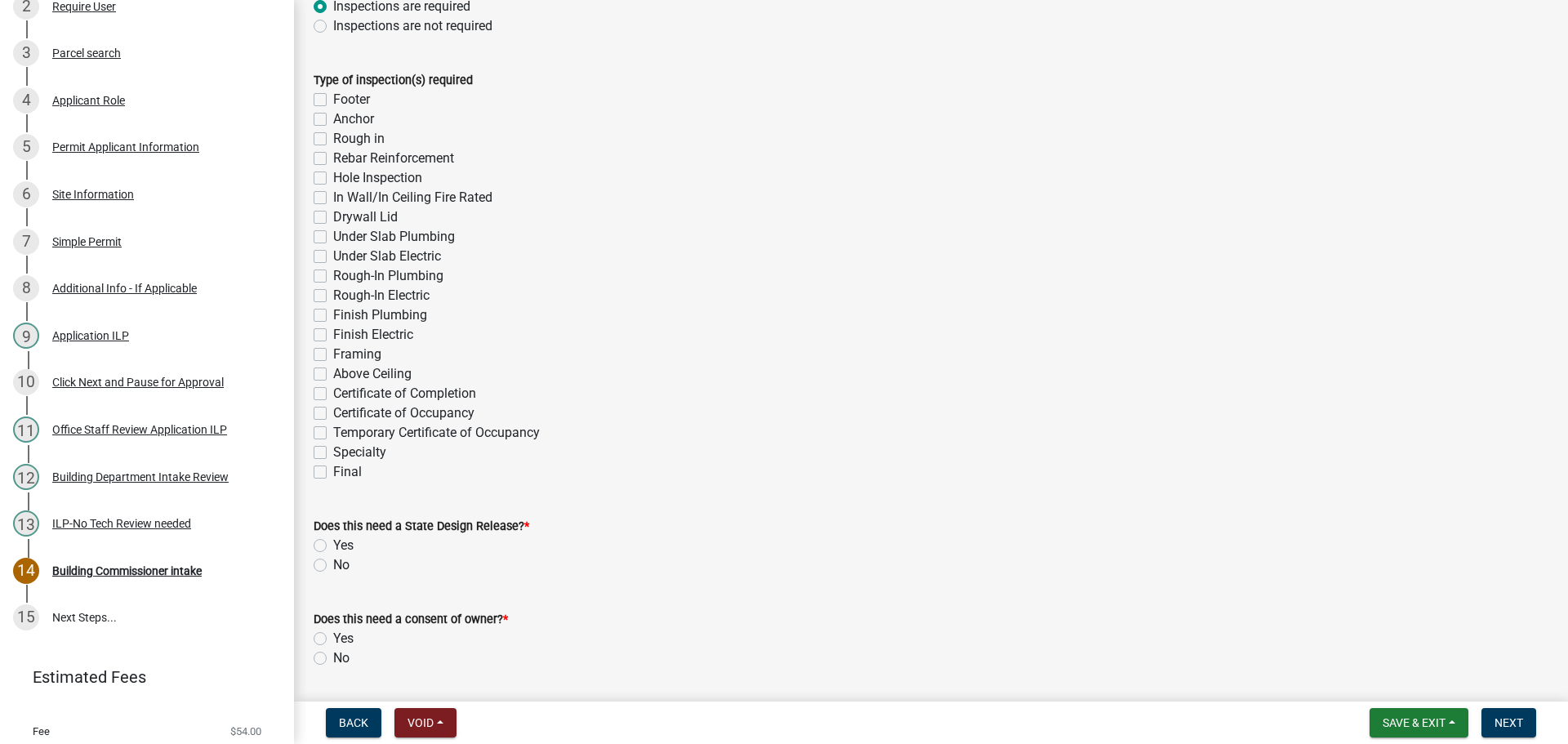
click at [333, 471] on label "Final" at bounding box center [348, 472] width 29 height 20
click at [333, 471] on input "Final" at bounding box center [339, 467] width 11 height 11
click at [333, 448] on label "Specialty" at bounding box center [359, 452] width 53 height 20
click at [333, 448] on input "Specialty" at bounding box center [339, 447] width 11 height 11
click at [333, 563] on label "No" at bounding box center [341, 565] width 16 height 20
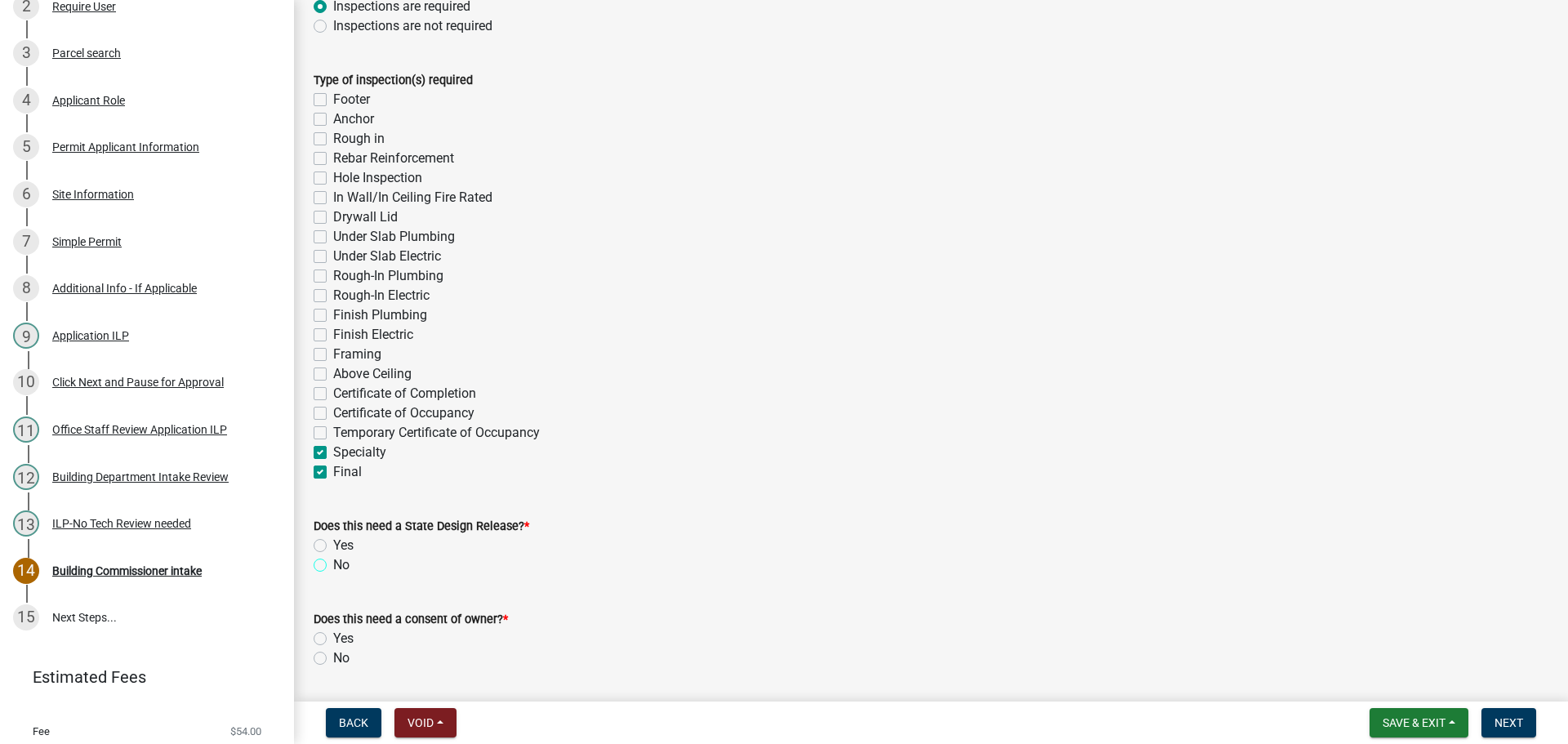
click at [333, 563] on input "No" at bounding box center [339, 561] width 11 height 11
click at [333, 655] on label "No" at bounding box center [341, 658] width 16 height 20
click at [333, 655] on input "No" at bounding box center [339, 654] width 11 height 11
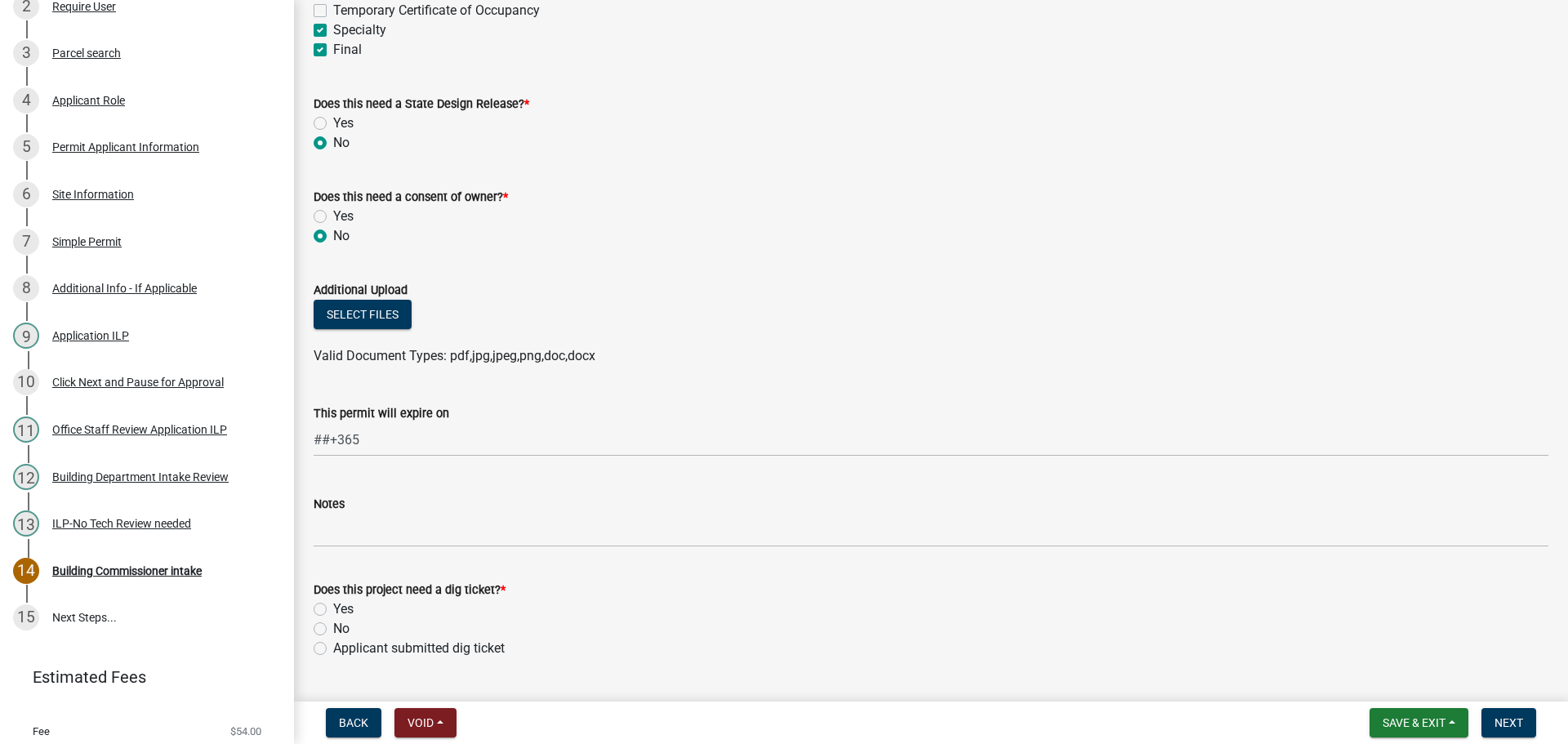
scroll to position [899, 0]
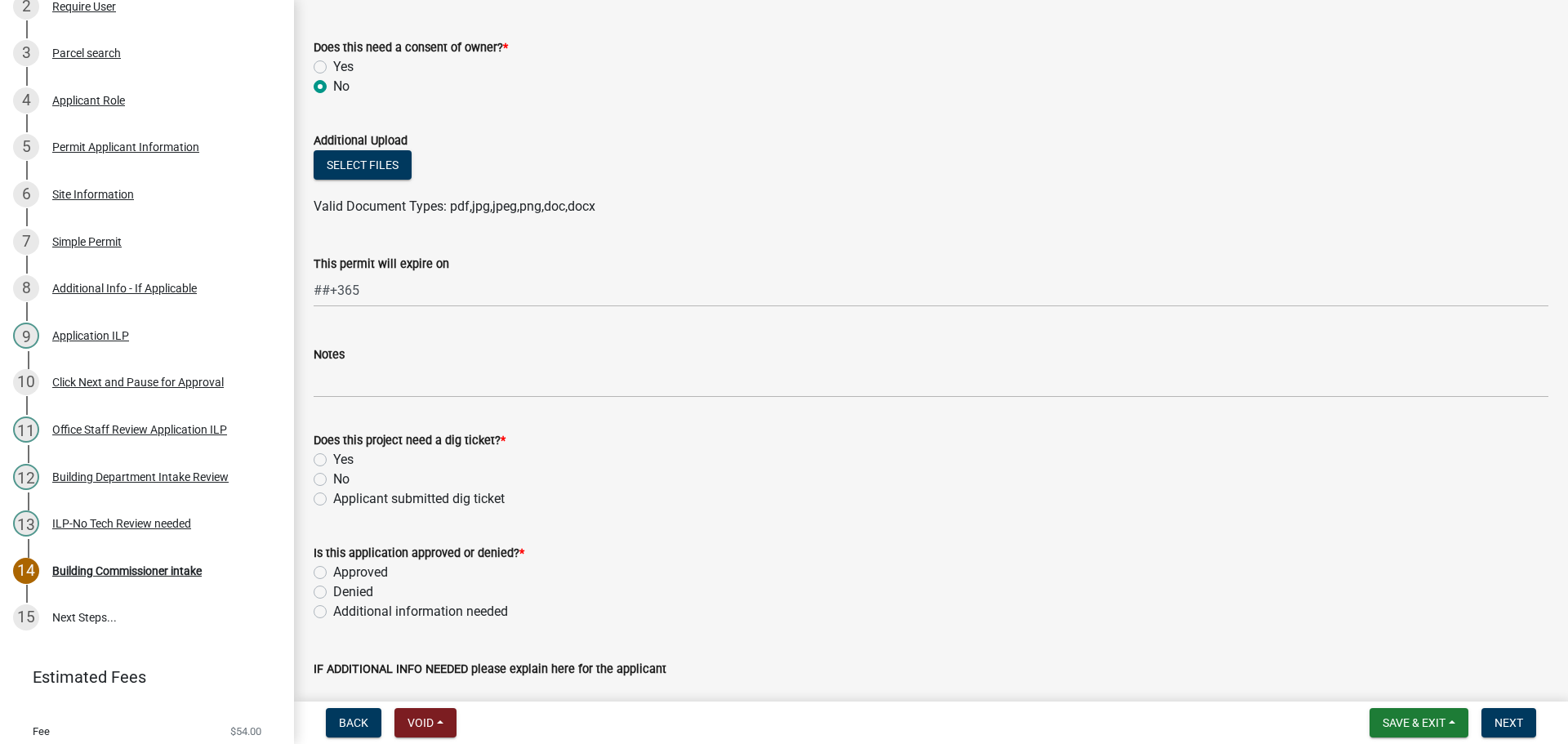
click at [333, 476] on label "No" at bounding box center [341, 480] width 16 height 20
click at [333, 476] on input "No" at bounding box center [339, 475] width 11 height 11
click at [333, 573] on label "Approved" at bounding box center [360, 573] width 55 height 20
click at [333, 573] on input "Approved" at bounding box center [339, 568] width 11 height 11
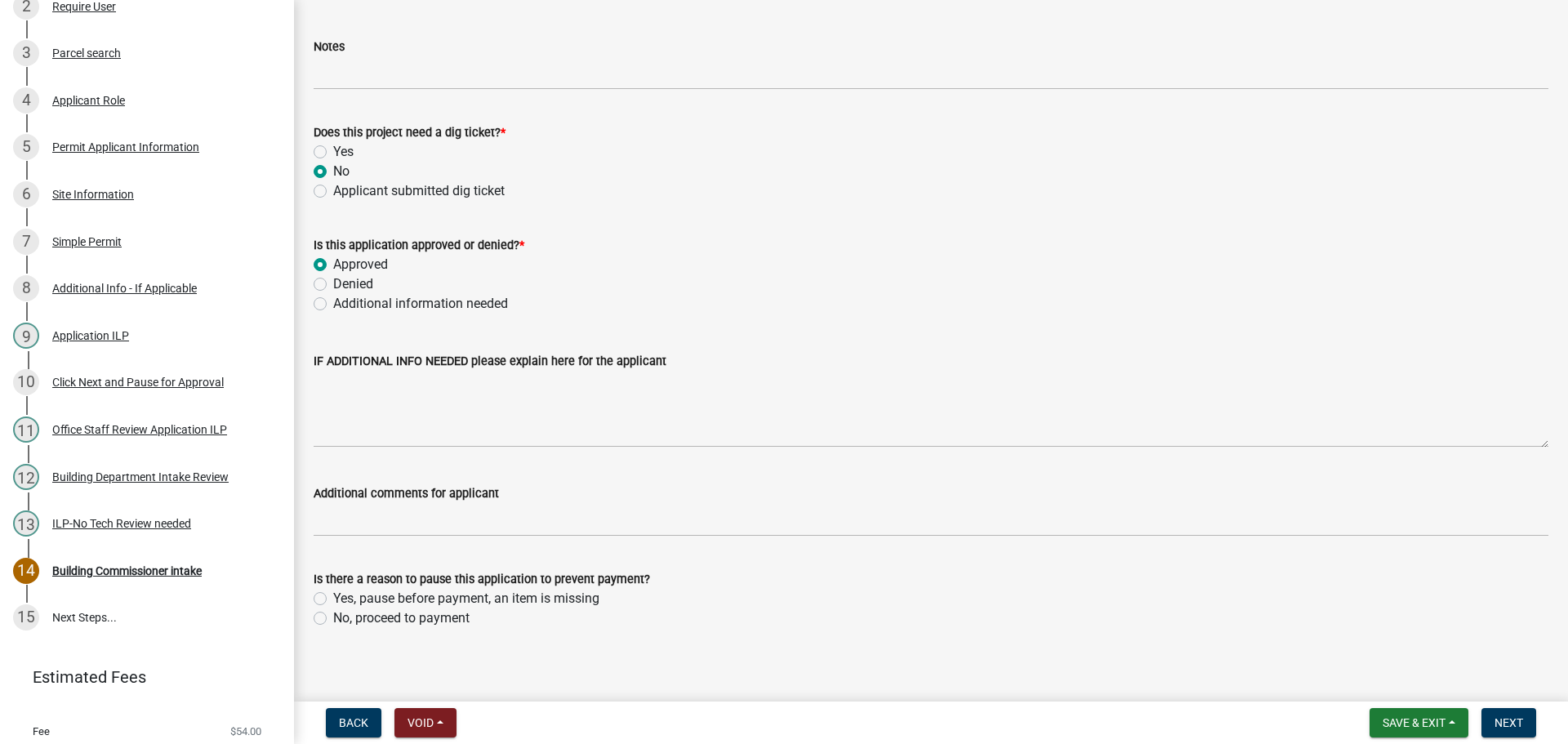
scroll to position [1217, 0]
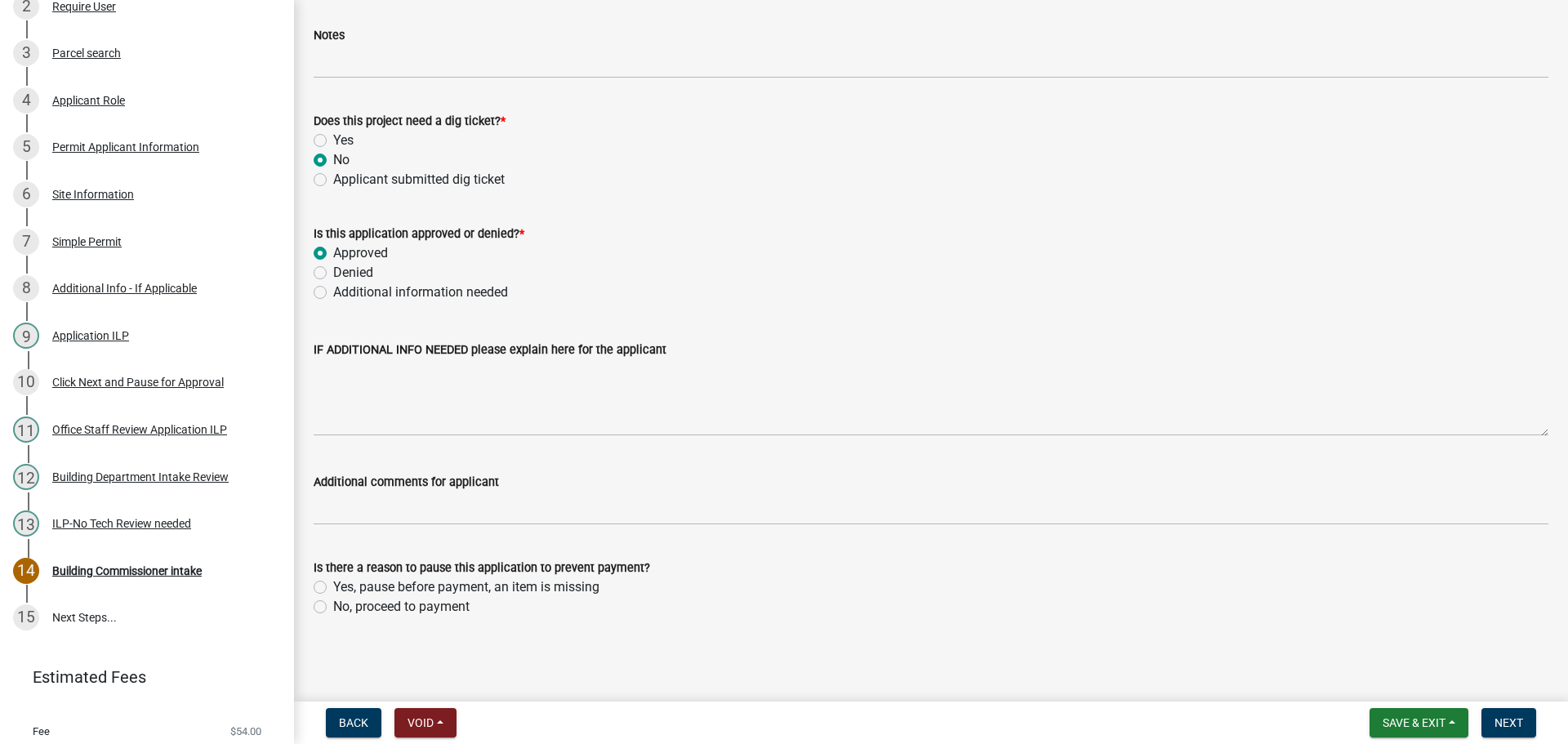
click at [333, 605] on label "No, proceed to payment" at bounding box center [401, 606] width 137 height 20
click at [333, 605] on input "No, proceed to payment" at bounding box center [339, 602] width 11 height 11
click at [1504, 717] on span "Next" at bounding box center [1509, 723] width 29 height 13
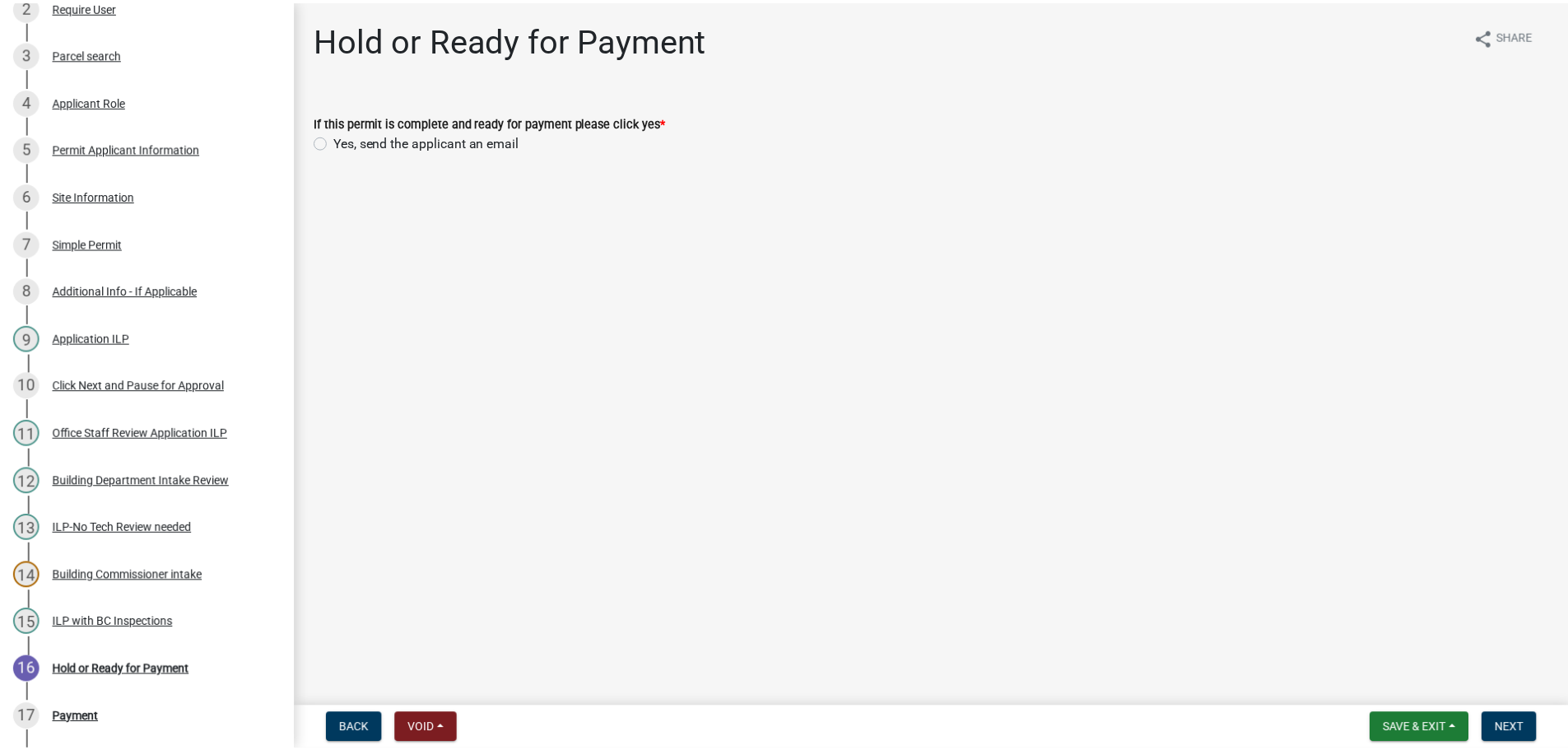
scroll to position [519, 0]
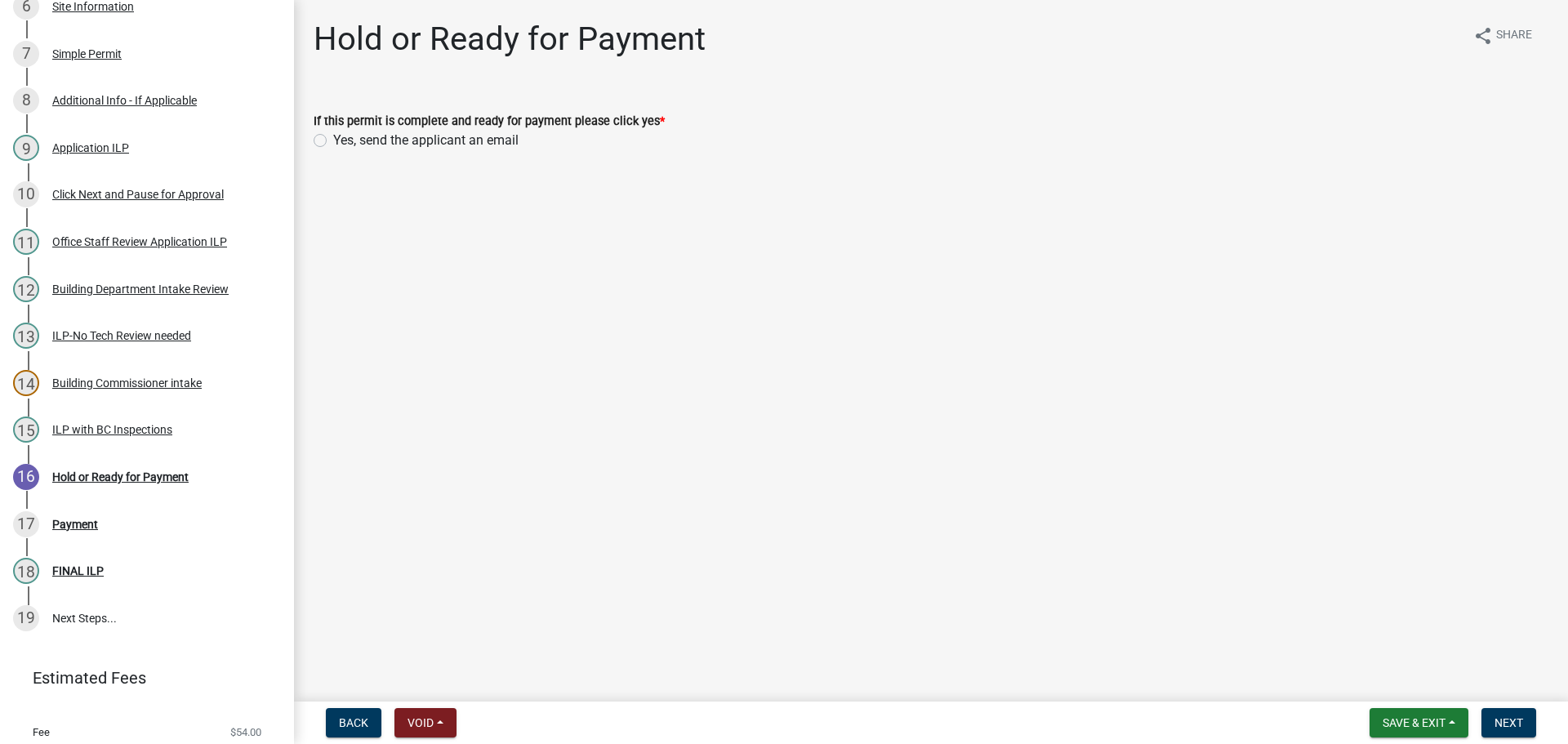
click at [333, 141] on label "Yes, send the applicant an email" at bounding box center [426, 140] width 186 height 20
click at [333, 141] on input "Yes, send the applicant an email" at bounding box center [339, 136] width 11 height 11
click at [1419, 721] on span "Save & Exit" at bounding box center [1414, 723] width 63 height 13
click at [1518, 716] on span "Next" at bounding box center [1509, 723] width 29 height 13
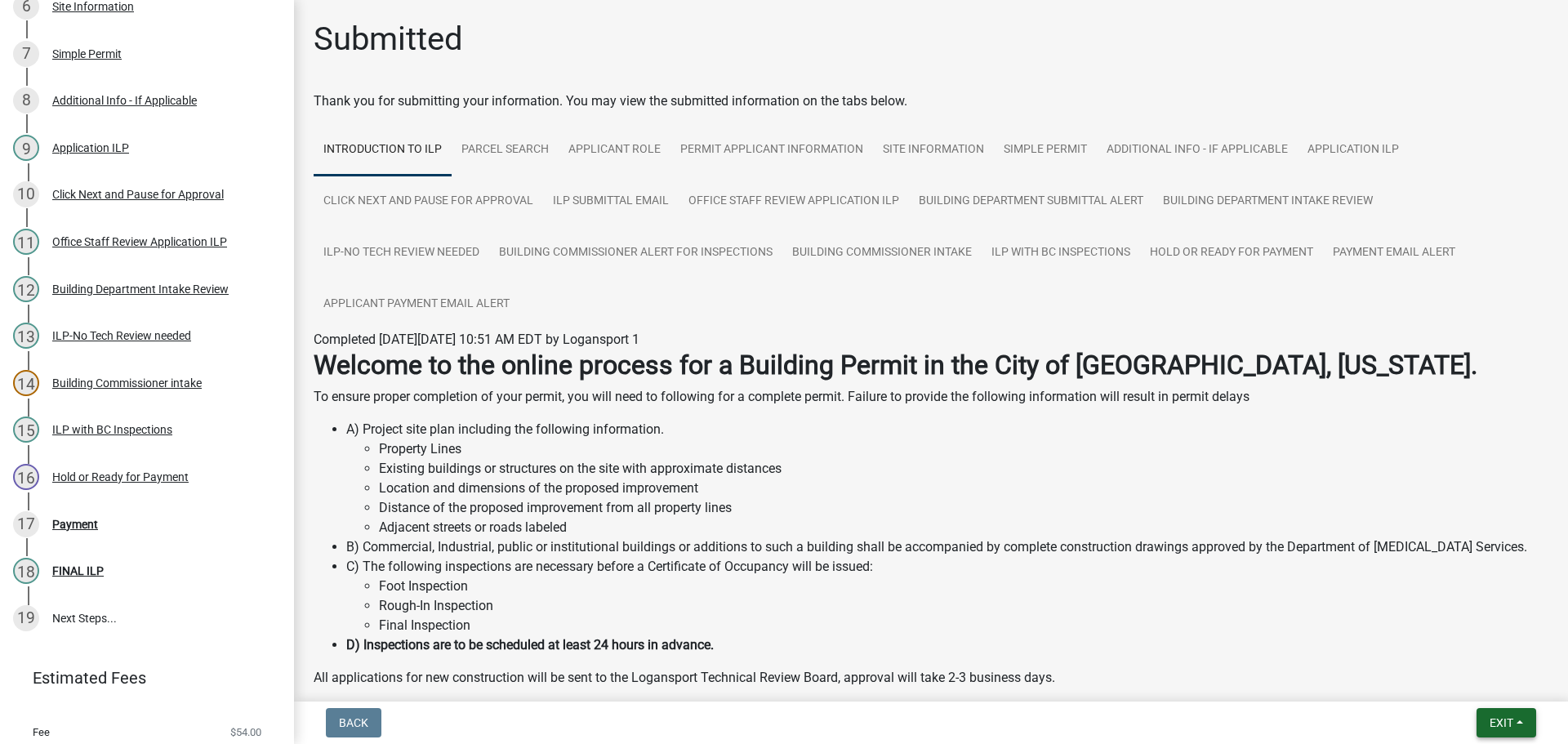
click at [1496, 725] on span "Exit" at bounding box center [1501, 723] width 24 height 13
click at [1463, 682] on button "Save & Exit" at bounding box center [1471, 681] width 130 height 39
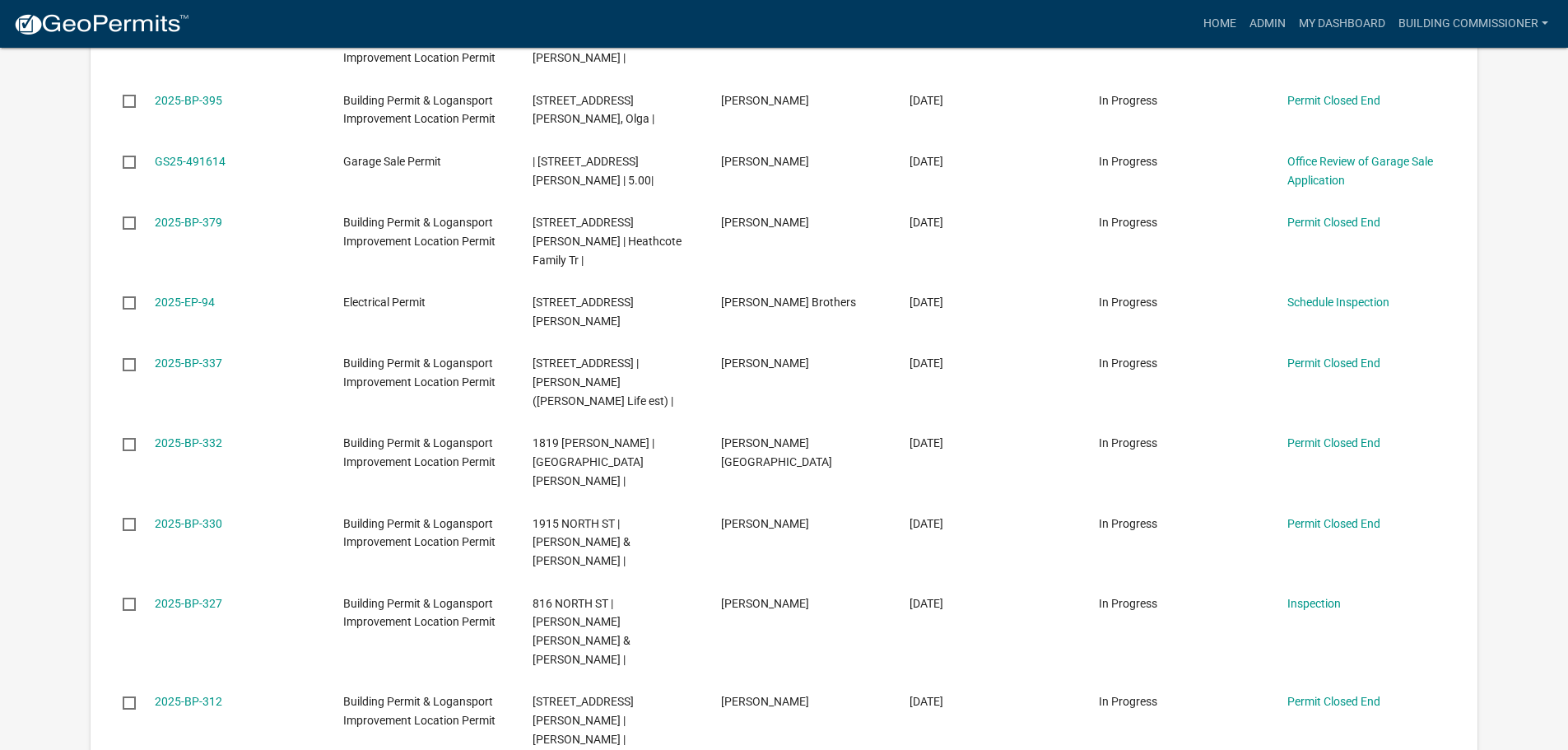
scroll to position [1041, 0]
